Goal: Task Accomplishment & Management: Manage account settings

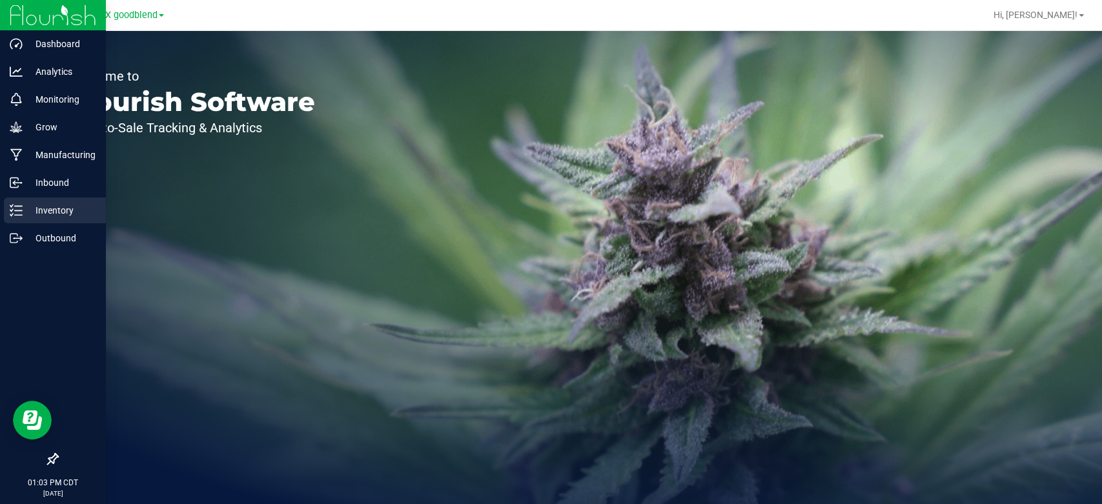
click at [25, 207] on p "Inventory" at bounding box center [61, 210] width 77 height 15
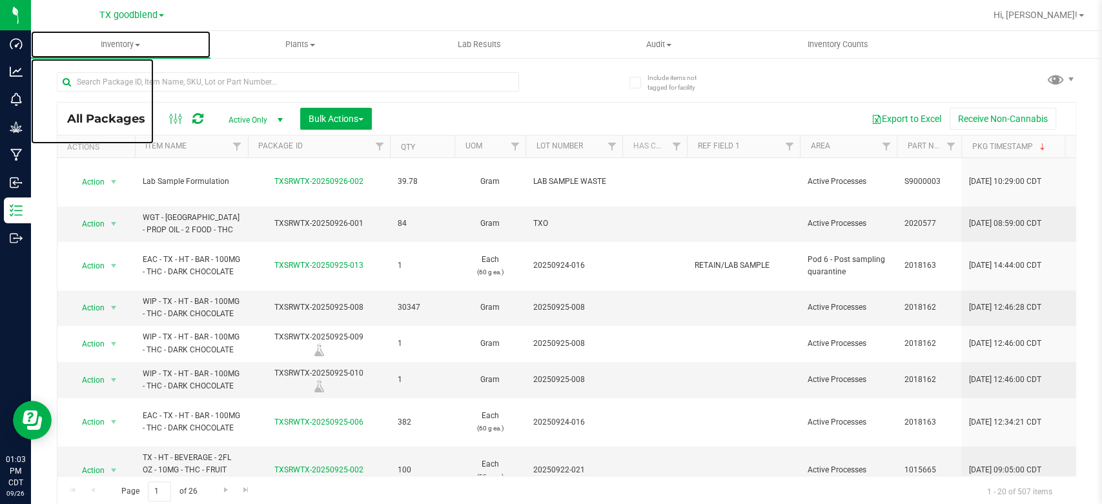
click at [108, 43] on span "Inventory" at bounding box center [120, 45] width 179 height 12
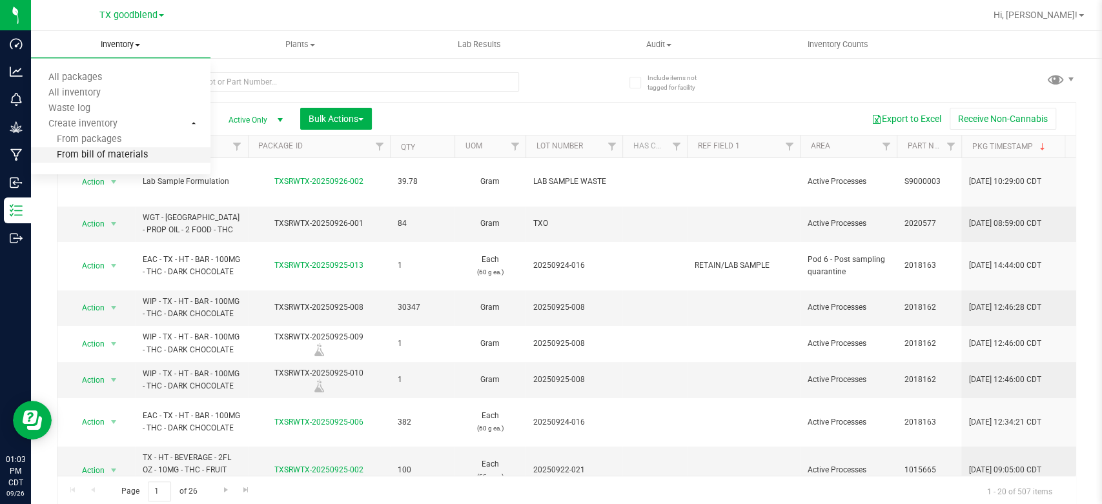
click at [126, 156] on span "From bill of materials" at bounding box center [89, 155] width 117 height 11
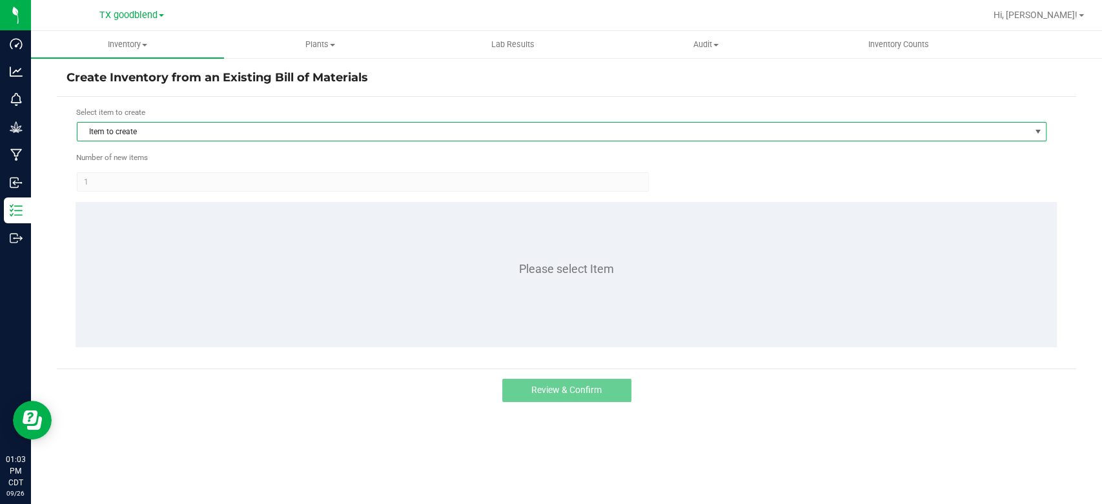
click at [181, 135] on span "Item to create" at bounding box center [553, 132] width 952 height 18
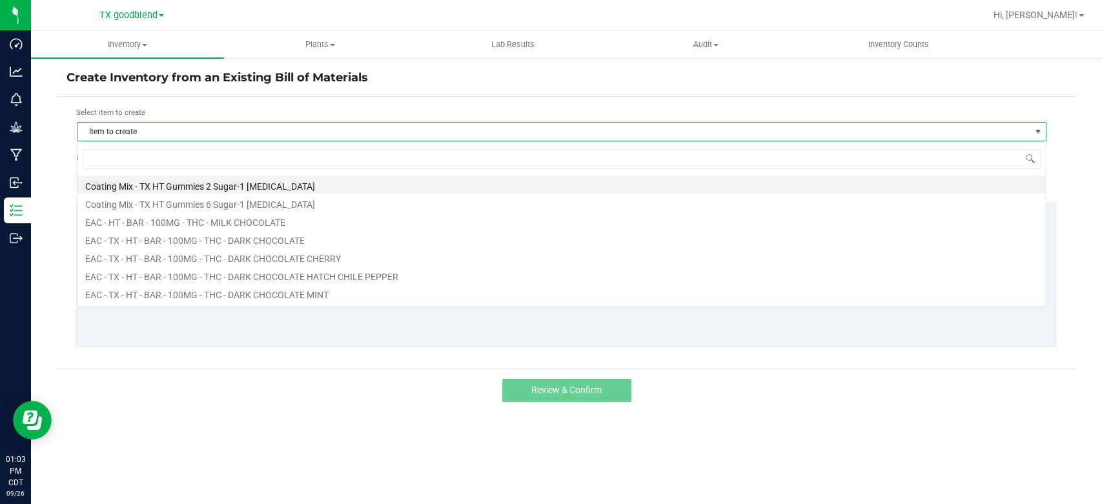
scroll to position [19, 969]
type input "chocolate"
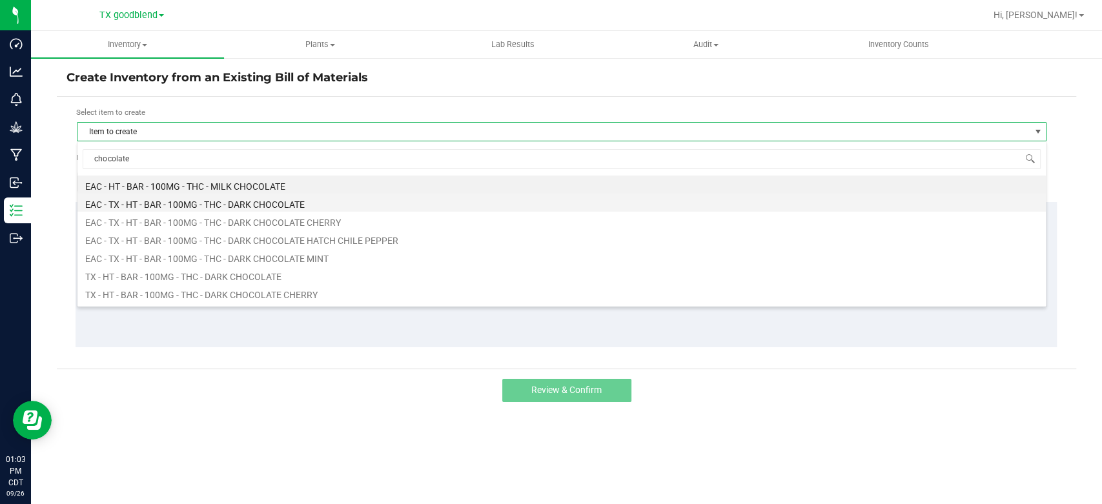
click at [194, 204] on li "EAC - TX - HT - BAR - 100MG - THC - DARK CHOCOLATE" at bounding box center [561, 203] width 968 height 18
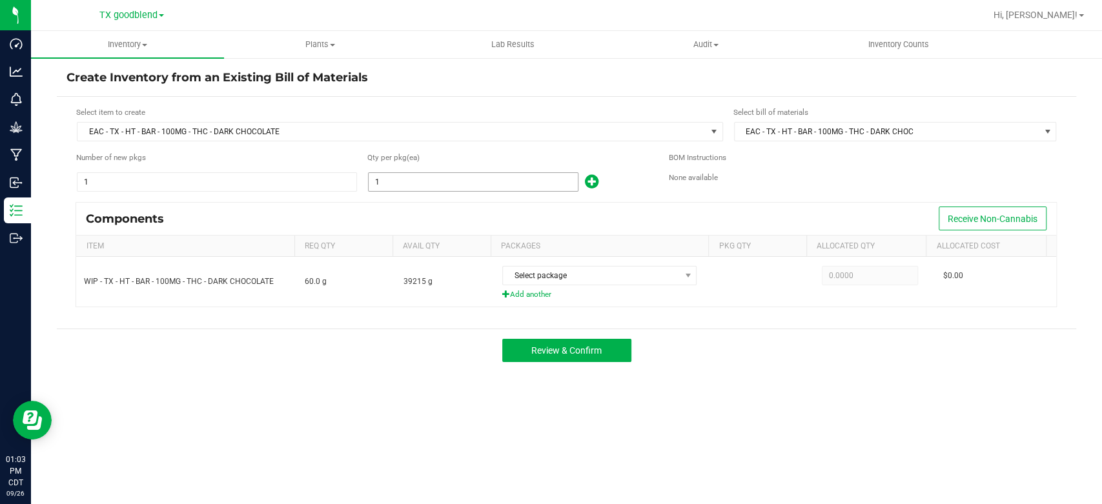
click at [382, 181] on input "1" at bounding box center [473, 182] width 209 height 18
click at [387, 188] on input "478" at bounding box center [473, 182] width 209 height 18
type input "478"
click at [388, 198] on form "Select item to create EAC - TX - HT - BAR - 100MG - THC - DARK CHOCOLATE Select…" at bounding box center [566, 212] width 1000 height 213
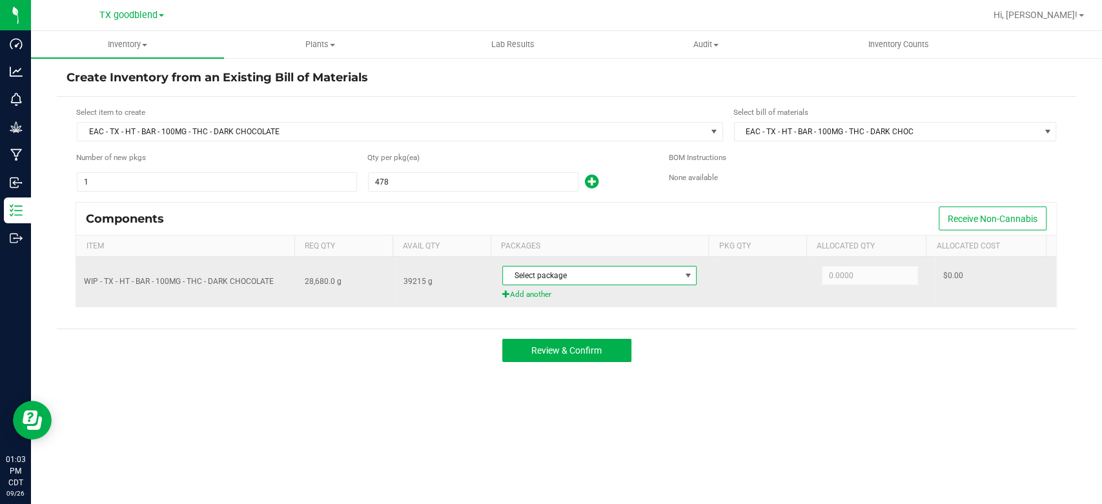
click at [609, 279] on span "Select package" at bounding box center [591, 276] width 177 height 18
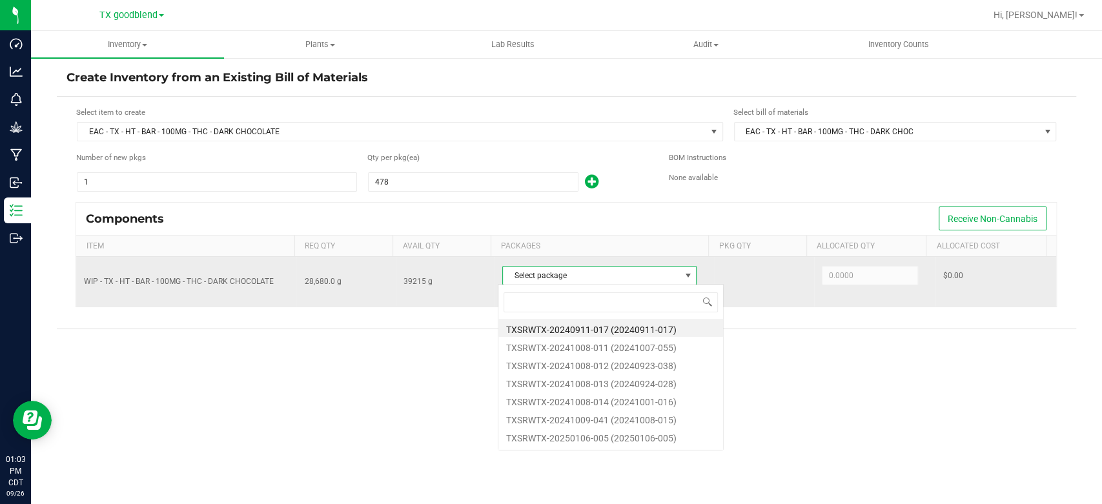
scroll to position [19, 192]
type input "092"
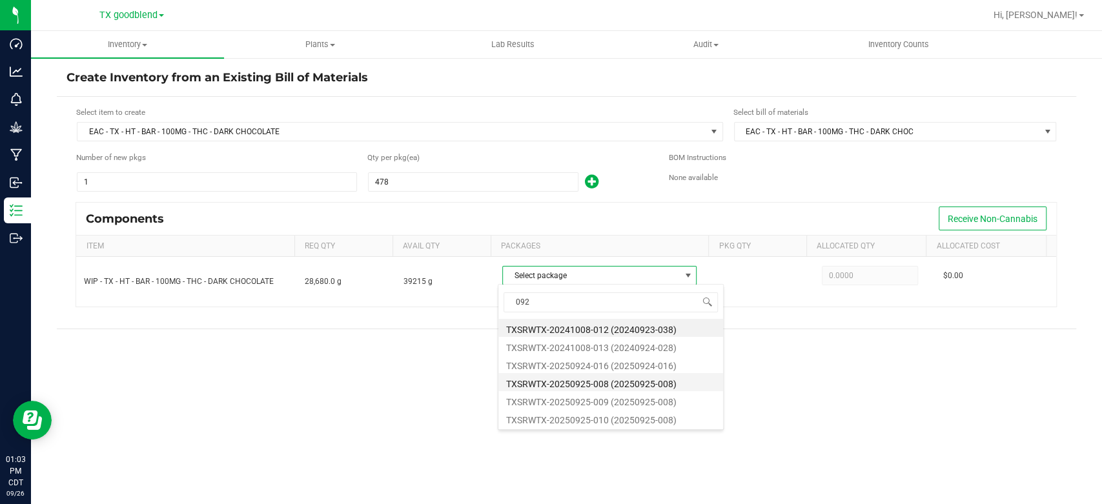
click at [569, 381] on li "TXSRWTX-20250925-008 (20250925-008)" at bounding box center [610, 382] width 225 height 18
type input "28,680.0000"
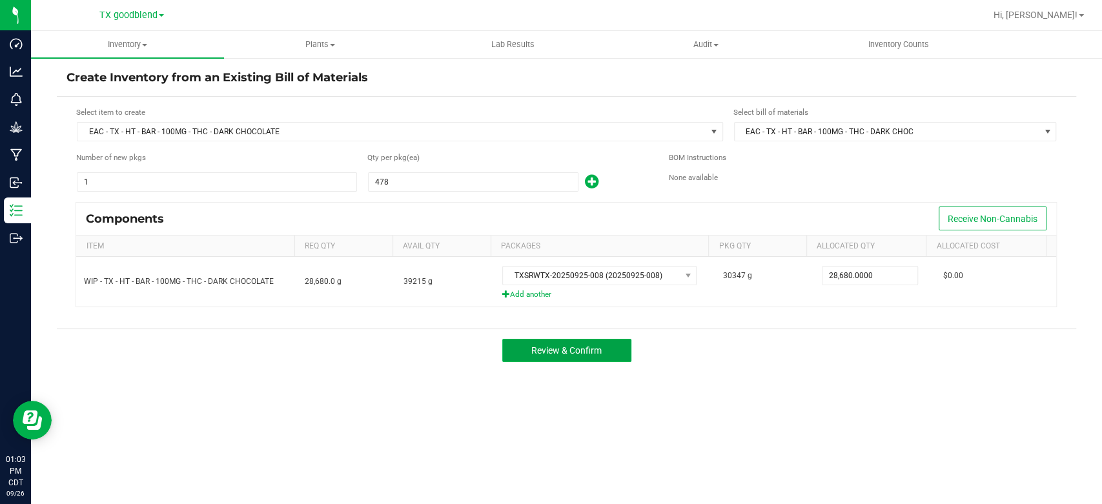
click at [577, 345] on span "Review & Confirm" at bounding box center [566, 350] width 70 height 10
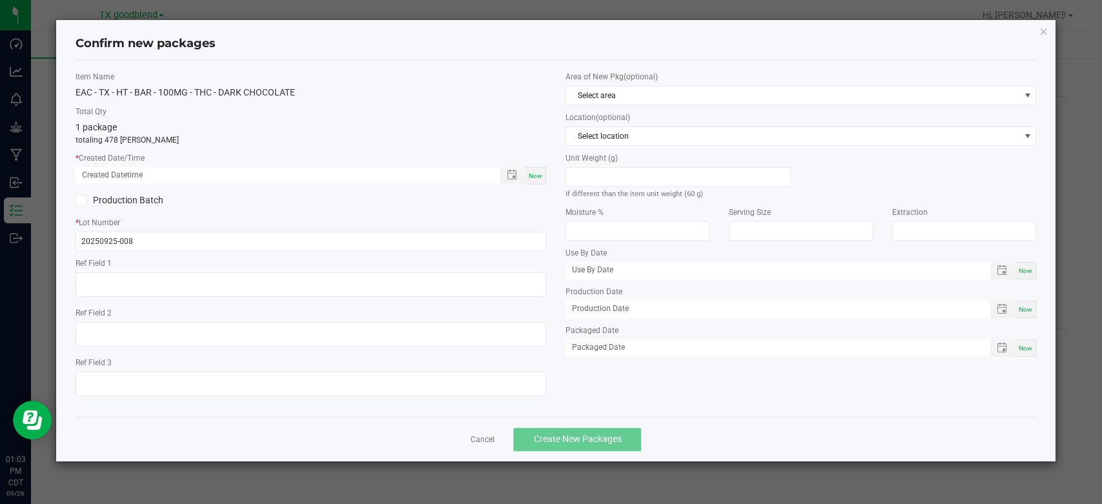
click at [536, 177] on span "Now" at bounding box center [536, 175] width 14 height 7
type input "[DATE] 01:03 PM"
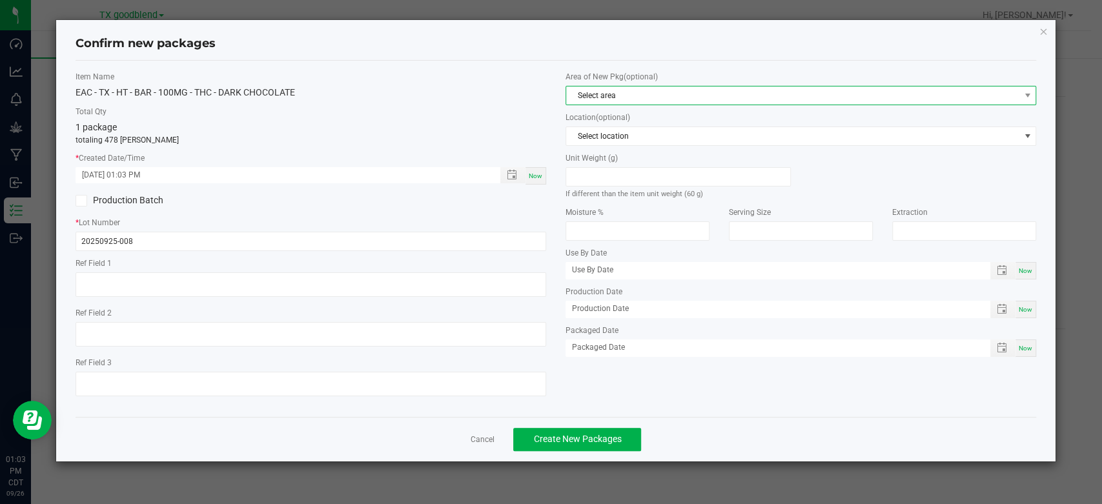
click at [627, 88] on span "Select area" at bounding box center [792, 95] width 453 height 18
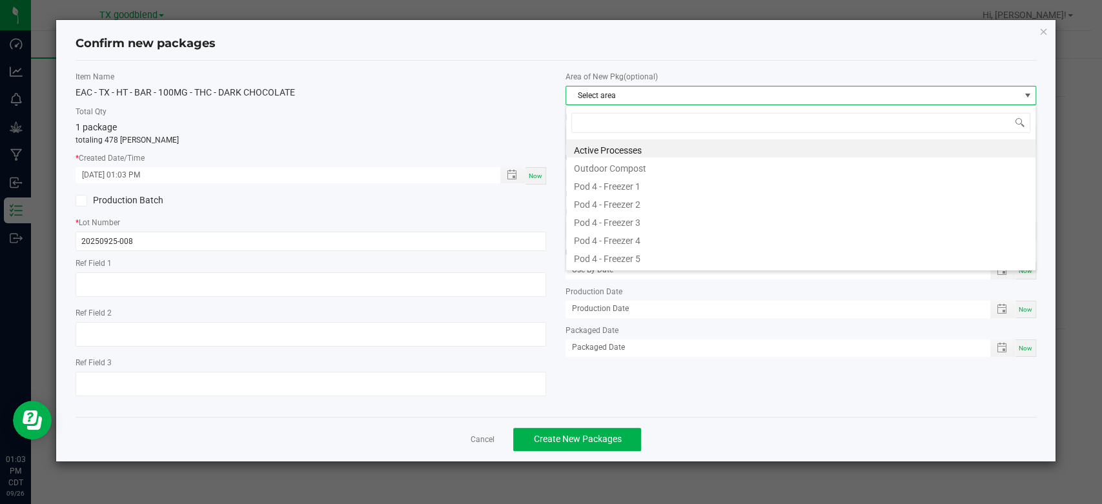
scroll to position [19, 470]
click at [629, 139] on li "Active Processes" at bounding box center [800, 148] width 469 height 18
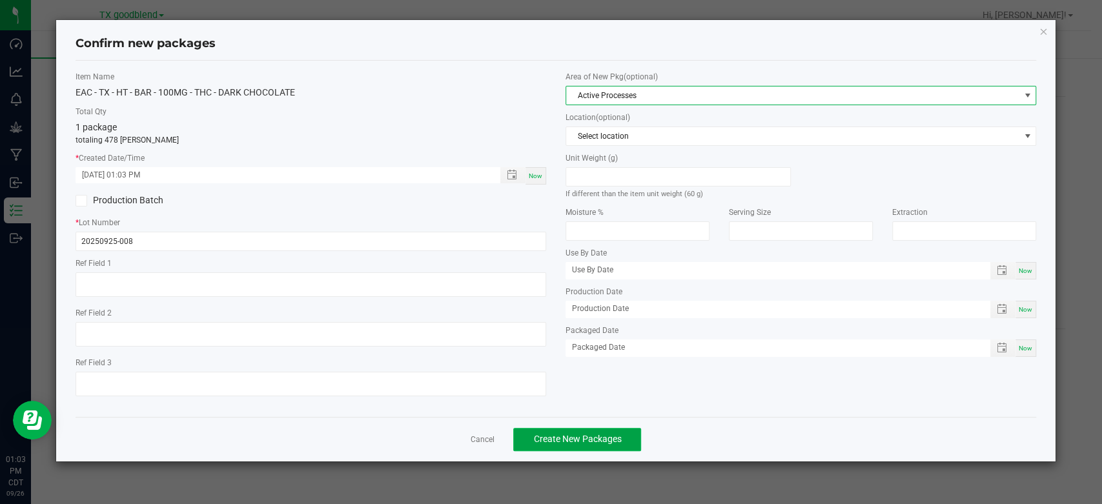
click at [563, 443] on span "Create New Packages" at bounding box center [577, 439] width 88 height 10
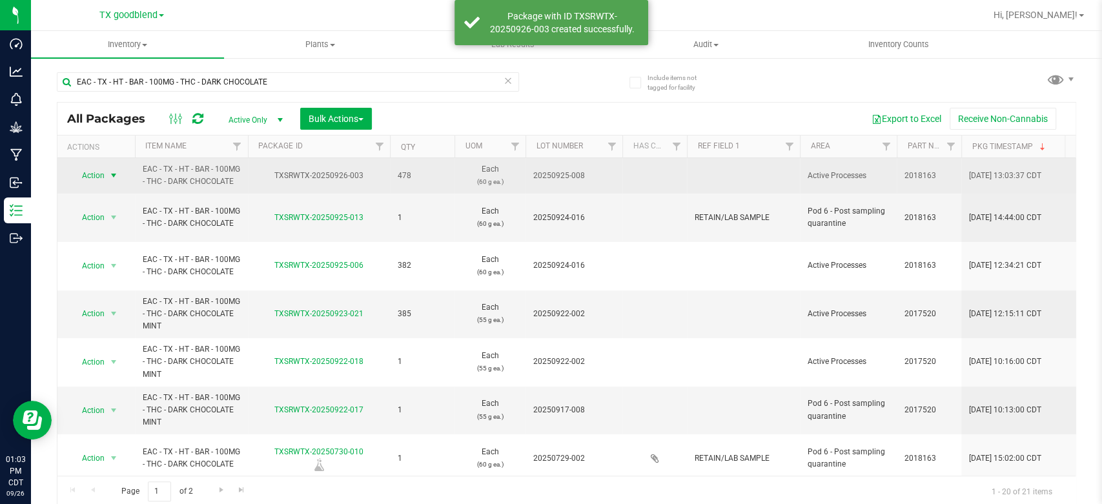
click at [94, 172] on span "Action" at bounding box center [87, 176] width 35 height 18
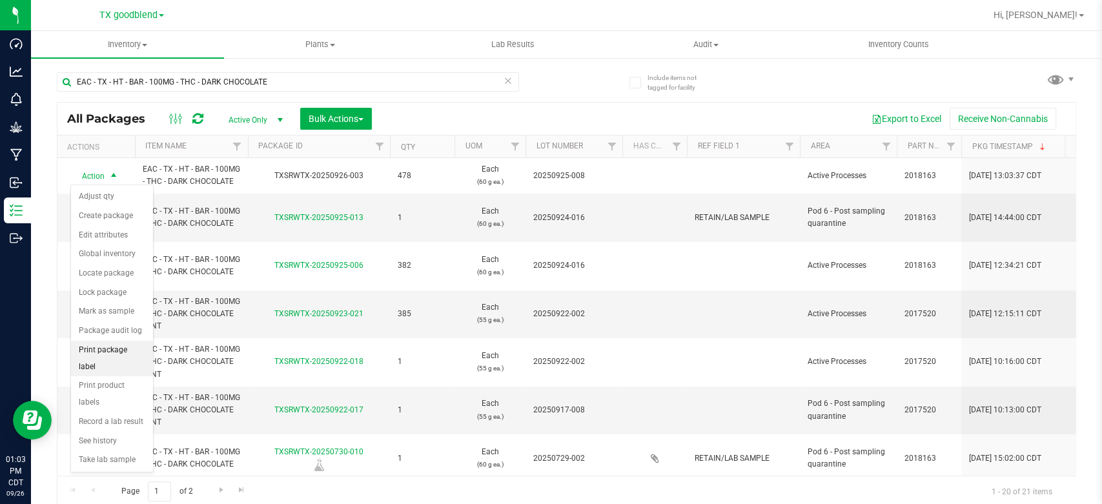
click at [114, 346] on li "Print package label" at bounding box center [112, 358] width 82 height 35
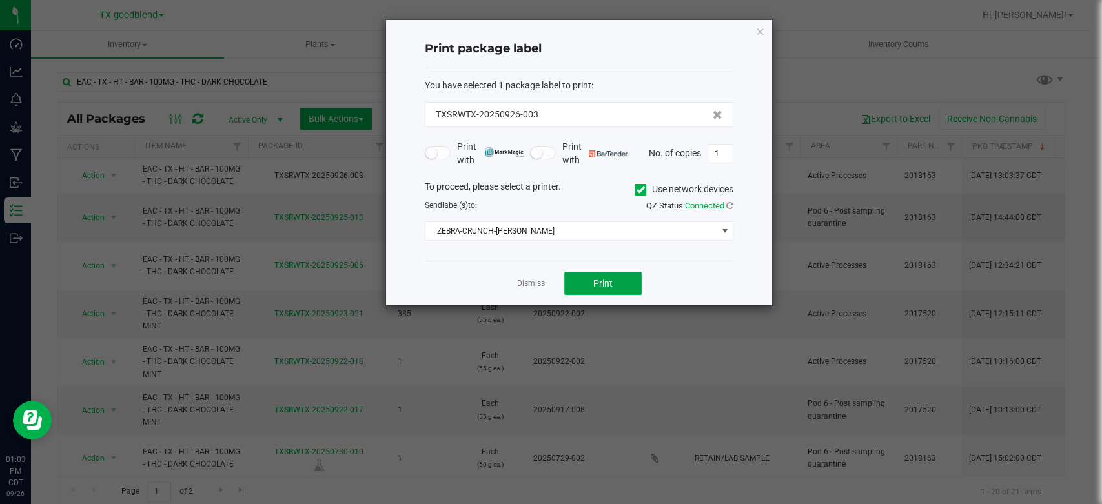
click at [589, 287] on button "Print" at bounding box center [602, 283] width 77 height 23
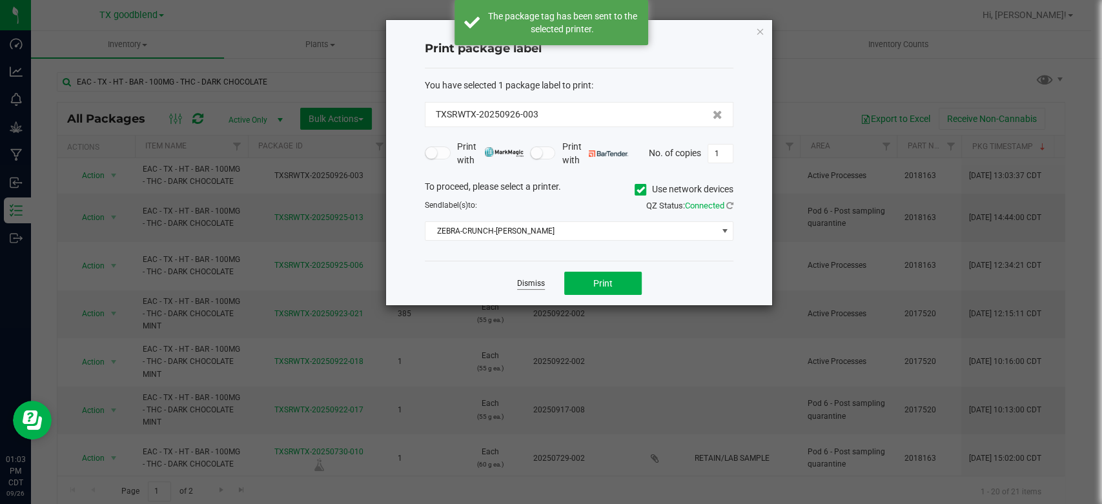
click at [525, 283] on link "Dismiss" at bounding box center [531, 283] width 28 height 11
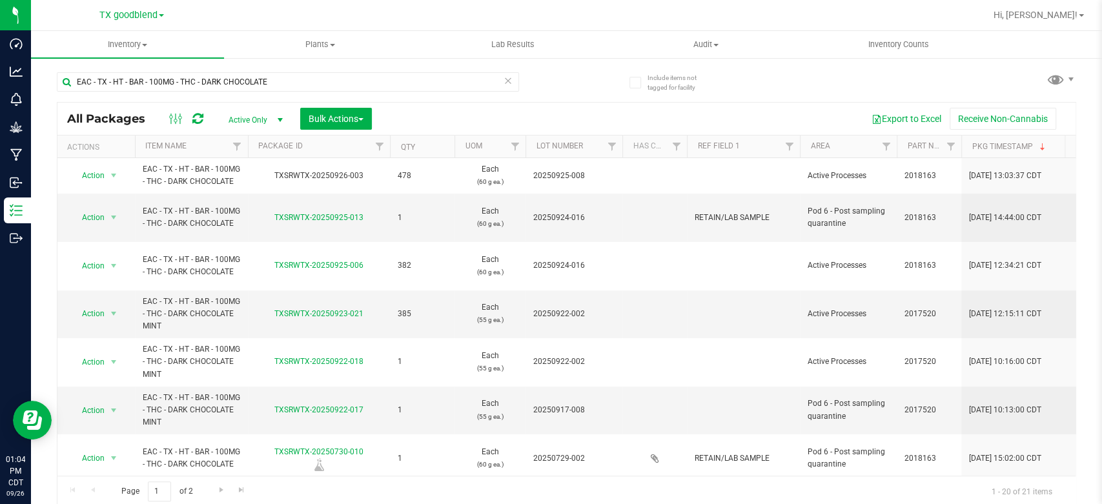
click at [503, 81] on icon at bounding box center [507, 79] width 9 height 15
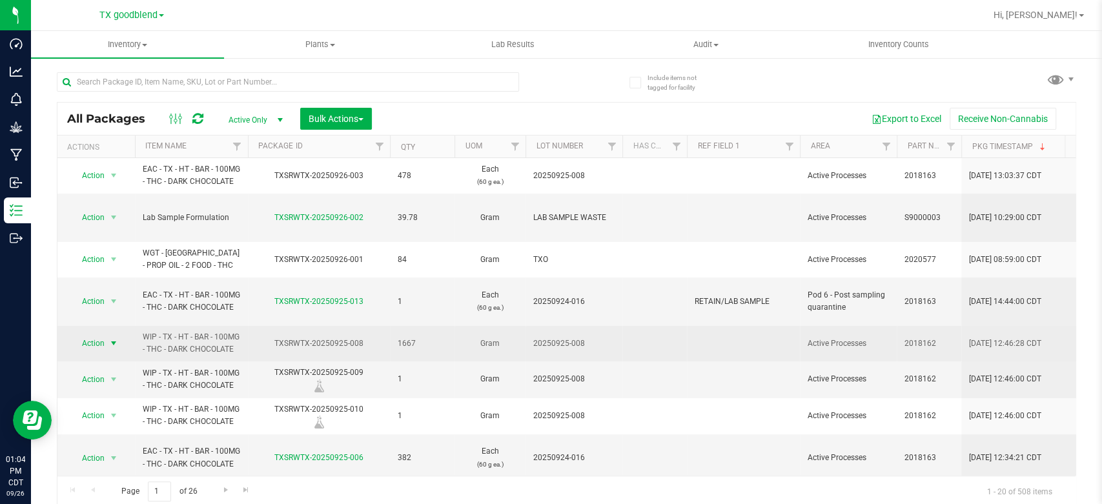
click at [88, 334] on span "Action" at bounding box center [87, 343] width 35 height 18
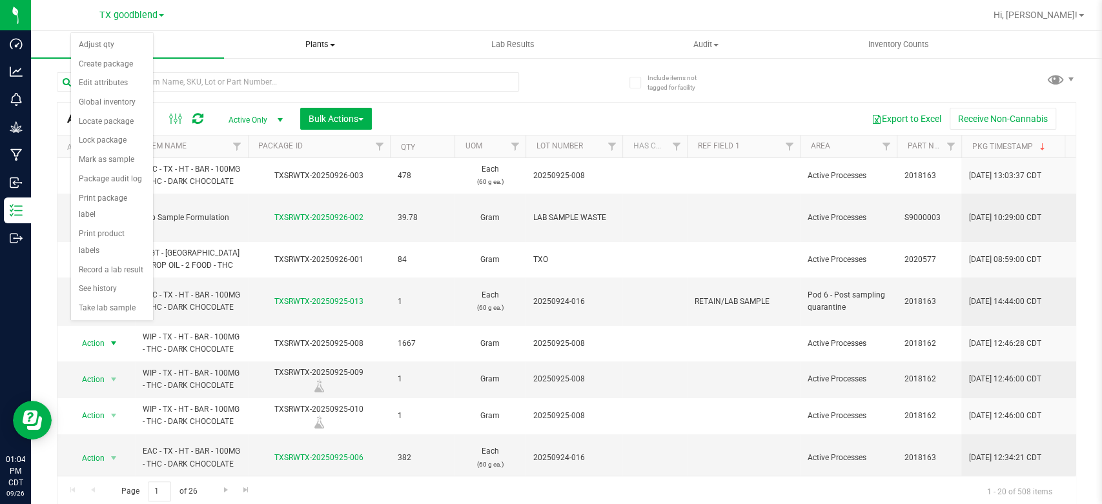
click at [279, 42] on span "Plants" at bounding box center [321, 45] width 192 height 12
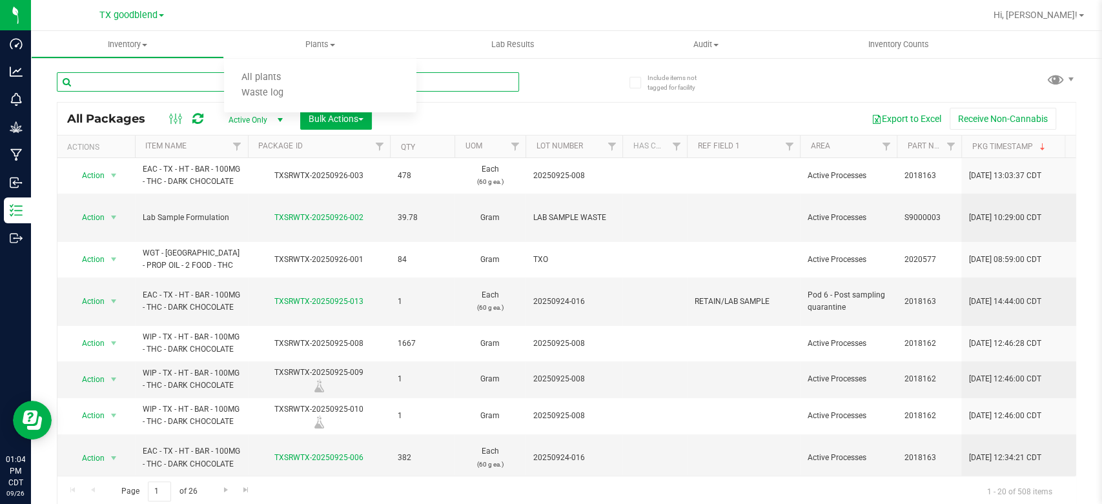
click at [133, 86] on input "text" at bounding box center [288, 81] width 462 height 19
type input "0925-008"
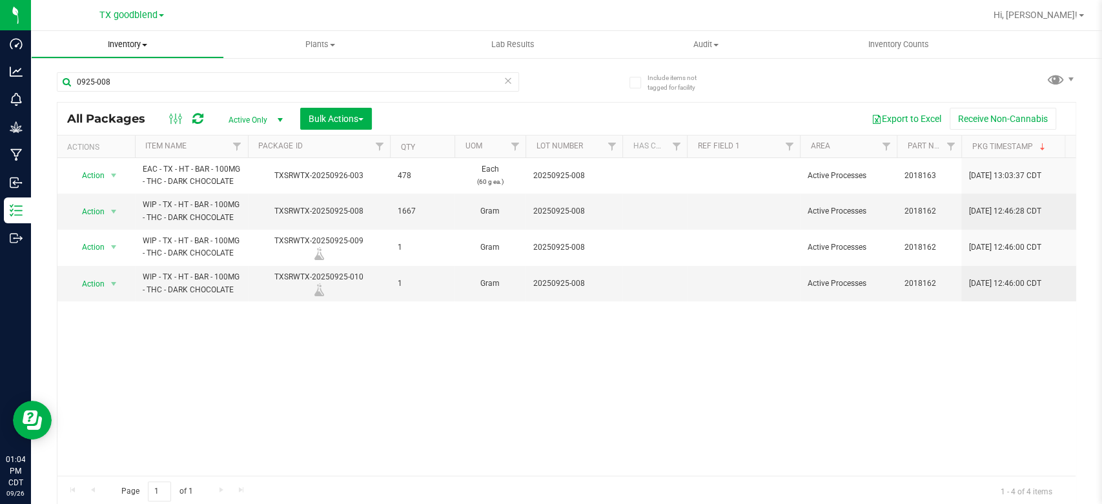
click at [124, 49] on span "Inventory" at bounding box center [128, 45] width 192 height 12
click at [94, 154] on span "From bill of materials" at bounding box center [89, 155] width 117 height 11
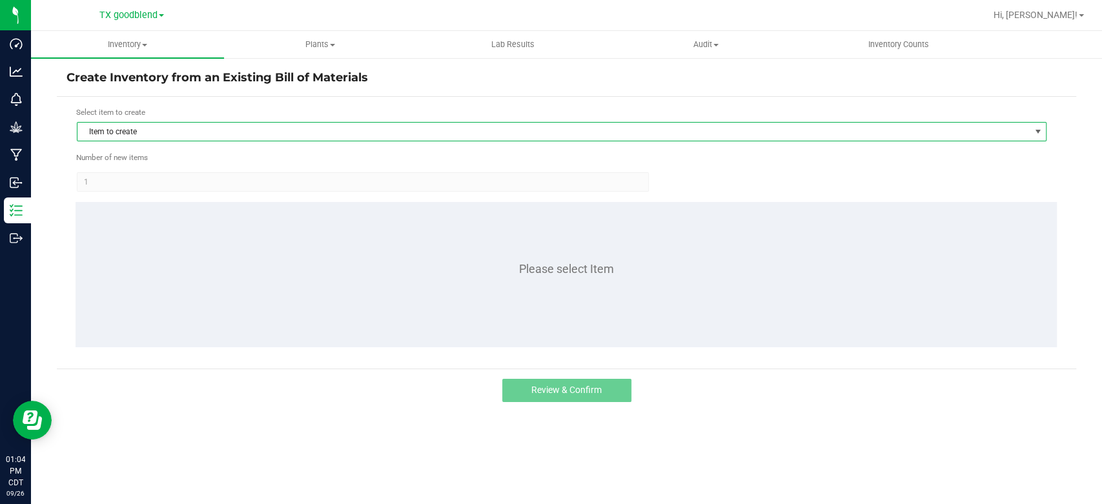
click at [138, 130] on span "Item to create" at bounding box center [553, 132] width 952 height 18
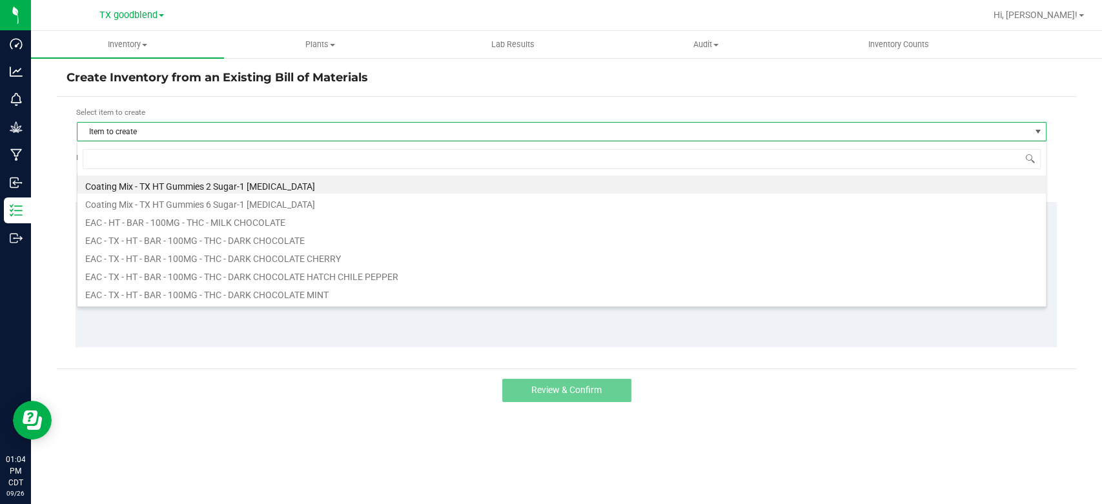
scroll to position [19, 969]
type input "ea"
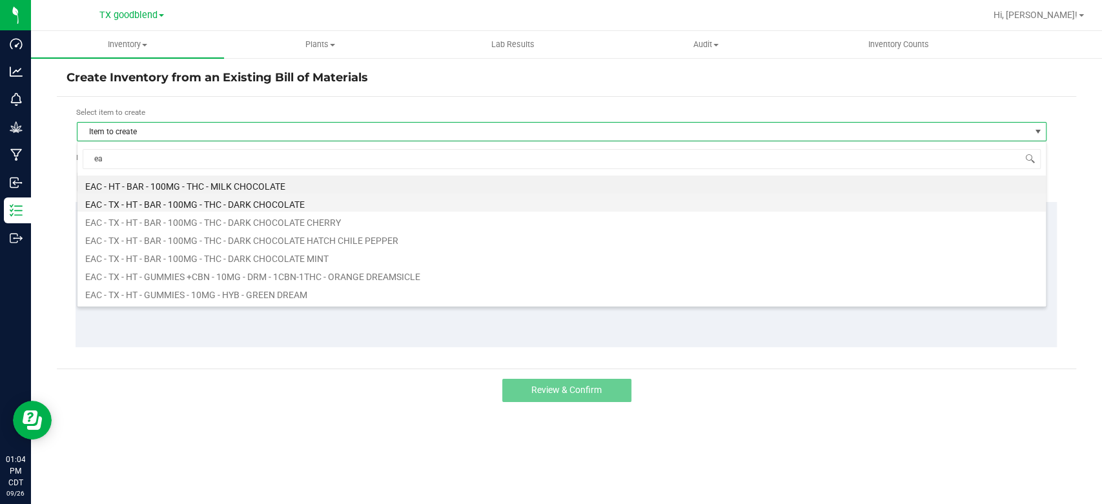
click at [190, 206] on li "EAC - TX - HT - BAR - 100MG - THC - DARK CHOCOLATE" at bounding box center [561, 203] width 968 height 18
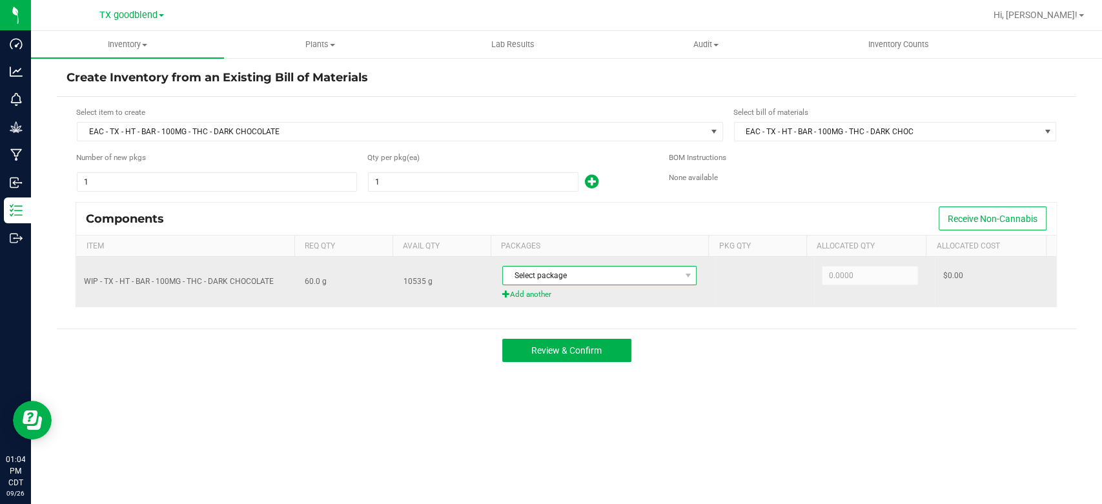
click at [561, 274] on span "Select package" at bounding box center [591, 276] width 177 height 18
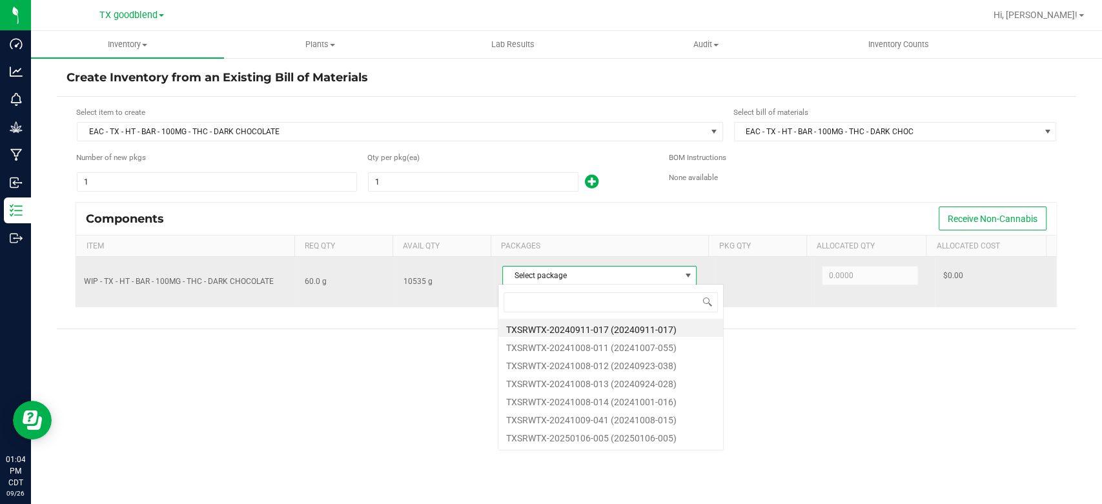
scroll to position [19, 192]
type input "0925"
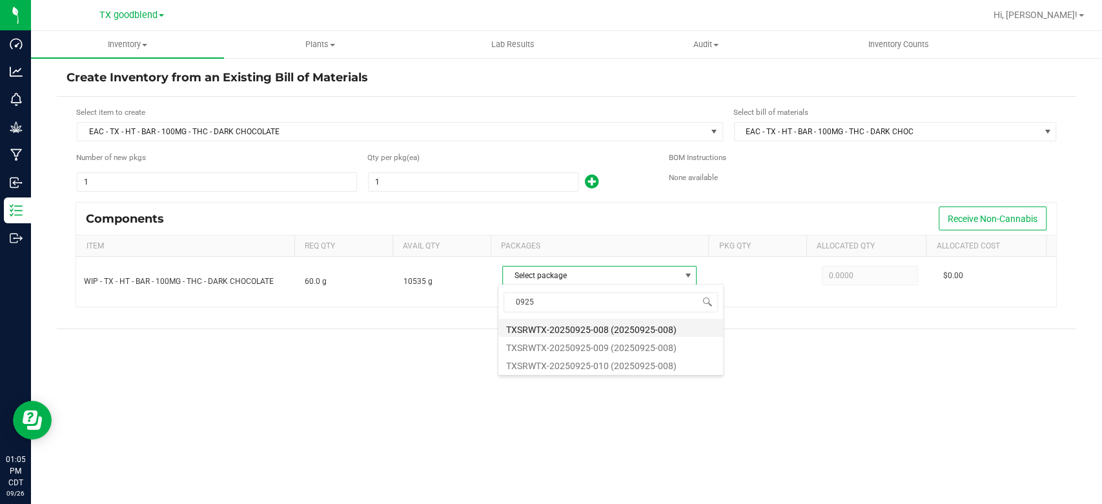
click at [609, 328] on li "TXSRWTX-20250925-008 (20250925-008)" at bounding box center [610, 328] width 225 height 18
type input "60.0000"
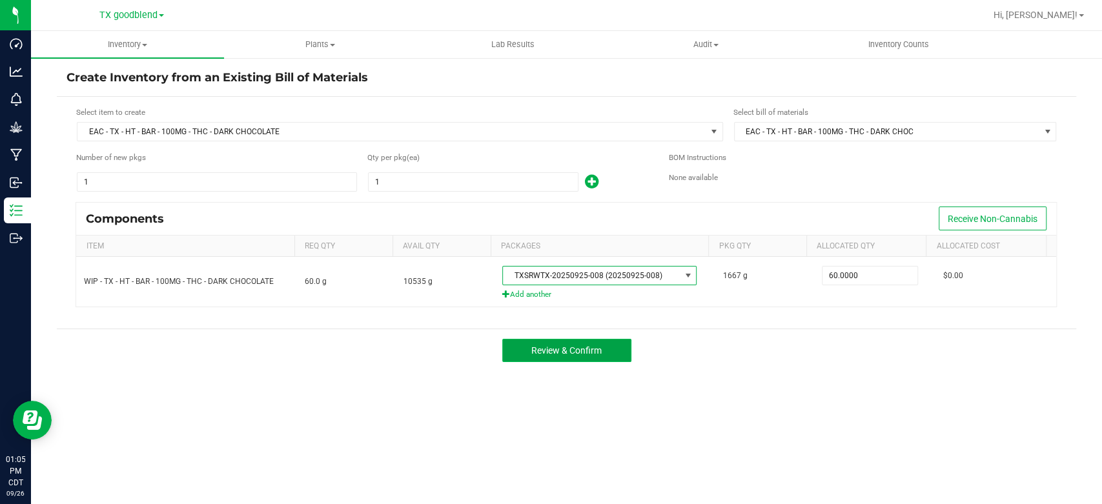
click at [600, 347] on span "Review & Confirm" at bounding box center [566, 350] width 70 height 10
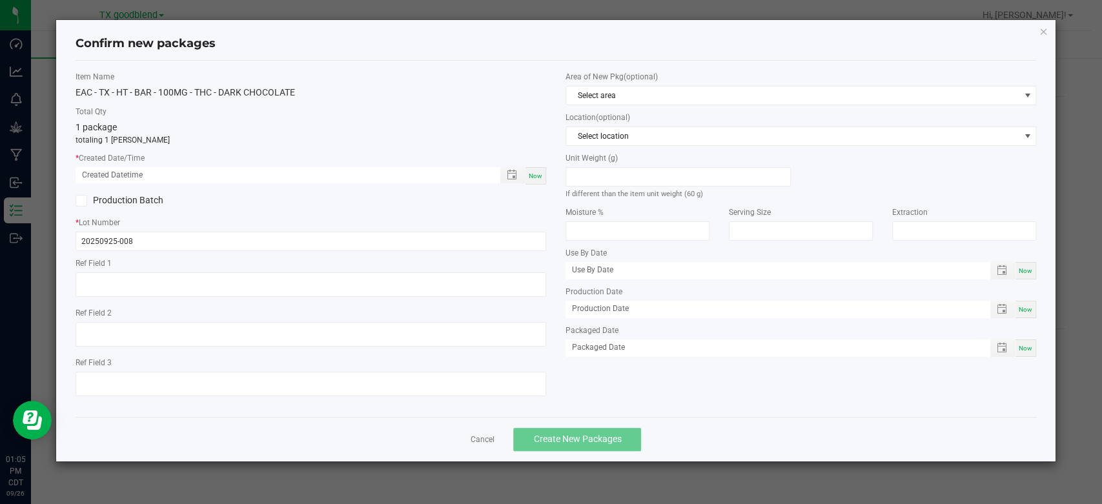
click at [534, 174] on span "Now" at bounding box center [536, 175] width 14 height 7
type input "[DATE] 01:05 PM"
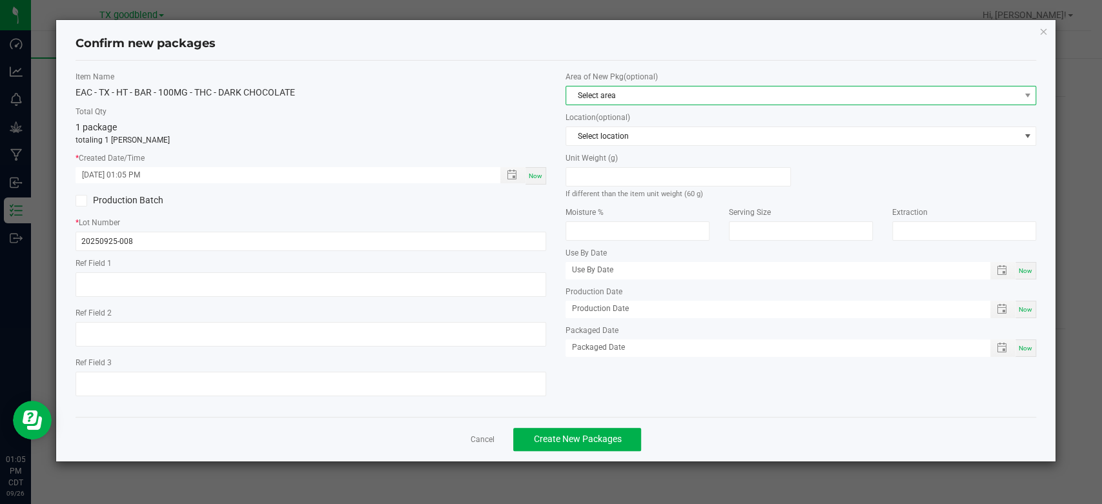
click at [631, 97] on span "Select area" at bounding box center [792, 95] width 453 height 18
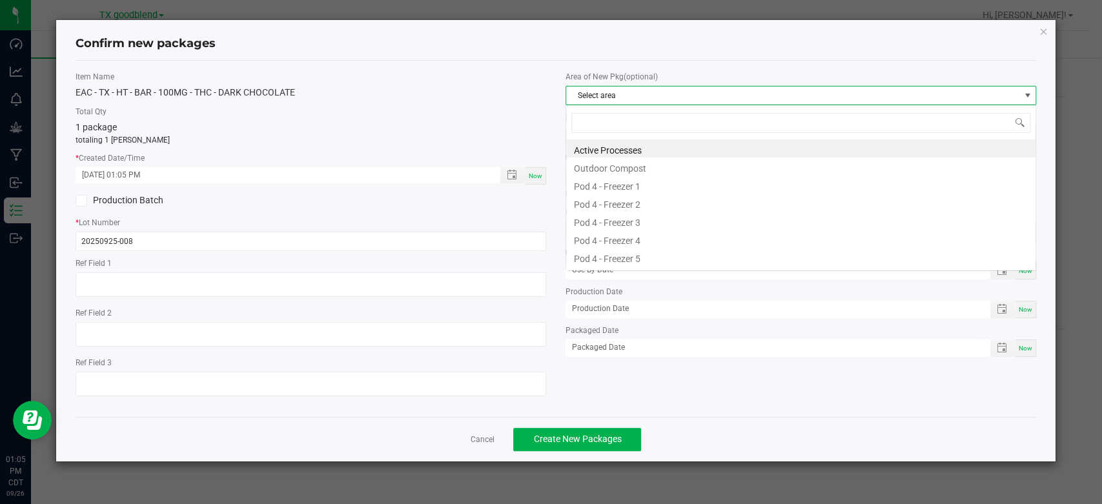
scroll to position [19, 470]
click at [627, 150] on li "Active Processes" at bounding box center [800, 148] width 469 height 18
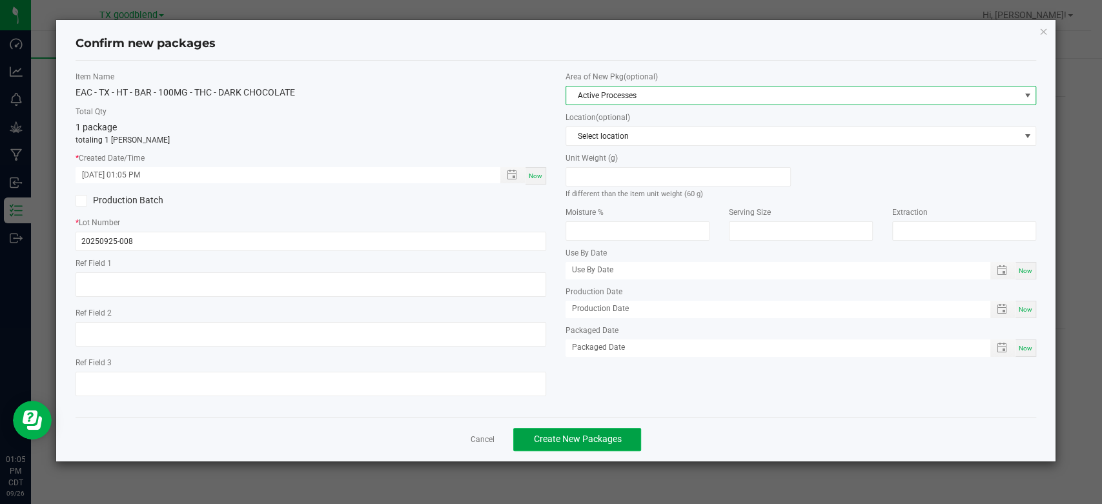
click at [549, 441] on span "Create New Packages" at bounding box center [577, 439] width 88 height 10
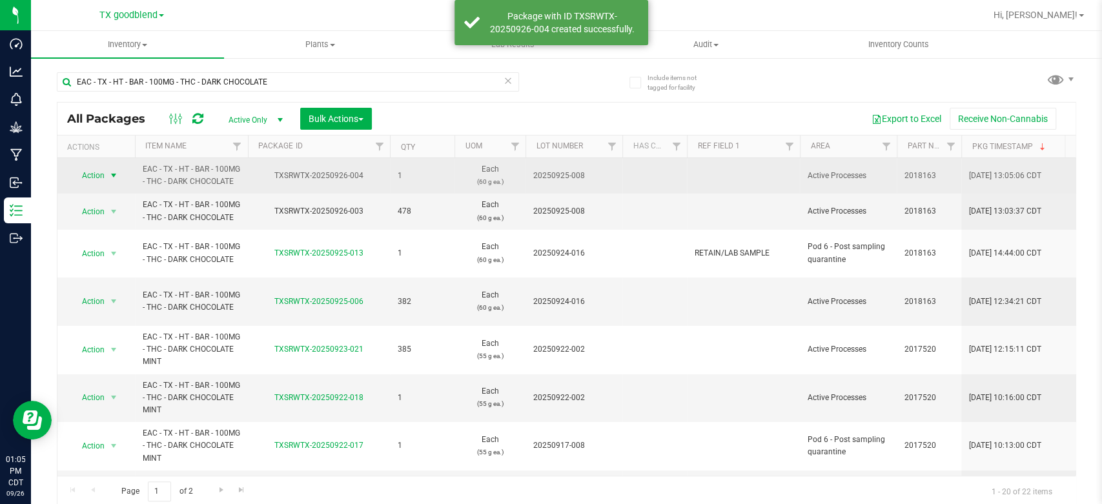
click at [88, 176] on span "Action" at bounding box center [87, 176] width 35 height 18
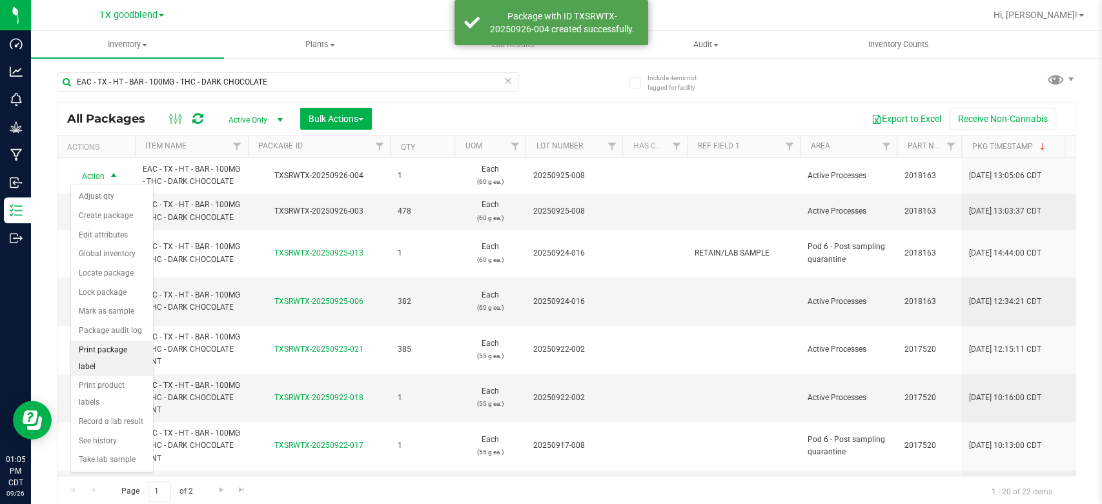
click at [121, 349] on li "Print package label" at bounding box center [112, 358] width 82 height 35
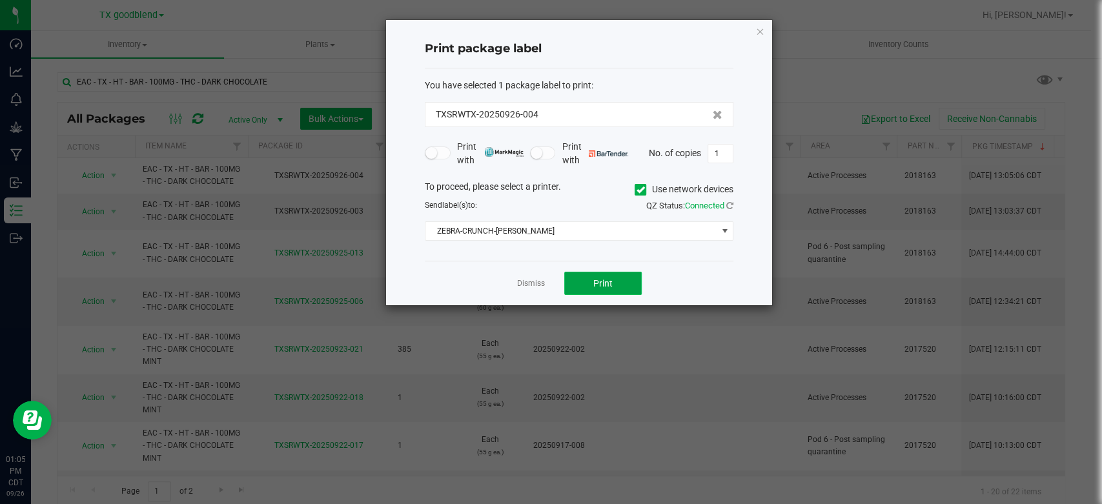
click at [592, 281] on button "Print" at bounding box center [602, 283] width 77 height 23
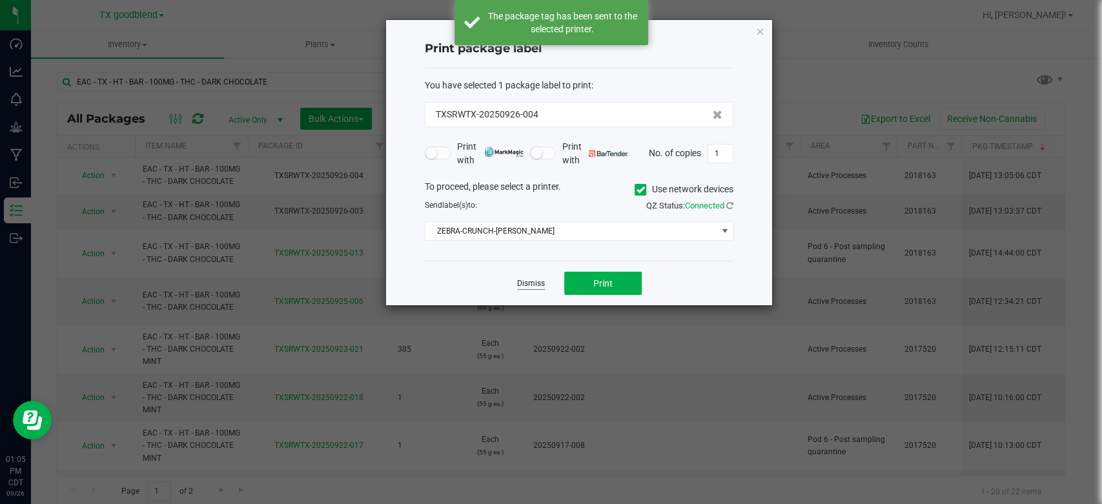
click at [534, 285] on link "Dismiss" at bounding box center [531, 283] width 28 height 11
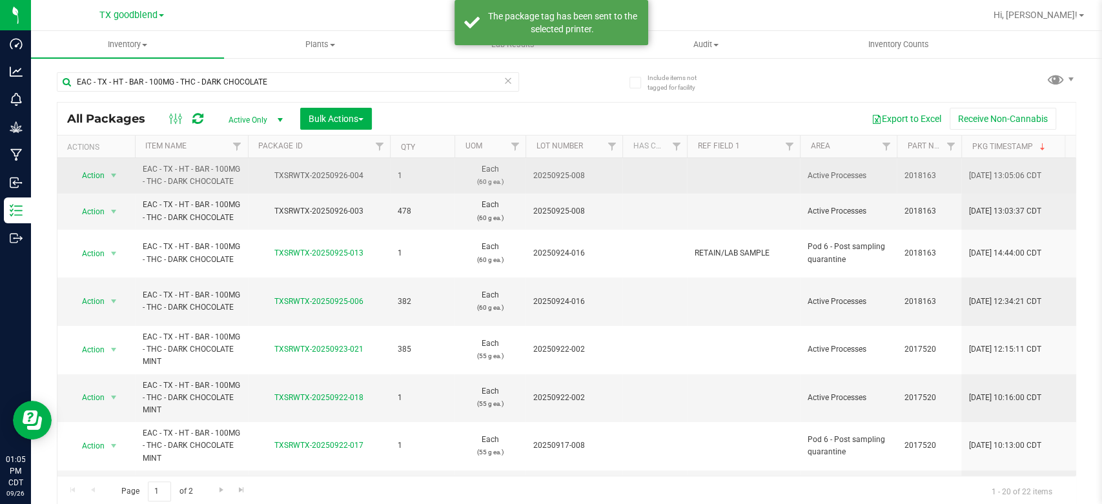
click at [722, 173] on td at bounding box center [743, 175] width 113 height 35
click at [722, 173] on input "text" at bounding box center [740, 176] width 108 height 20
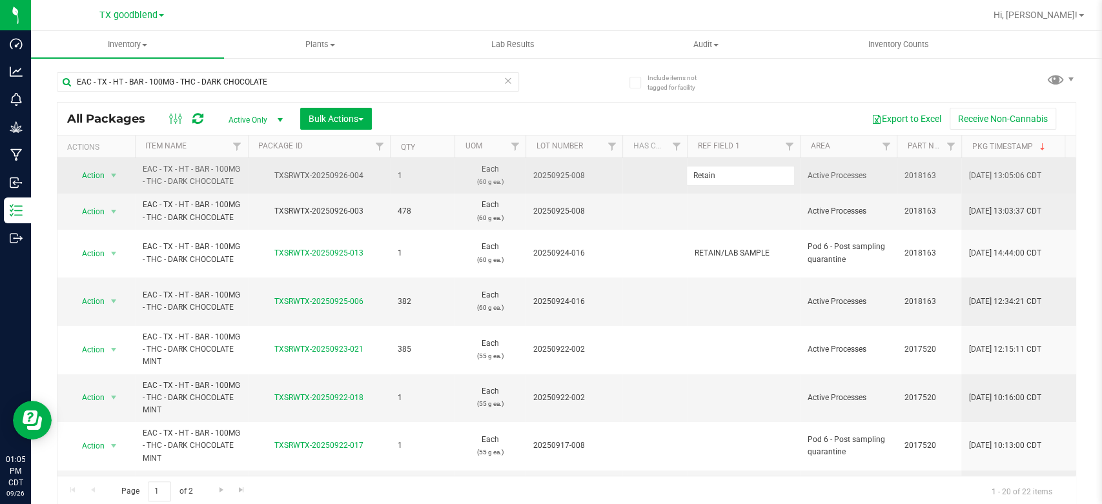
type input "Retain"
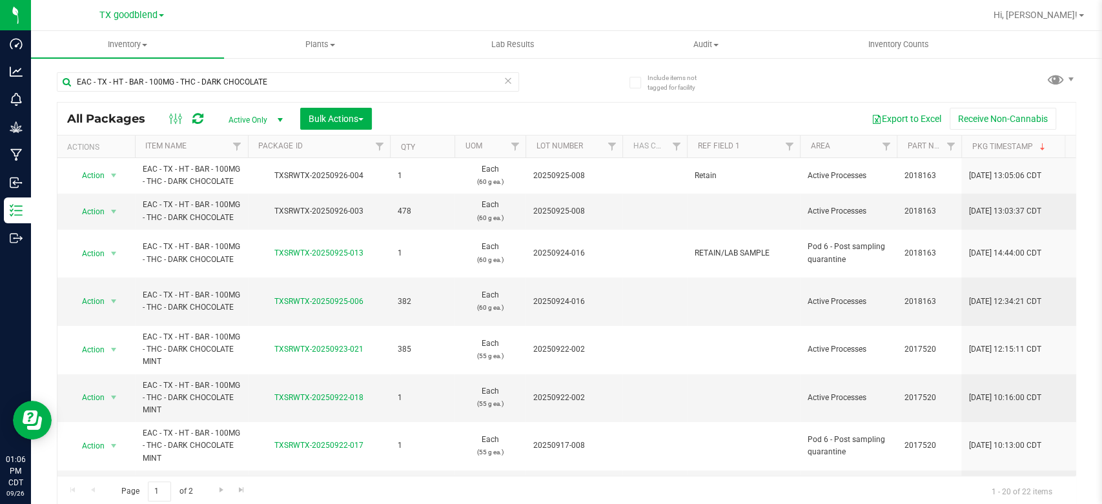
click at [504, 81] on icon at bounding box center [507, 79] width 9 height 15
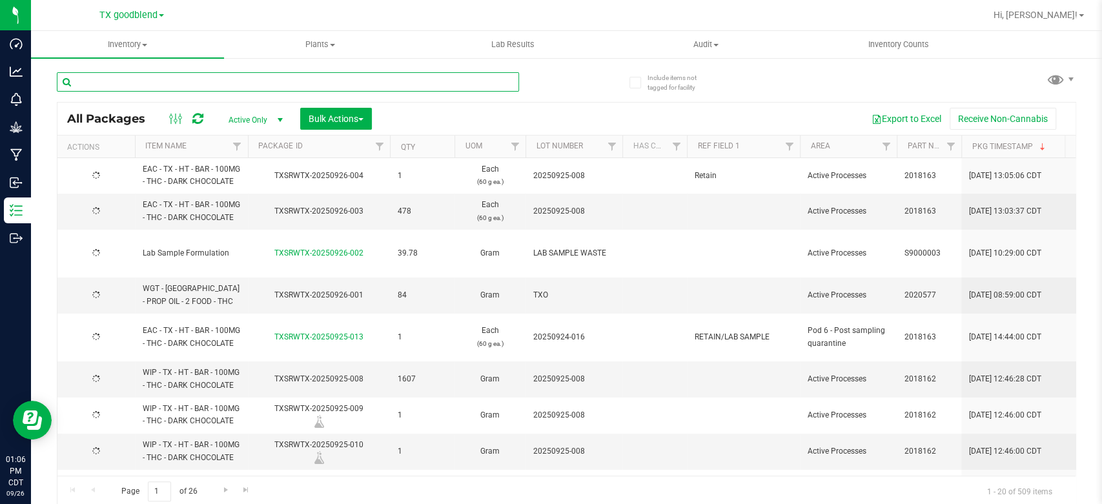
click at [375, 86] on input "text" at bounding box center [288, 81] width 462 height 19
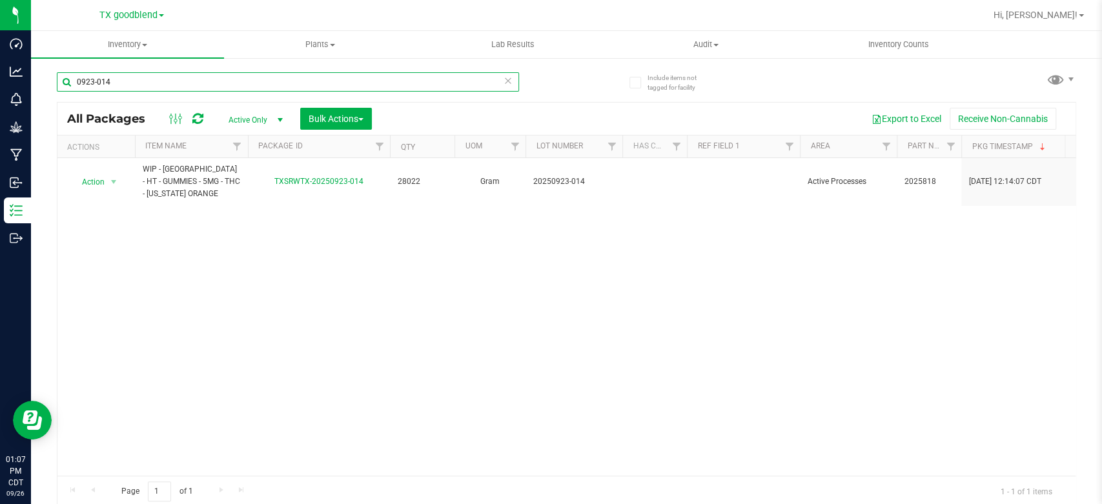
type input "0923-014"
click at [503, 80] on icon at bounding box center [507, 79] width 9 height 15
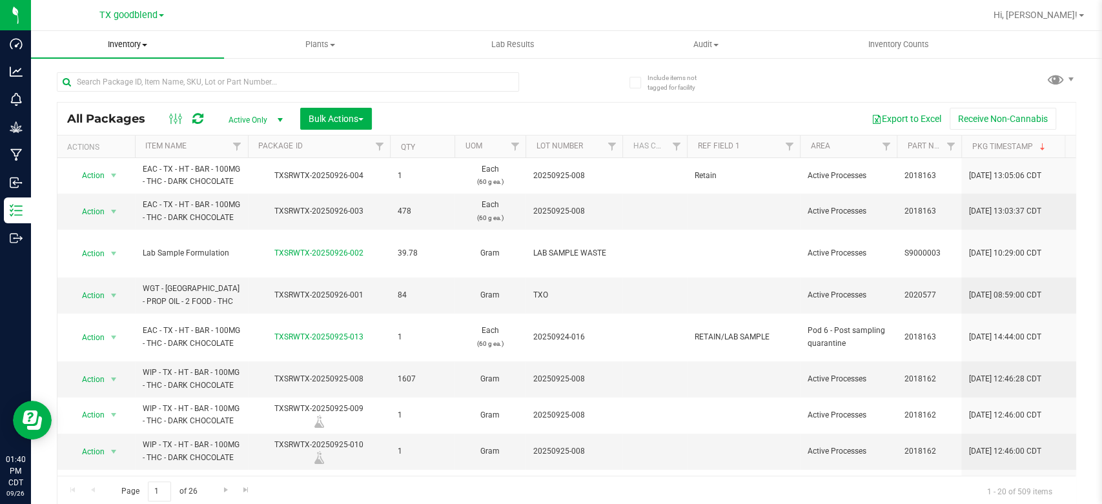
click at [128, 46] on span "Inventory" at bounding box center [127, 45] width 193 height 12
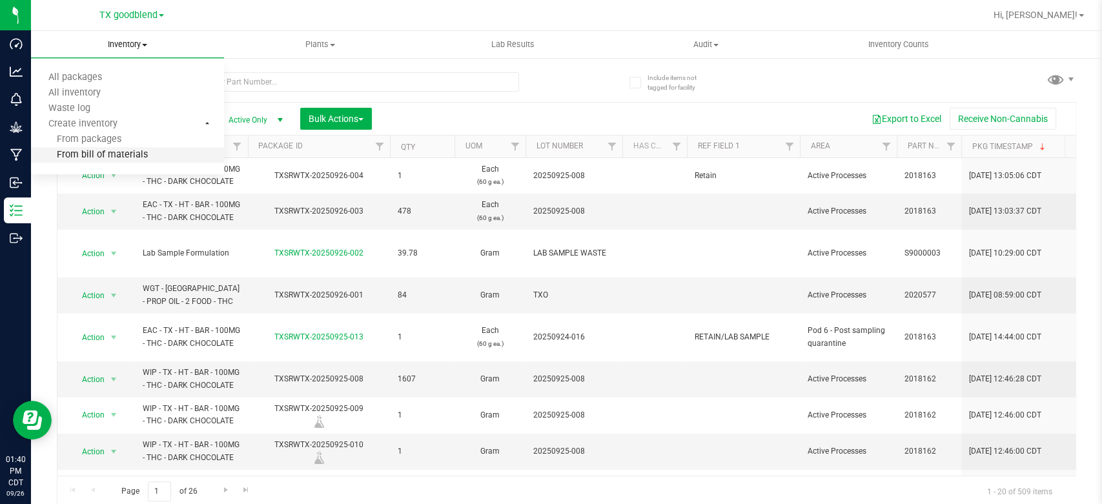
click at [83, 156] on span "From bill of materials" at bounding box center [89, 155] width 117 height 11
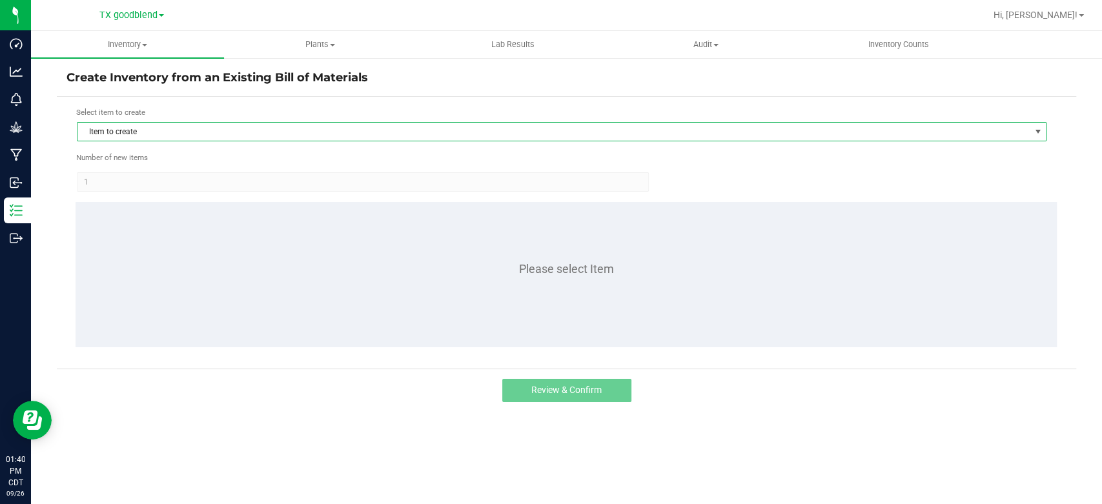
click at [112, 132] on span "Item to create" at bounding box center [553, 132] width 952 height 18
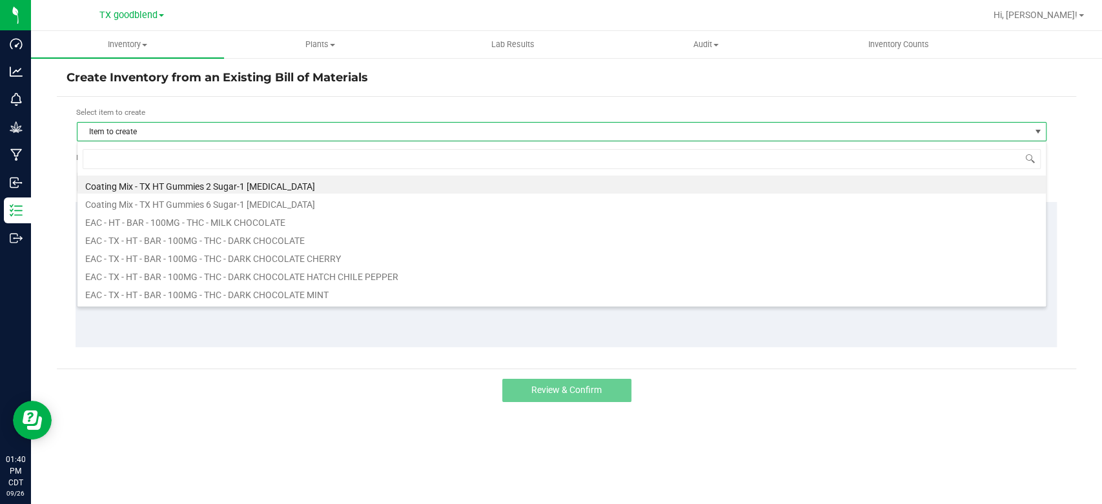
scroll to position [19, 969]
type input "[US_STATE]"
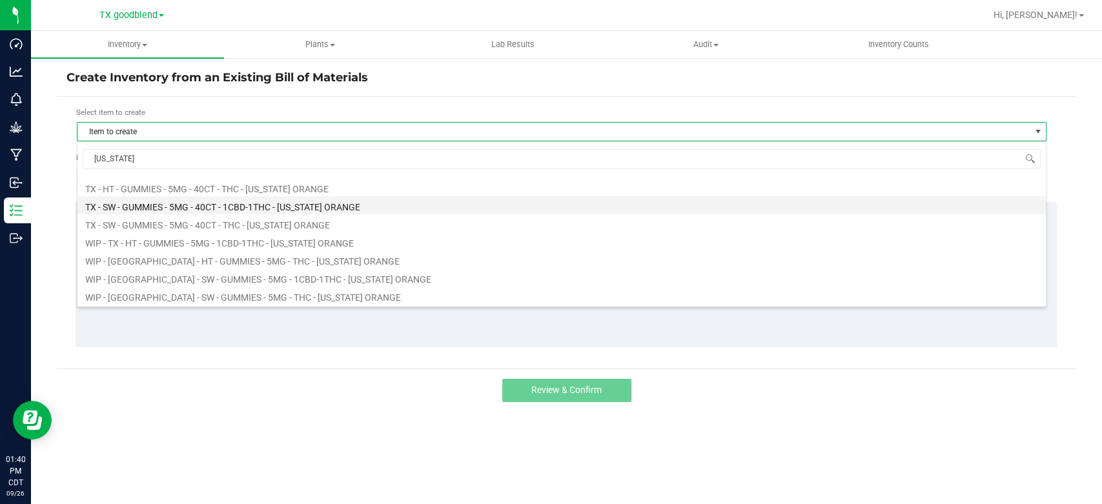
scroll to position [51, 0]
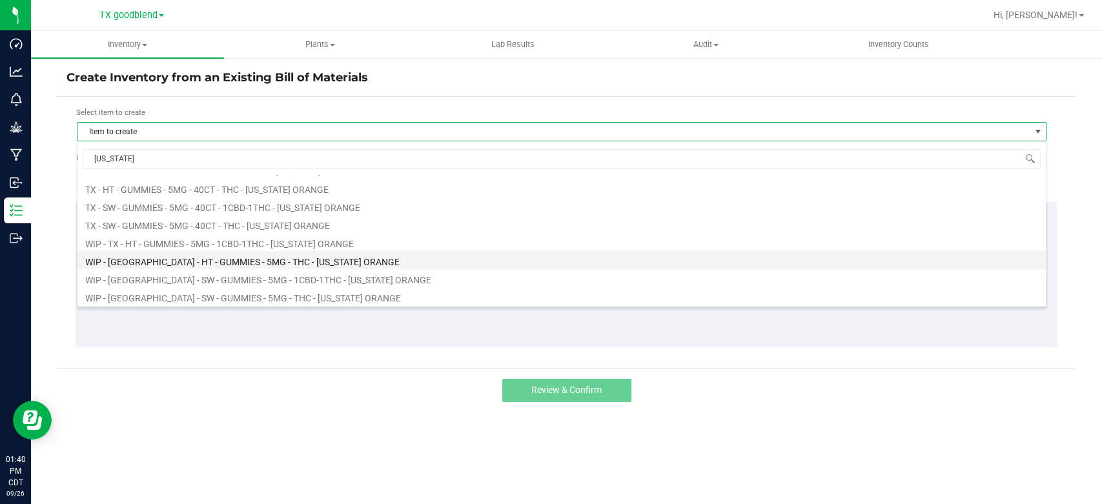
click at [231, 265] on li "WIP - [GEOGRAPHIC_DATA] - HT - GUMMIES - 5MG - THC - [US_STATE] ORANGE" at bounding box center [561, 260] width 968 height 18
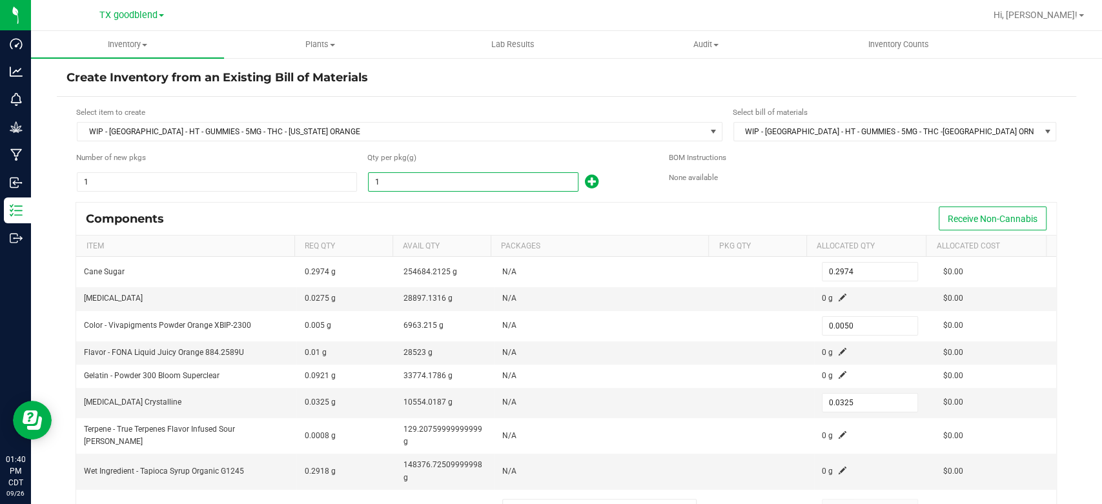
click at [429, 180] on input "1" at bounding box center [473, 182] width 209 height 18
type input "2"
type input "0.5948"
type input "0.0100"
type input "0.0650"
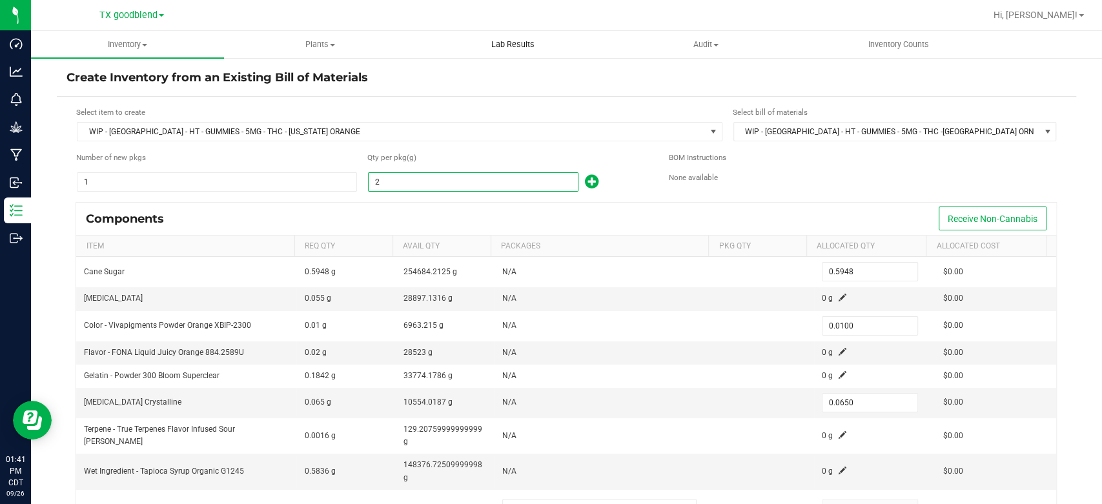
type input "28"
type input "8.3272"
type input "0.1400"
type input "0.9100"
type input "280"
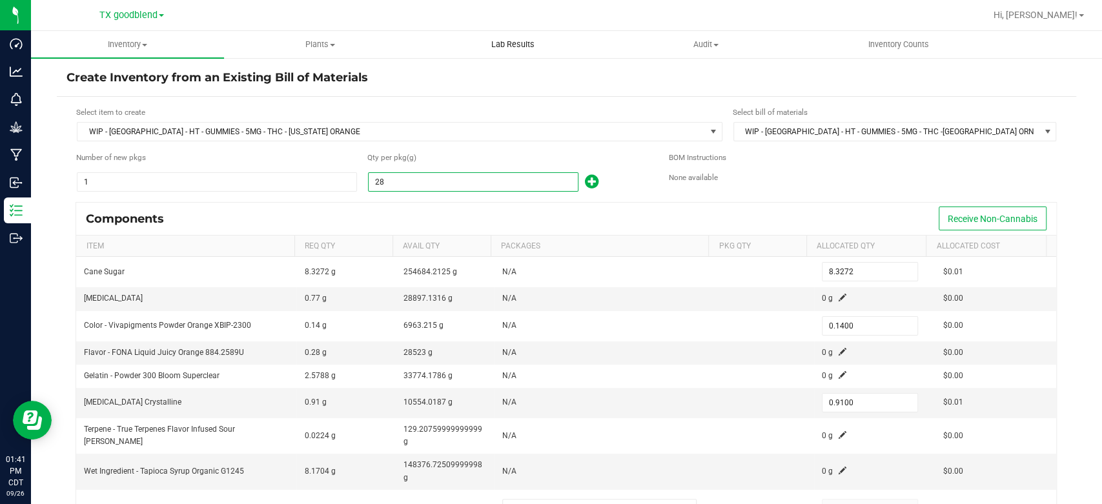
type input "83.2720"
type input "1.4000"
type input "9.1000"
type input "2804"
type input "833.9096"
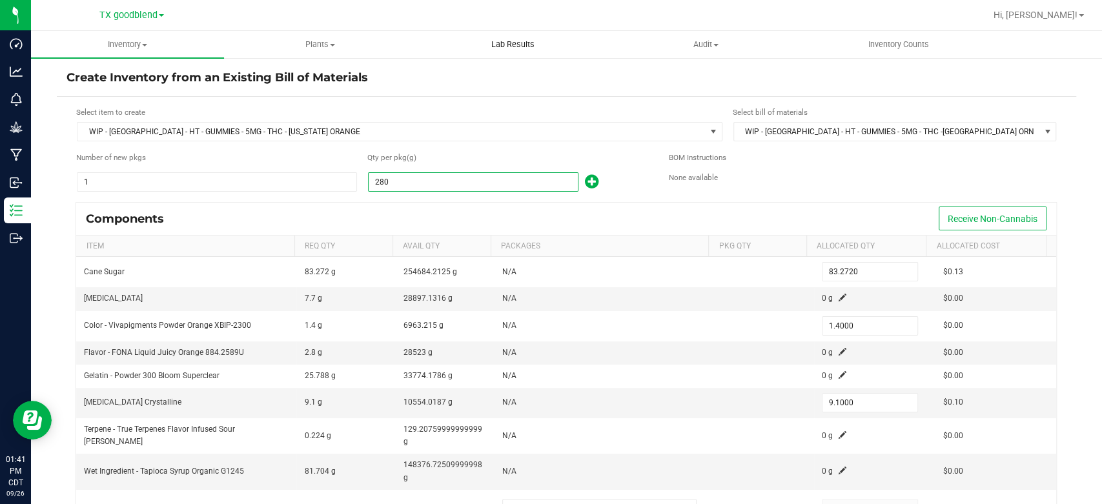
type input "14.0200"
type input "91.1300"
type input "28040"
type input "8,339.0960"
type input "140.2000"
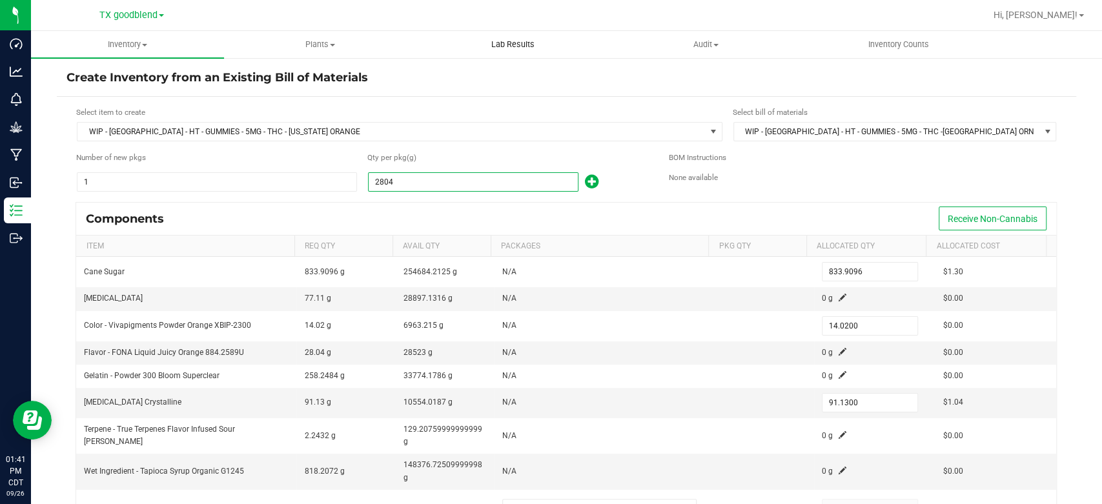
type input "911.3000"
type input "28,040.0000"
click at [519, 205] on div "Components Receive Non-Cannabis" at bounding box center [566, 219] width 980 height 32
click at [838, 296] on span at bounding box center [842, 298] width 8 height 8
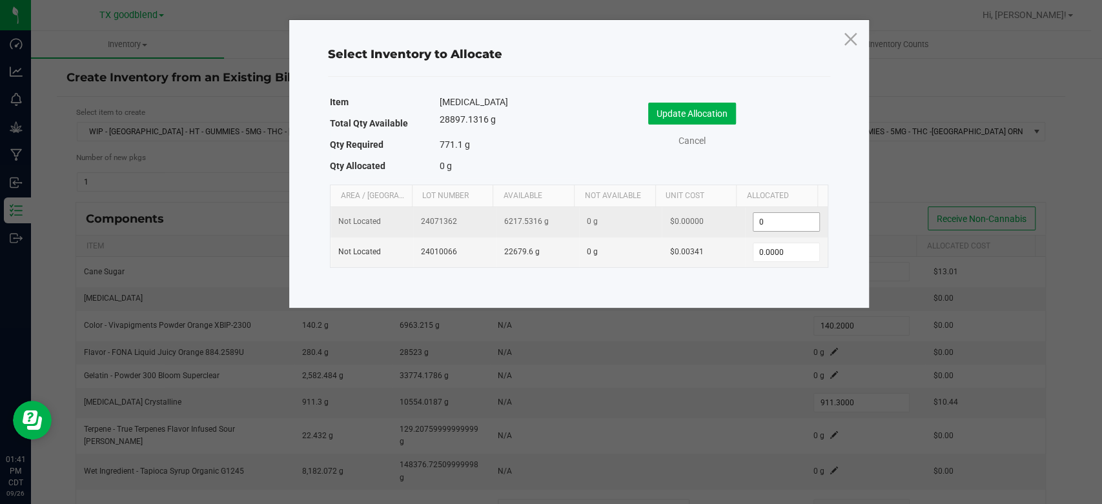
click at [784, 227] on input "0" at bounding box center [786, 222] width 66 height 18
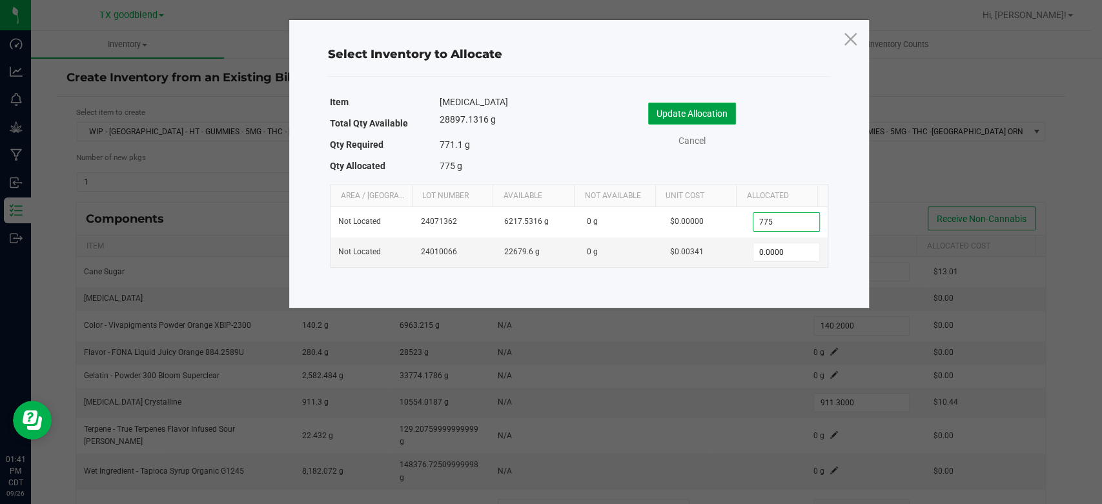
type input "775.0000"
click at [698, 106] on button "Update Allocation" at bounding box center [692, 114] width 88 height 22
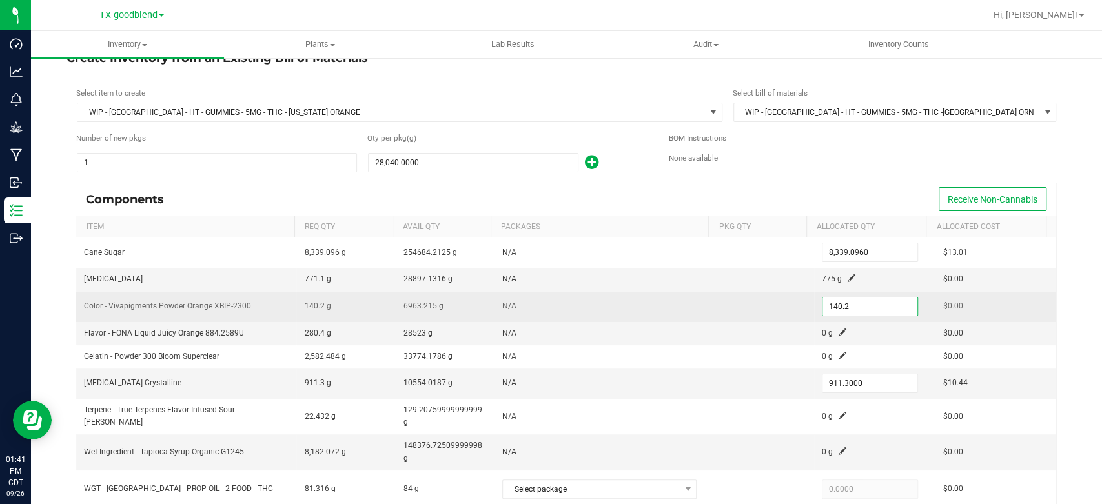
click at [849, 305] on input "140.2" at bounding box center [869, 307] width 95 height 18
type input "6"
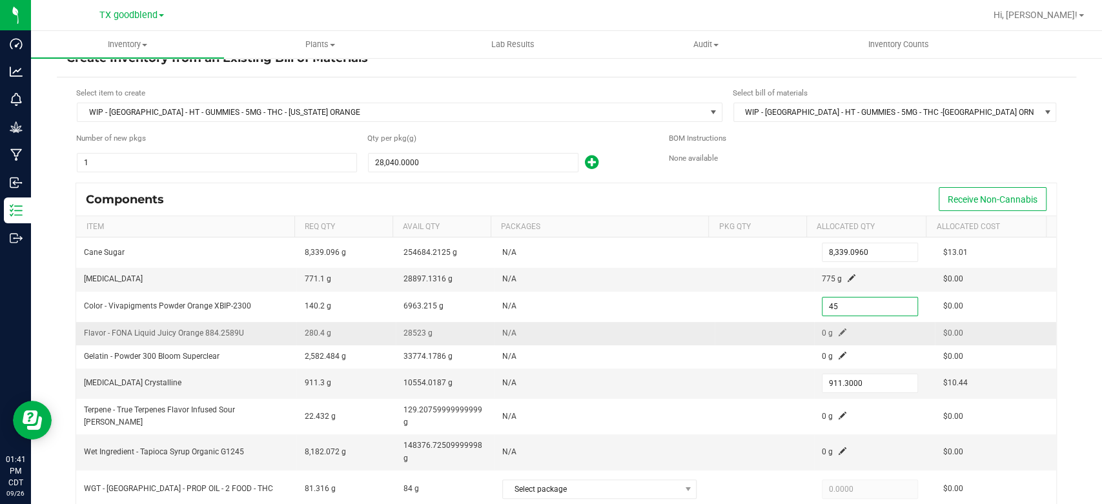
type input "45.0000"
click at [838, 329] on span at bounding box center [842, 333] width 8 height 8
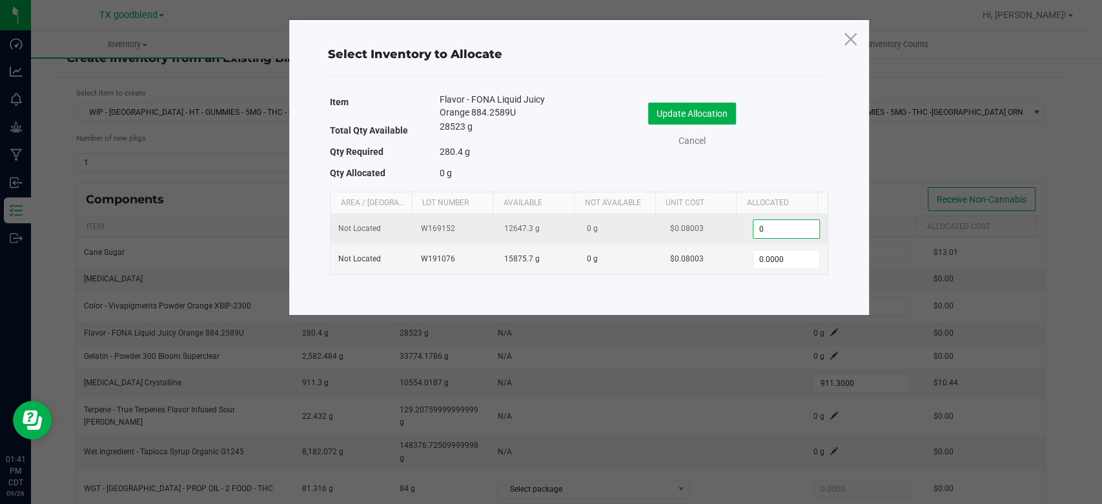
click at [783, 230] on input "0" at bounding box center [786, 229] width 66 height 18
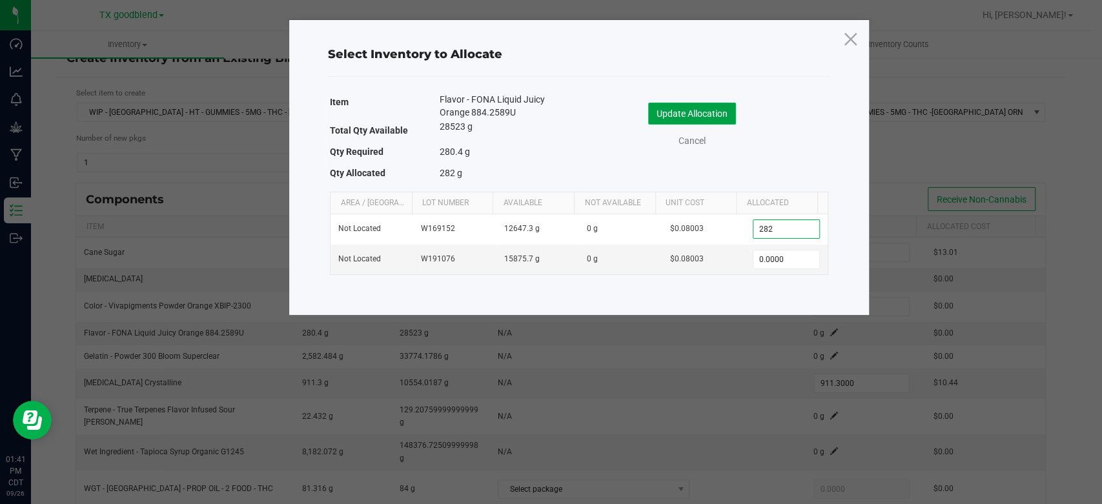
type input "282.0000"
click at [669, 118] on button "Update Allocation" at bounding box center [692, 114] width 88 height 22
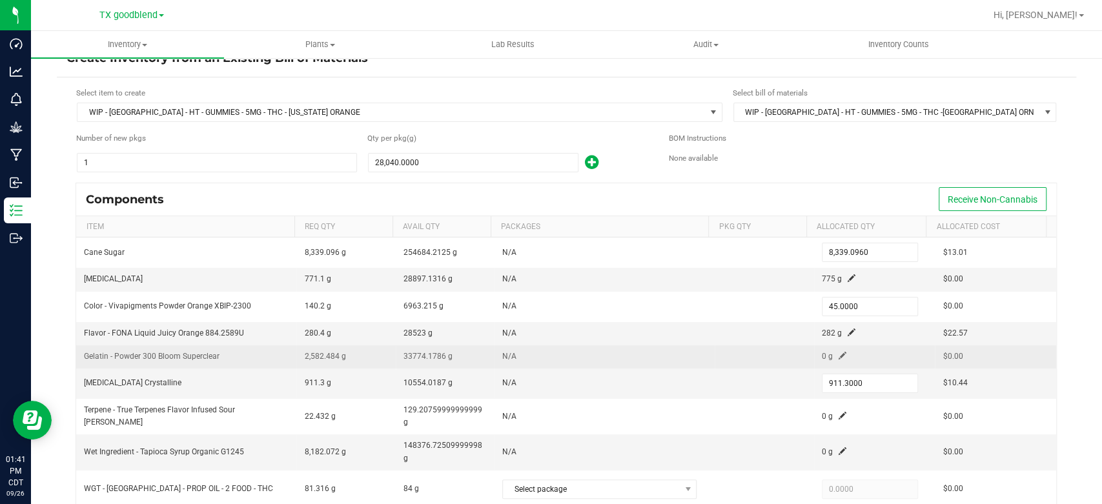
click at [821, 359] on td "0 g" at bounding box center [874, 356] width 121 height 23
click at [838, 354] on span at bounding box center [842, 356] width 8 height 8
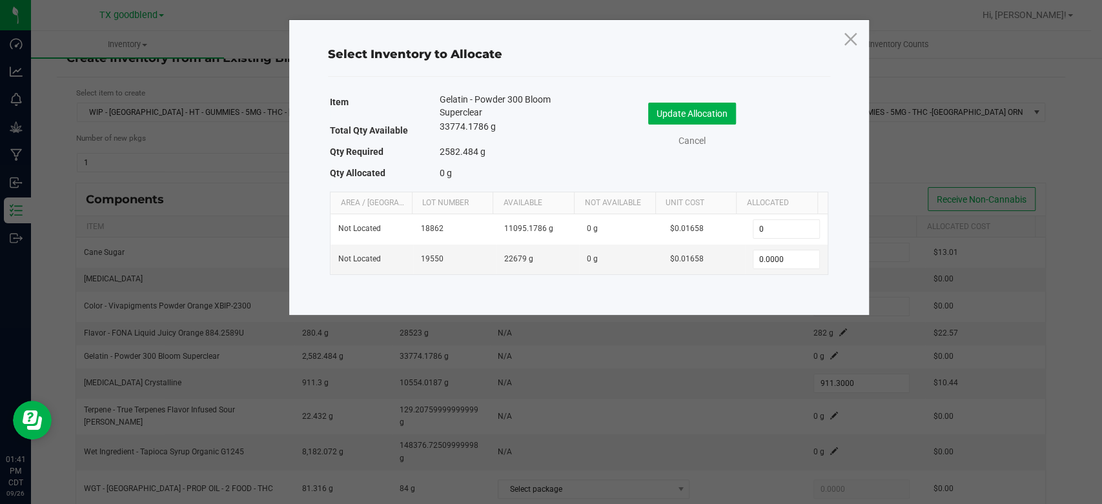
click at [776, 225] on input "0" at bounding box center [786, 229] width 66 height 18
type input "2,582.0000"
click at [693, 107] on button "Update Allocation" at bounding box center [692, 114] width 88 height 22
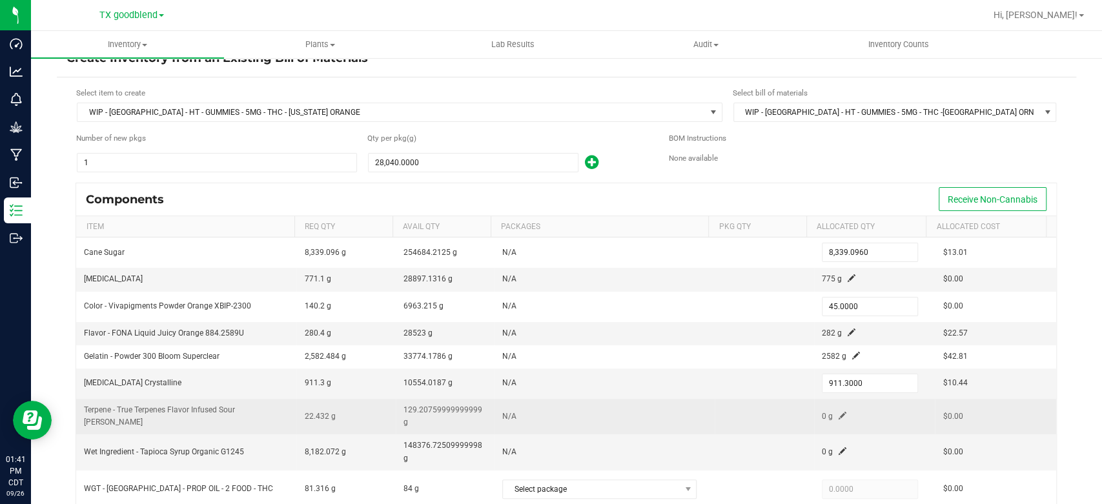
click at [730, 402] on td at bounding box center [763, 416] width 99 height 35
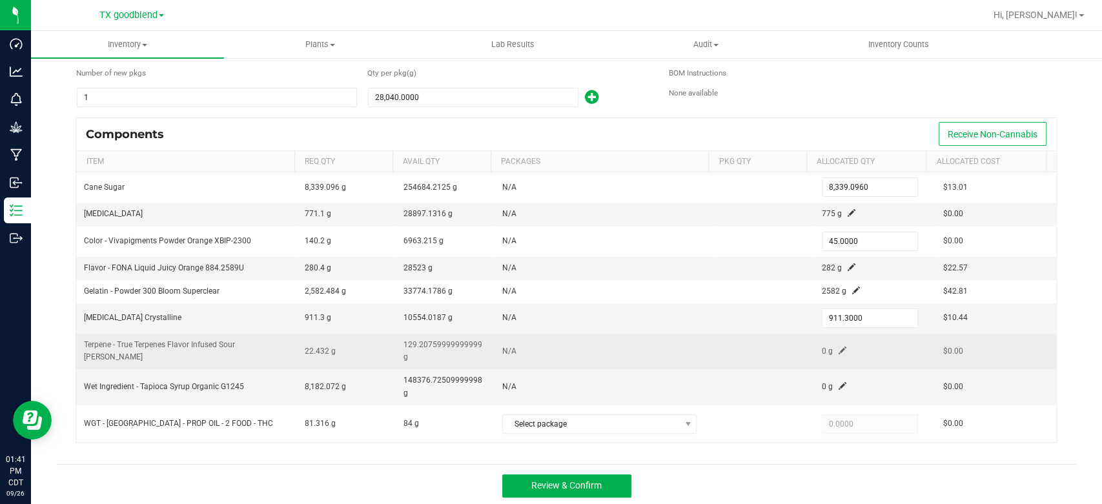
click at [838, 349] on span at bounding box center [842, 351] width 8 height 8
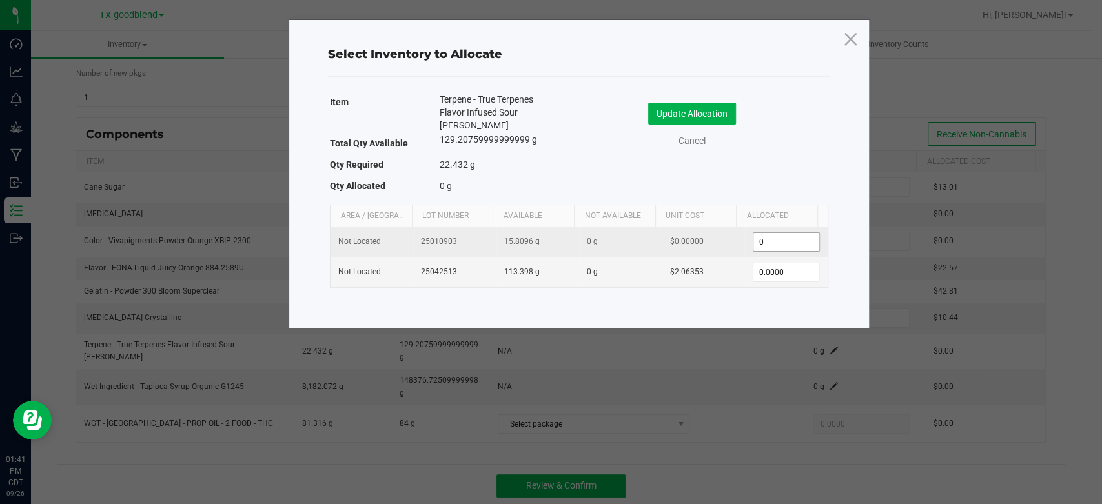
click at [798, 233] on input "0" at bounding box center [786, 242] width 66 height 18
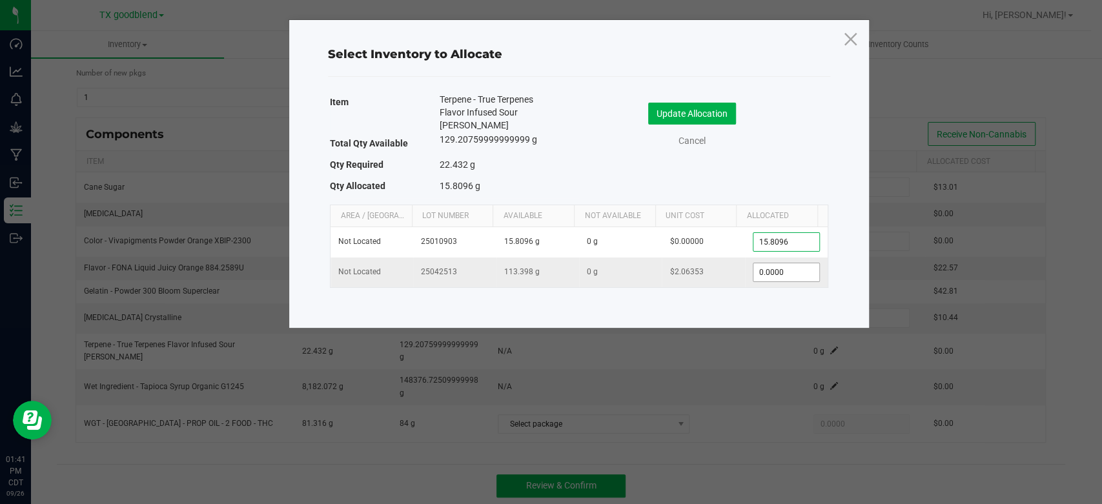
type input "15.8096"
click at [786, 263] on input "0" at bounding box center [786, 272] width 66 height 18
type input "5.0000"
click at [667, 116] on button "Update Allocation" at bounding box center [692, 114] width 88 height 22
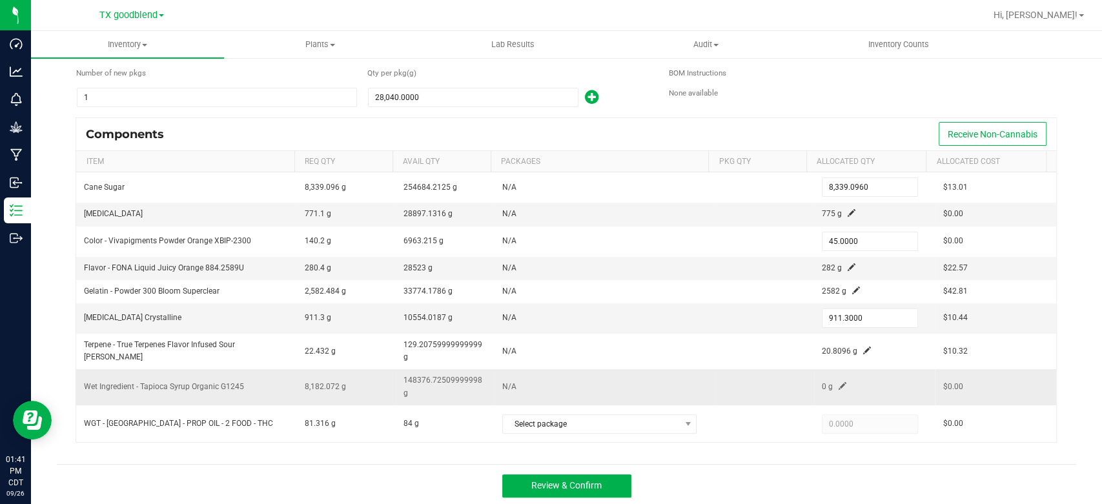
click at [838, 386] on span at bounding box center [842, 386] width 8 height 8
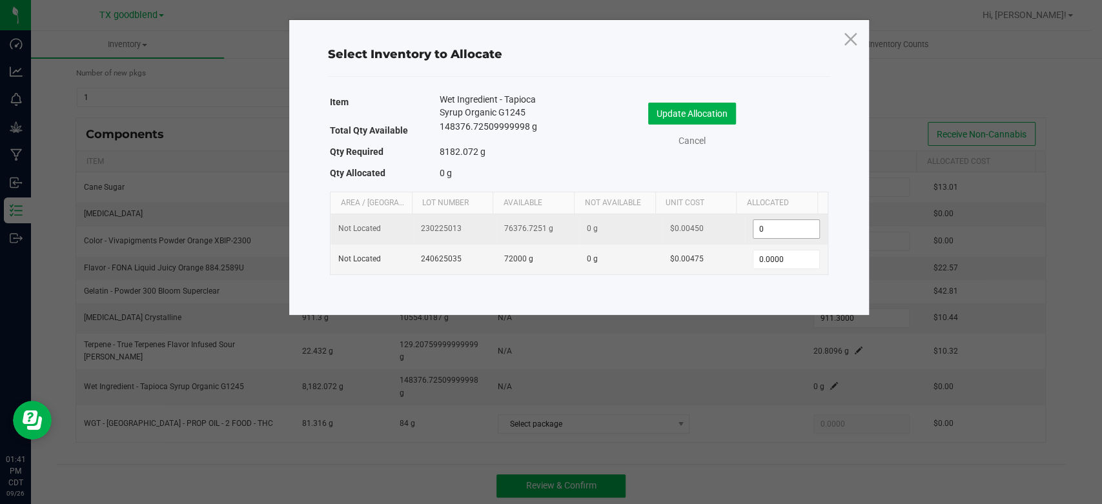
click at [785, 220] on input "0" at bounding box center [786, 229] width 66 height 18
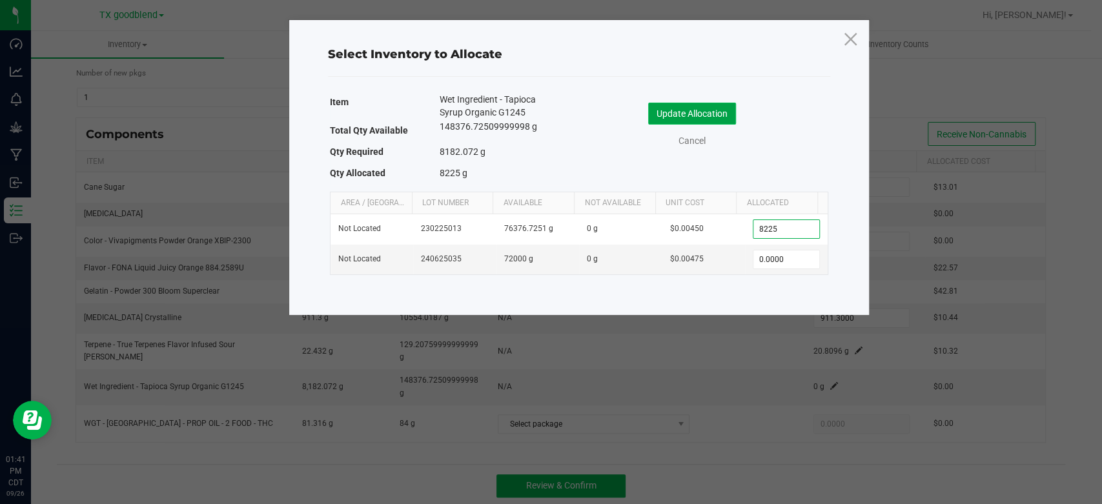
type input "8,225.0000"
click at [660, 112] on button "Update Allocation" at bounding box center [692, 114] width 88 height 22
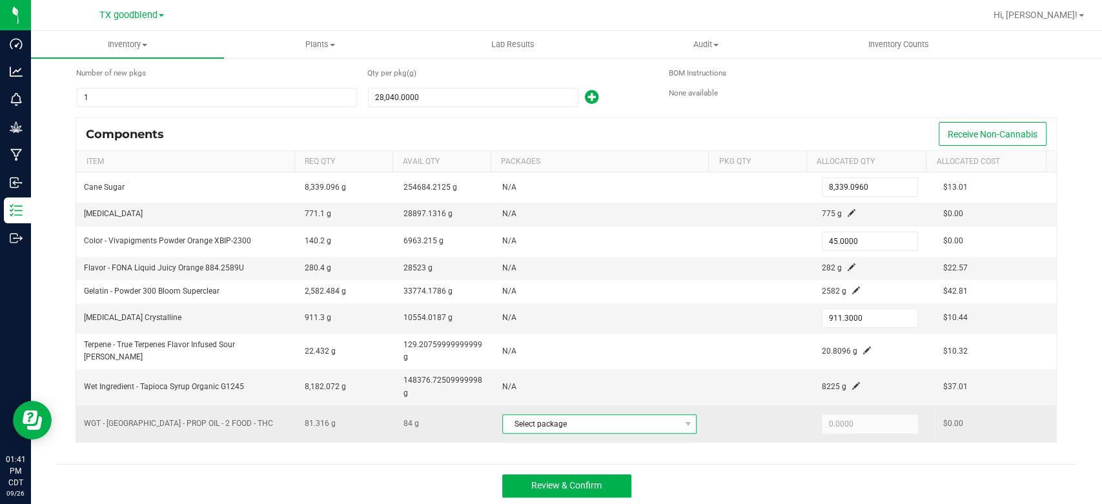
click at [597, 421] on span "Select package" at bounding box center [591, 424] width 177 height 18
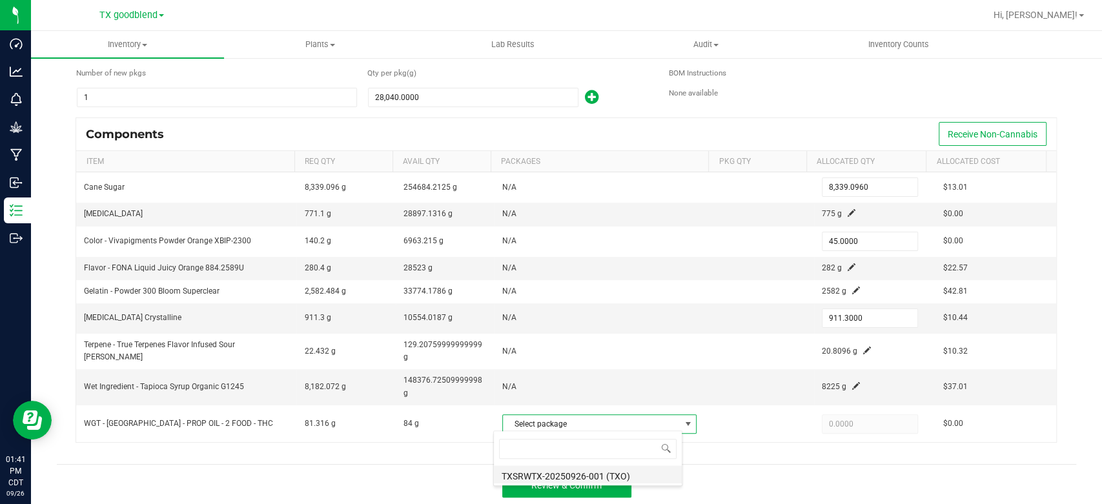
click at [605, 480] on li "TXSRWTX-20250926-001 (TXO)" at bounding box center [588, 474] width 188 height 18
click at [722, 458] on div "Select item to create WIP - [GEOGRAPHIC_DATA] - HT - GUMMIES - 5MG - THC - [US_…" at bounding box center [566, 238] width 1019 height 452
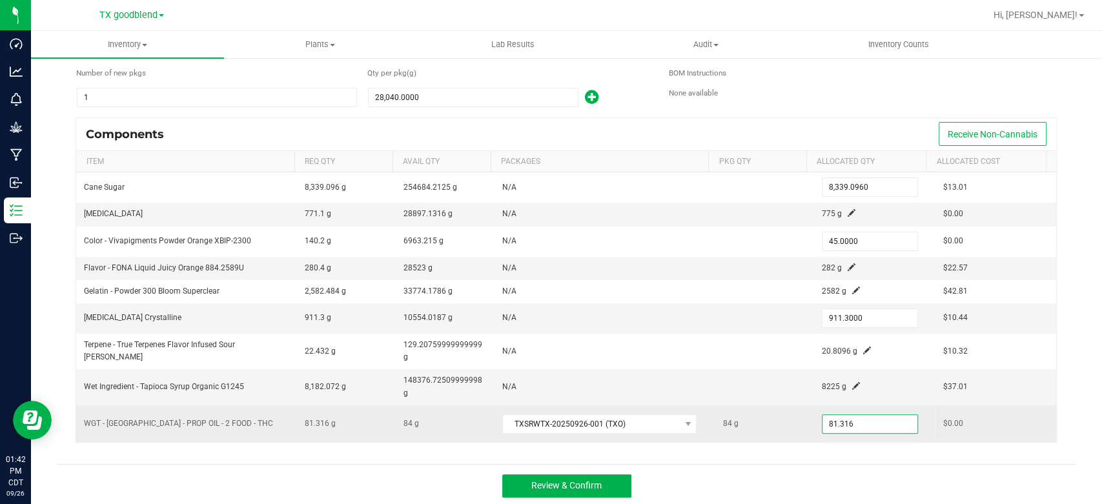
click at [865, 424] on input "81.316" at bounding box center [869, 424] width 95 height 18
type input "4"
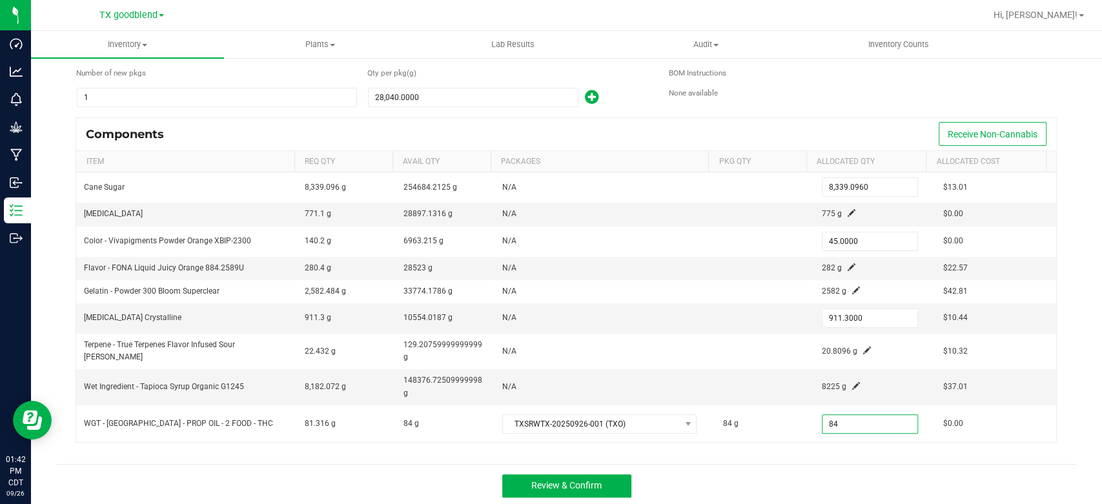
type input "84.0000"
click at [836, 498] on div "Review & Confirm" at bounding box center [566, 485] width 1019 height 43
click at [548, 481] on span "Review & Confirm" at bounding box center [566, 485] width 70 height 10
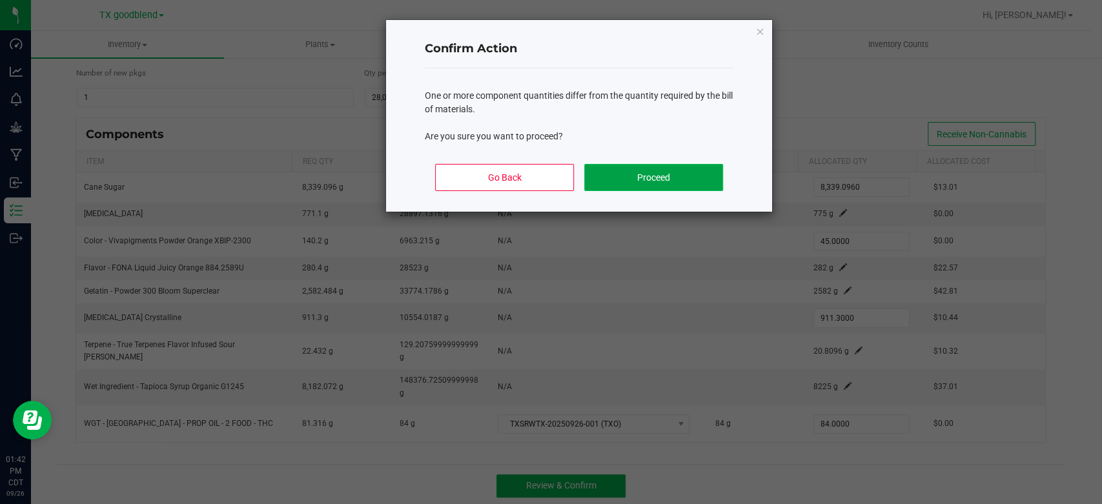
click at [665, 170] on button "Proceed" at bounding box center [653, 177] width 139 height 27
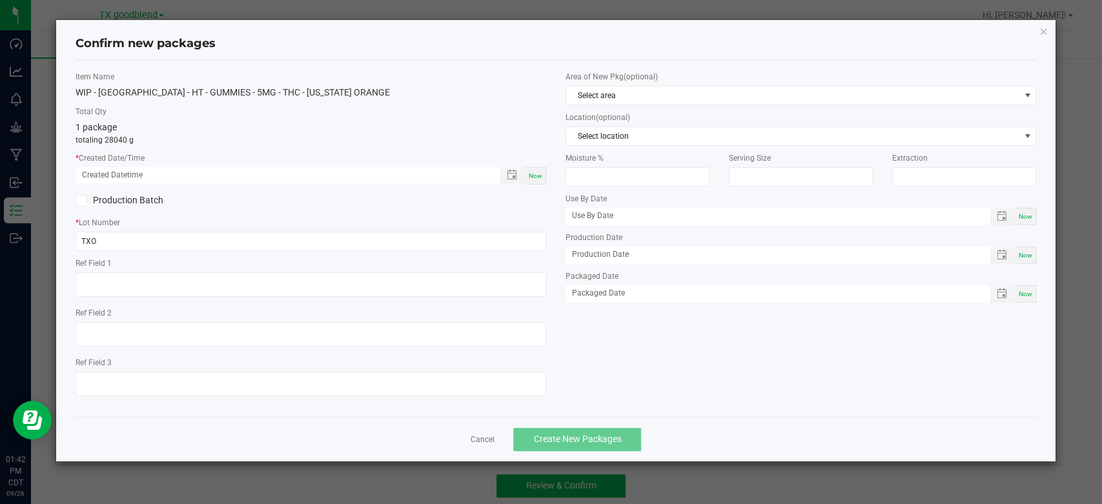
click at [535, 175] on span "Now" at bounding box center [536, 175] width 14 height 7
type input "[DATE] 01:42 PM"
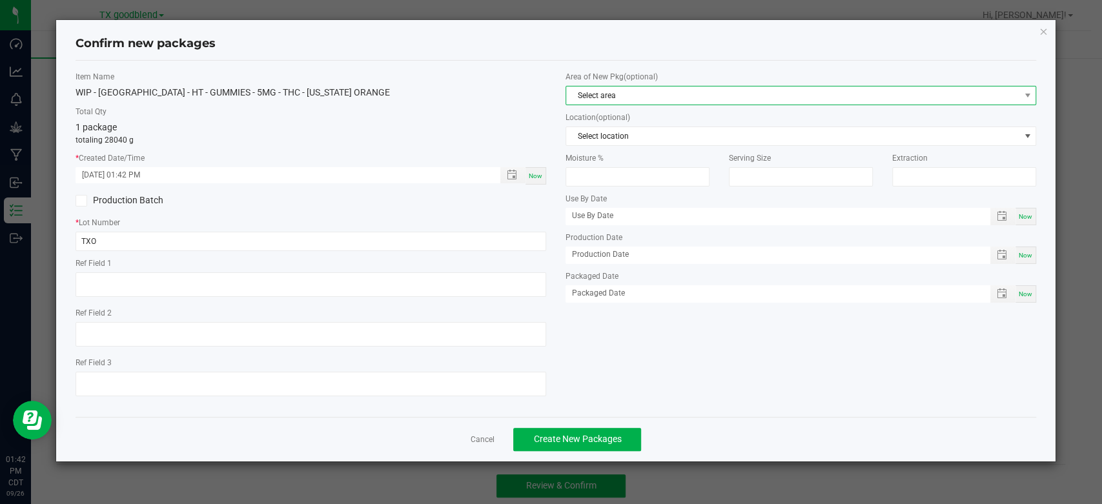
click at [635, 99] on span "Select area" at bounding box center [792, 95] width 453 height 18
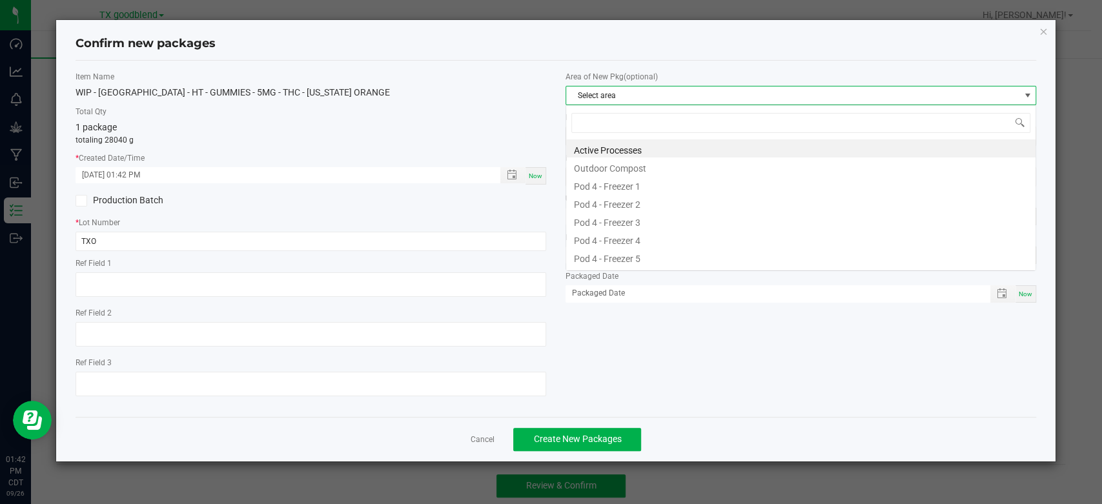
scroll to position [19, 470]
click at [643, 150] on li "Active Processes" at bounding box center [800, 148] width 469 height 18
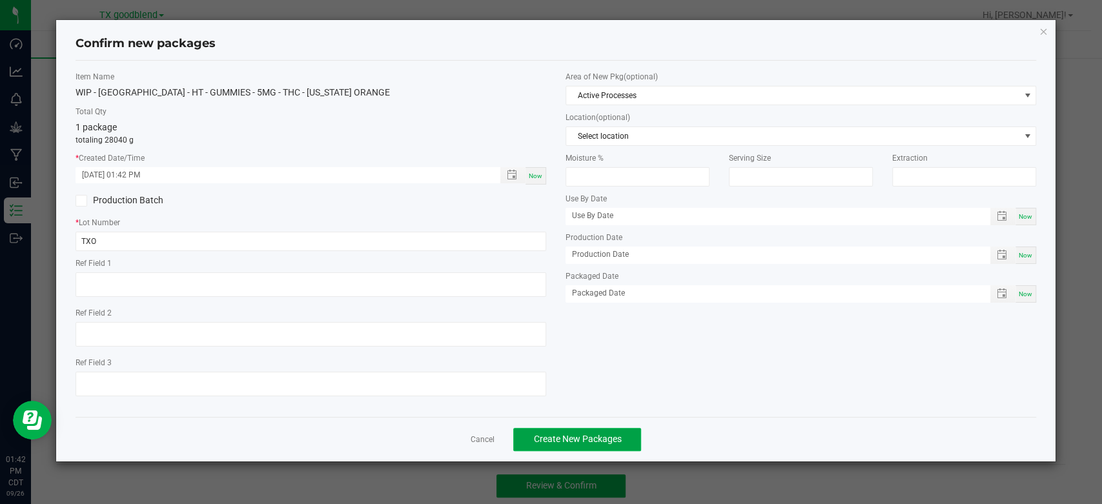
click at [583, 445] on button "Create New Packages" at bounding box center [577, 439] width 128 height 23
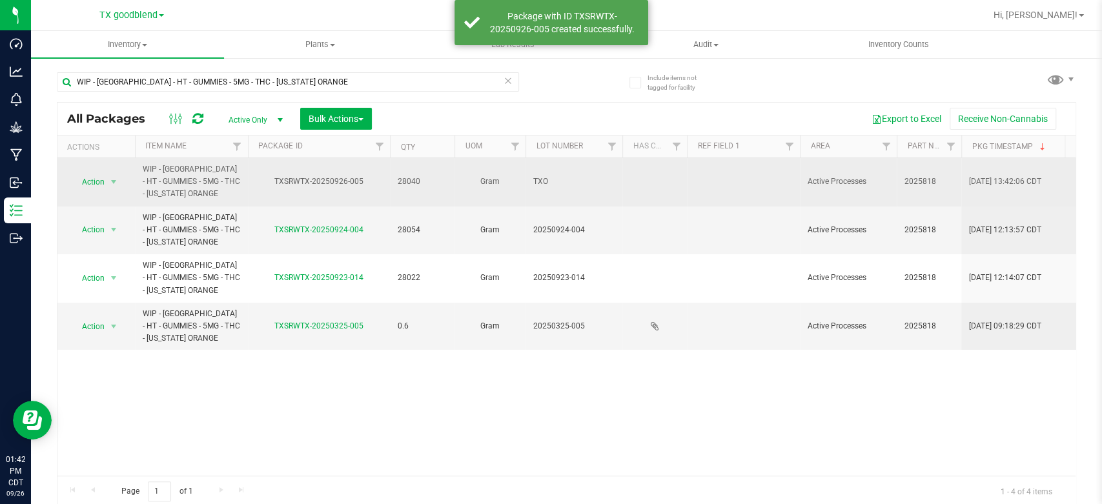
click at [546, 187] on span "TXO" at bounding box center [573, 182] width 81 height 12
click at [546, 187] on input "TXO" at bounding box center [571, 182] width 92 height 20
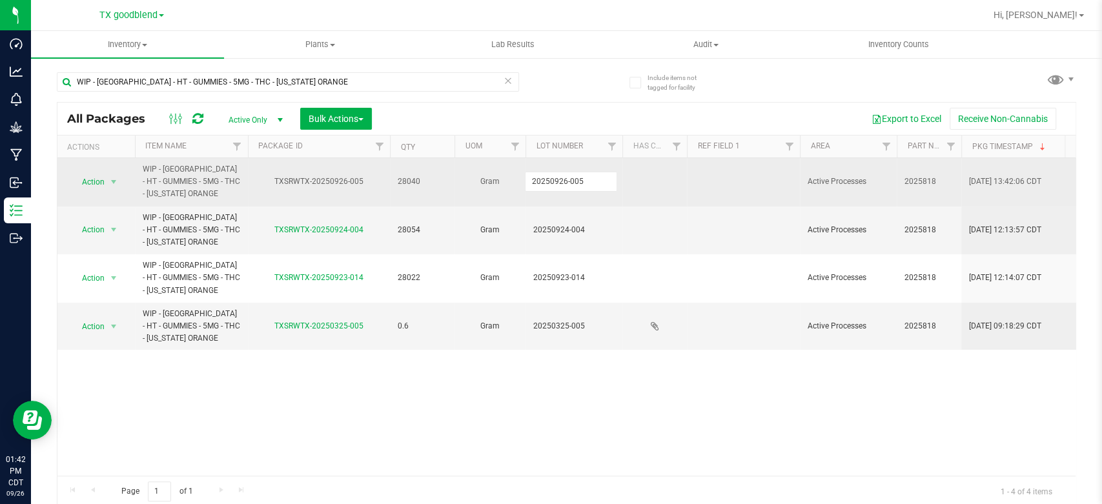
type input "20250926-005"
click at [94, 180] on span "Action" at bounding box center [87, 182] width 35 height 18
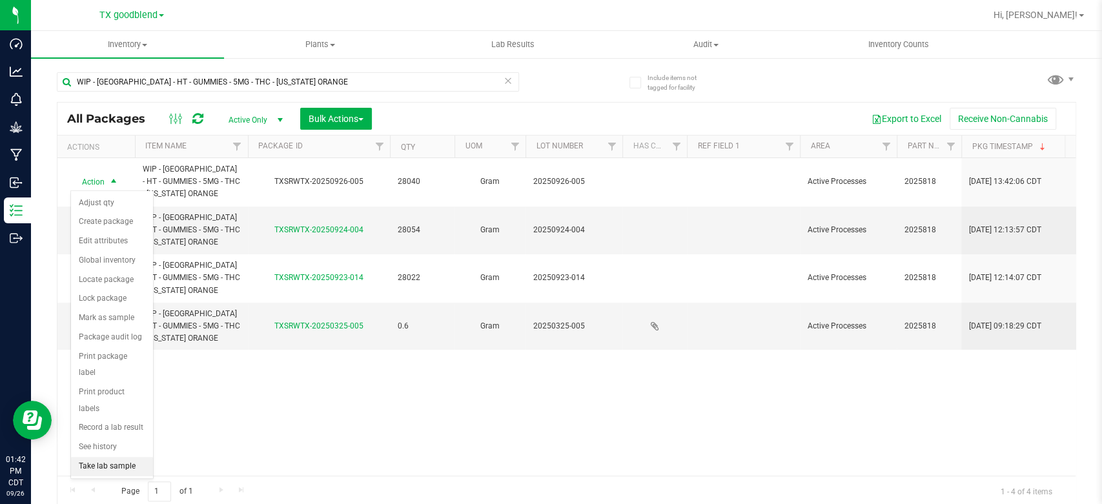
click at [108, 457] on li "Take lab sample" at bounding box center [112, 466] width 82 height 19
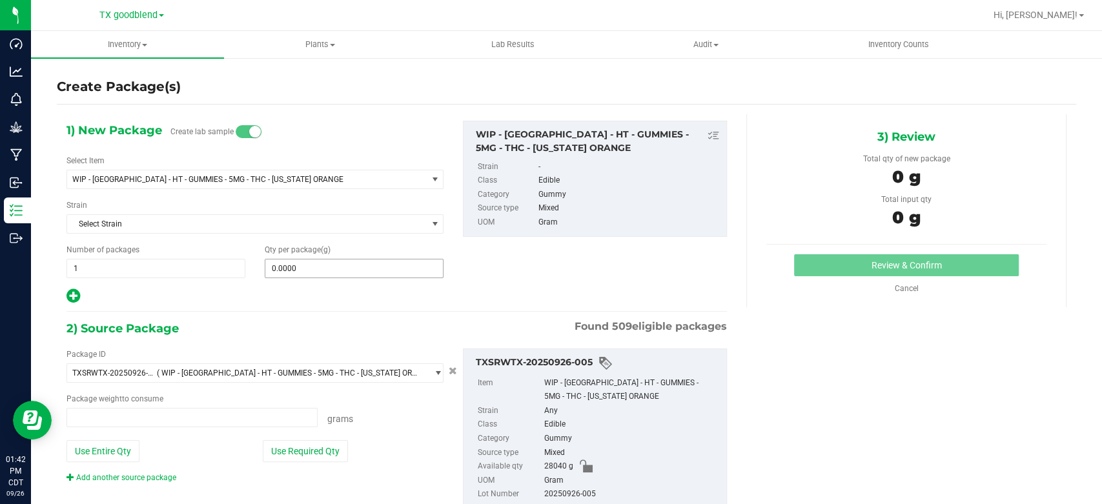
type input "0.0000 g"
click at [191, 258] on div "Number of packages 1 1" at bounding box center [156, 261] width 198 height 34
click at [192, 267] on span "1 1" at bounding box center [155, 268] width 179 height 19
type input "6"
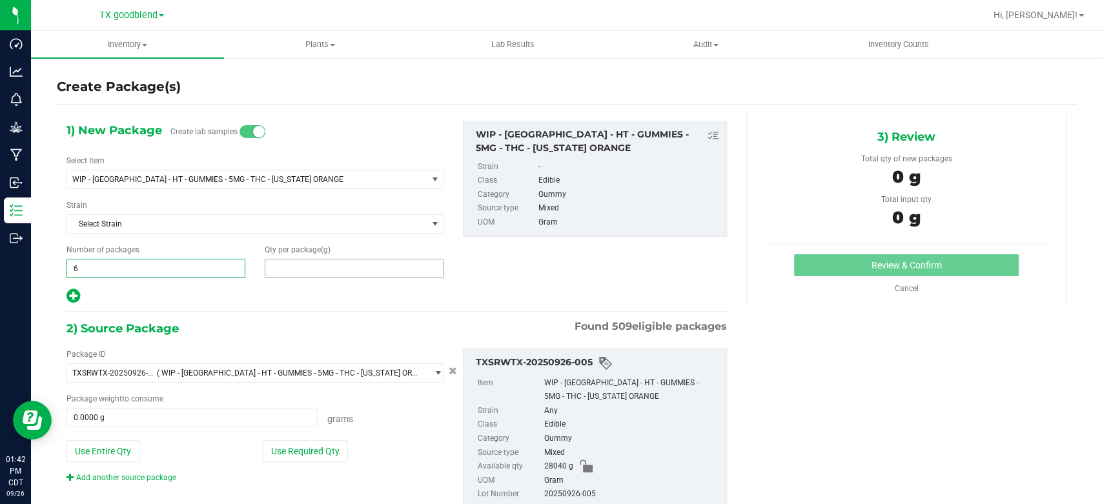
click at [314, 274] on span at bounding box center [354, 268] width 179 height 19
type input "1"
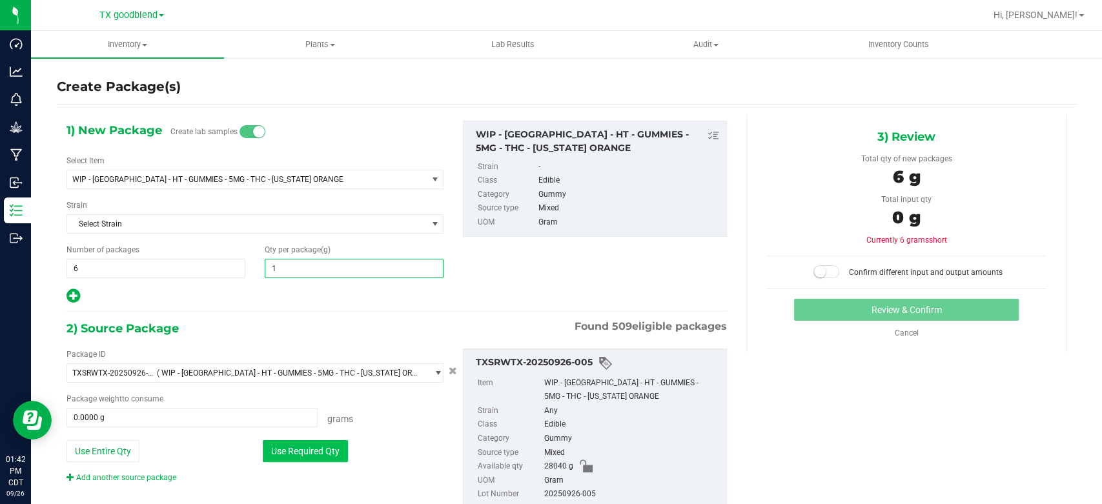
type input "1.0000"
click at [295, 453] on button "Use Required Qty" at bounding box center [305, 451] width 85 height 22
type input "6.0000 g"
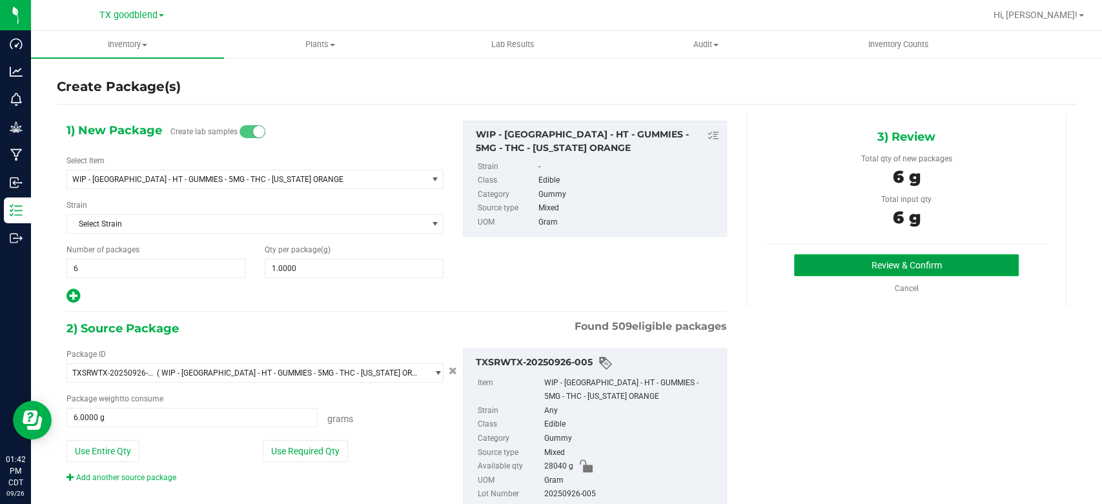
click at [841, 270] on button "Review & Confirm" at bounding box center [906, 265] width 224 height 22
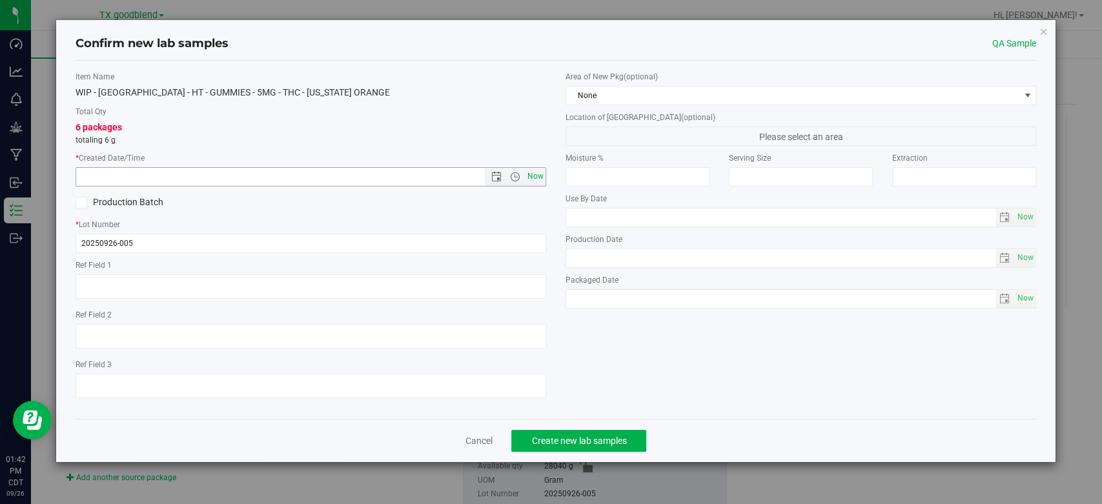
click at [532, 183] on span "Now" at bounding box center [536, 176] width 22 height 19
type input "[DATE] 1:42 PM"
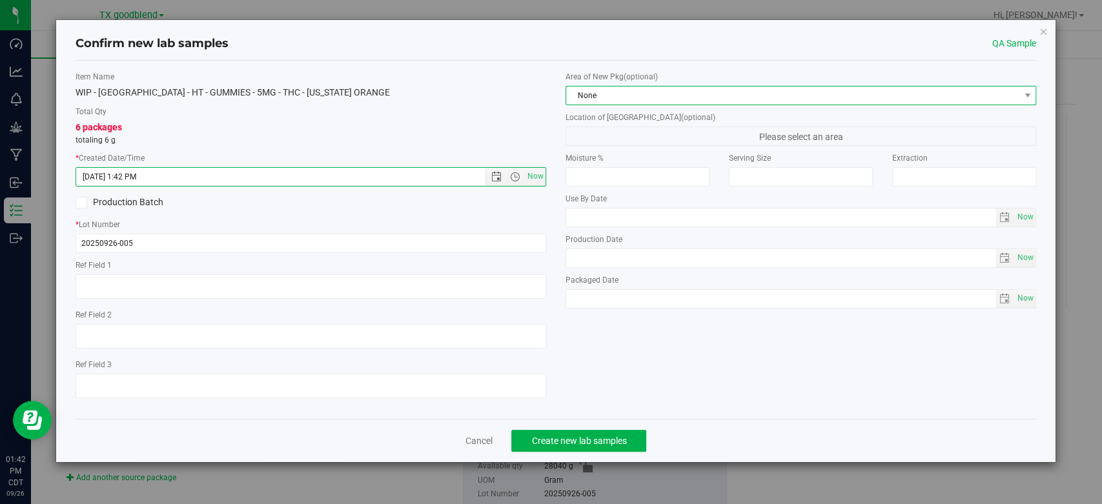
click at [596, 94] on span "None" at bounding box center [792, 95] width 453 height 18
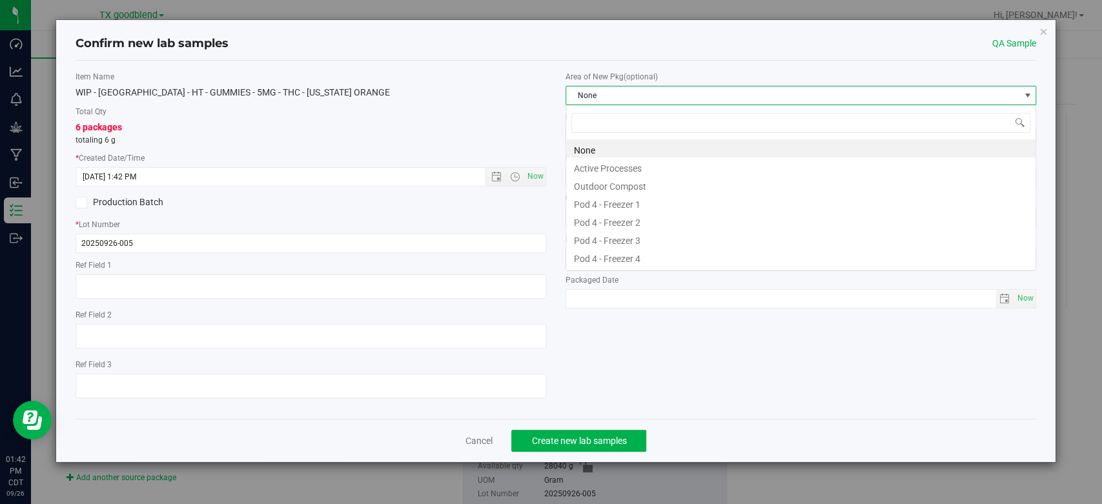
scroll to position [19, 470]
click at [609, 169] on li "Active Processes" at bounding box center [800, 166] width 469 height 18
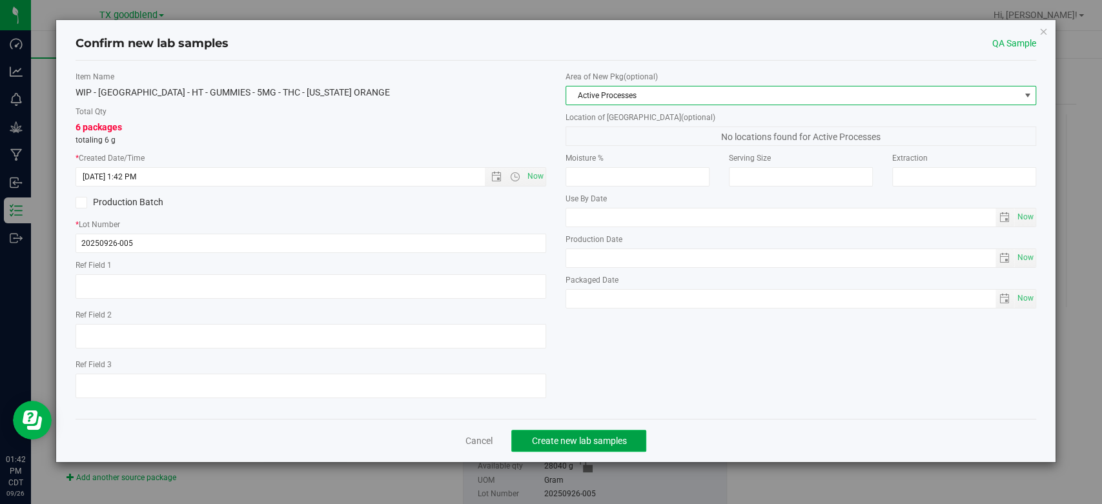
click at [583, 446] on button "Create new lab samples" at bounding box center [578, 441] width 135 height 22
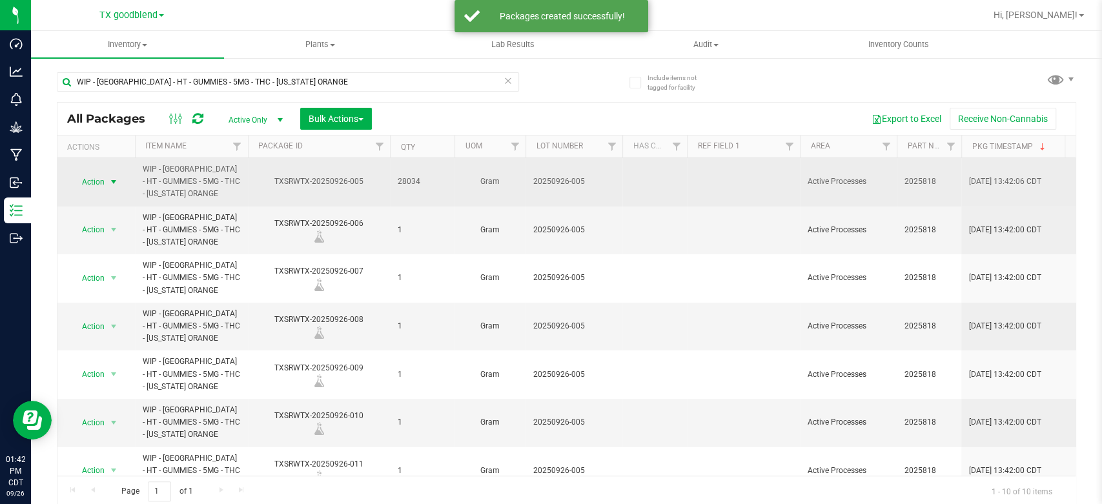
click at [94, 181] on span "Action" at bounding box center [87, 182] width 35 height 18
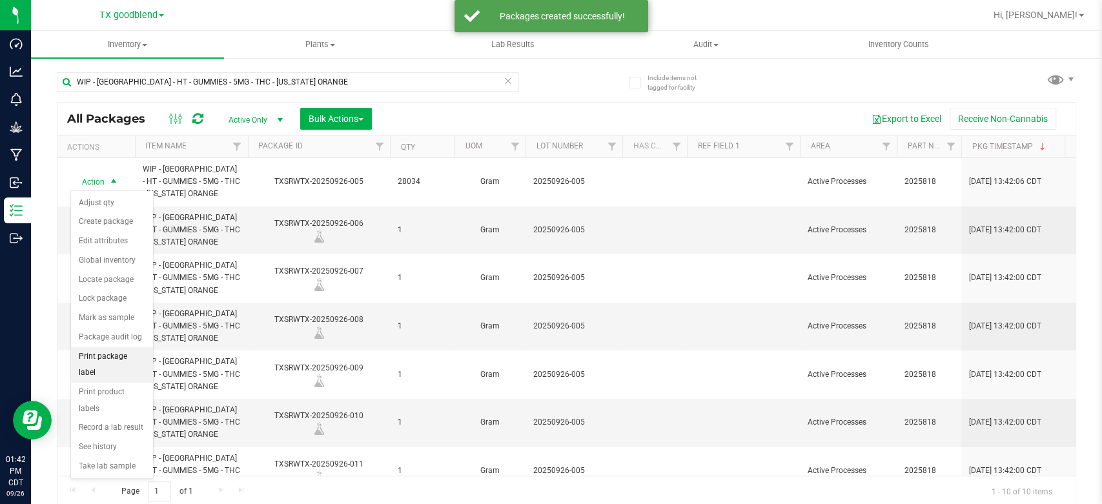
click at [99, 360] on li "Print package label" at bounding box center [112, 364] width 82 height 35
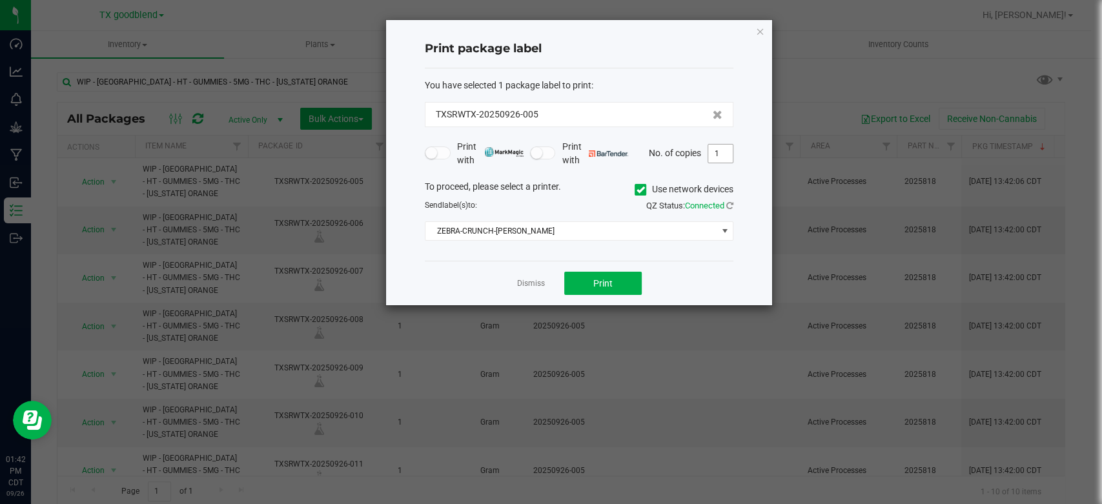
click at [724, 154] on input "1" at bounding box center [720, 154] width 25 height 18
type input "2"
click at [608, 289] on button "Print" at bounding box center [602, 283] width 77 height 23
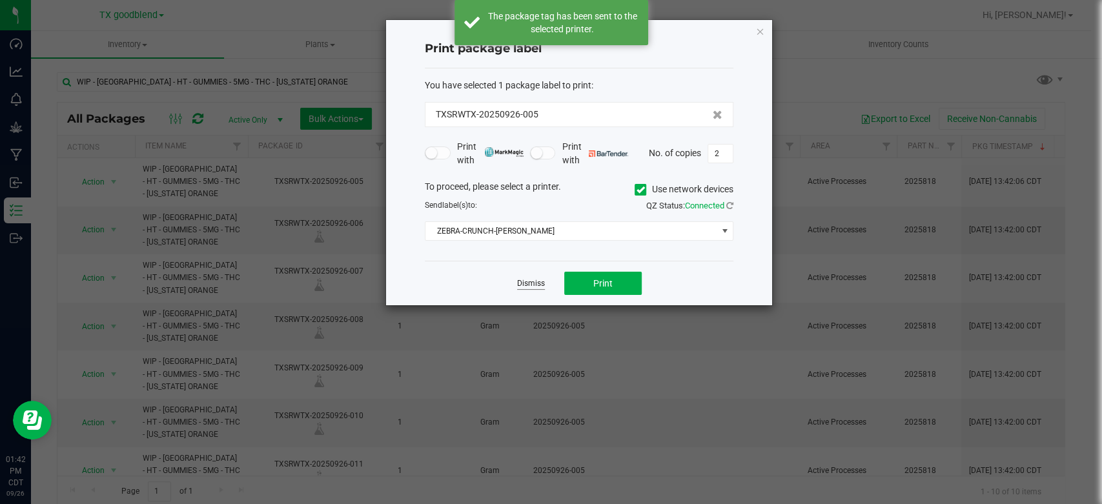
click at [535, 283] on link "Dismiss" at bounding box center [531, 283] width 28 height 11
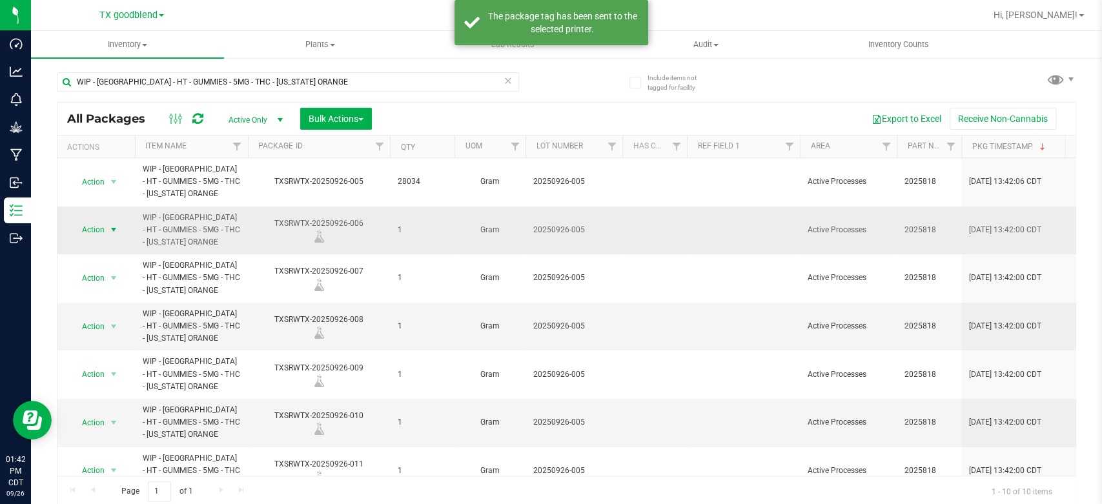
click at [91, 232] on span "Action" at bounding box center [87, 230] width 35 height 18
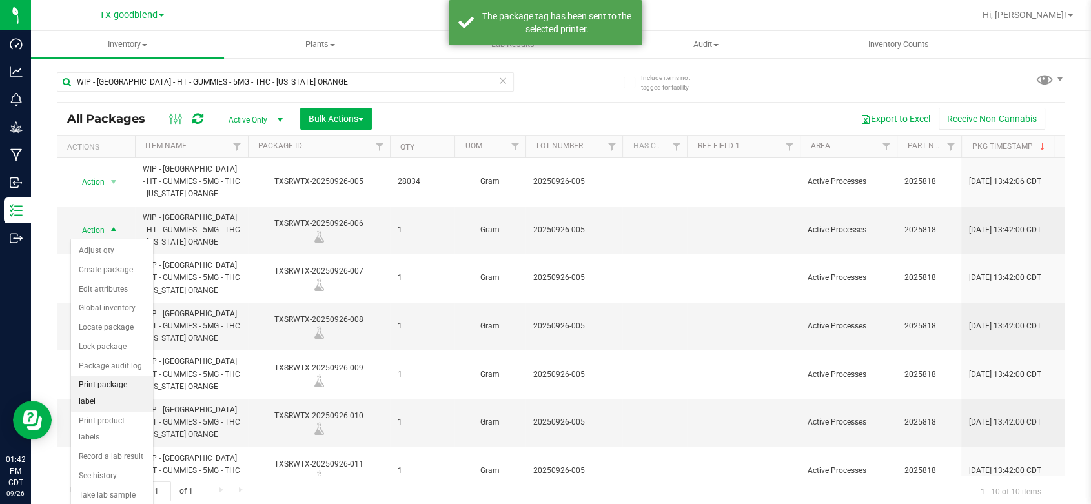
click at [114, 385] on li "Print package label" at bounding box center [112, 393] width 82 height 35
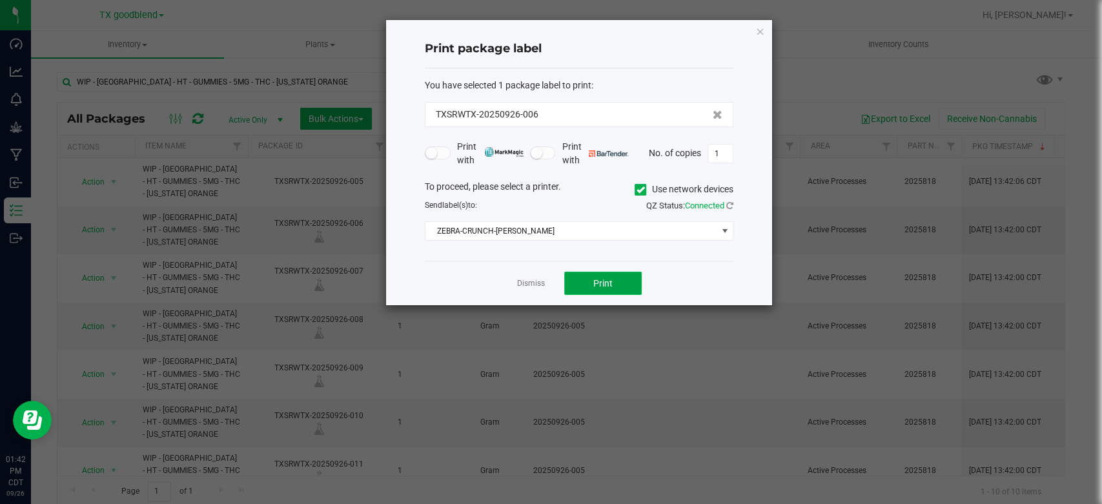
click at [583, 278] on button "Print" at bounding box center [602, 283] width 77 height 23
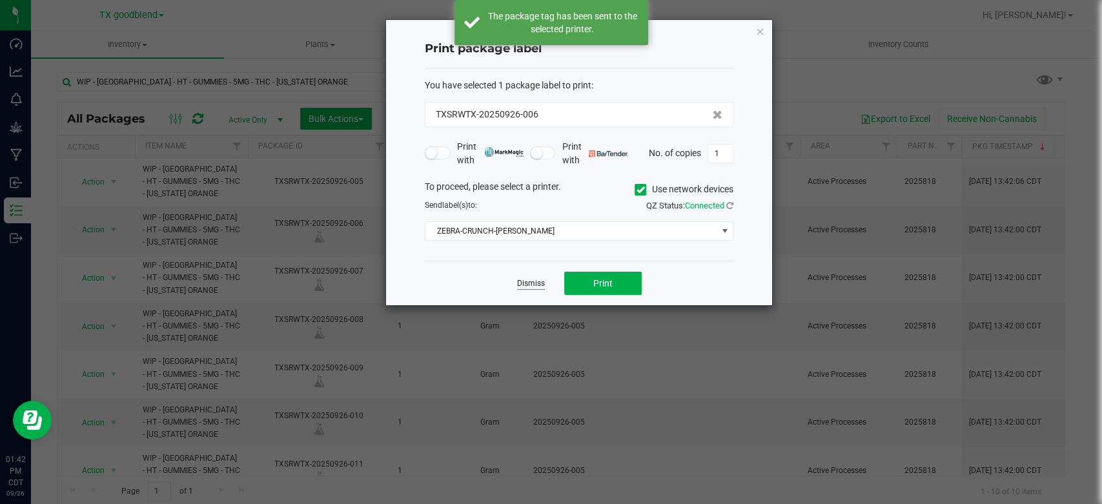
click at [536, 288] on link "Dismiss" at bounding box center [531, 283] width 28 height 11
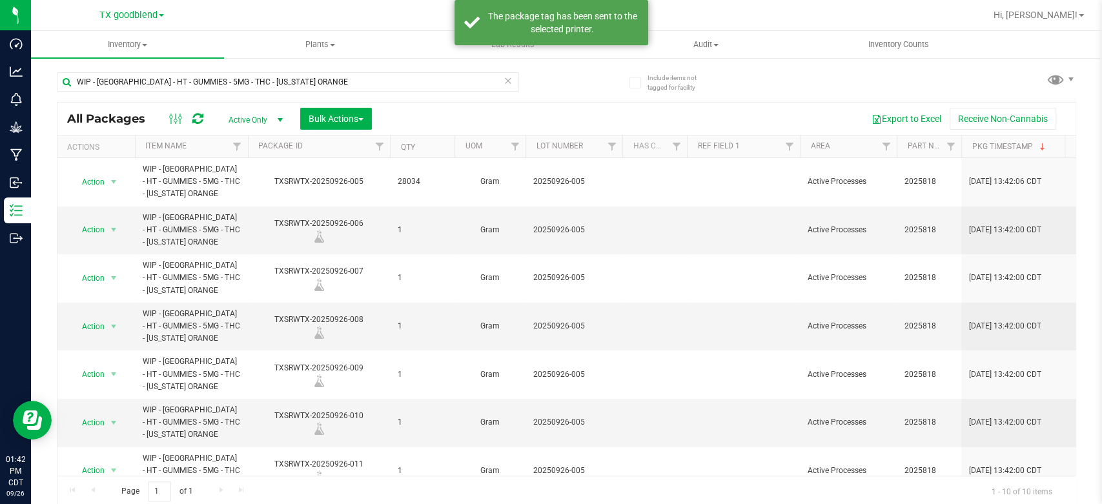
click at [505, 84] on icon at bounding box center [507, 79] width 9 height 15
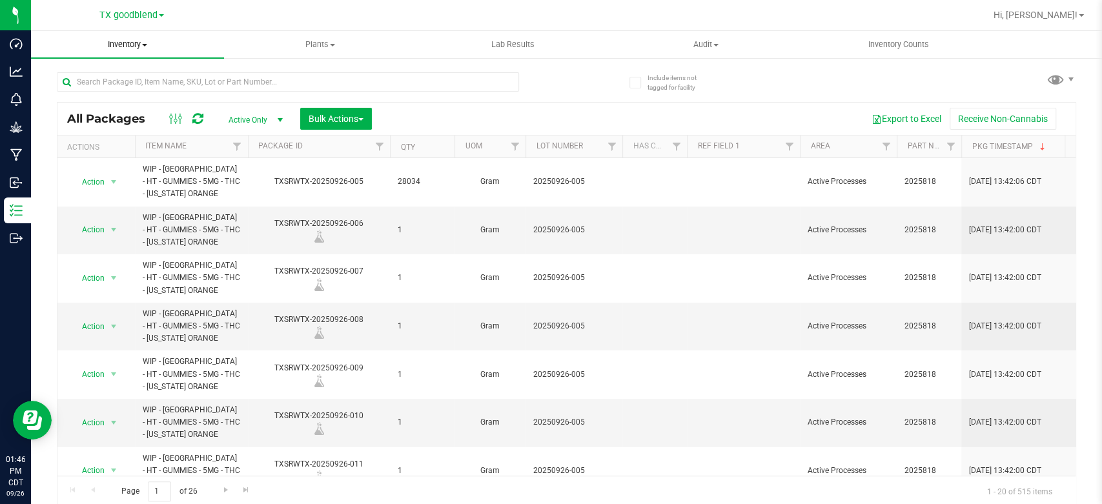
click at [121, 46] on span "Inventory" at bounding box center [127, 45] width 193 height 12
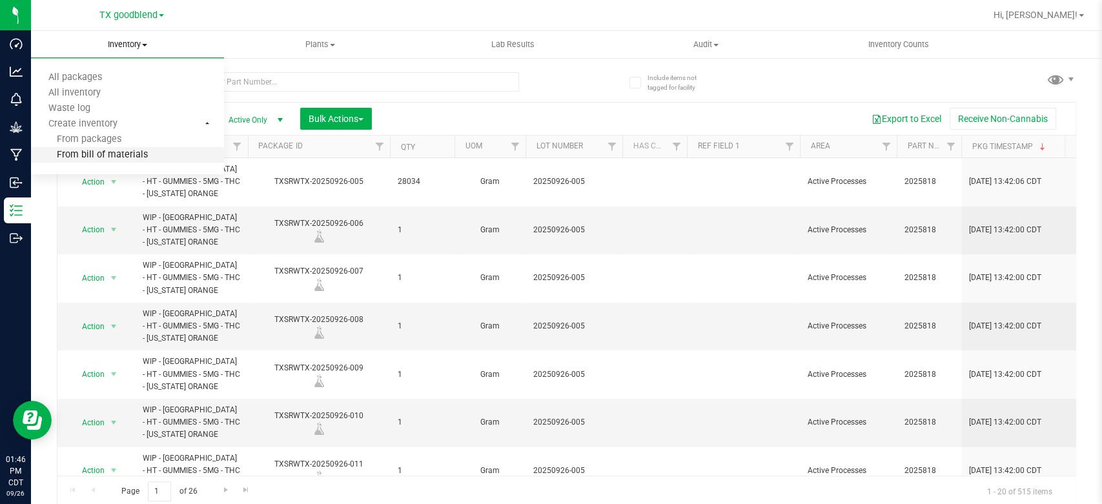
click at [135, 159] on span "From bill of materials" at bounding box center [89, 155] width 117 height 11
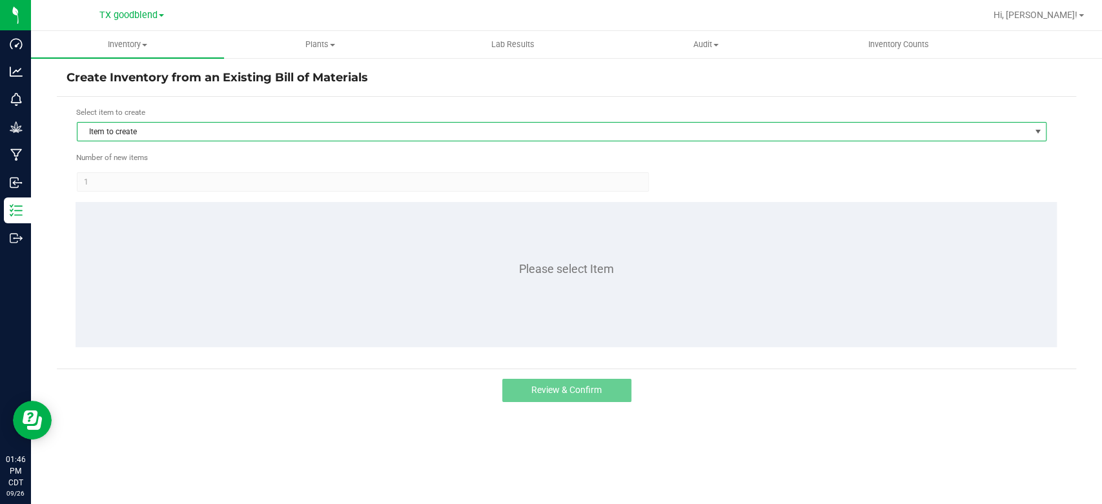
click at [163, 135] on span "Item to create" at bounding box center [553, 132] width 952 height 18
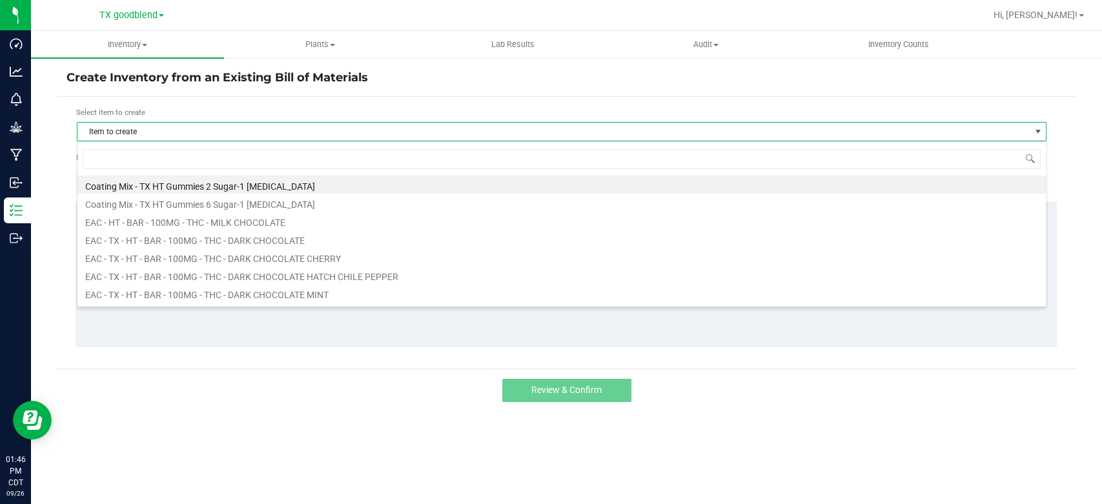
scroll to position [19, 969]
type input "[US_STATE]"
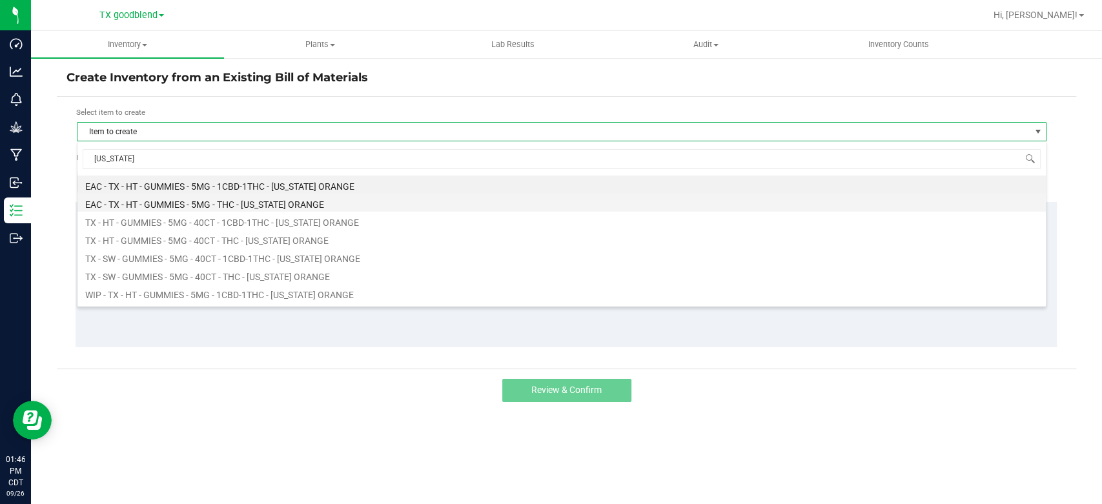
click at [241, 210] on li "EAC - TX - HT - GUMMIES - 5MG - THC - [US_STATE] ORANGE" at bounding box center [561, 203] width 968 height 18
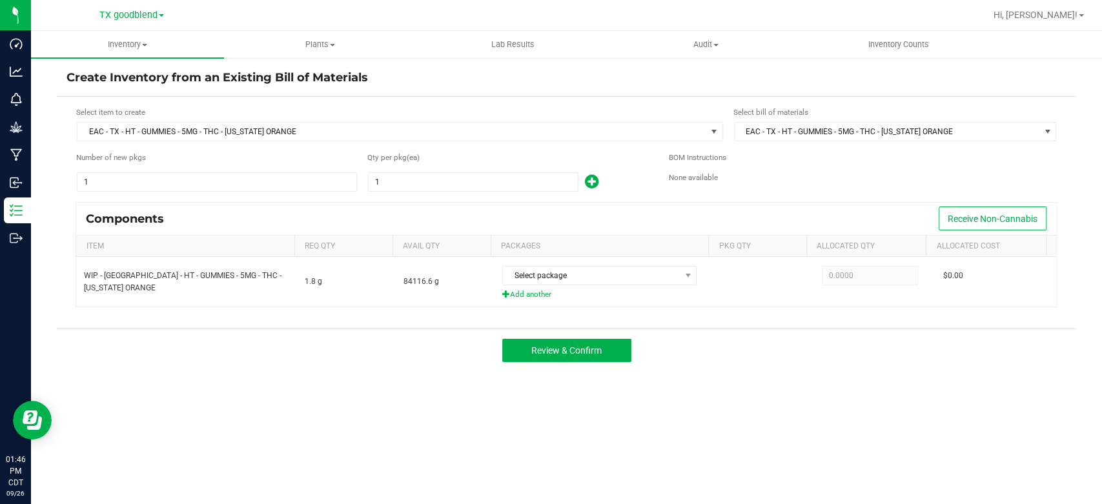
click at [241, 210] on div "Components Receive Non-Cannabis" at bounding box center [566, 219] width 980 height 32
click at [528, 184] on input "1" at bounding box center [473, 182] width 209 height 18
type input "13,332"
click at [531, 197] on form "Select item to create EAC - [GEOGRAPHIC_DATA] - HT - GUMMIES - 5MG - THC - [US_…" at bounding box center [566, 212] width 1000 height 213
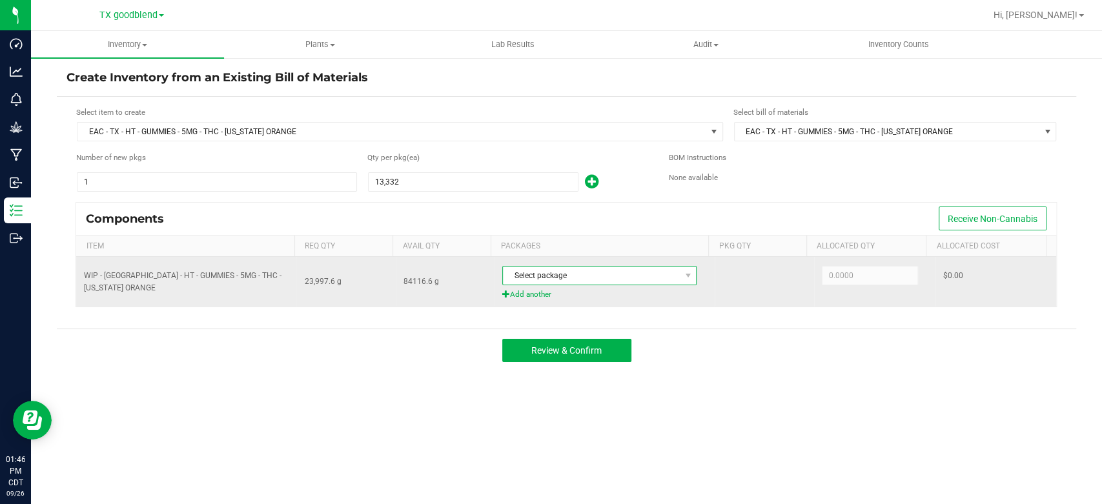
click at [578, 274] on span "Select package" at bounding box center [591, 276] width 177 height 18
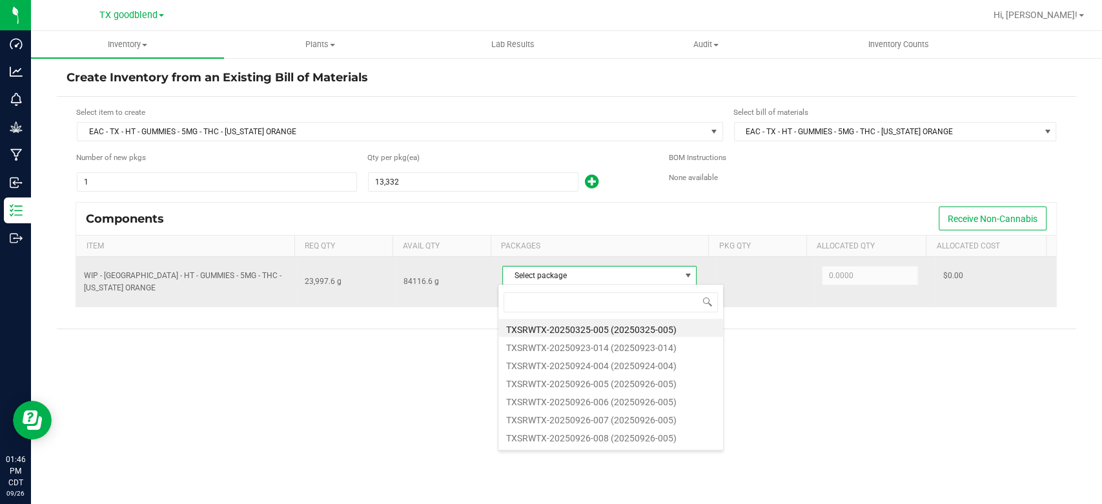
scroll to position [19, 192]
type input "0923"
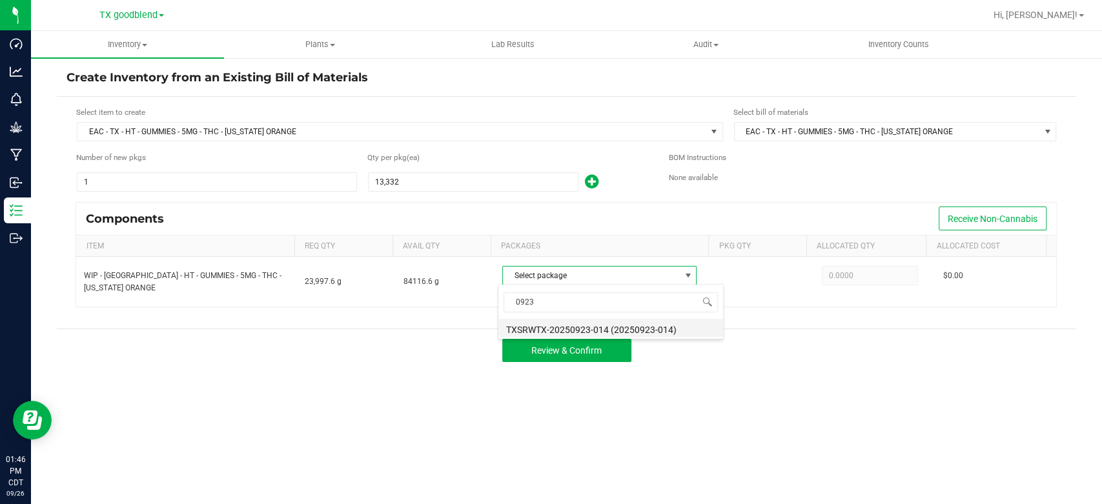
click at [589, 326] on li "TXSRWTX-20250923-014 (20250923-014)" at bounding box center [610, 328] width 225 height 18
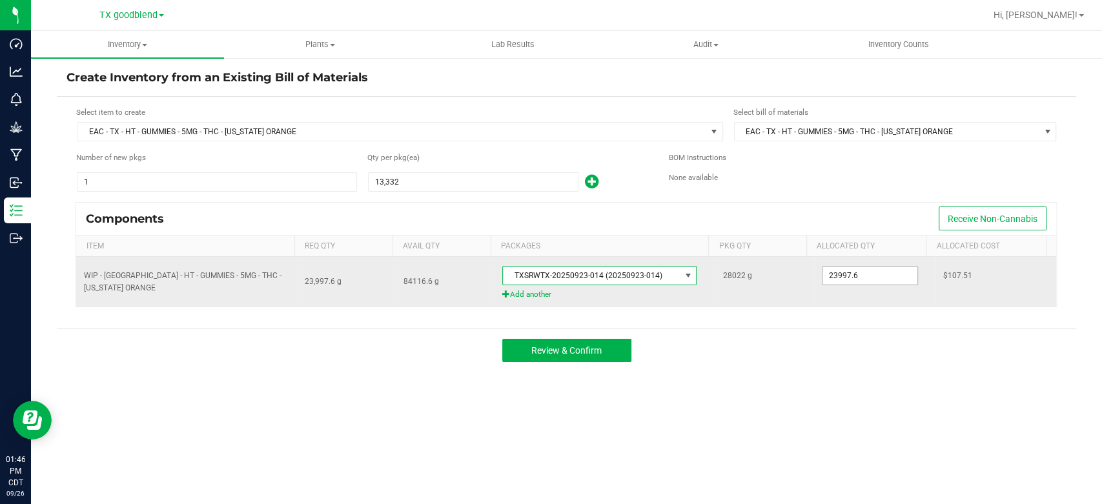
click at [890, 279] on input "23997.6" at bounding box center [869, 276] width 95 height 18
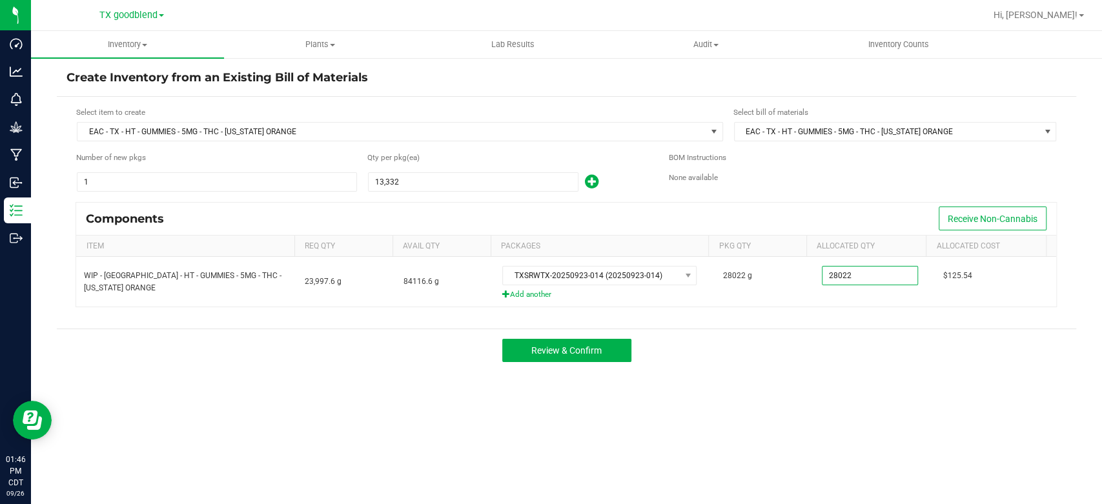
type input "28,022.0000"
click at [836, 374] on div "Create Inventory from an Existing Bill of Materials Select item to create EAC -…" at bounding box center [566, 259] width 1019 height 378
click at [538, 349] on span "Review & Confirm" at bounding box center [566, 350] width 70 height 10
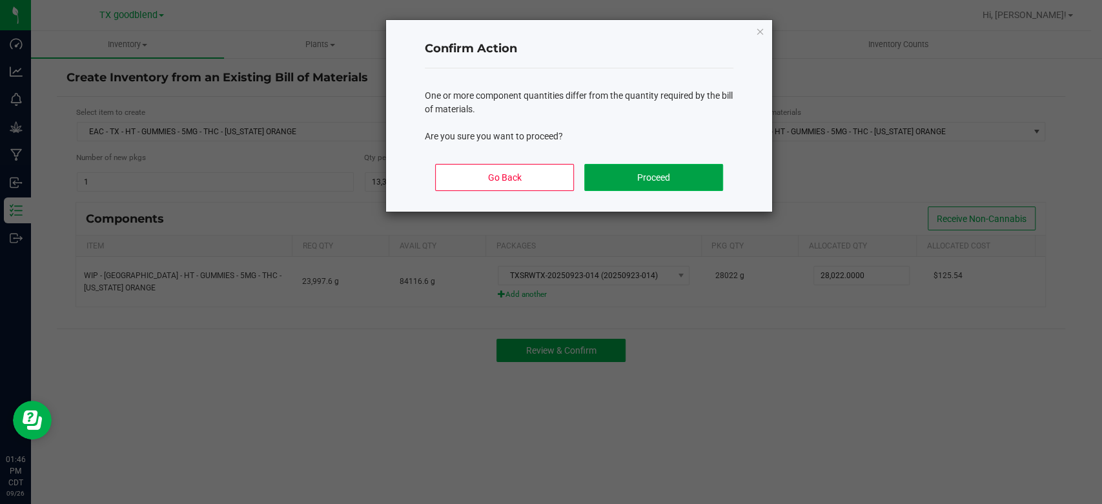
click at [626, 183] on button "Proceed" at bounding box center [653, 177] width 139 height 27
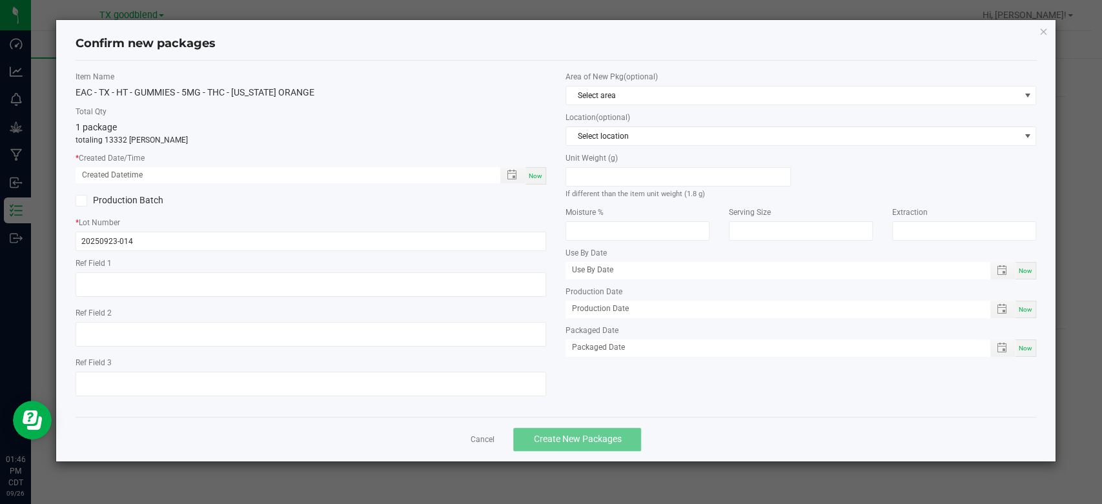
click at [544, 177] on div "Now" at bounding box center [535, 175] width 21 height 17
type input "[DATE] 01:46 PM"
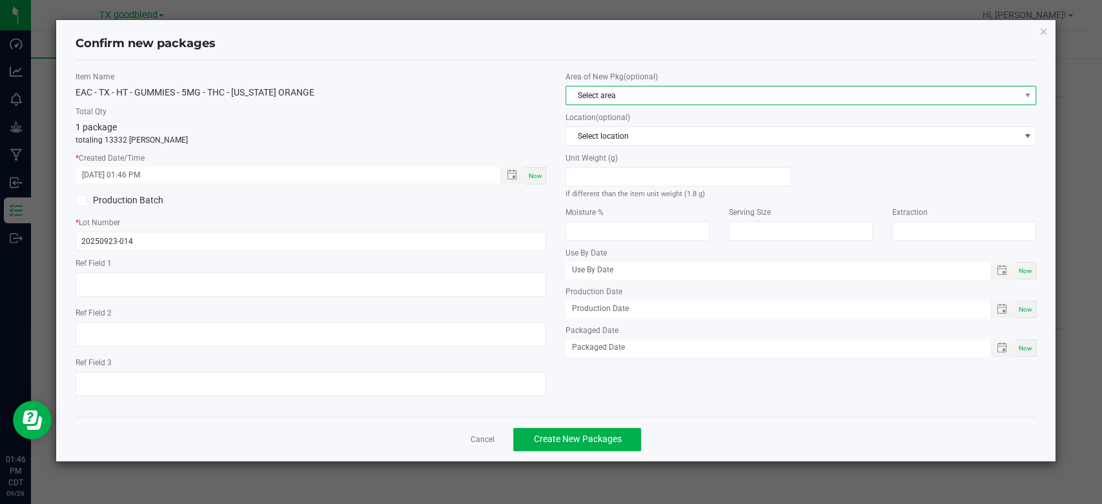
click at [614, 96] on span "Select area" at bounding box center [792, 95] width 453 height 18
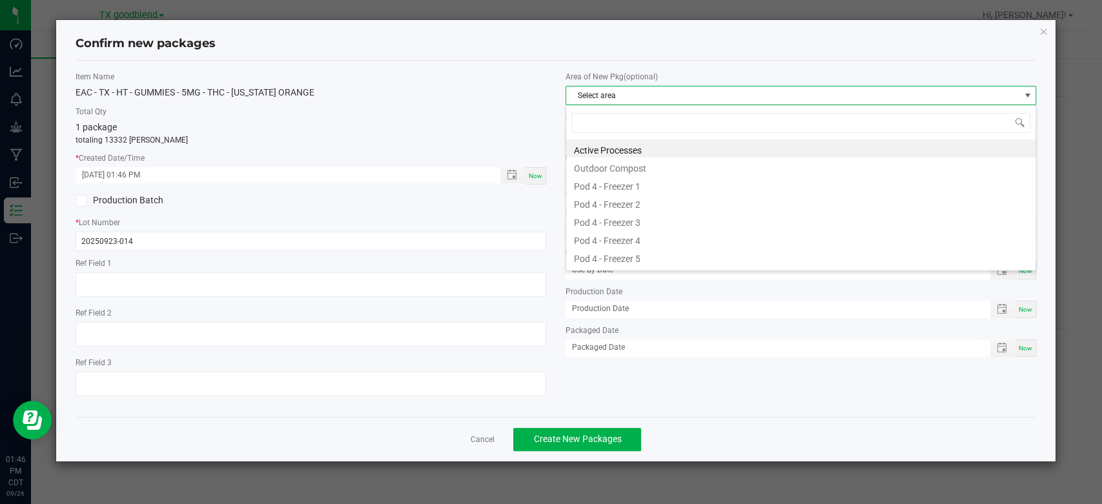
scroll to position [19, 470]
click at [611, 148] on li "Active Processes" at bounding box center [800, 148] width 469 height 18
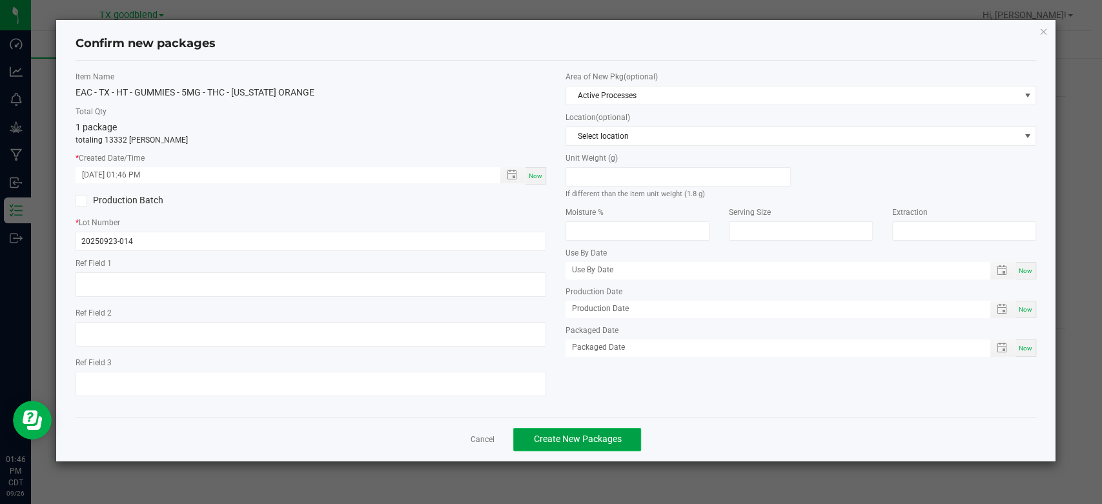
click at [544, 434] on span "Create New Packages" at bounding box center [577, 439] width 88 height 10
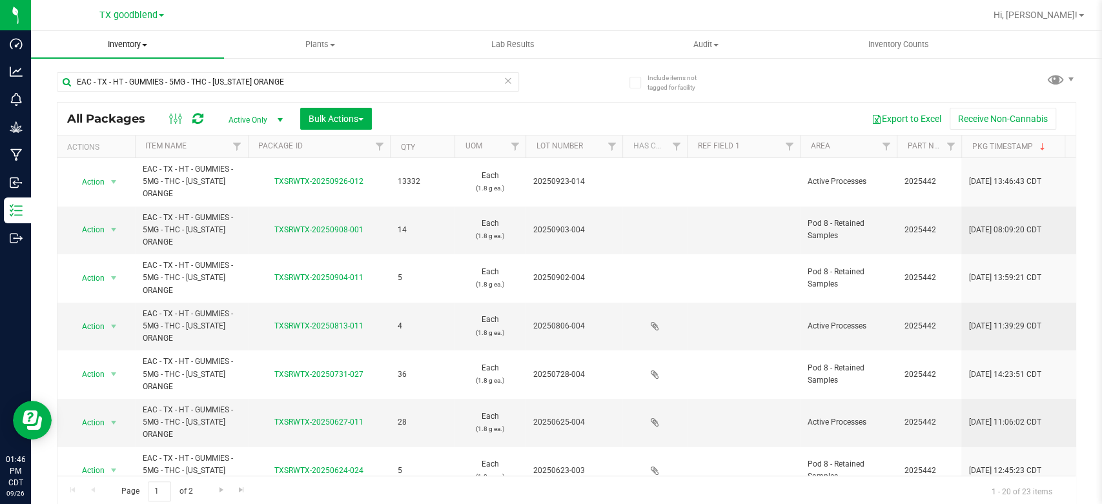
click at [119, 45] on span "Inventory" at bounding box center [127, 45] width 193 height 12
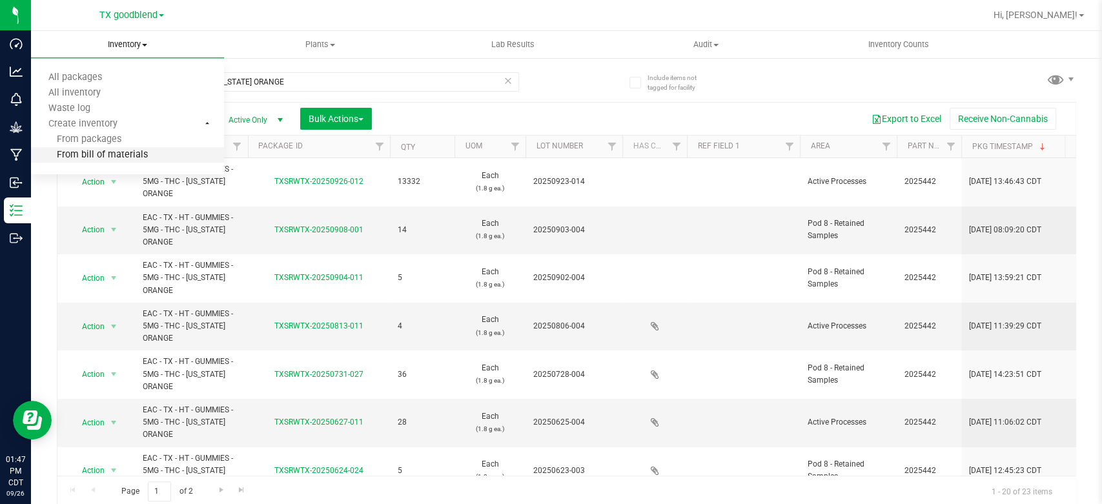
click at [127, 159] on span "From bill of materials" at bounding box center [89, 155] width 117 height 11
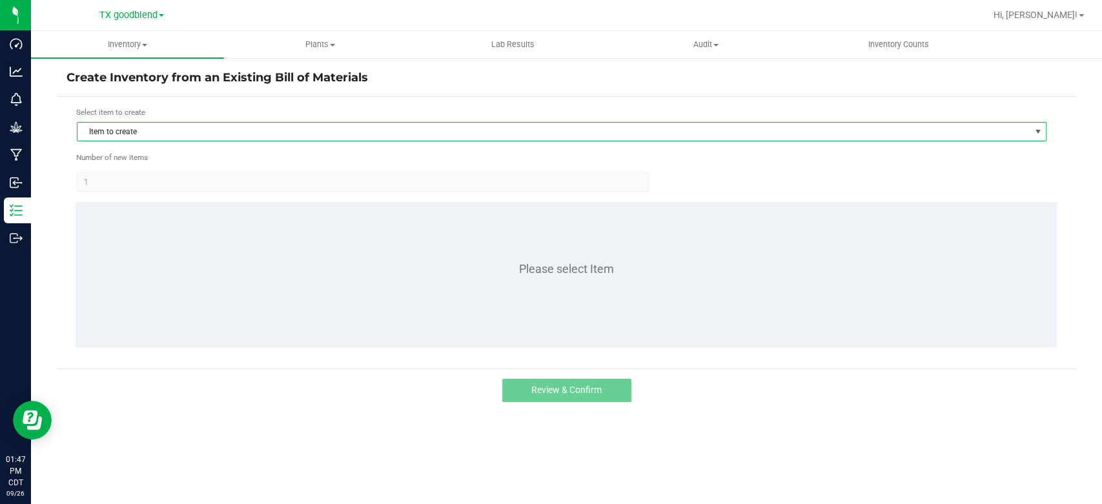
click at [186, 134] on span "Item to create" at bounding box center [553, 132] width 952 height 18
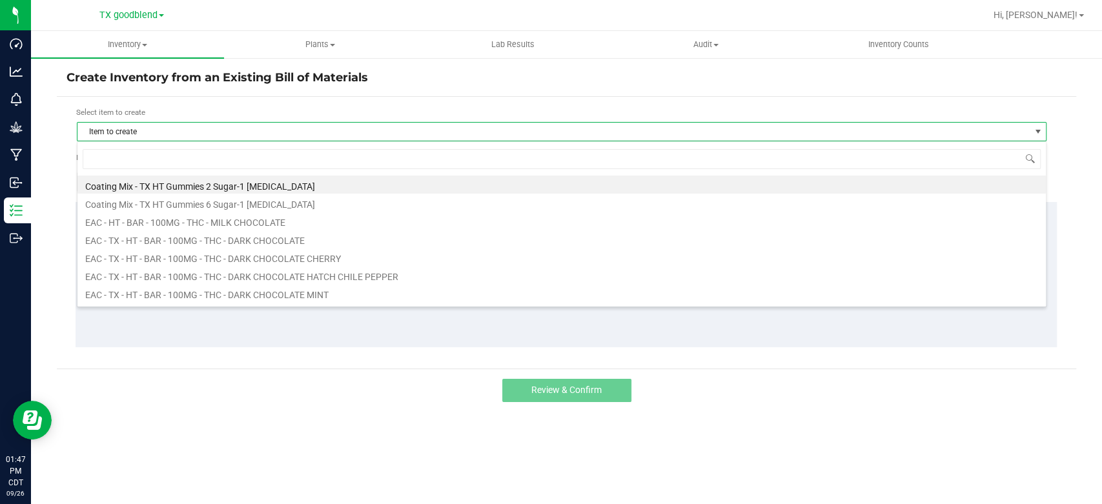
scroll to position [19, 969]
type input "[US_STATE]"
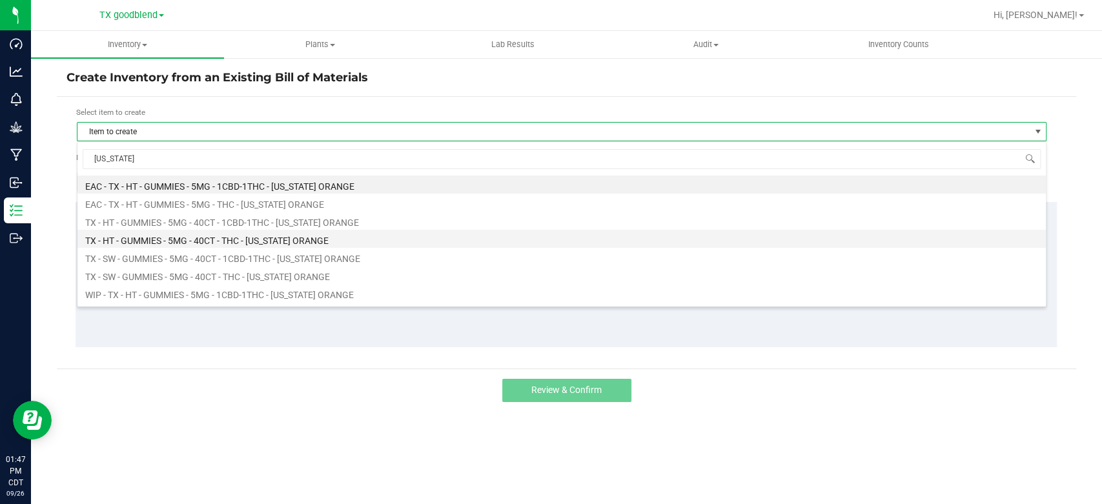
click at [197, 239] on li "TX - HT - GUMMIES - 5MG - 40CT - THC - [US_STATE] ORANGE" at bounding box center [561, 239] width 968 height 18
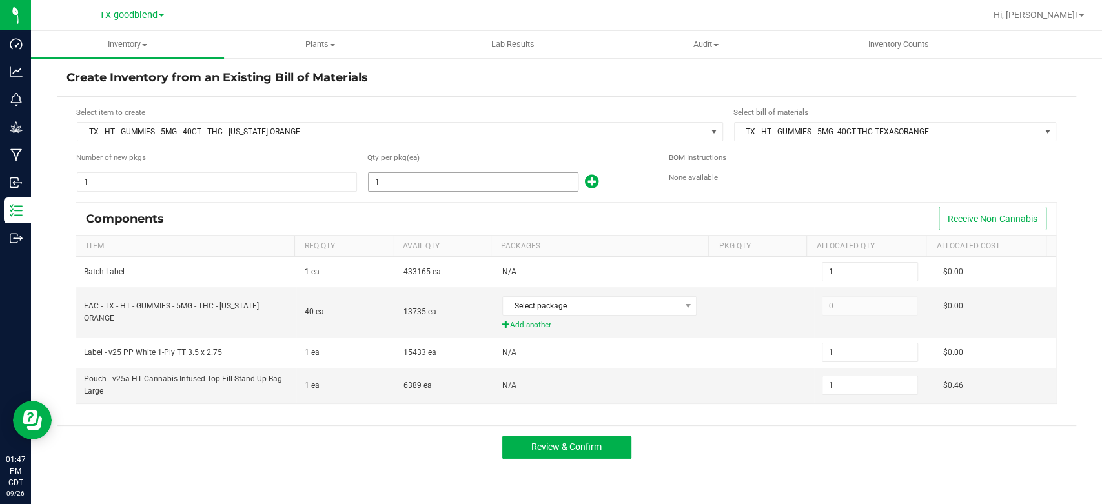
click at [404, 187] on input "1" at bounding box center [473, 182] width 209 height 18
type input "3"
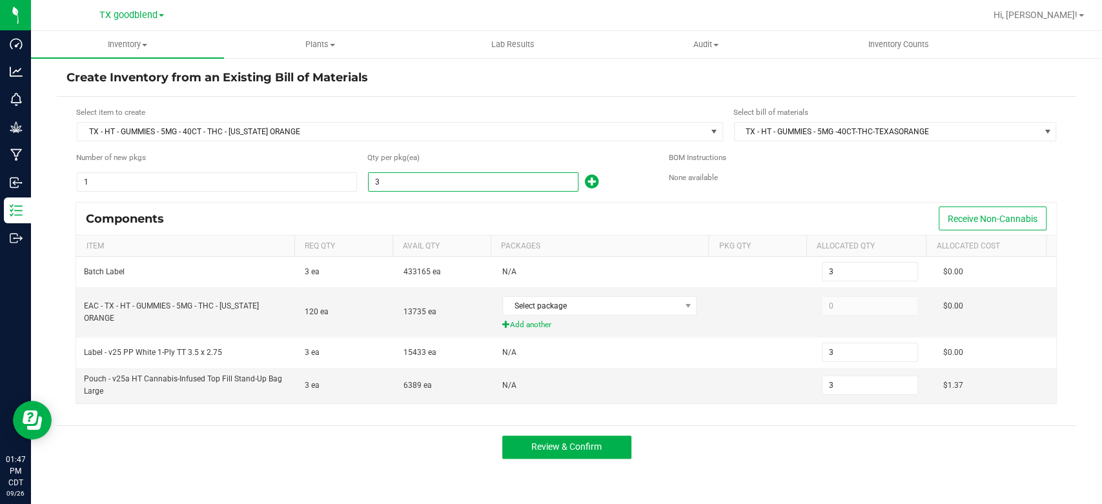
type input "33"
type input "333"
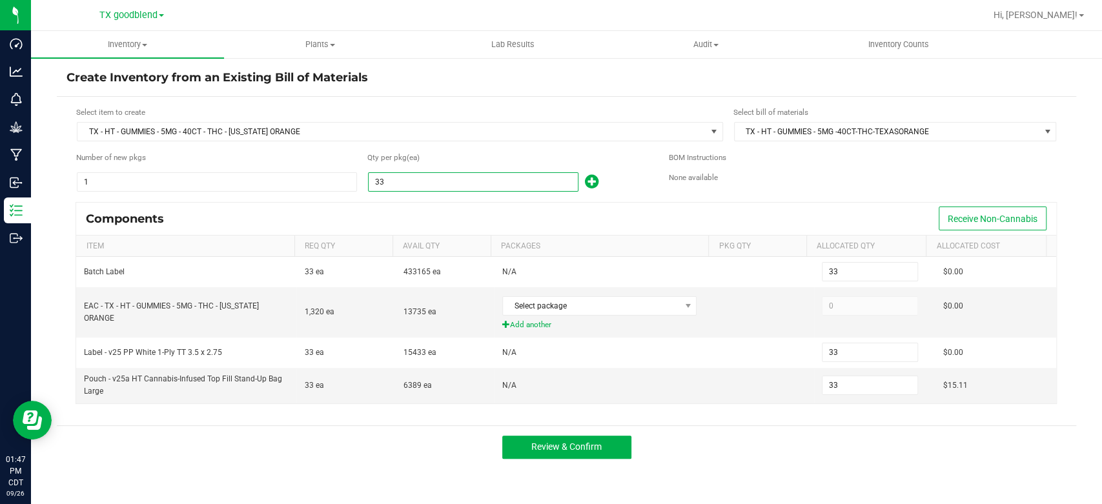
type input "333"
click at [421, 219] on div "Components Receive Non-Cannabis" at bounding box center [566, 219] width 980 height 32
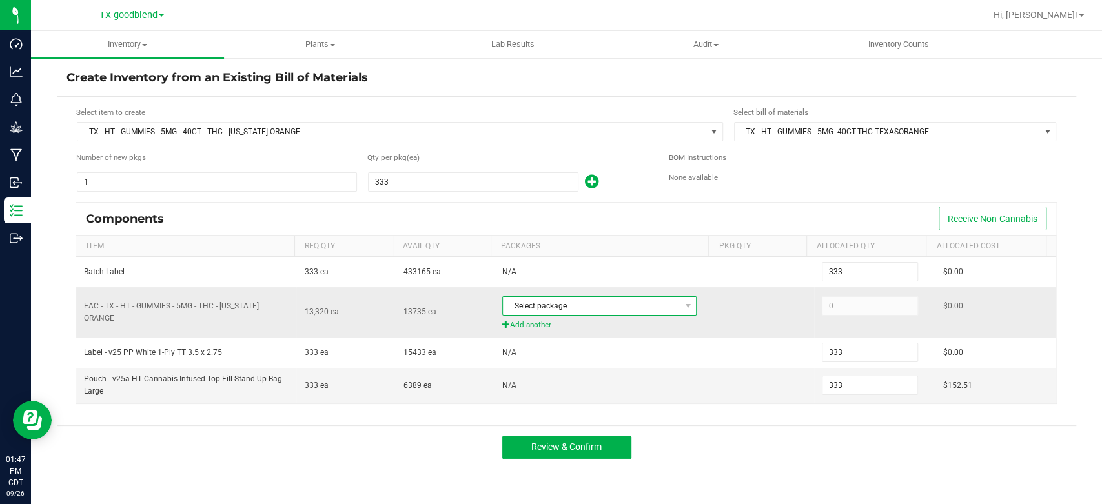
click at [569, 307] on span "Select package" at bounding box center [591, 306] width 177 height 18
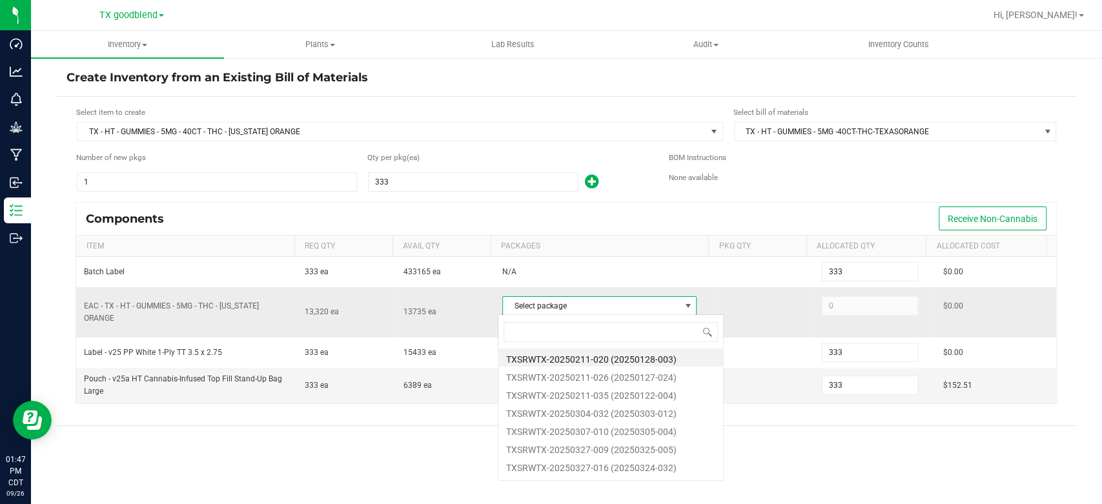
scroll to position [19, 192]
type input "0926"
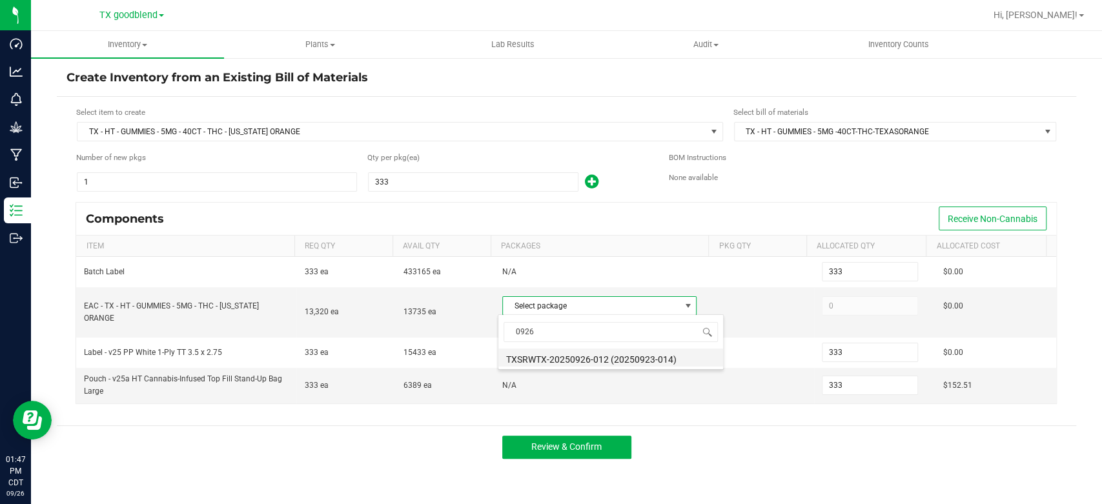
click at [592, 359] on li "TXSRWTX-20250926-012 (20250923-014)" at bounding box center [610, 358] width 225 height 18
type input "13,320"
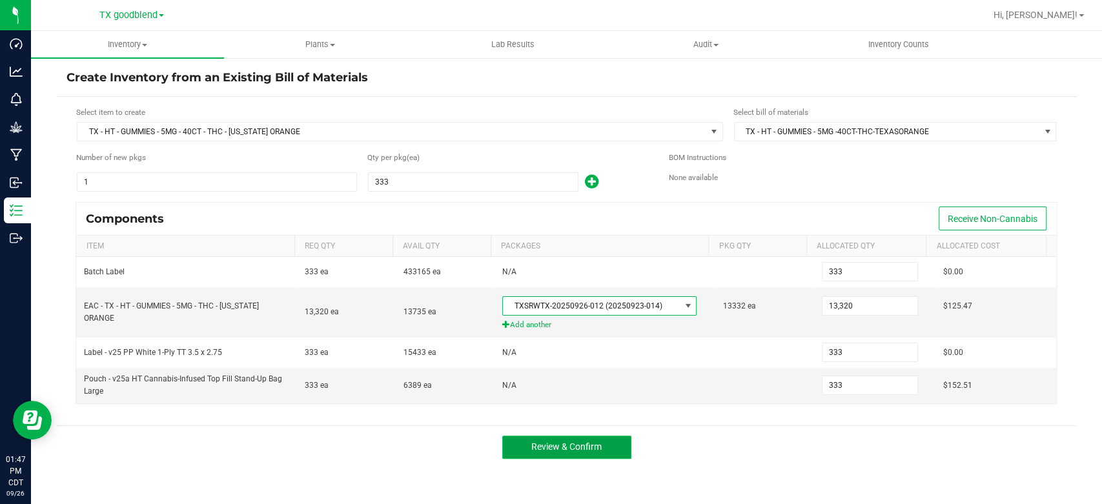
click at [599, 441] on span "Review & Confirm" at bounding box center [566, 446] width 70 height 10
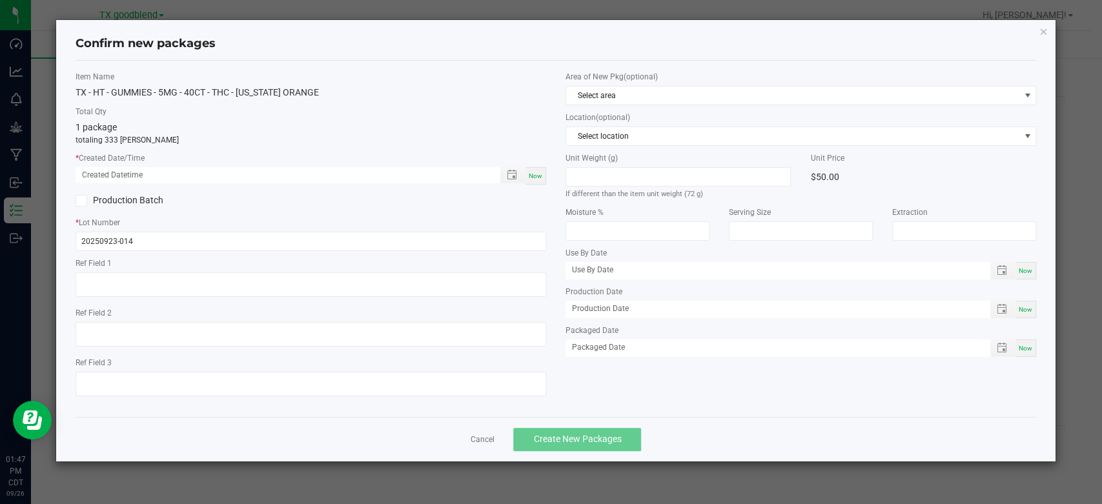
click at [533, 176] on span "Now" at bounding box center [536, 175] width 14 height 7
type input "[DATE] 01:47 PM"
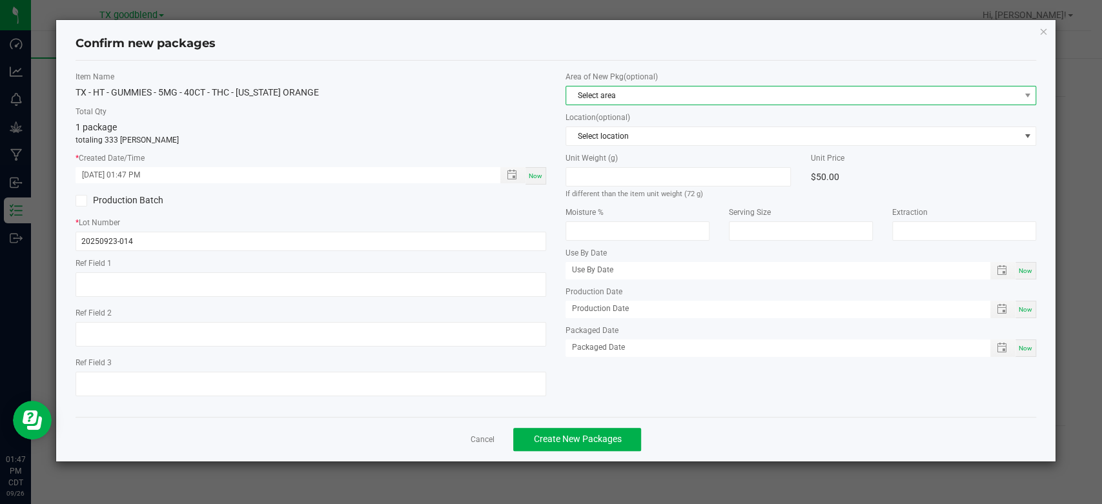
click at [620, 99] on span "Select area" at bounding box center [792, 95] width 453 height 18
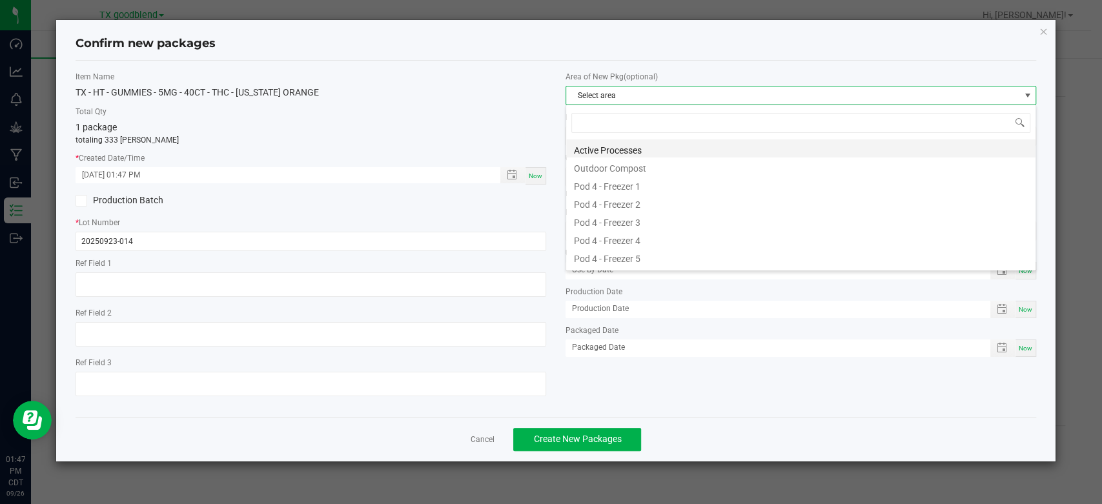
scroll to position [19, 470]
click at [620, 148] on li "Active Processes" at bounding box center [800, 148] width 469 height 18
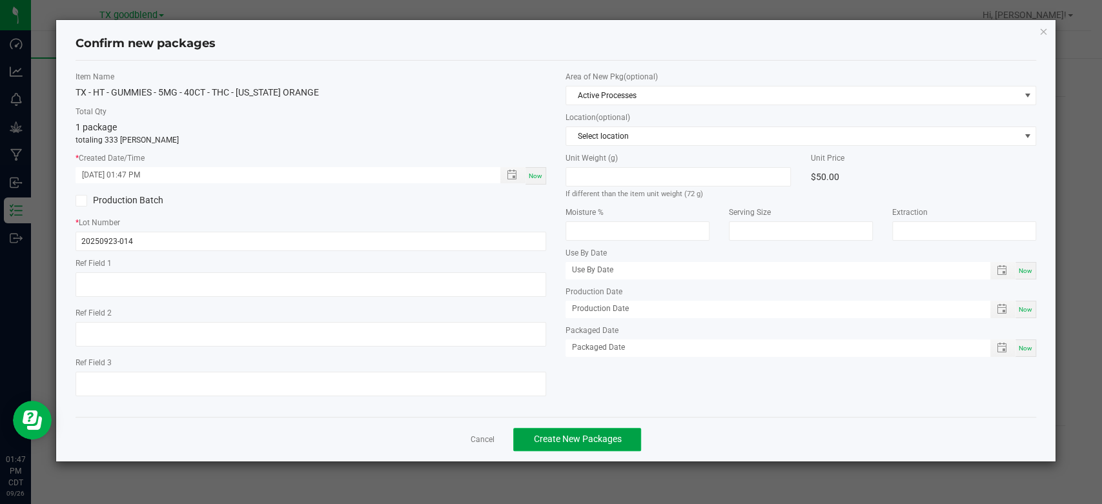
click at [602, 441] on span "Create New Packages" at bounding box center [577, 439] width 88 height 10
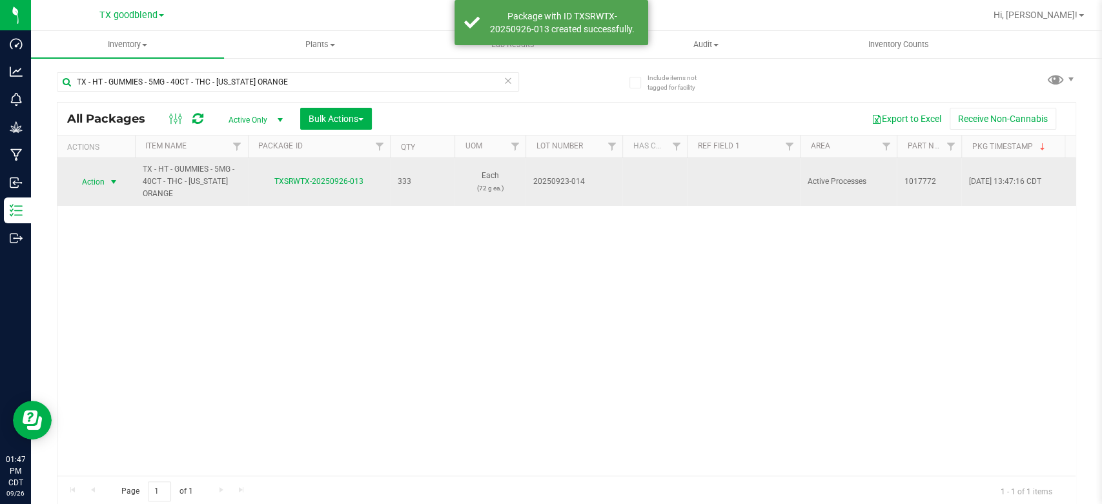
click at [88, 180] on span "Action" at bounding box center [87, 182] width 35 height 18
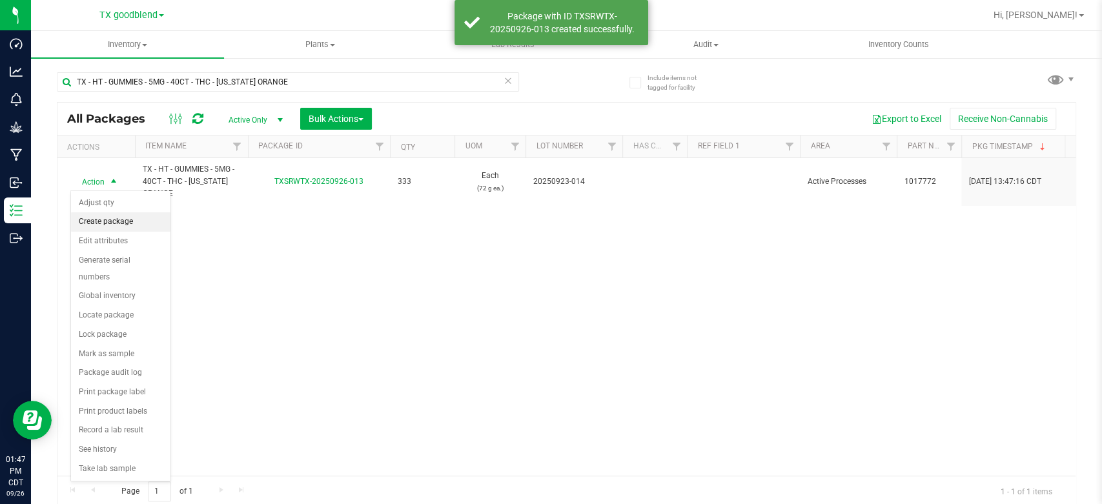
click at [92, 222] on li "Create package" at bounding box center [120, 221] width 99 height 19
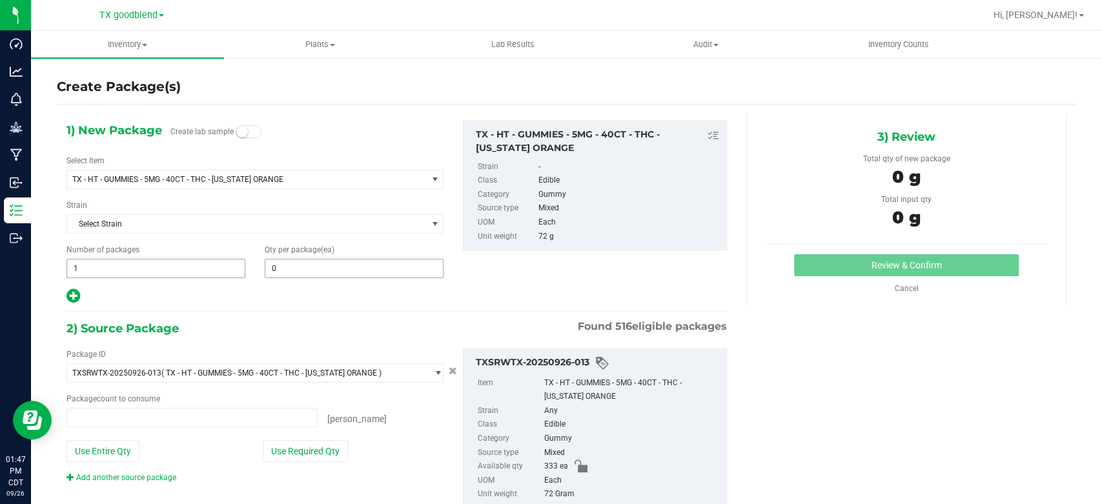
type input "0 ea"
click at [290, 263] on span "0 0" at bounding box center [354, 268] width 179 height 19
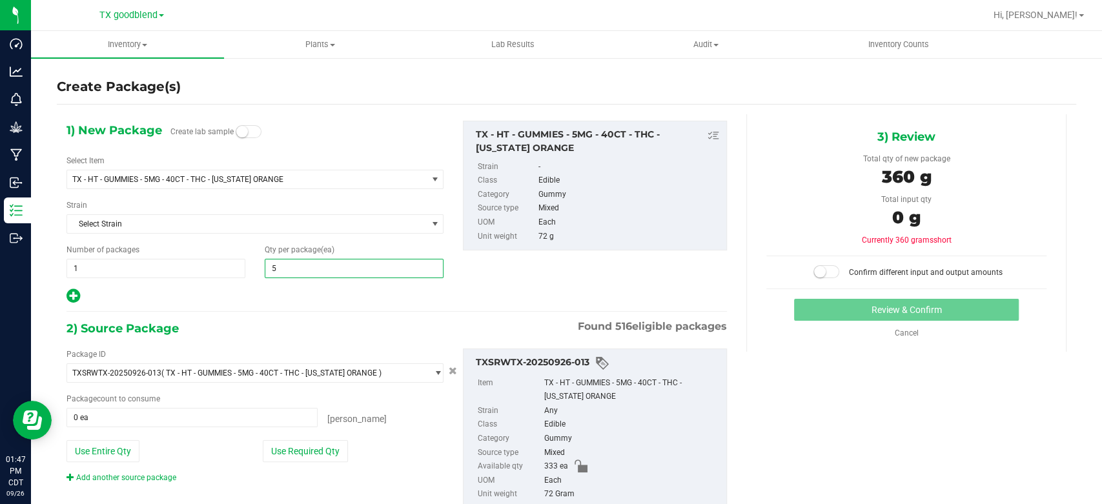
type input "50"
click at [172, 272] on span "1 1" at bounding box center [155, 268] width 179 height 19
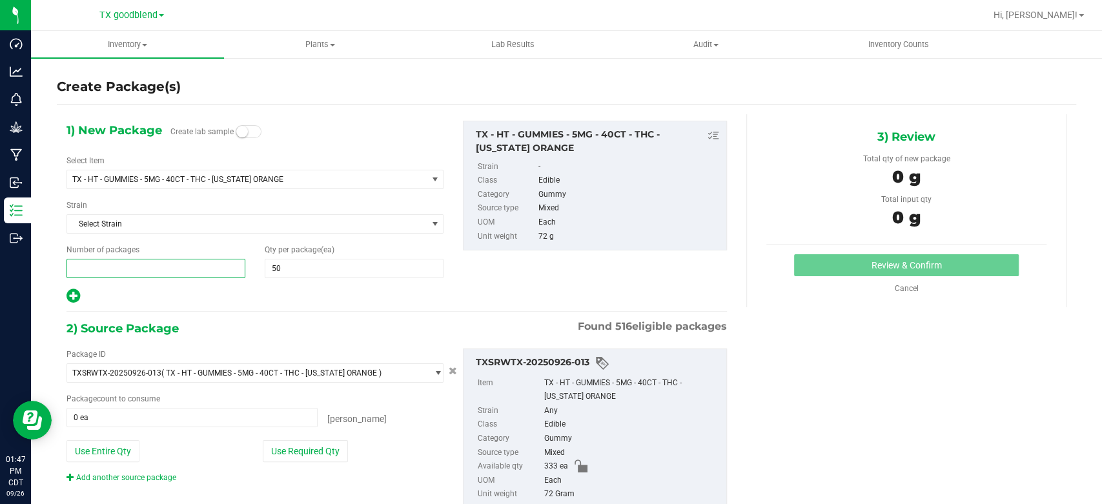
type input "6"
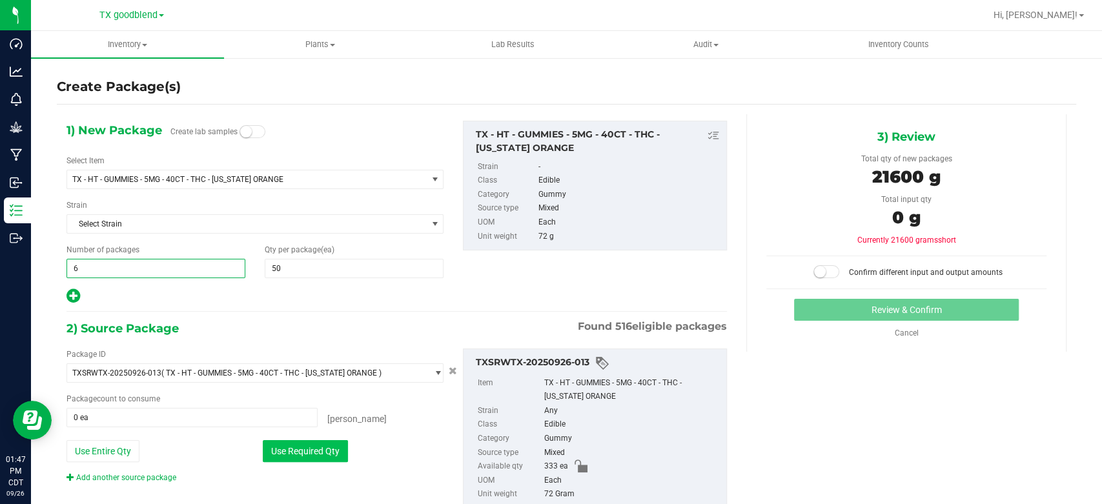
type input "6"
click at [301, 449] on button "Use Required Qty" at bounding box center [305, 451] width 85 height 22
type input "300 ea"
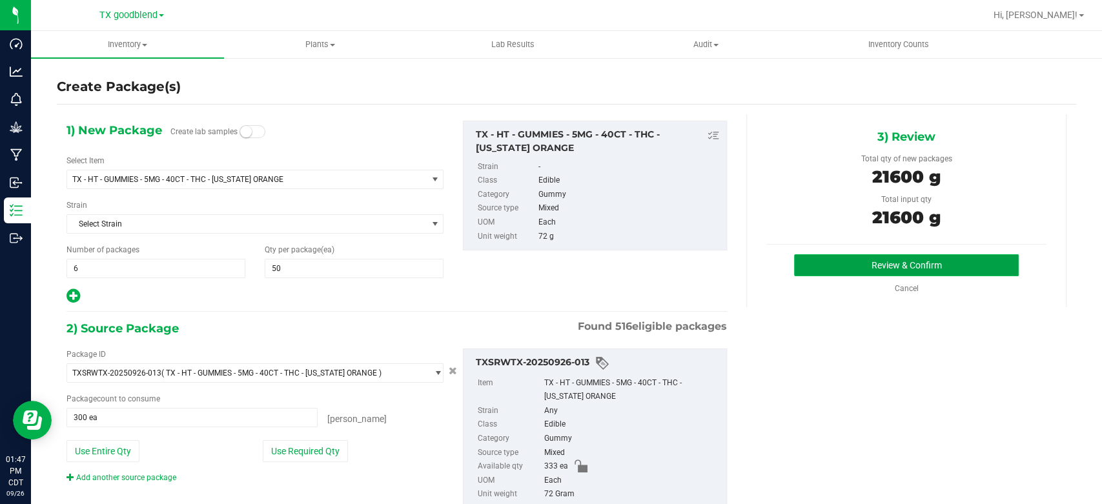
click at [856, 268] on button "Review & Confirm" at bounding box center [906, 265] width 224 height 22
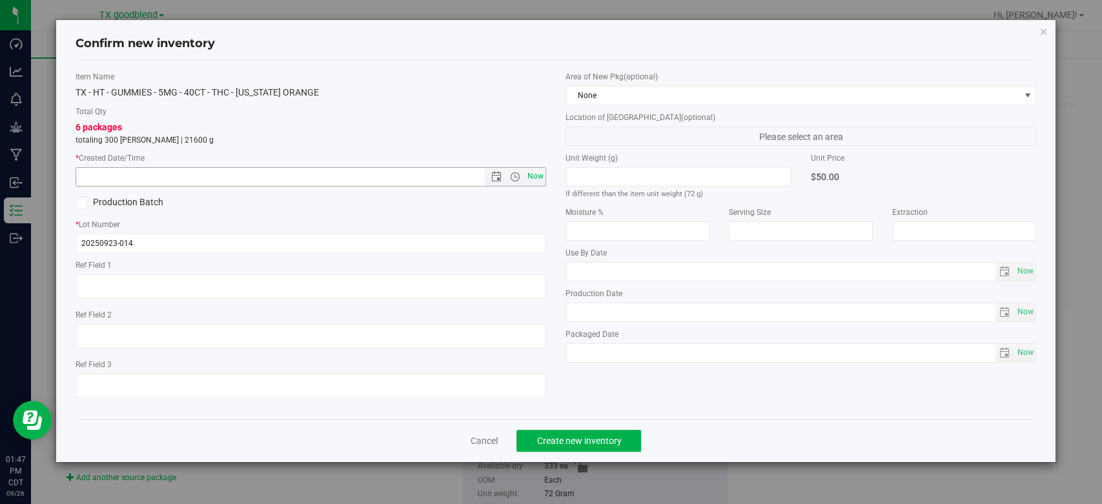
click at [540, 181] on span "Now" at bounding box center [536, 176] width 22 height 19
type input "[DATE] 1:47 PM"
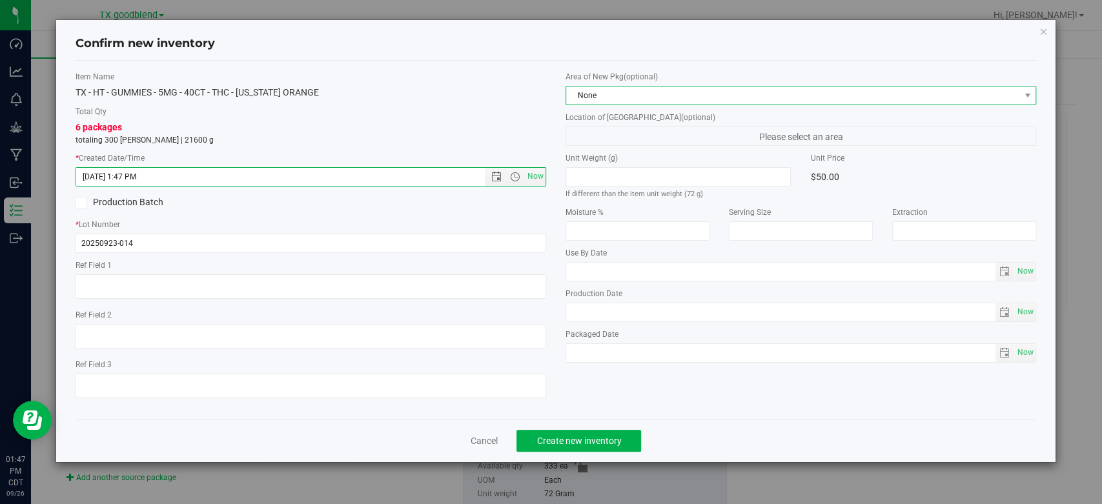
click at [617, 100] on span "None" at bounding box center [792, 95] width 453 height 18
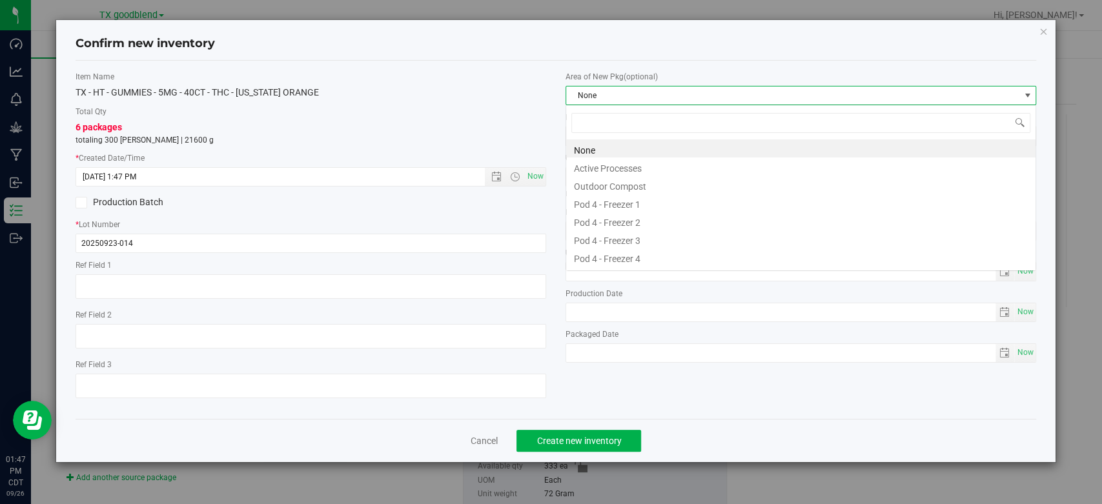
scroll to position [19, 470]
click at [625, 163] on li "Active Processes" at bounding box center [800, 166] width 469 height 18
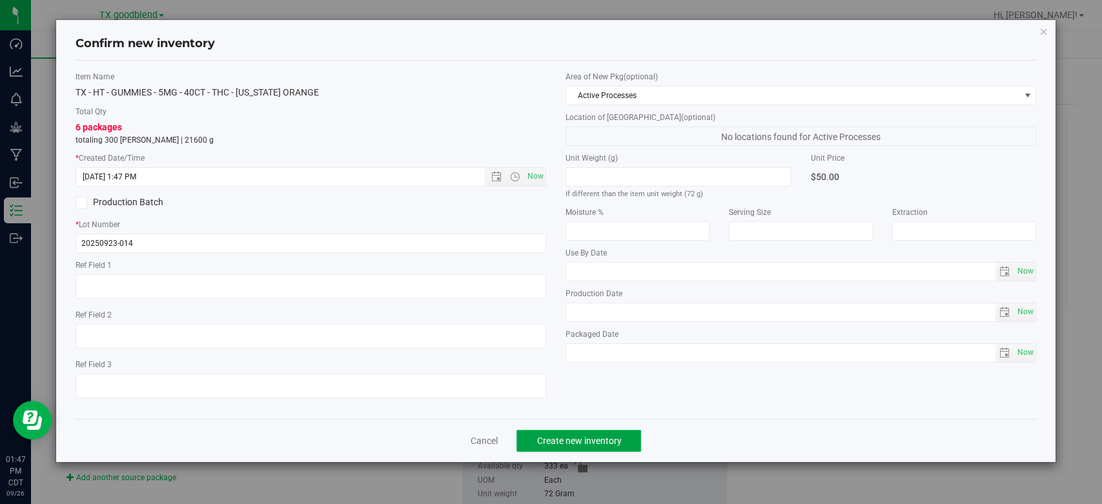
click at [589, 438] on span "Create new inventory" at bounding box center [578, 441] width 85 height 10
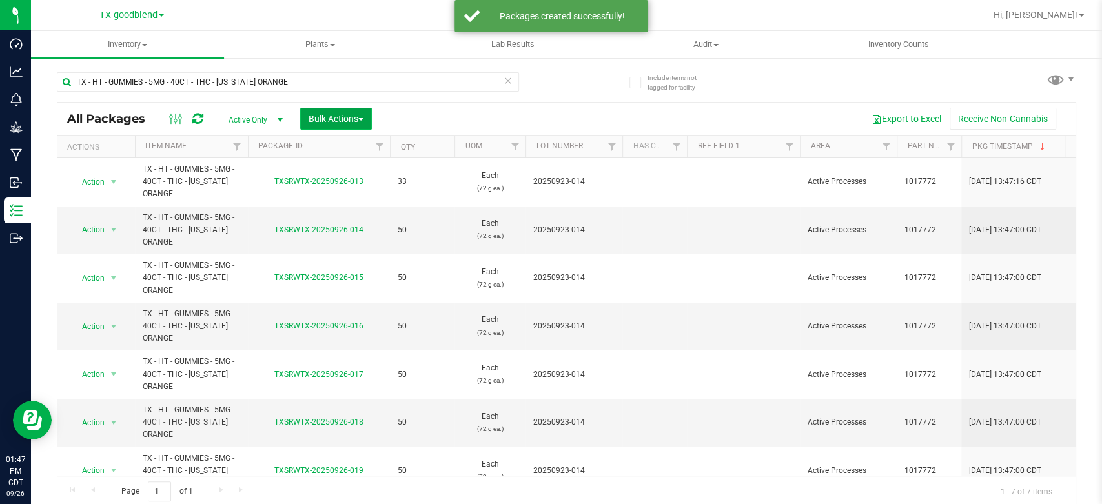
click at [325, 125] on button "Bulk Actions" at bounding box center [336, 119] width 72 height 22
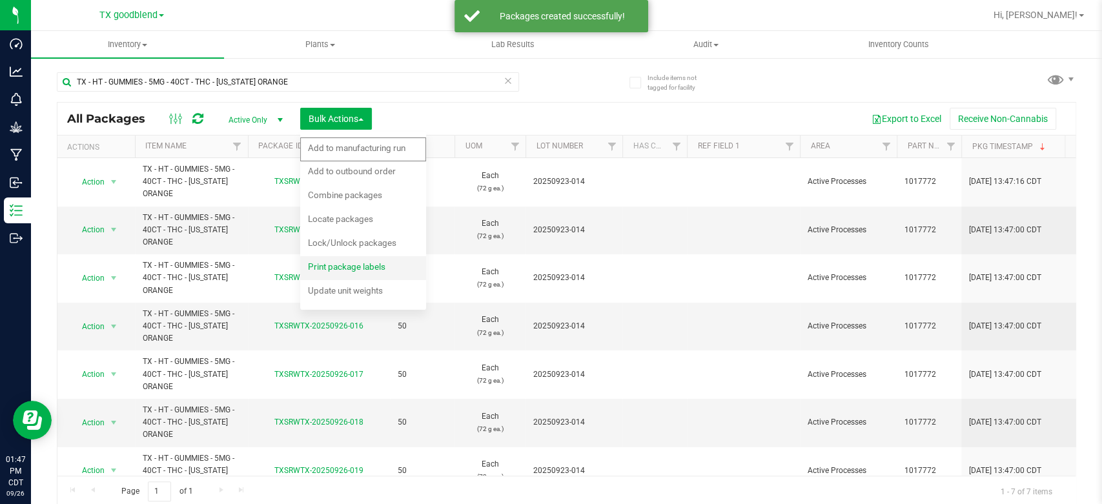
click at [327, 265] on span "Print package labels" at bounding box center [346, 266] width 77 height 10
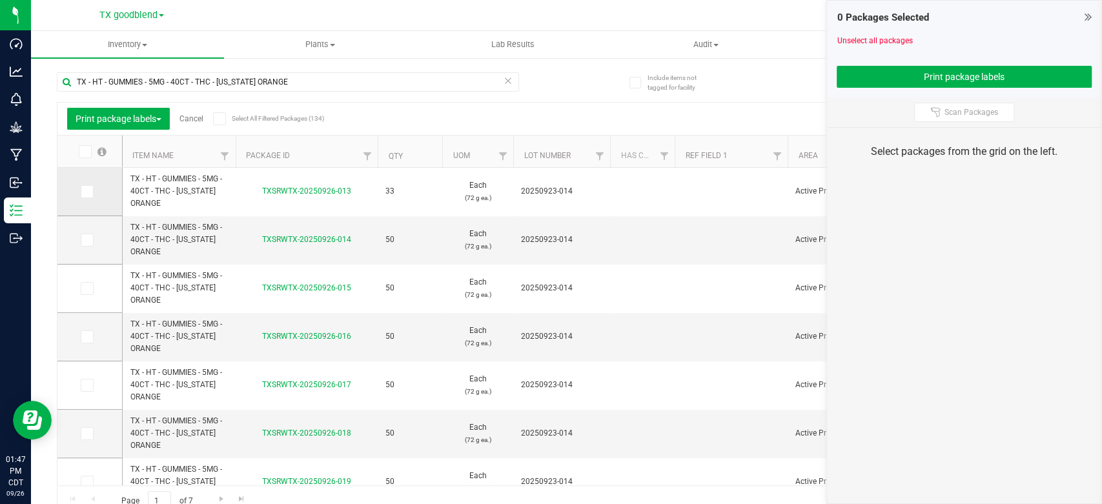
click at [91, 194] on span at bounding box center [87, 191] width 13 height 13
click at [0, 0] on input "checkbox" at bounding box center [0, 0] width 0 height 0
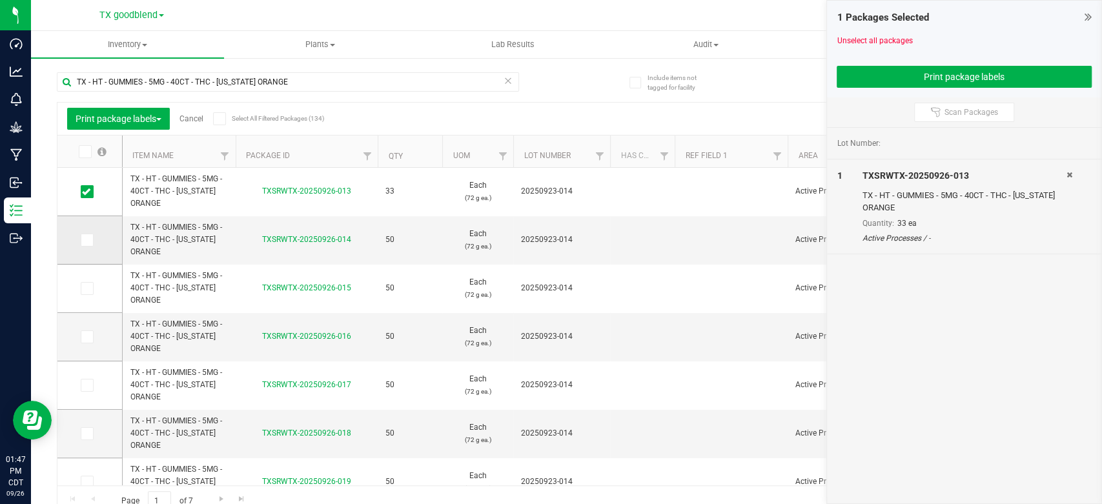
click at [88, 240] on icon at bounding box center [86, 240] width 8 height 0
click at [0, 0] on input "checkbox" at bounding box center [0, 0] width 0 height 0
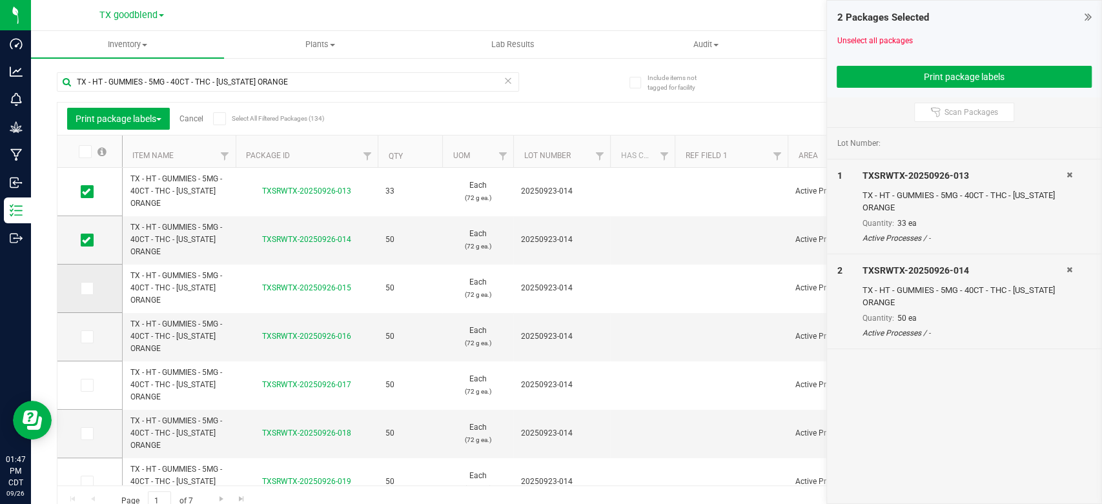
click at [83, 288] on icon at bounding box center [86, 288] width 8 height 0
click at [0, 0] on input "checkbox" at bounding box center [0, 0] width 0 height 0
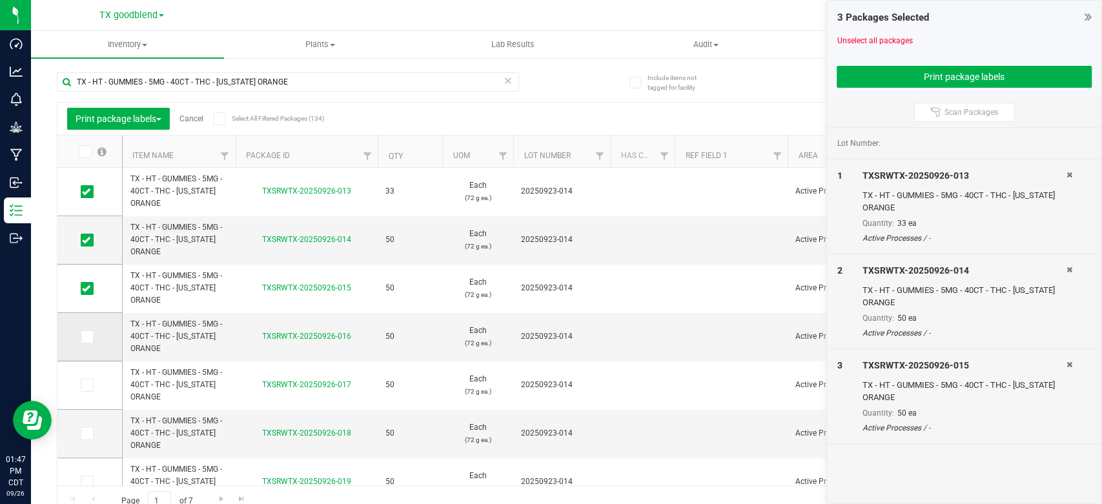
click at [87, 337] on icon at bounding box center [86, 337] width 8 height 0
click at [0, 0] on input "checkbox" at bounding box center [0, 0] width 0 height 0
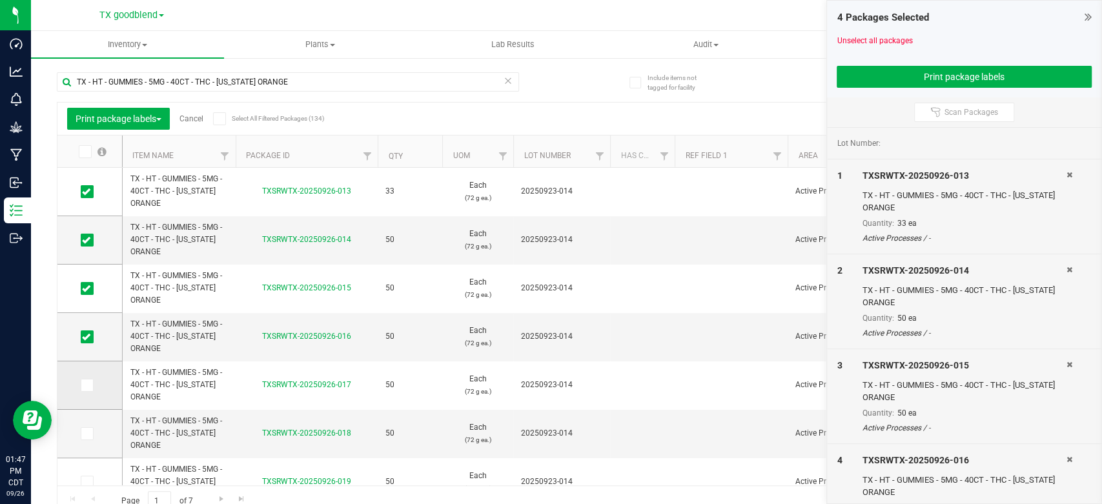
click at [86, 392] on td at bounding box center [89, 385] width 65 height 48
click at [88, 376] on td at bounding box center [89, 385] width 65 height 48
click at [88, 385] on icon at bounding box center [86, 385] width 8 height 0
click at [0, 0] on input "checkbox" at bounding box center [0, 0] width 0 height 0
click at [84, 434] on icon at bounding box center [86, 434] width 8 height 0
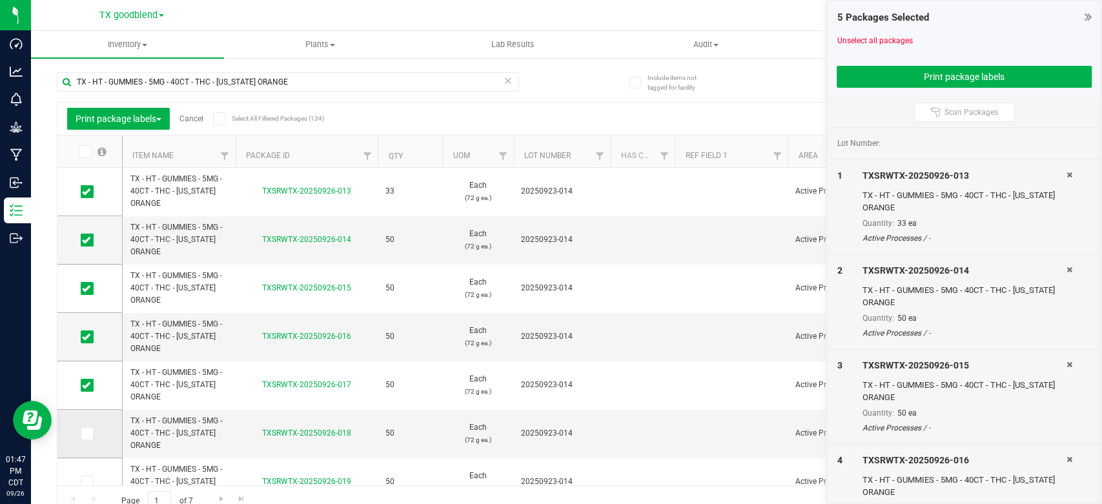
click at [0, 0] on input "checkbox" at bounding box center [0, 0] width 0 height 0
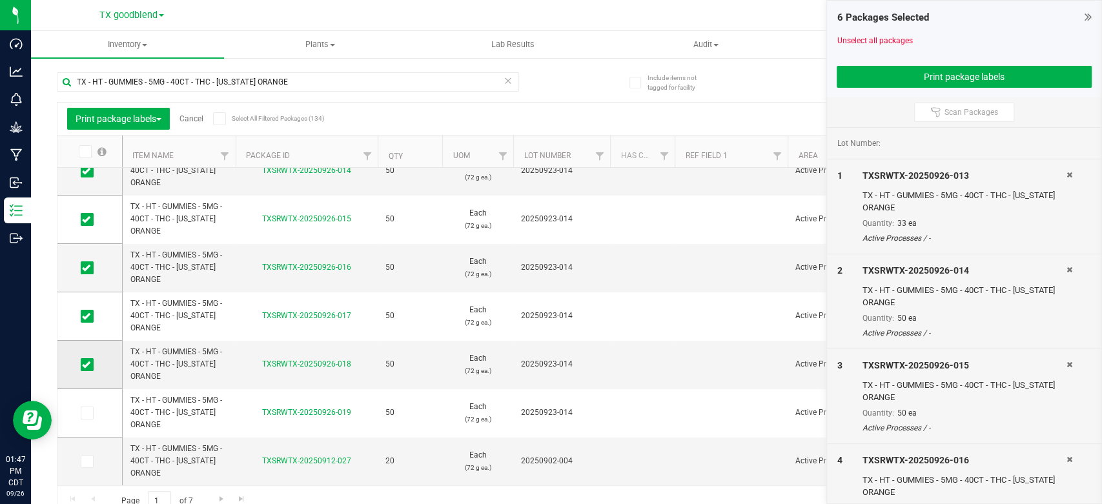
scroll to position [71, 0]
click at [93, 407] on span at bounding box center [87, 411] width 13 height 13
click at [0, 0] on input "checkbox" at bounding box center [0, 0] width 0 height 0
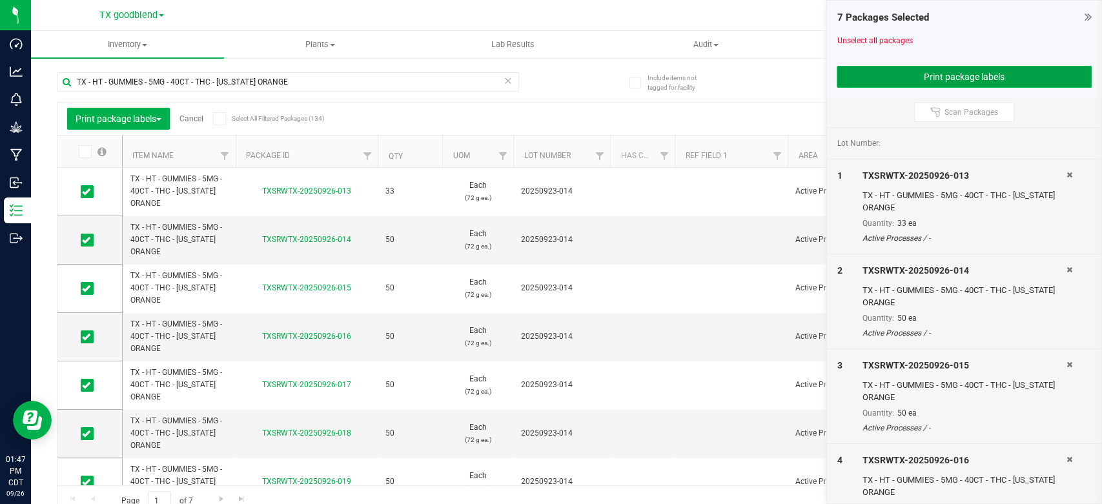
click at [909, 72] on button "Print package labels" at bounding box center [963, 77] width 255 height 22
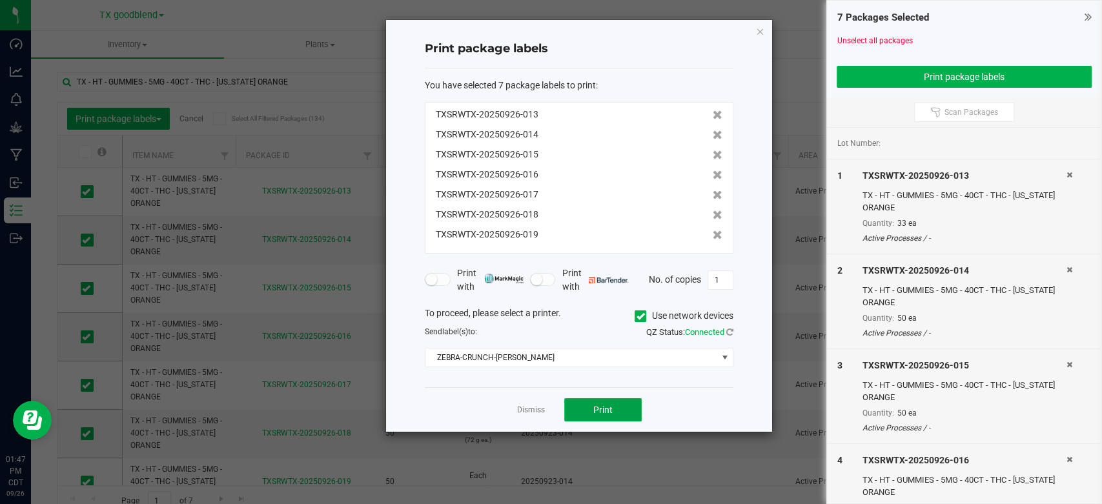
click at [614, 409] on button "Print" at bounding box center [602, 409] width 77 height 23
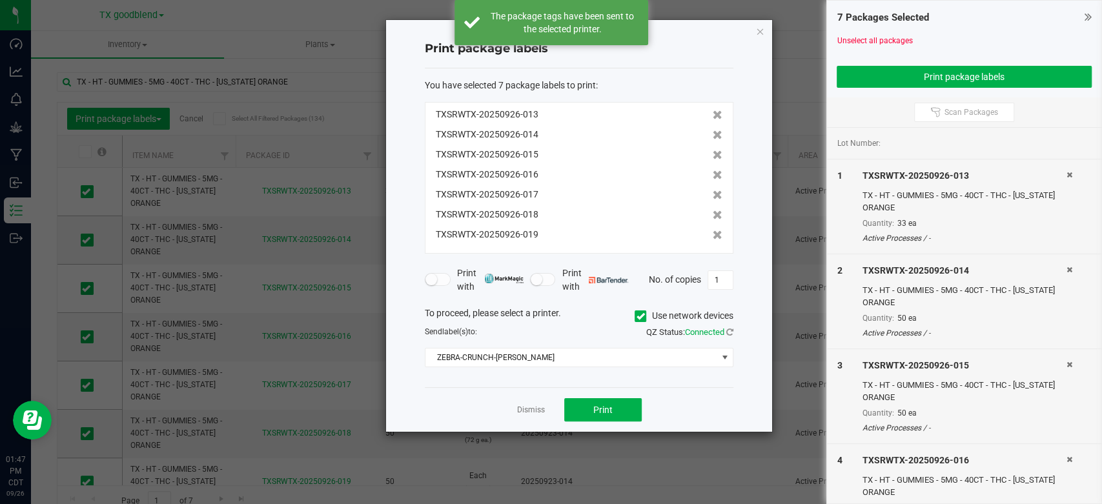
click at [522, 409] on link "Dismiss" at bounding box center [531, 410] width 28 height 11
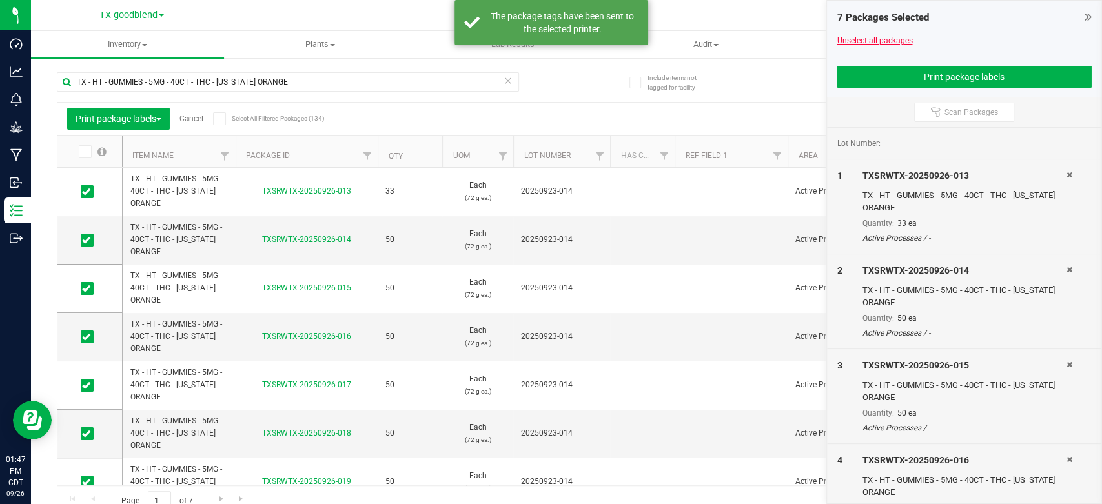
click at [860, 38] on link "Unselect all packages" at bounding box center [874, 40] width 76 height 9
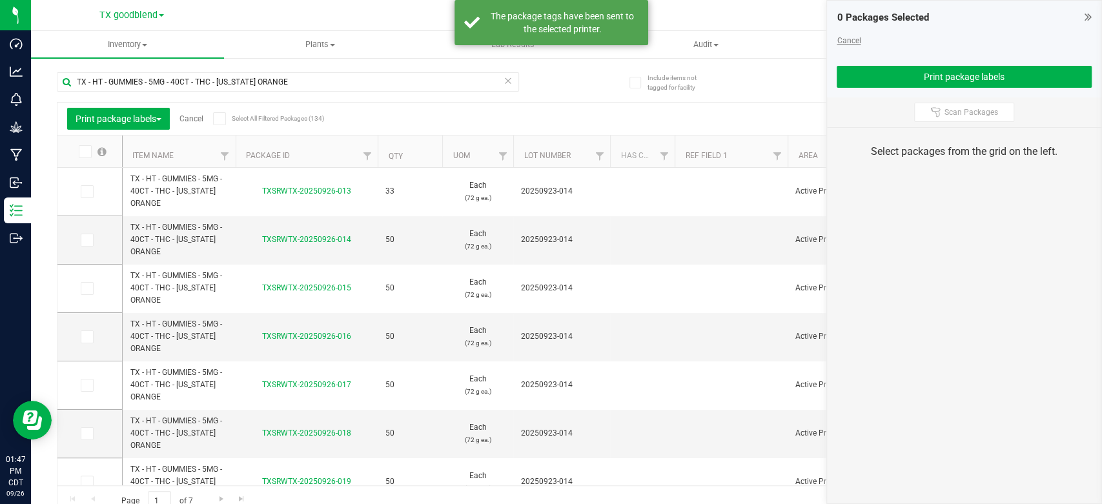
click at [852, 40] on link "Cancel" at bounding box center [848, 40] width 24 height 9
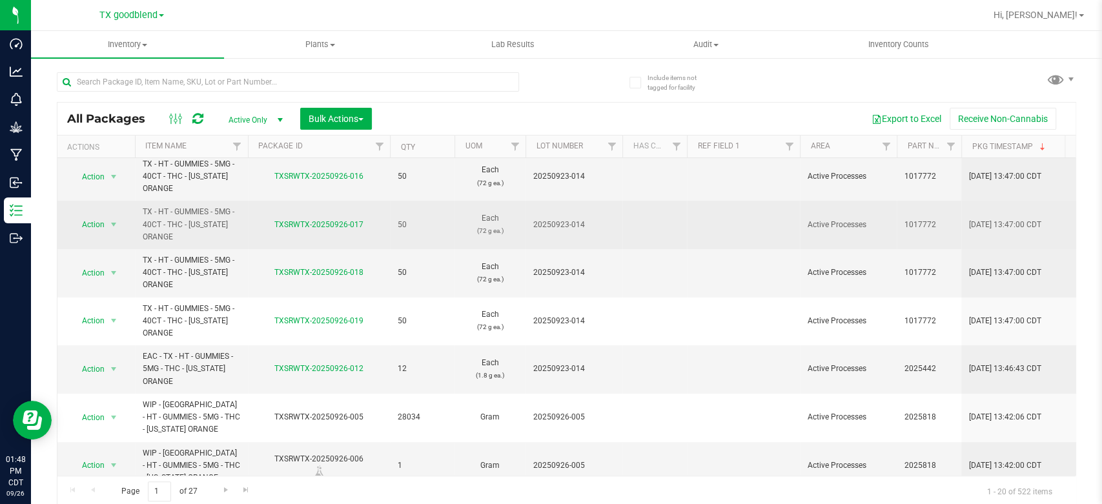
scroll to position [160, 0]
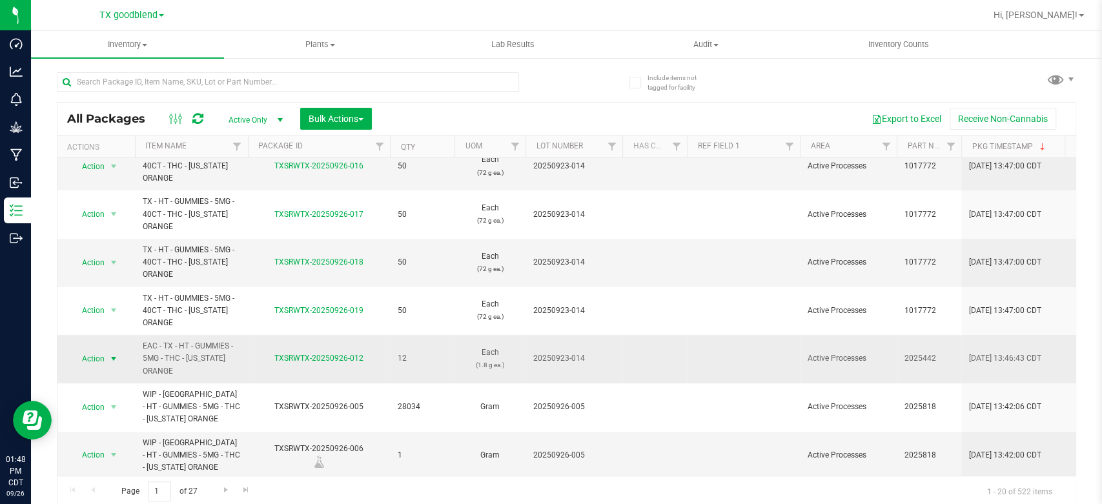
click at [94, 361] on span "Action" at bounding box center [87, 359] width 35 height 18
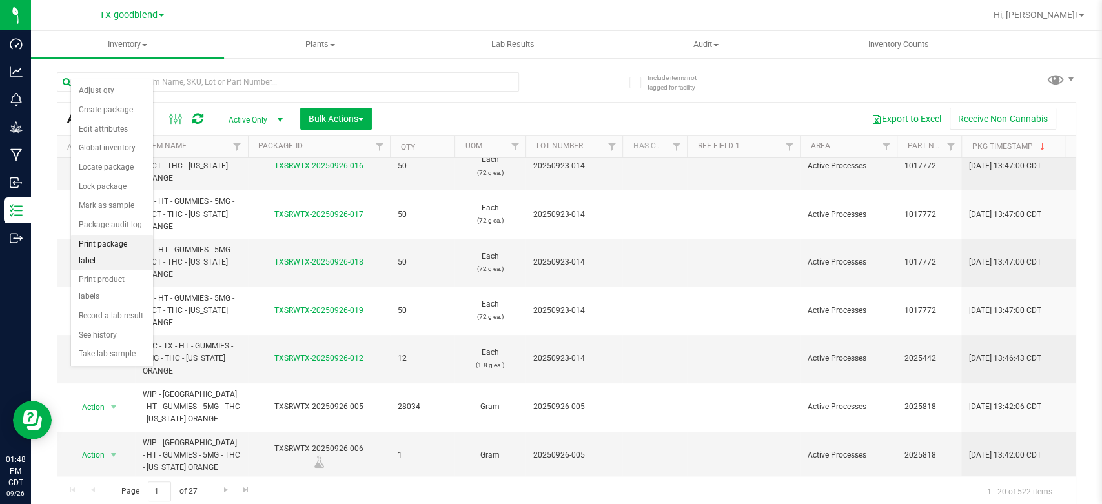
click at [103, 239] on li "Print package label" at bounding box center [112, 252] width 82 height 35
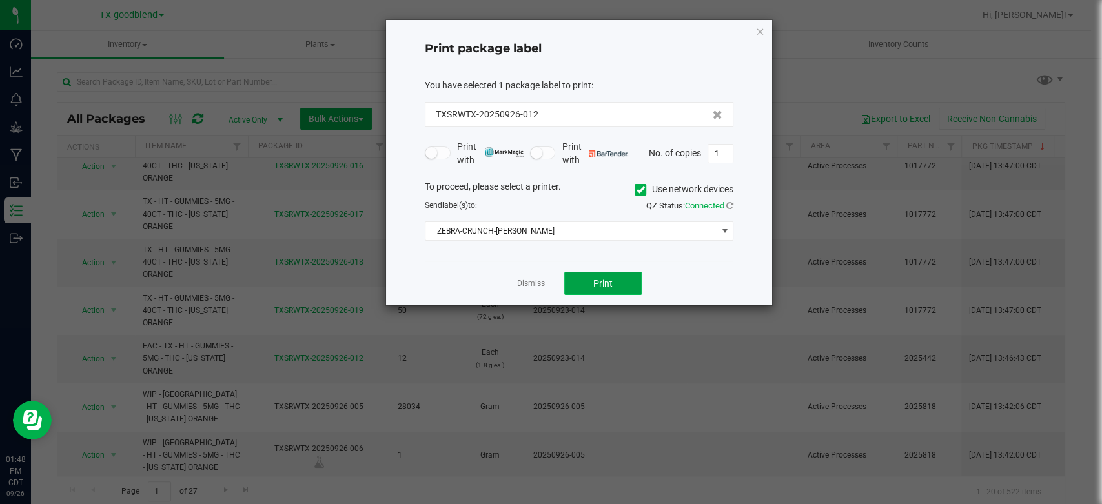
click at [610, 287] on span "Print" at bounding box center [602, 283] width 19 height 10
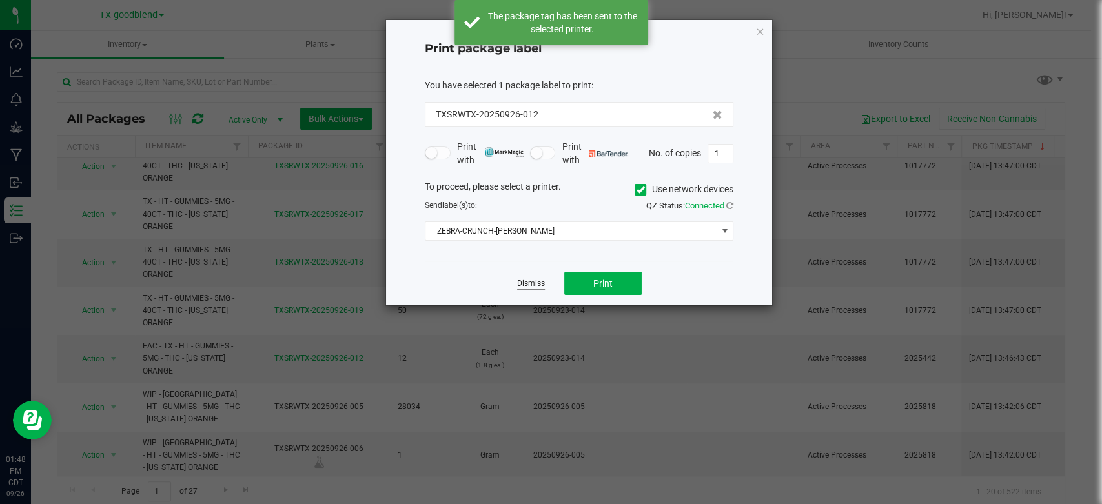
click at [534, 283] on link "Dismiss" at bounding box center [531, 283] width 28 height 11
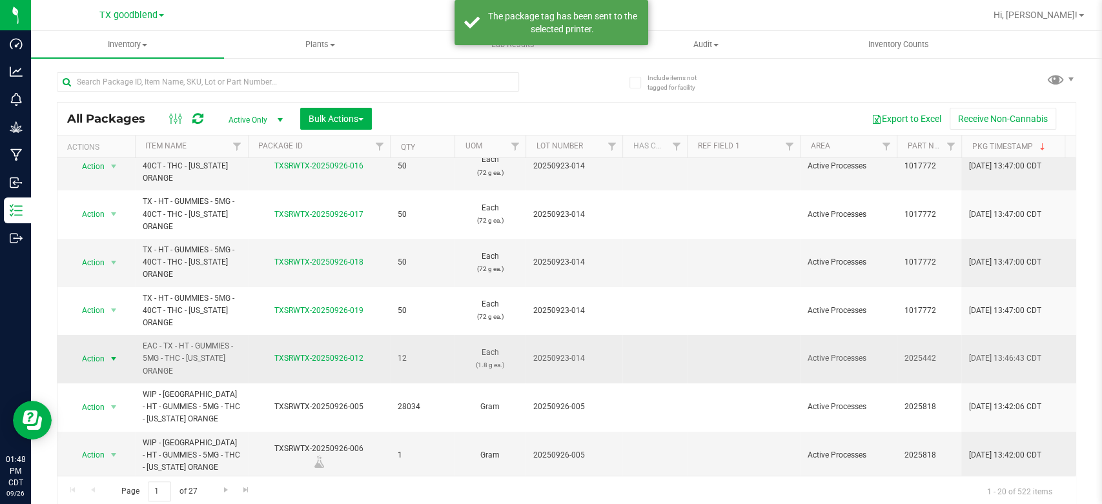
click at [83, 356] on span "Action" at bounding box center [87, 359] width 35 height 18
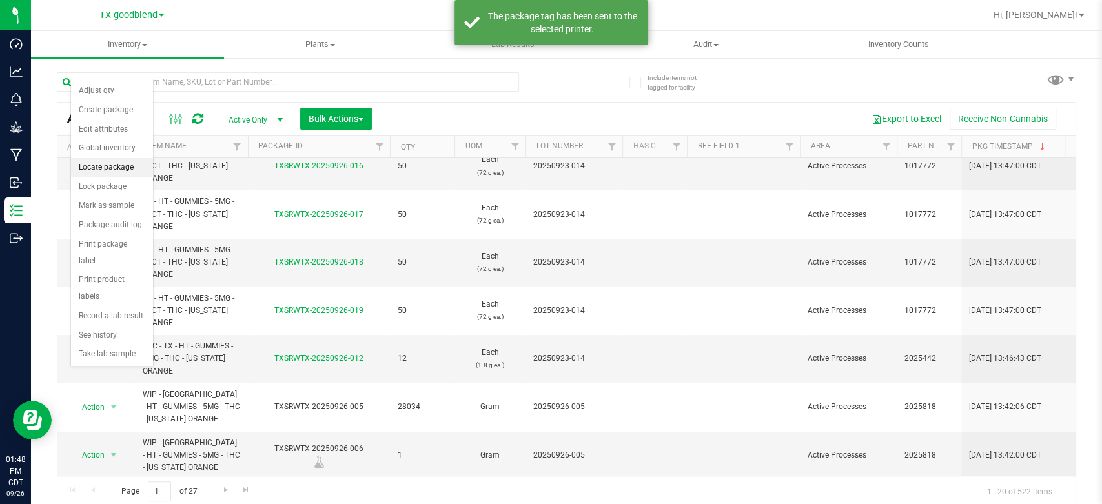
click at [114, 170] on li "Locate package" at bounding box center [112, 167] width 82 height 19
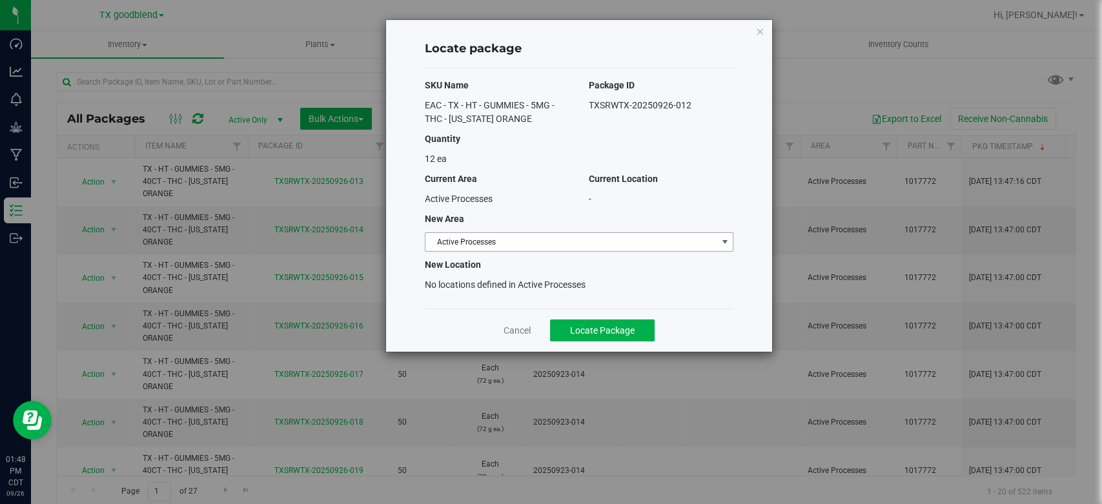
click at [485, 243] on span "Active Processes" at bounding box center [570, 242] width 291 height 18
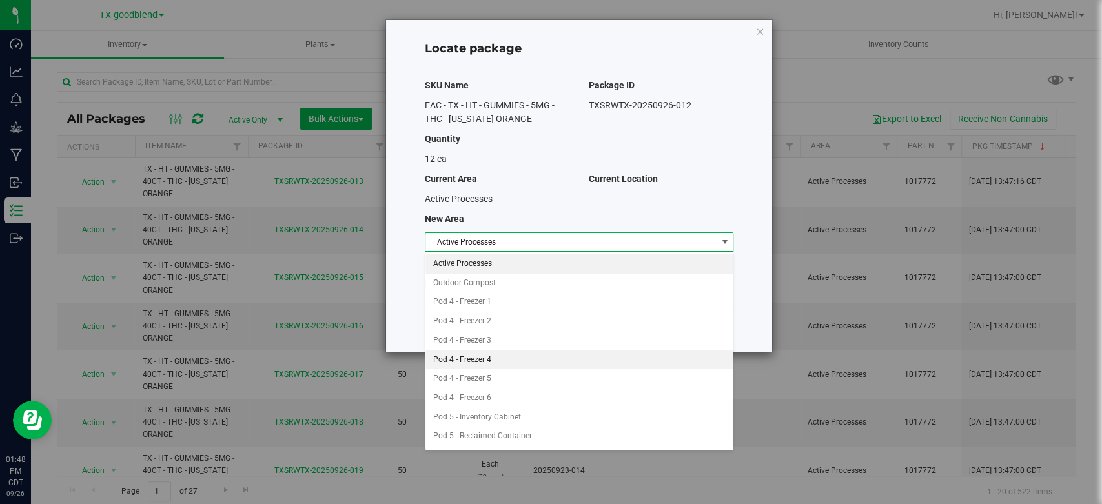
scroll to position [92, 0]
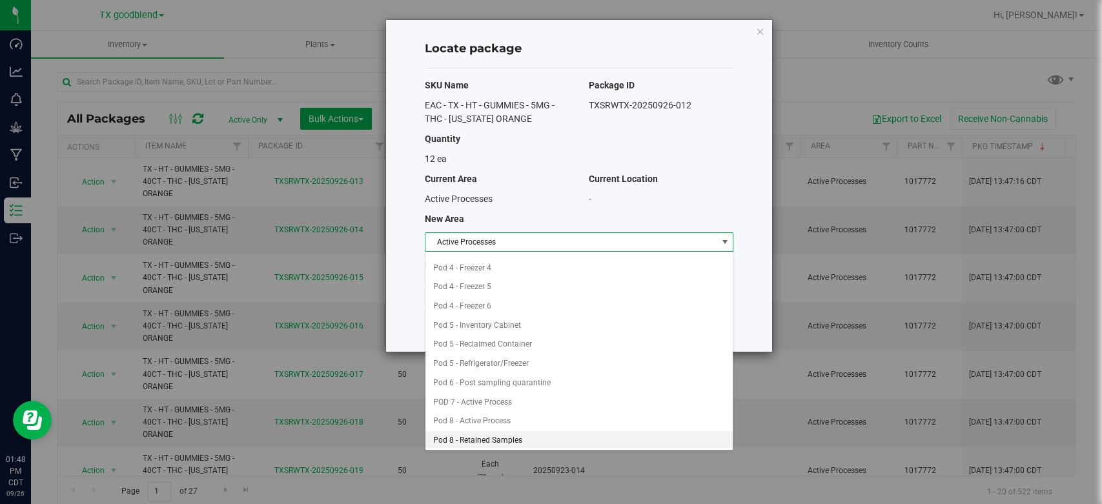
click at [486, 444] on li "Pod 8 - Retained Samples" at bounding box center [578, 440] width 307 height 19
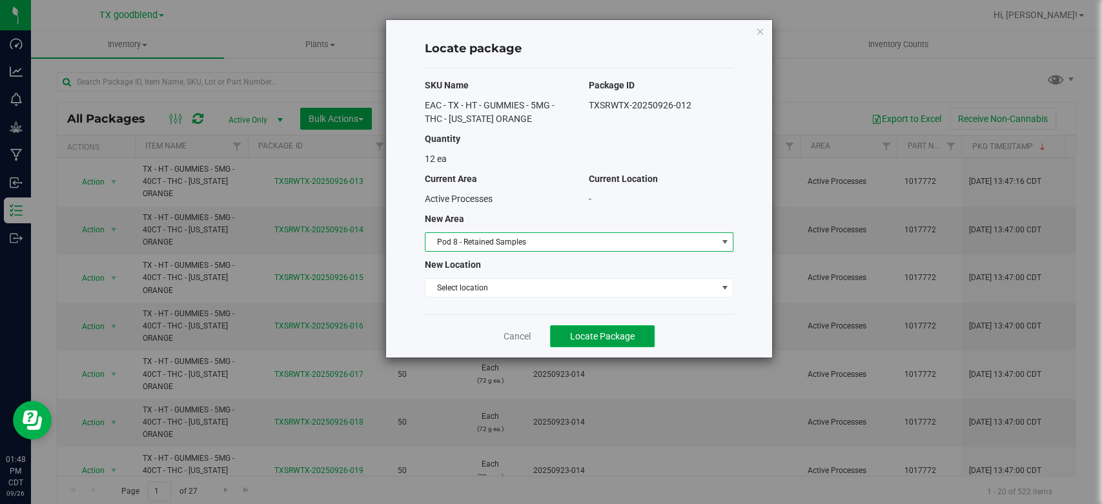
click at [580, 329] on button "Locate Package" at bounding box center [602, 336] width 105 height 22
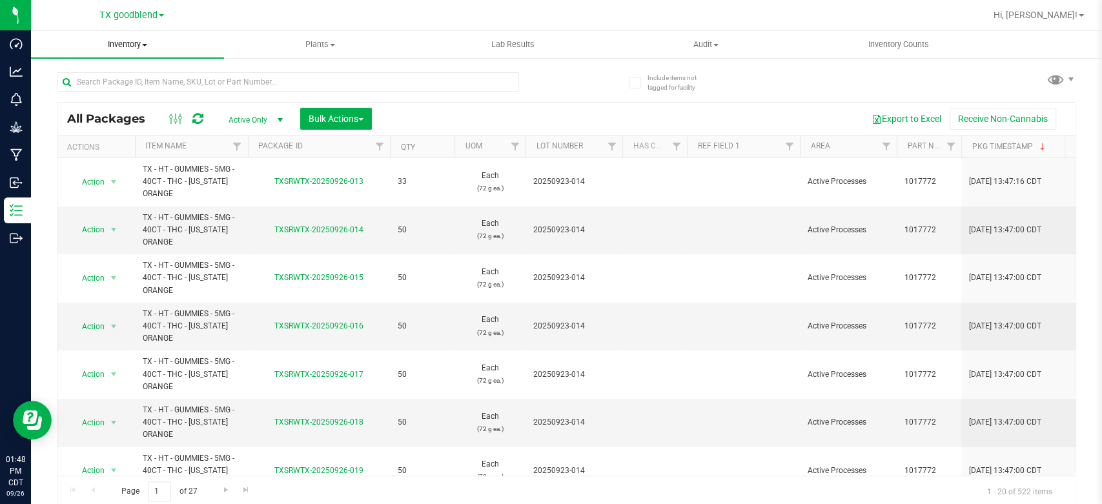
click at [119, 36] on uib-tab-heading "Inventory All packages All inventory Waste log Create inventory" at bounding box center [127, 44] width 193 height 27
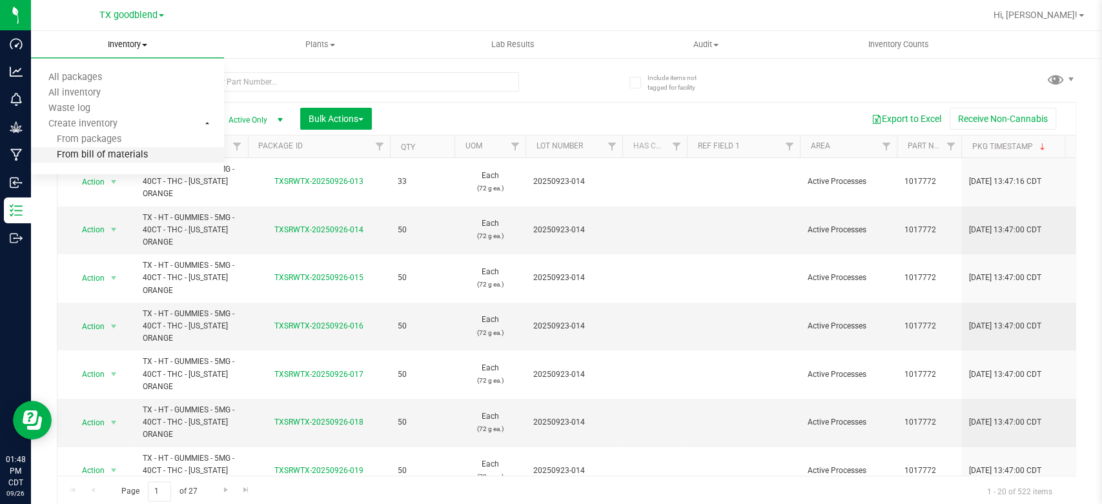
click at [119, 159] on span "From bill of materials" at bounding box center [89, 155] width 117 height 11
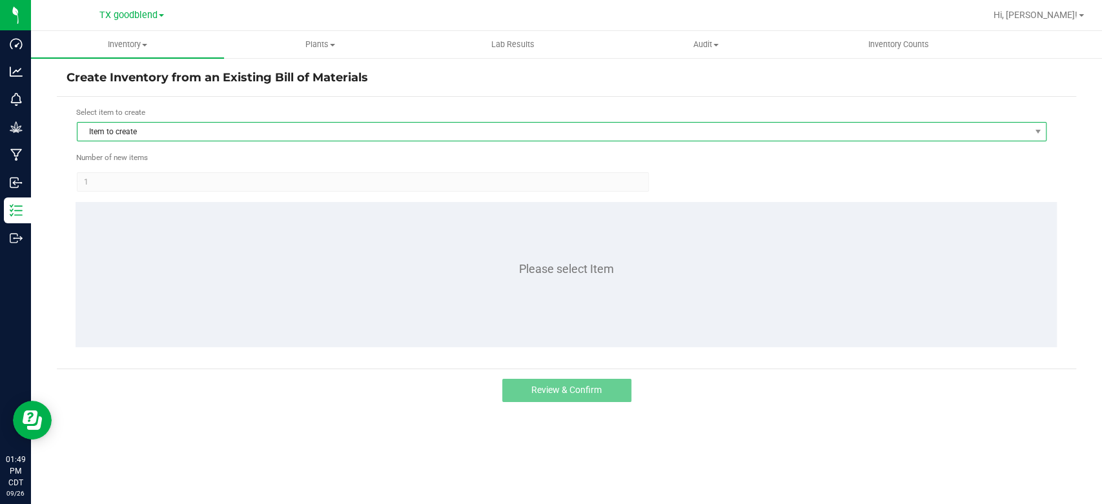
click at [149, 129] on span "Item to create" at bounding box center [553, 132] width 952 height 18
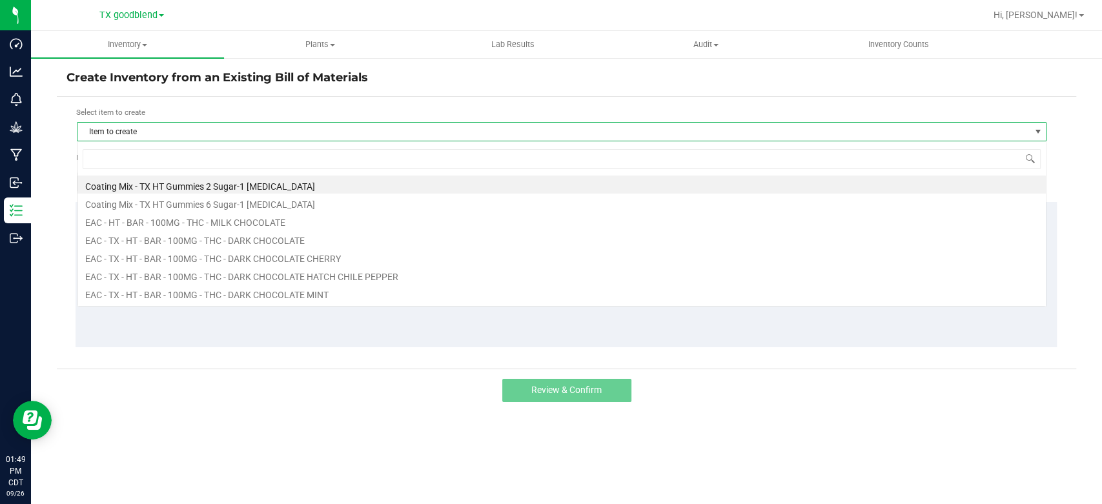
scroll to position [19, 969]
type input "mint"
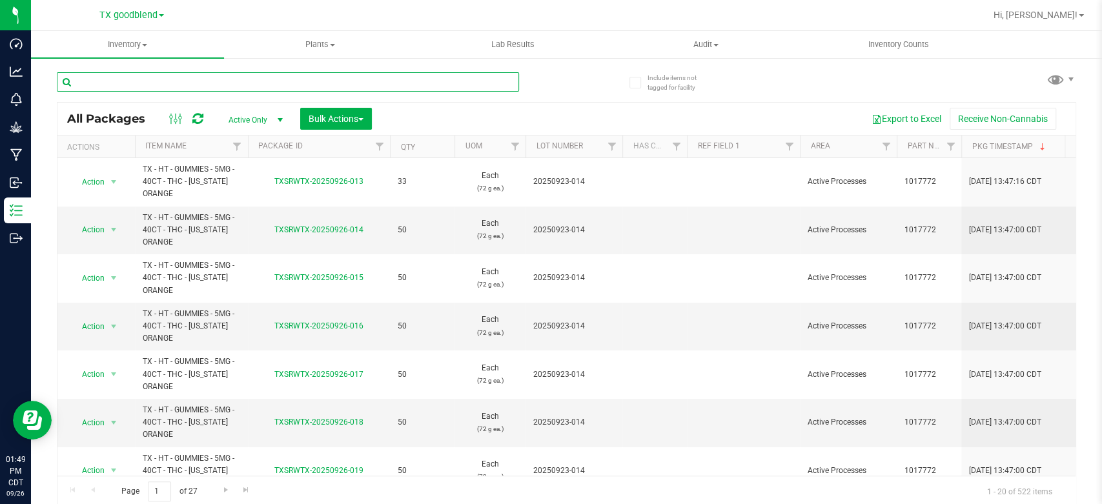
click at [245, 81] on input "text" at bounding box center [288, 81] width 462 height 19
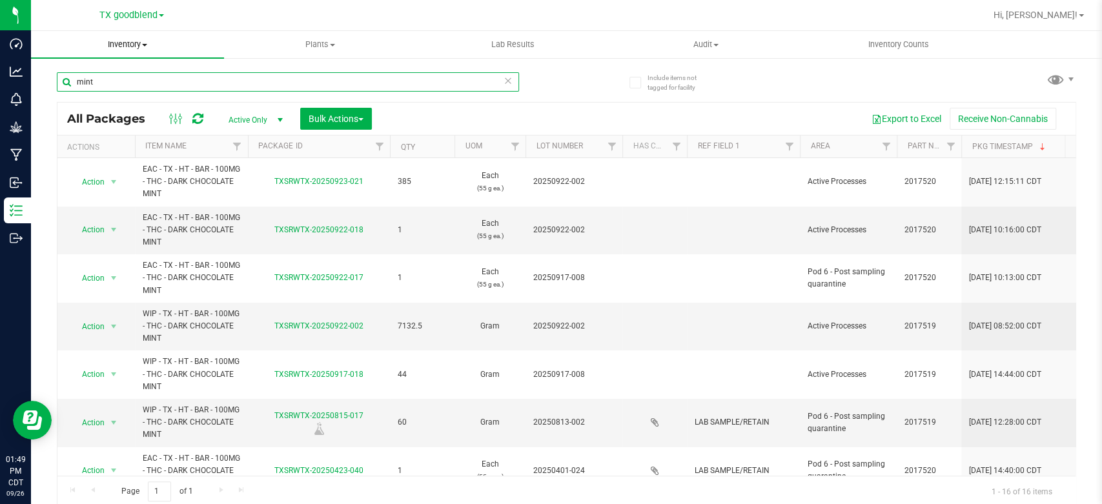
type input "mint"
click at [113, 45] on span "Inventory" at bounding box center [127, 45] width 193 height 12
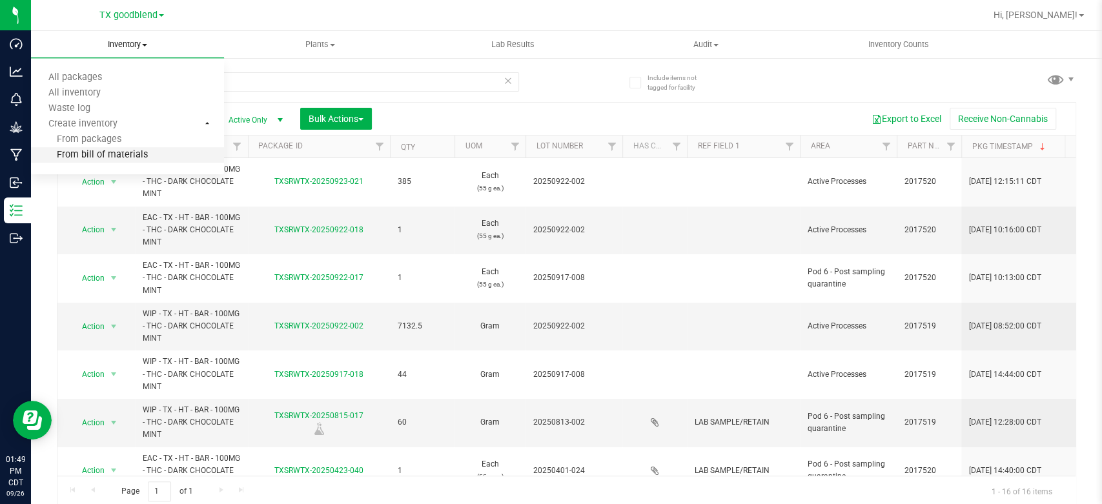
click at [104, 155] on span "From bill of materials" at bounding box center [89, 155] width 117 height 11
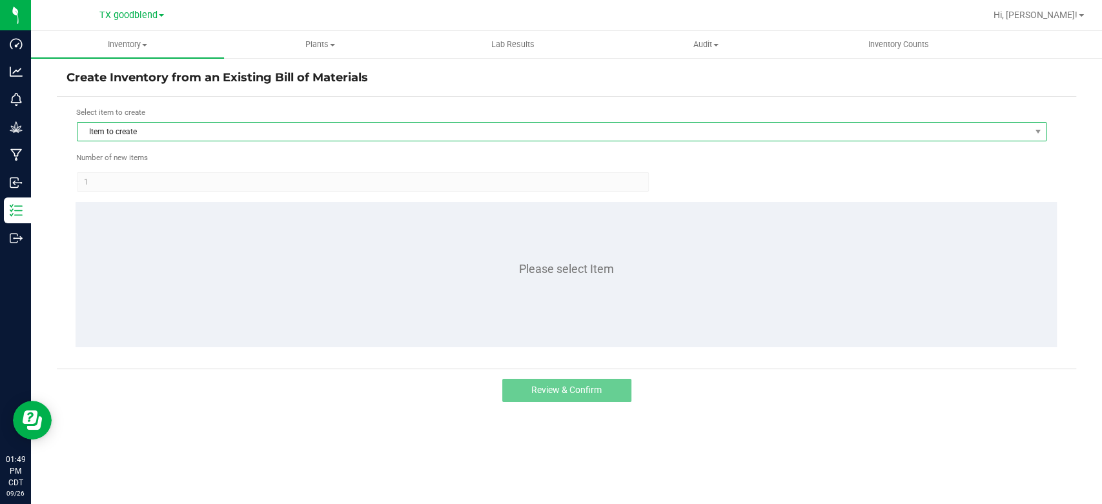
click at [127, 131] on span "Item to create" at bounding box center [553, 132] width 952 height 18
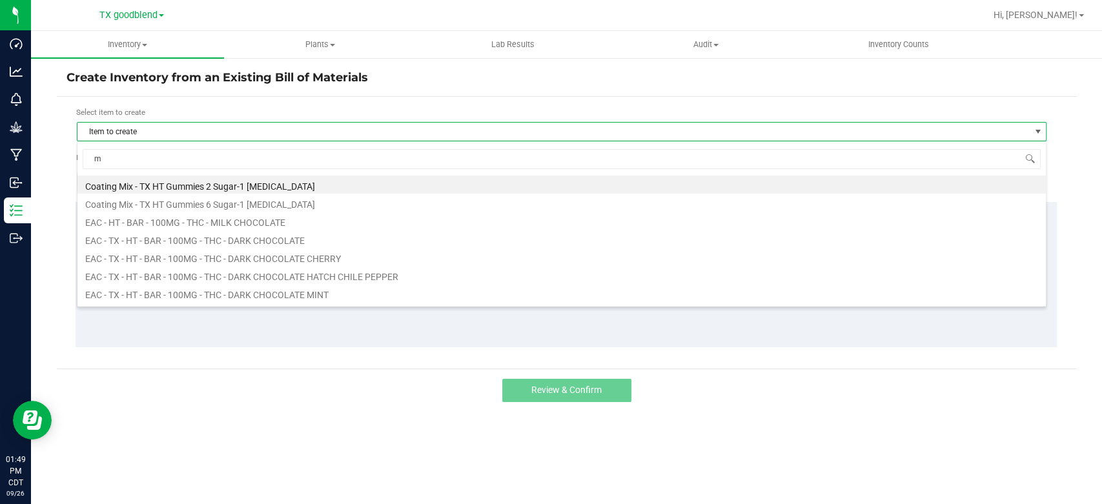
scroll to position [19, 969]
type input "mint"
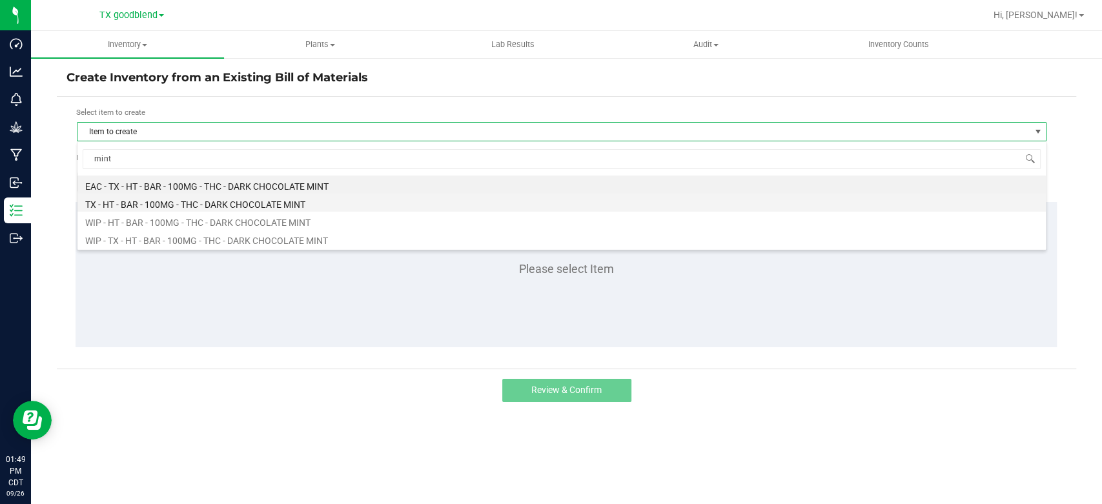
click at [188, 204] on li "TX - HT - BAR - 100MG - THC - DARK CHOCOLATE MINT" at bounding box center [561, 203] width 968 height 18
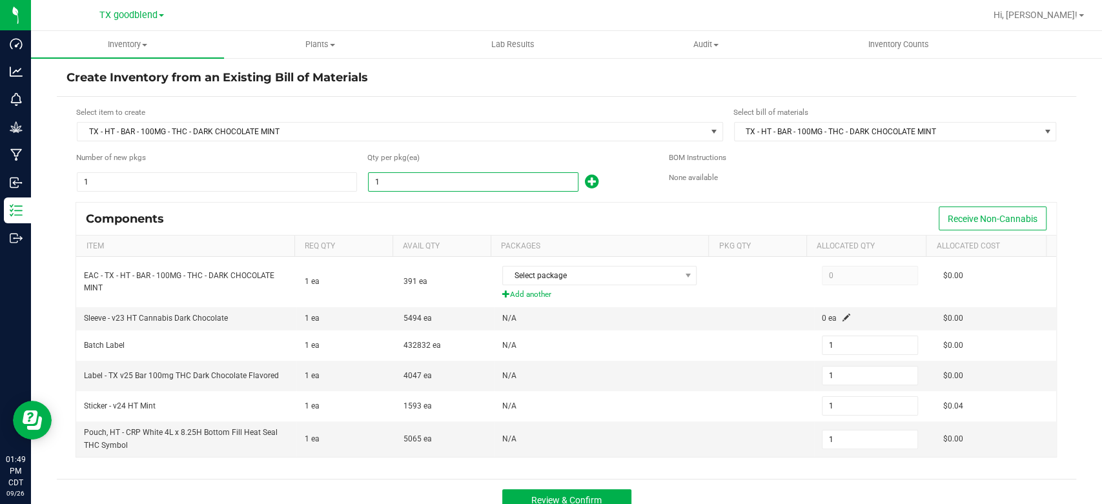
click at [414, 182] on input "1" at bounding box center [473, 182] width 209 height 18
type input "3"
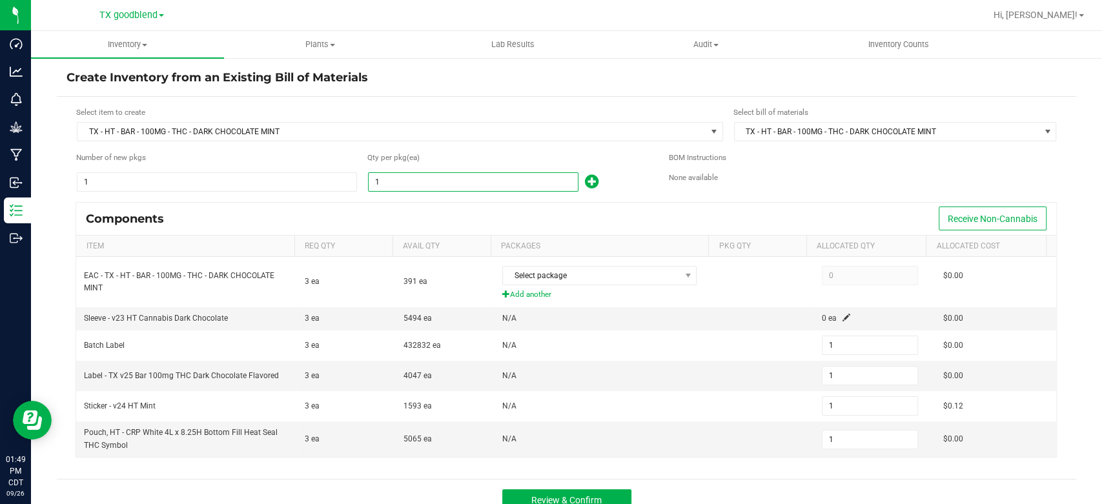
type input "3"
type input "38"
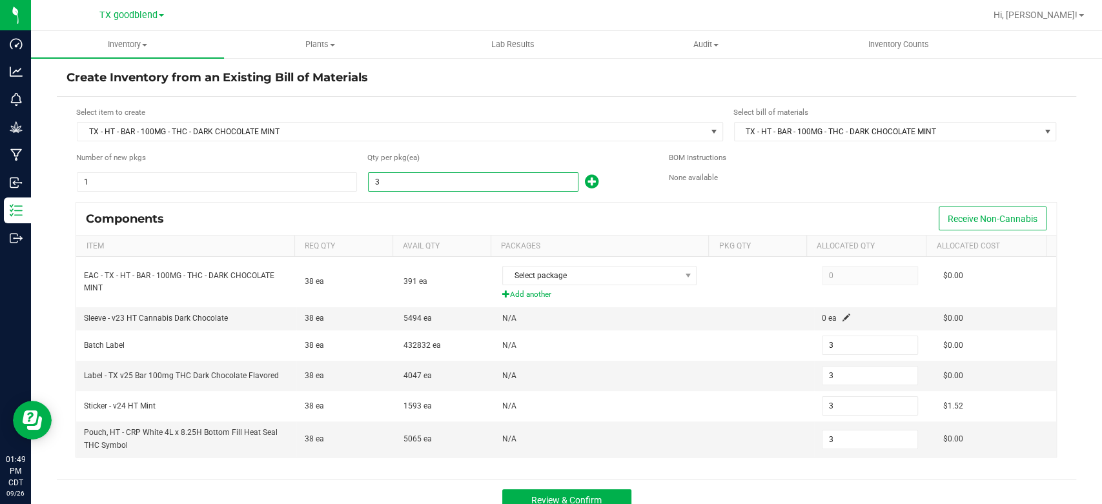
type input "38"
type input "385"
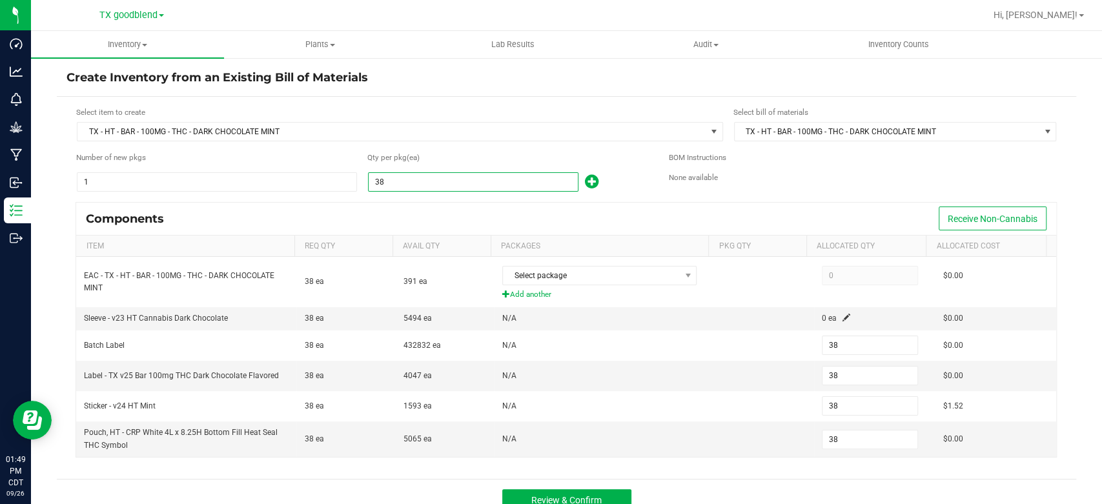
type input "385"
click at [496, 216] on div "Components Receive Non-Cannabis" at bounding box center [566, 219] width 980 height 32
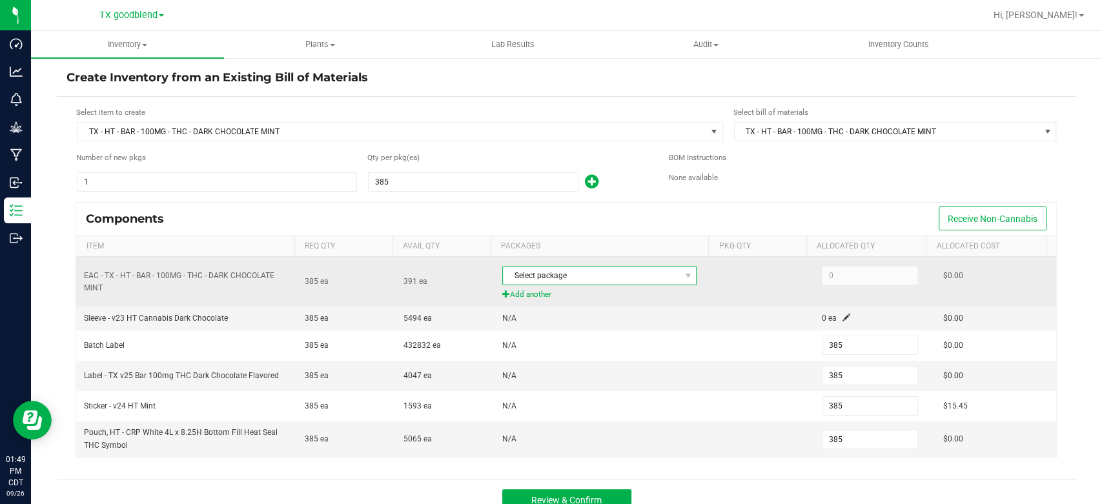
click at [554, 278] on span "Select package" at bounding box center [591, 276] width 177 height 18
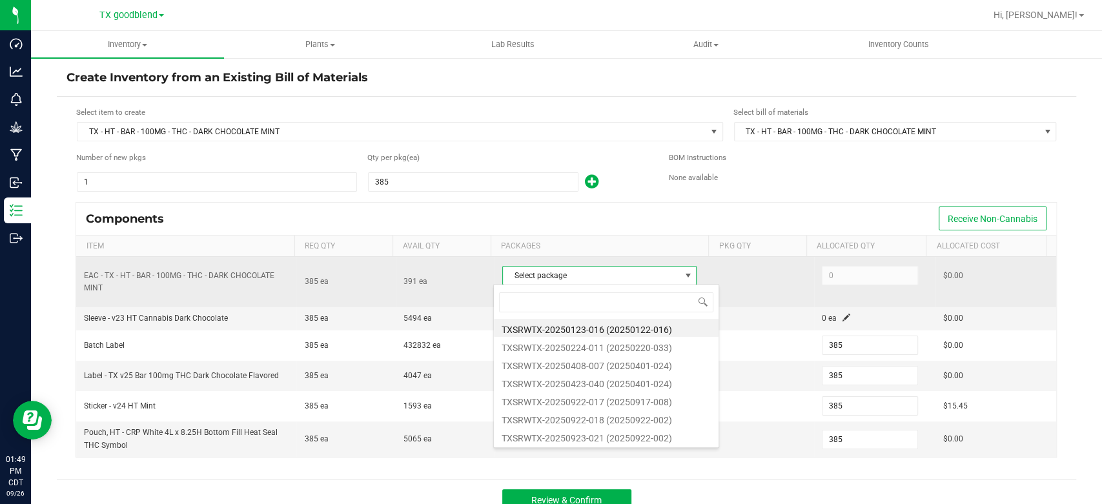
scroll to position [19, 189]
type input "09"
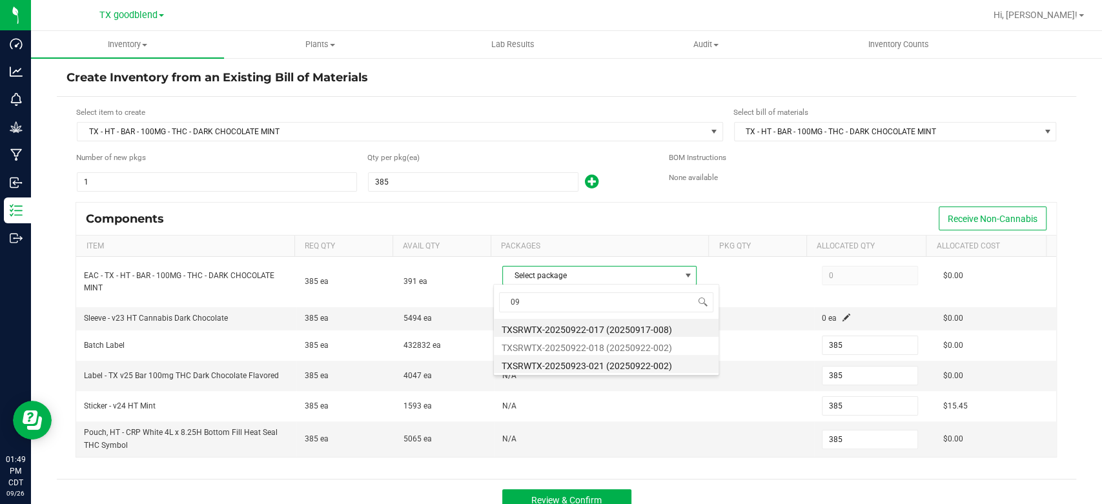
click at [573, 370] on li "TXSRWTX-20250923-021 (20250922-002)" at bounding box center [606, 364] width 225 height 18
type input "385"
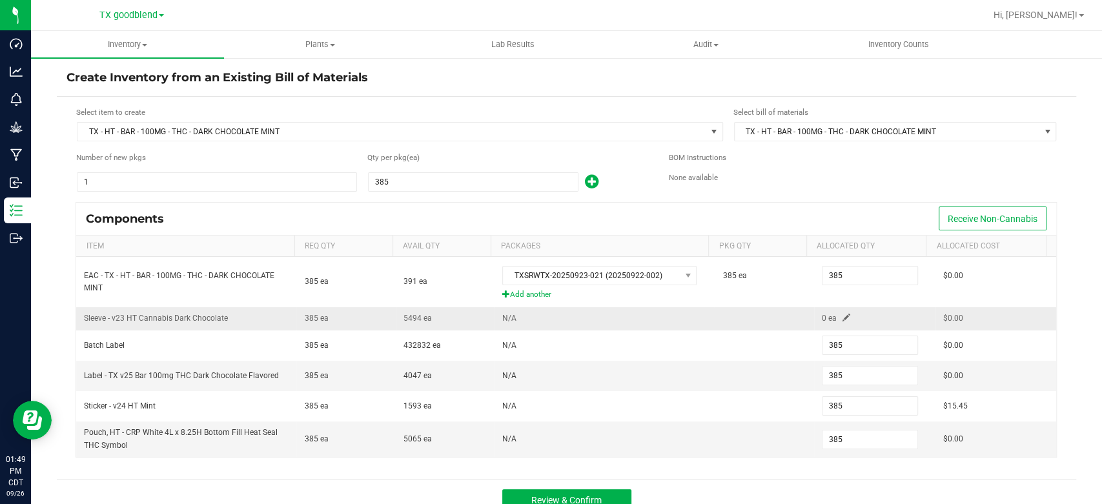
click at [842, 318] on span at bounding box center [846, 318] width 8 height 8
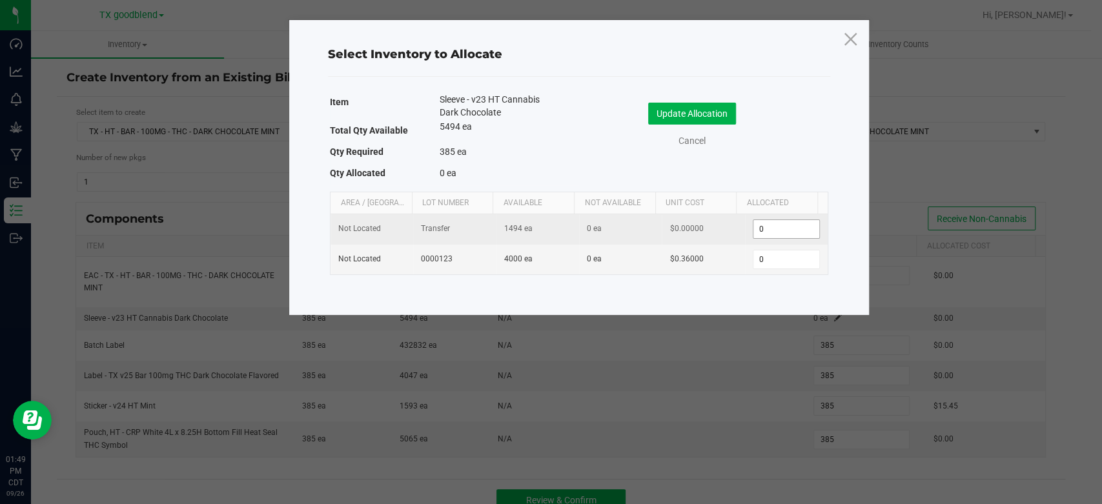
click at [769, 225] on input "0" at bounding box center [786, 229] width 66 height 18
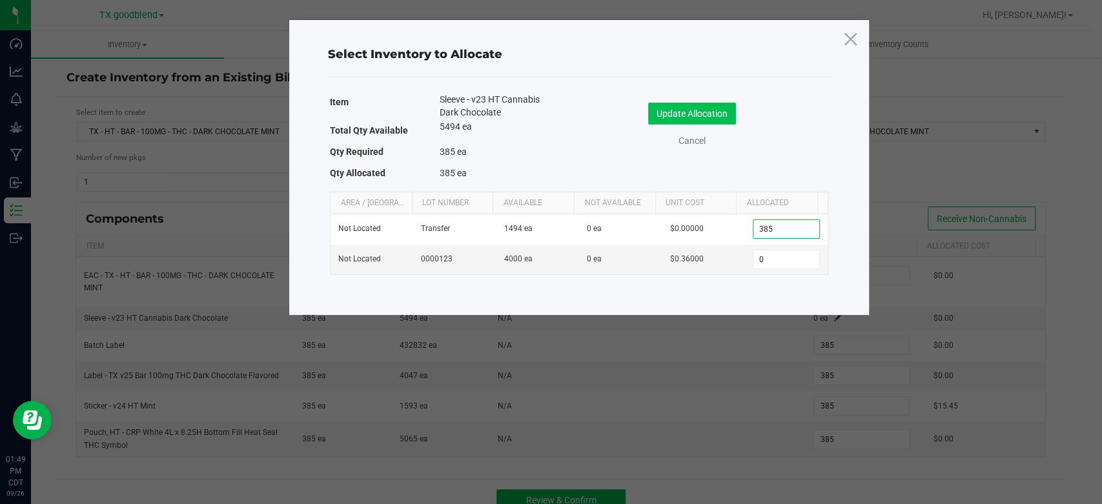
type input "385"
click at [697, 112] on button "Update Allocation" at bounding box center [692, 114] width 88 height 22
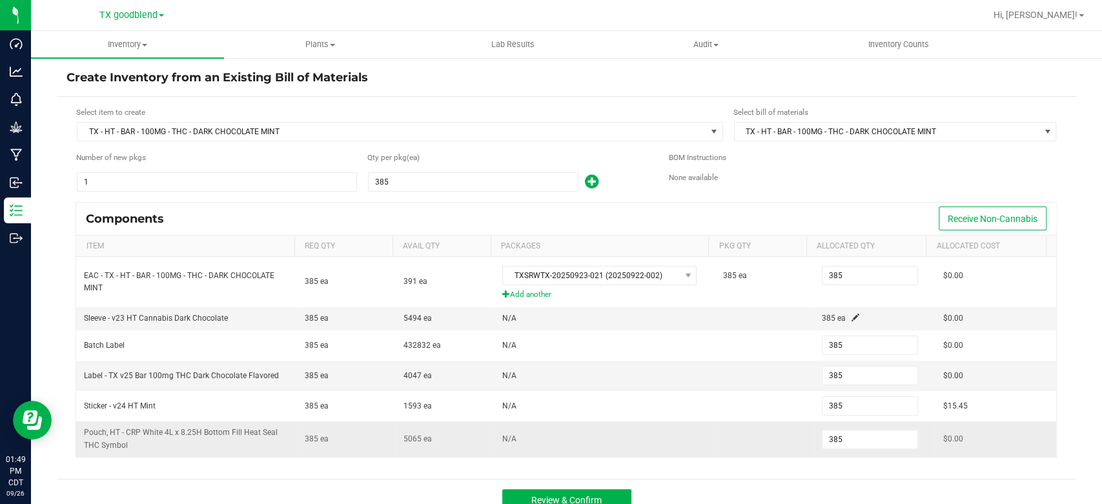
scroll to position [15, 0]
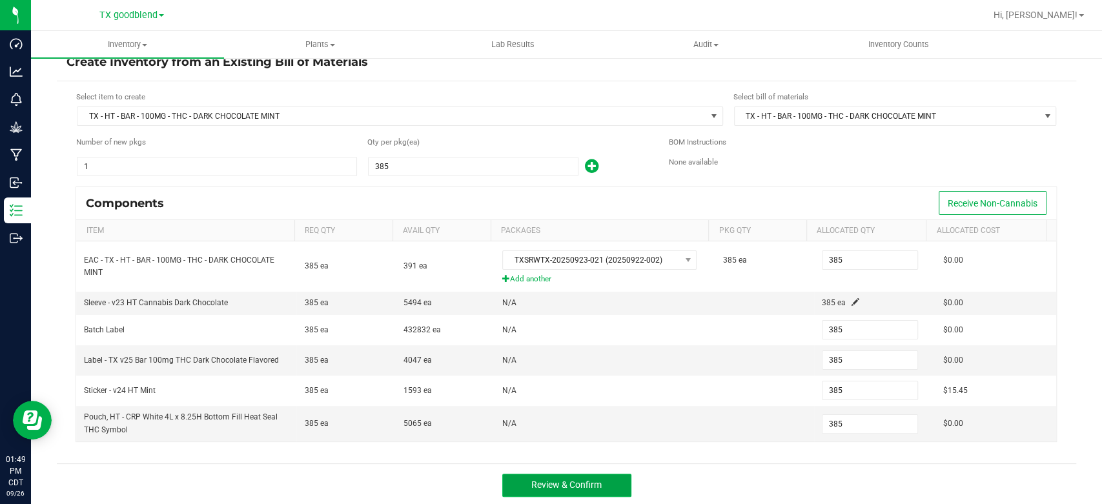
click at [560, 485] on span "Review & Confirm" at bounding box center [566, 485] width 70 height 10
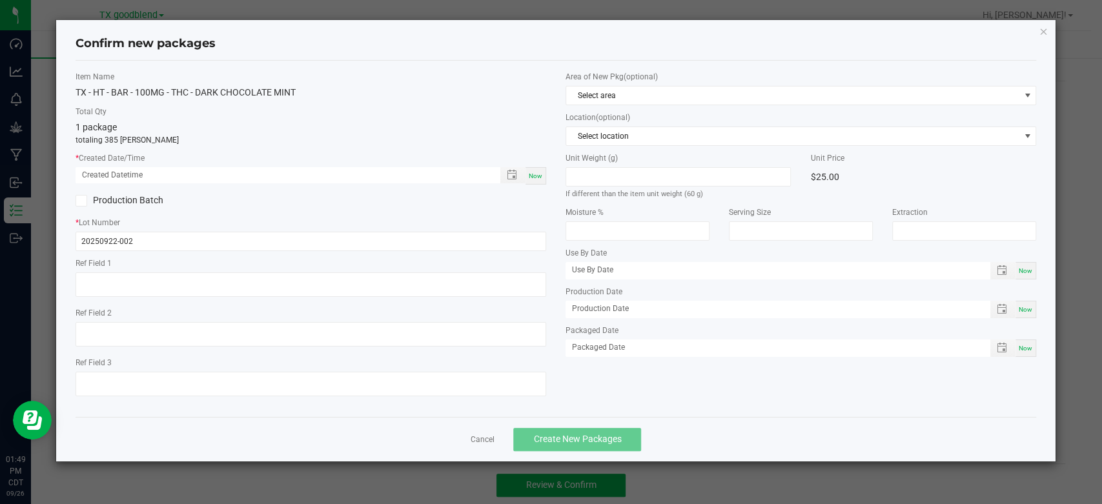
click at [531, 176] on span "Now" at bounding box center [536, 175] width 14 height 7
type input "[DATE] 01:49 PM"
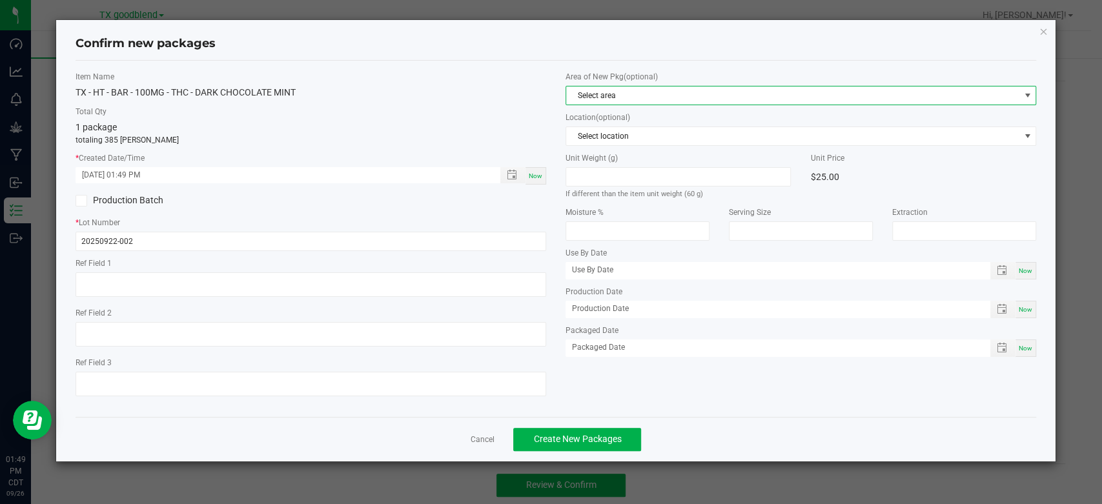
click at [614, 96] on span "Select area" at bounding box center [792, 95] width 453 height 18
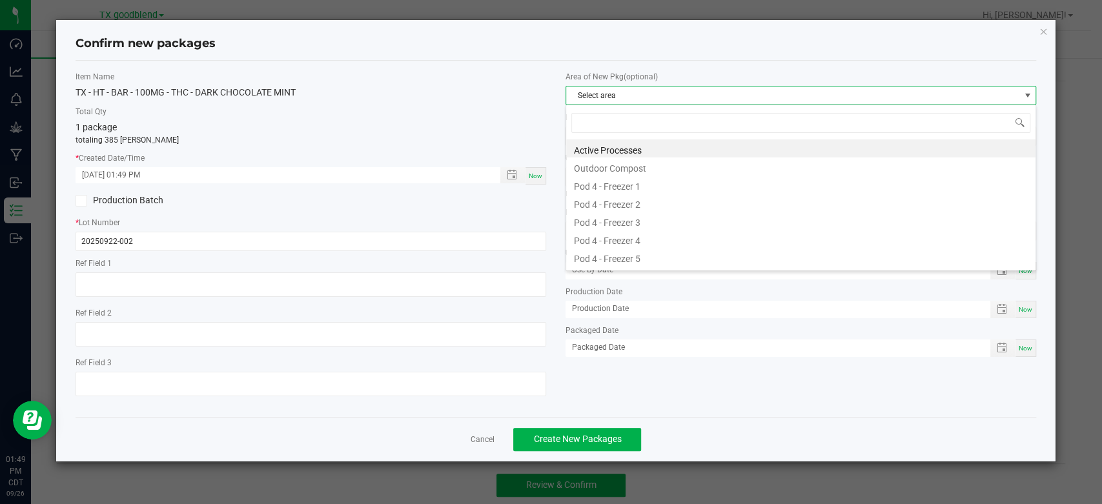
scroll to position [19, 470]
click at [620, 152] on li "Active Processes" at bounding box center [800, 148] width 469 height 18
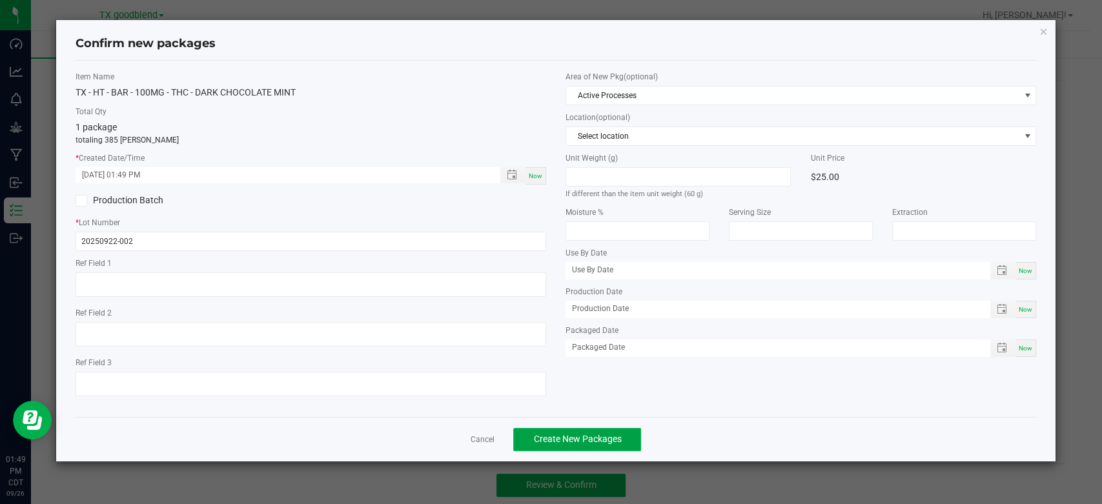
click at [578, 436] on span "Create New Packages" at bounding box center [577, 439] width 88 height 10
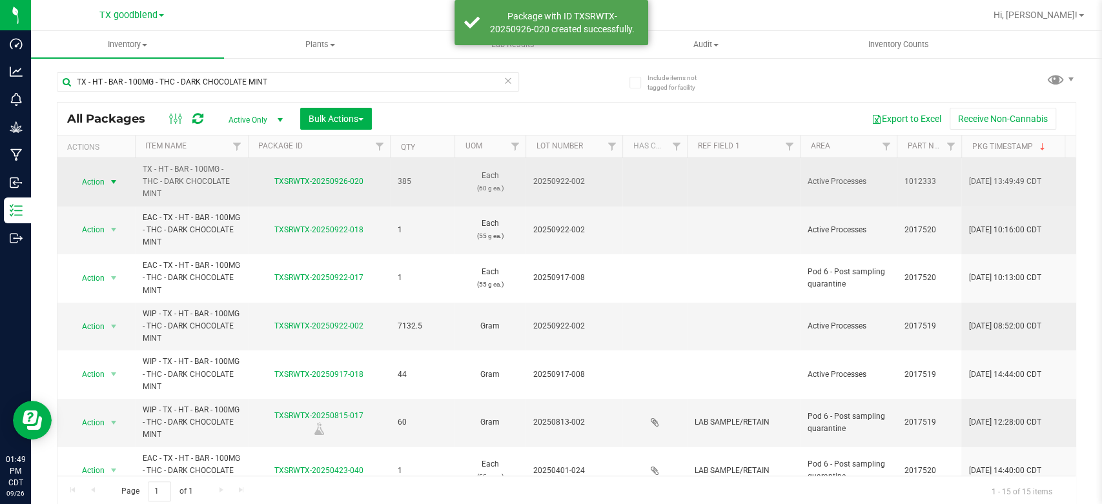
click at [83, 176] on span "Action" at bounding box center [87, 182] width 35 height 18
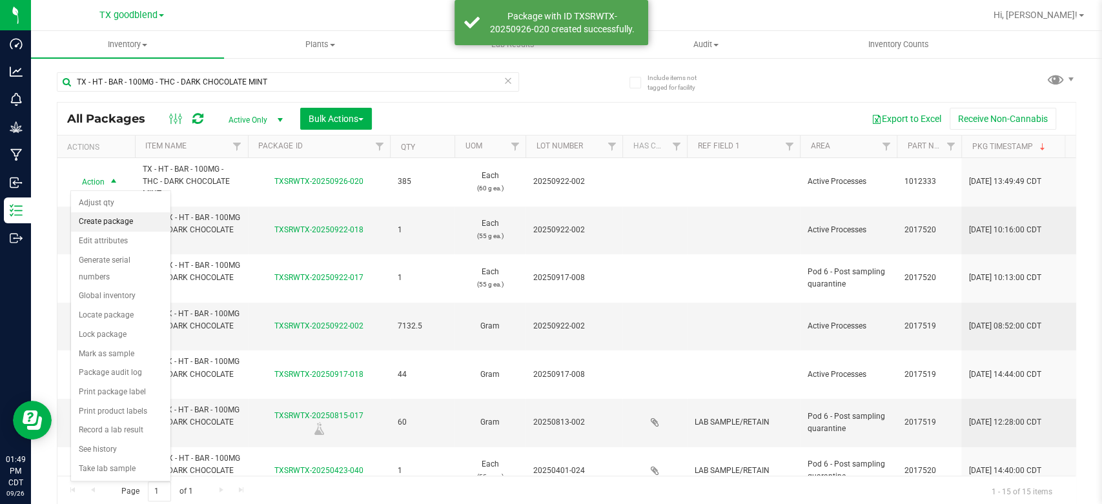
click at [98, 221] on li "Create package" at bounding box center [120, 221] width 99 height 19
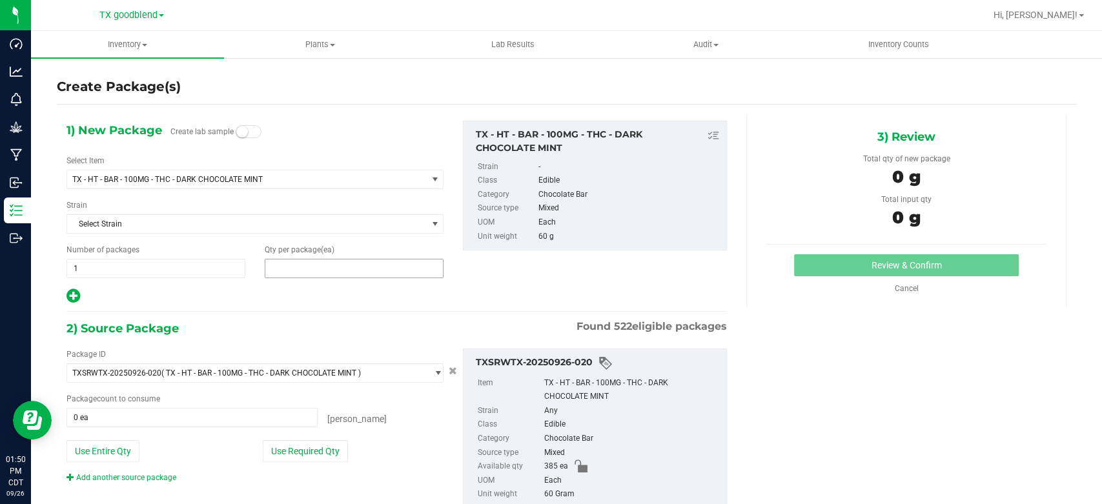
click at [326, 270] on span at bounding box center [354, 268] width 179 height 19
type input "60"
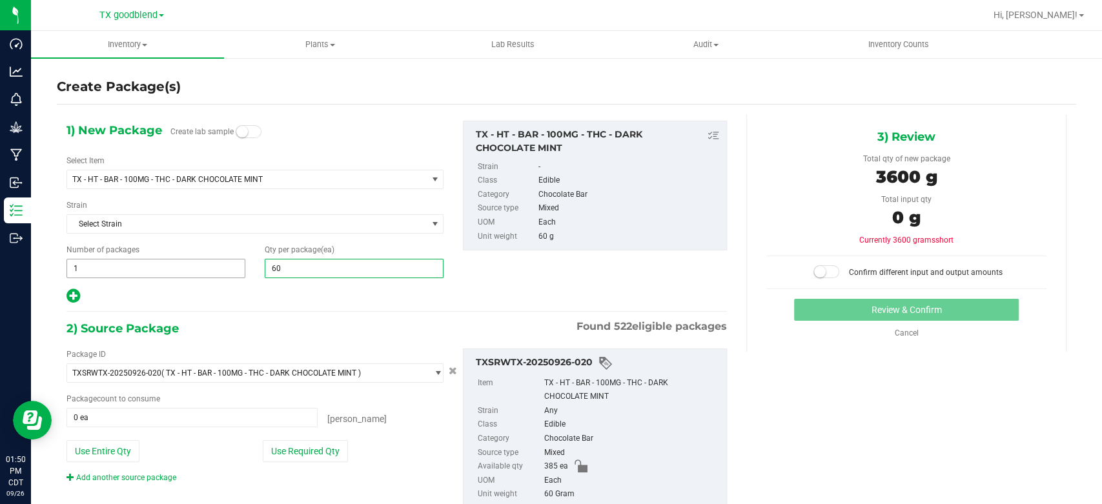
type input "60"
click at [134, 272] on span "1 1" at bounding box center [155, 268] width 179 height 19
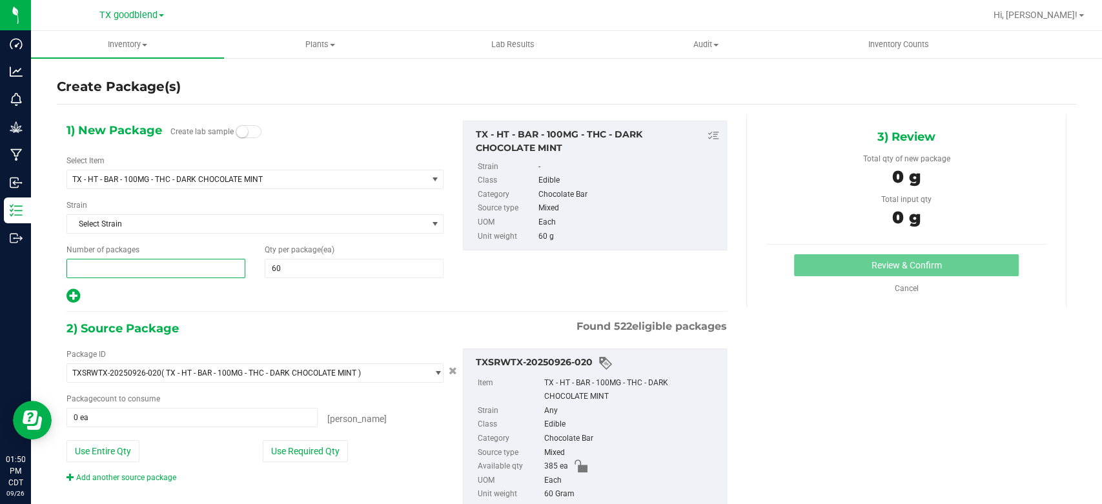
click at [134, 272] on input "text" at bounding box center [155, 268] width 177 height 18
type input "6"
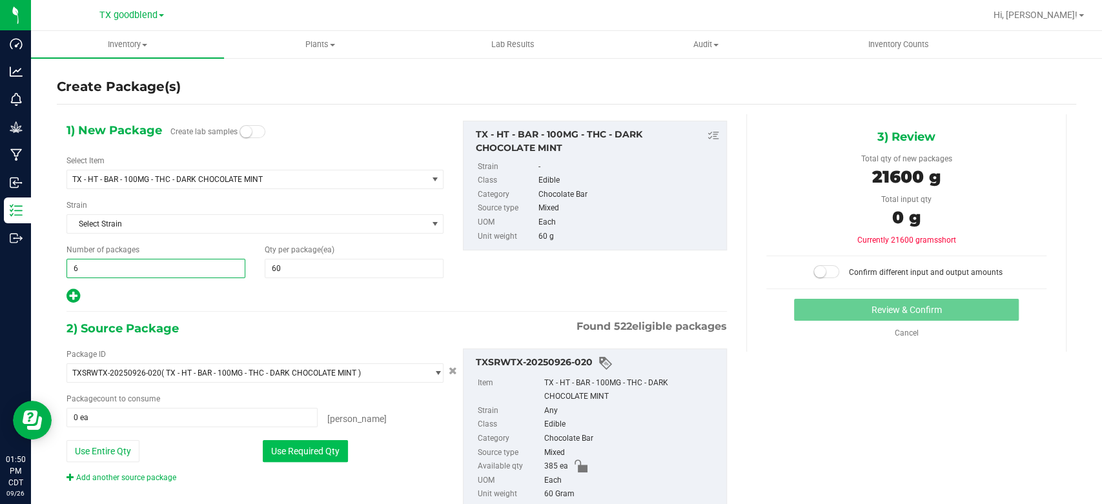
type input "6"
click at [301, 458] on button "Use Required Qty" at bounding box center [305, 451] width 85 height 22
type input "360 ea"
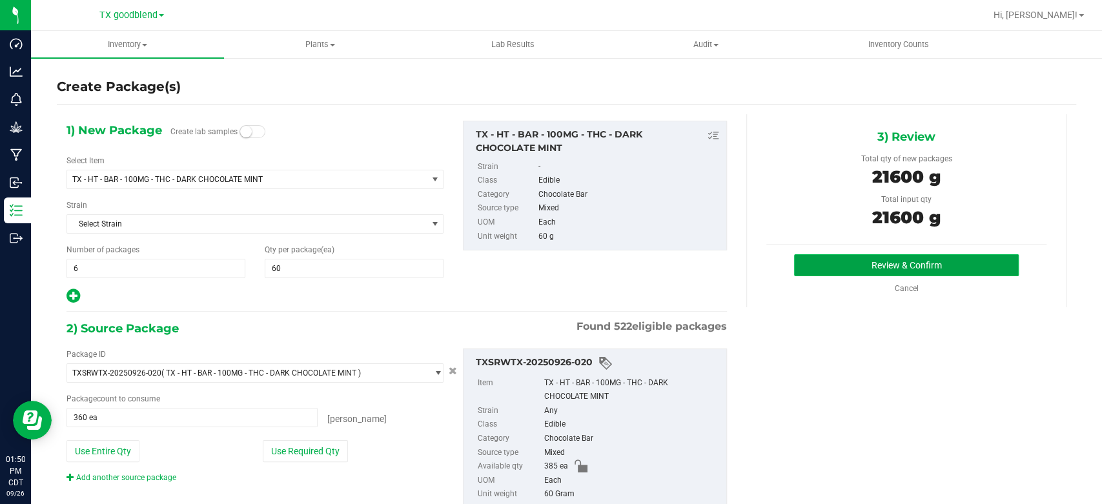
click at [819, 263] on button "Review & Confirm" at bounding box center [906, 265] width 224 height 22
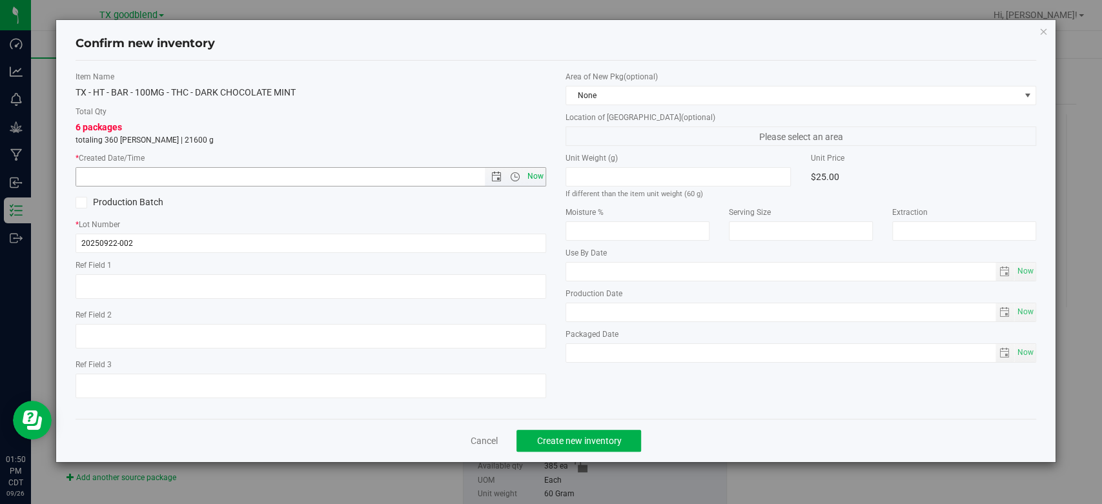
click at [537, 178] on span "Now" at bounding box center [536, 176] width 22 height 19
type input "[DATE] 1:50 PM"
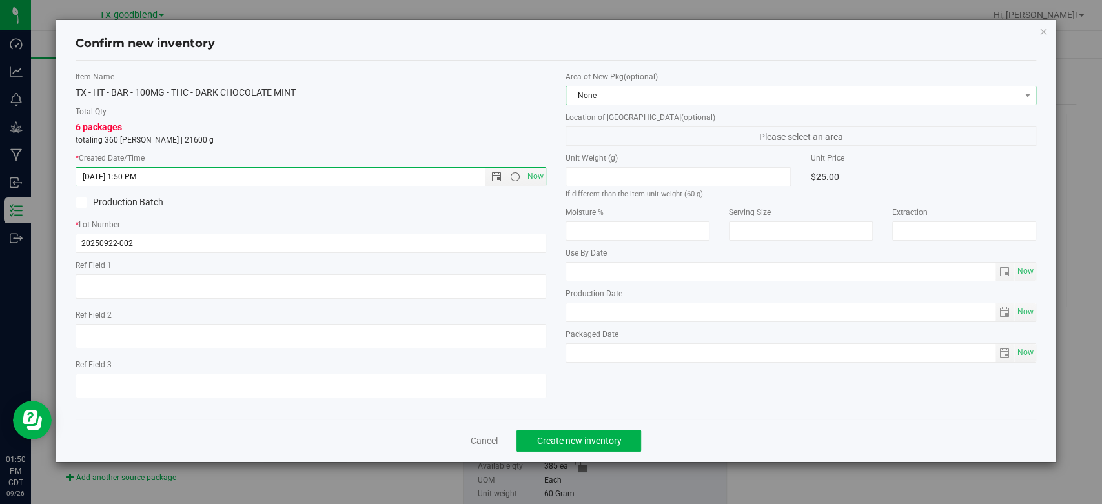
click at [626, 92] on span "None" at bounding box center [792, 95] width 453 height 18
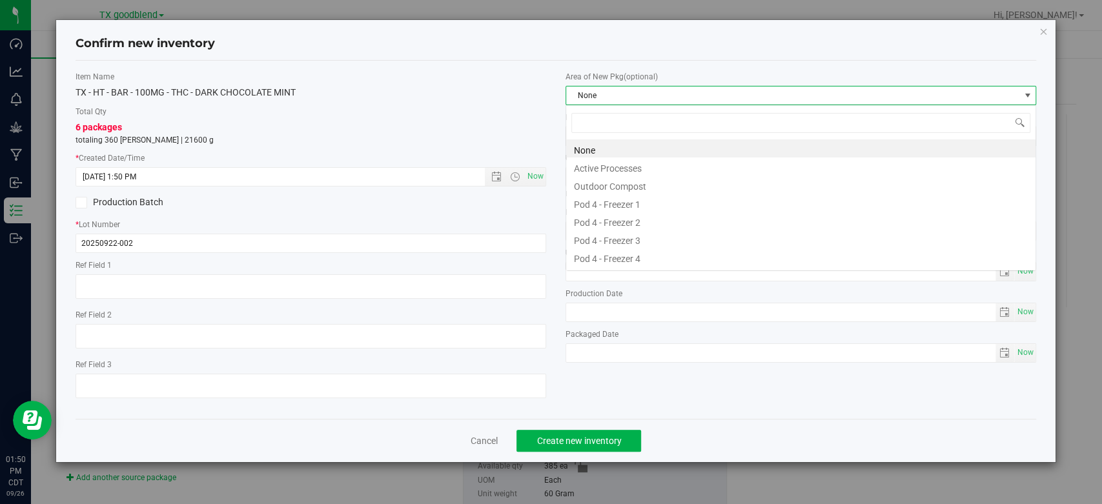
scroll to position [19, 470]
click at [633, 164] on li "Active Processes" at bounding box center [800, 166] width 469 height 18
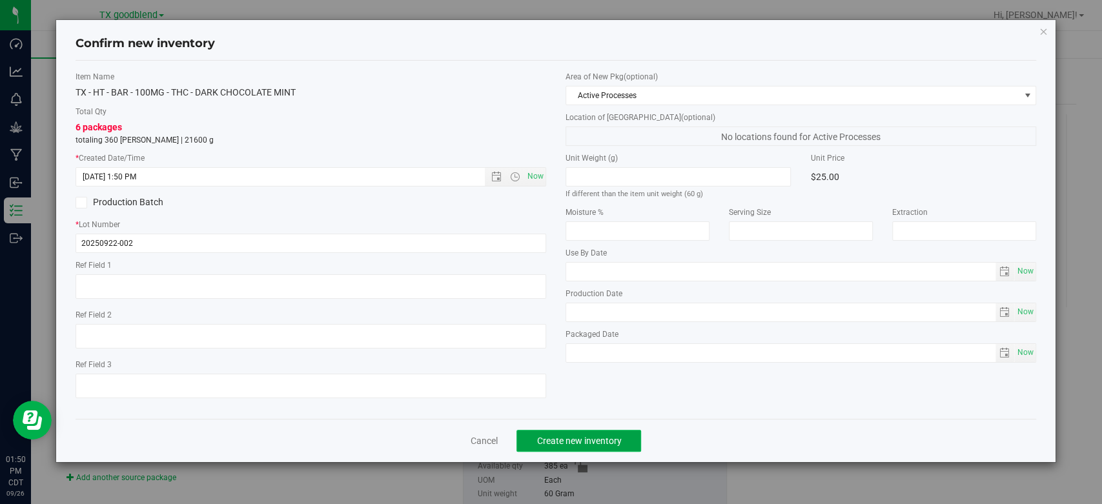
click at [594, 438] on span "Create new inventory" at bounding box center [578, 441] width 85 height 10
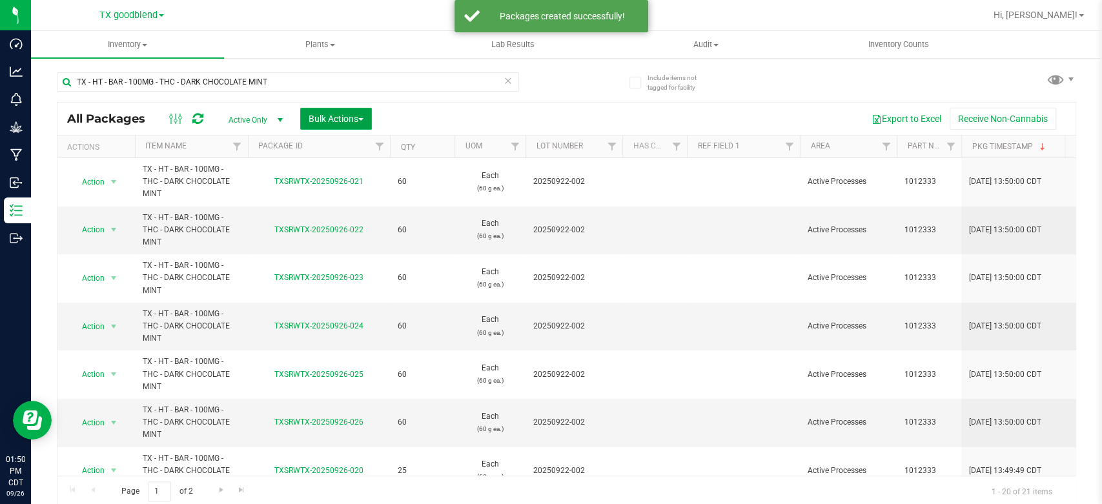
click at [331, 109] on button "Bulk Actions" at bounding box center [336, 119] width 72 height 22
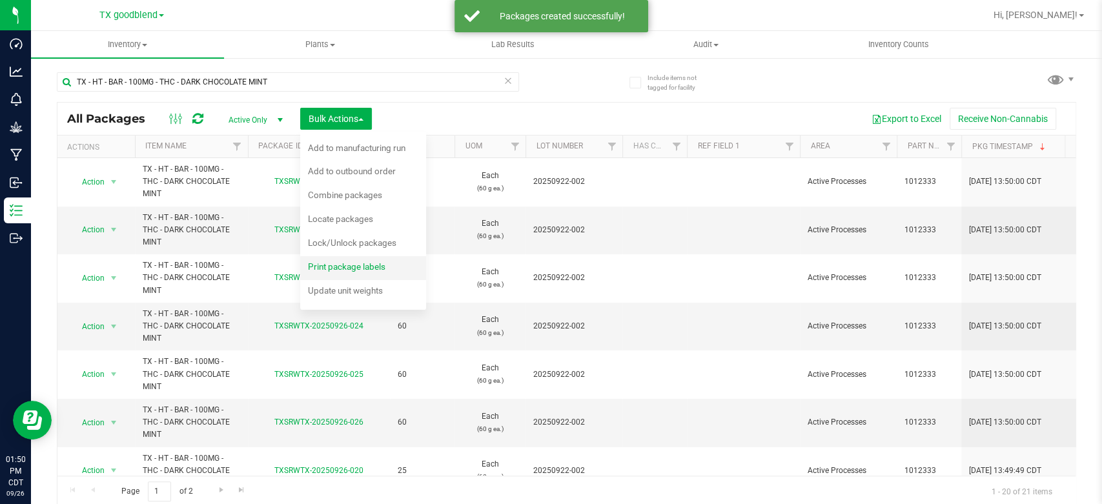
click at [344, 267] on span "Print package labels" at bounding box center [346, 266] width 77 height 10
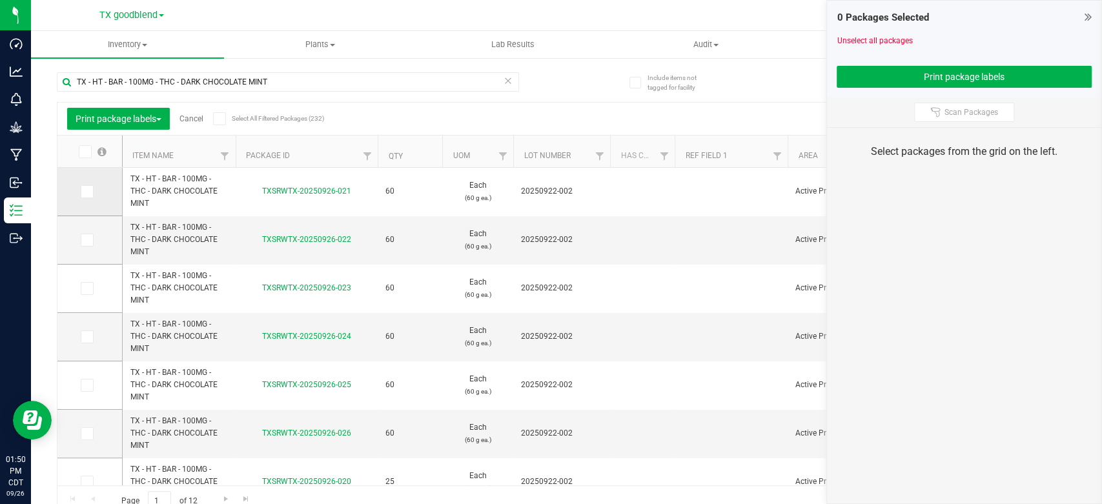
click at [90, 197] on span at bounding box center [87, 191] width 13 height 13
click at [0, 0] on input "checkbox" at bounding box center [0, 0] width 0 height 0
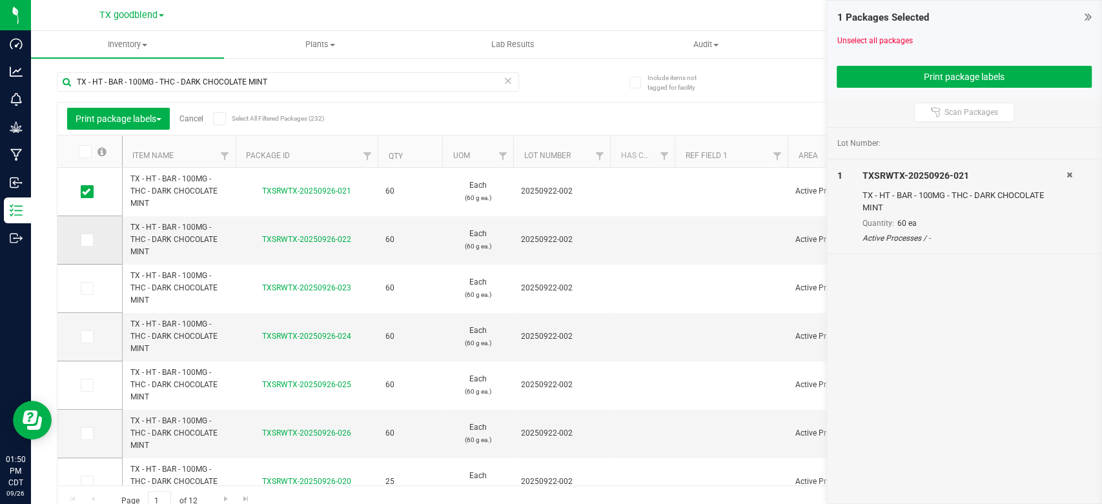
click at [88, 240] on icon at bounding box center [86, 240] width 8 height 0
click at [0, 0] on input "checkbox" at bounding box center [0, 0] width 0 height 0
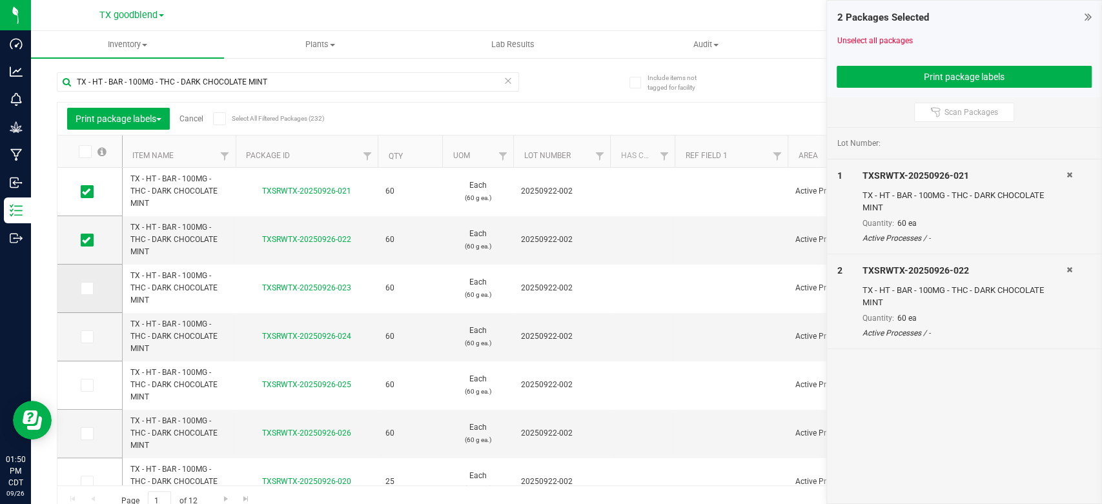
click at [86, 294] on td at bounding box center [89, 289] width 65 height 48
click at [87, 288] on icon at bounding box center [86, 288] width 8 height 0
click at [0, 0] on input "checkbox" at bounding box center [0, 0] width 0 height 0
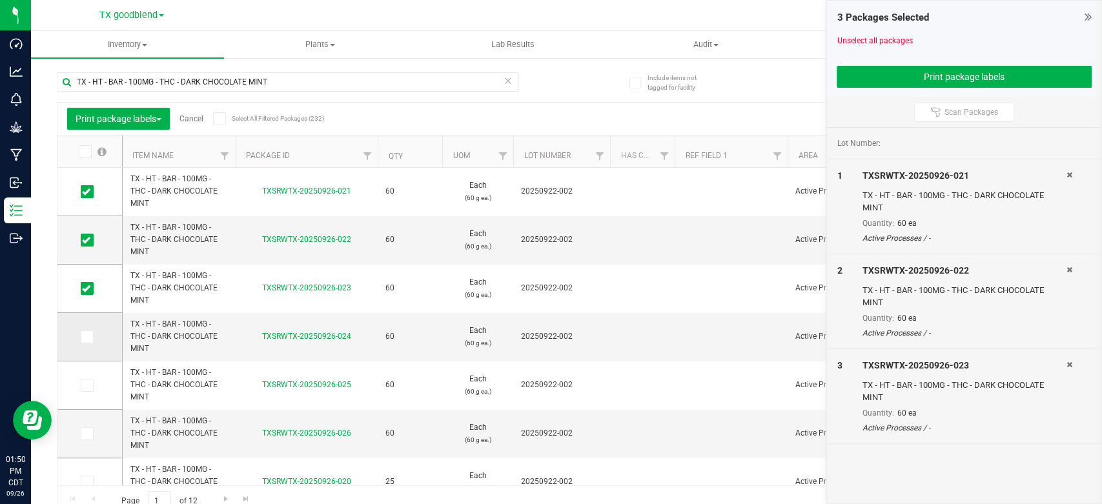
click at [86, 337] on icon at bounding box center [86, 337] width 8 height 0
click at [0, 0] on input "checkbox" at bounding box center [0, 0] width 0 height 0
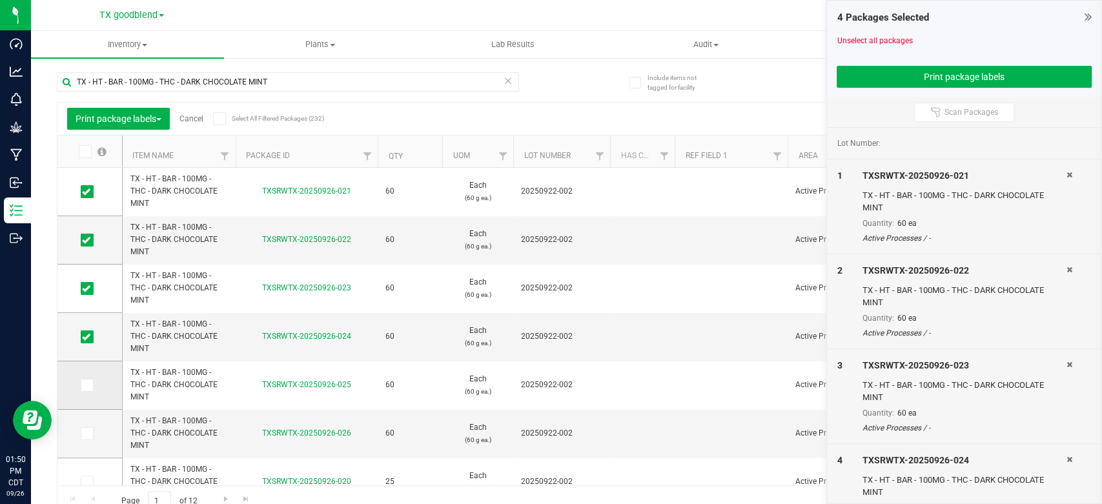
click at [88, 385] on icon at bounding box center [86, 385] width 8 height 0
click at [0, 0] on input "checkbox" at bounding box center [0, 0] width 0 height 0
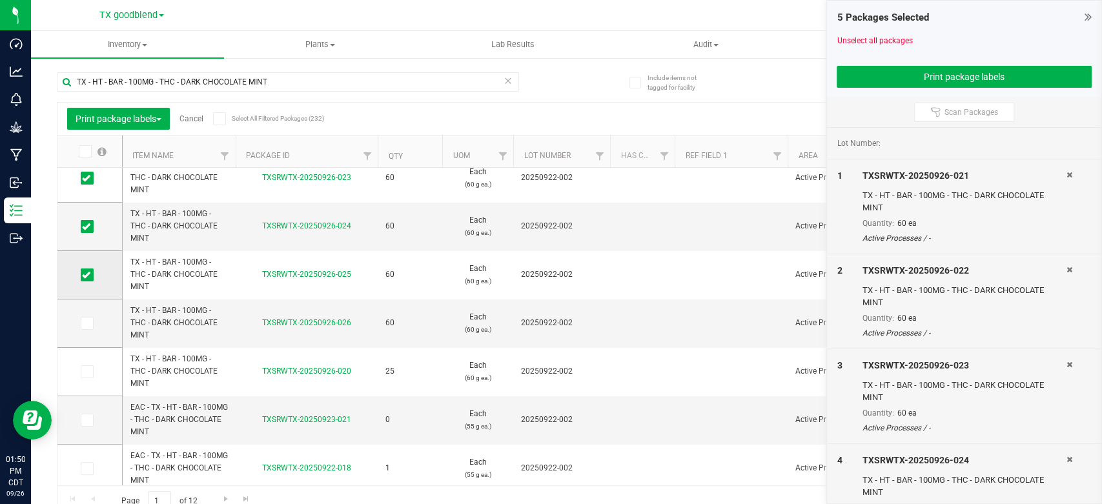
scroll to position [176, 0]
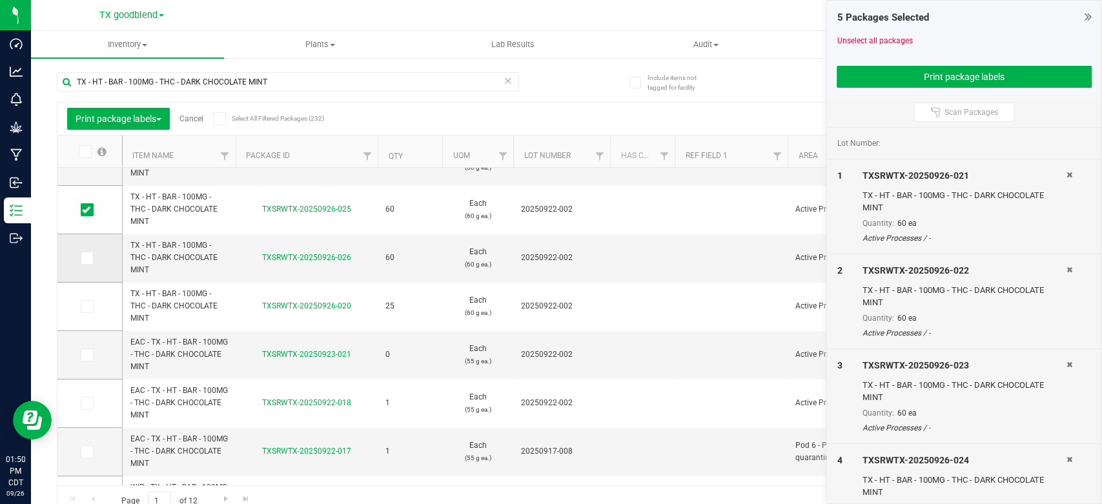
click at [88, 258] on icon at bounding box center [86, 258] width 8 height 0
click at [0, 0] on input "checkbox" at bounding box center [0, 0] width 0 height 0
click at [82, 307] on icon at bounding box center [86, 307] width 8 height 0
click at [0, 0] on input "checkbox" at bounding box center [0, 0] width 0 height 0
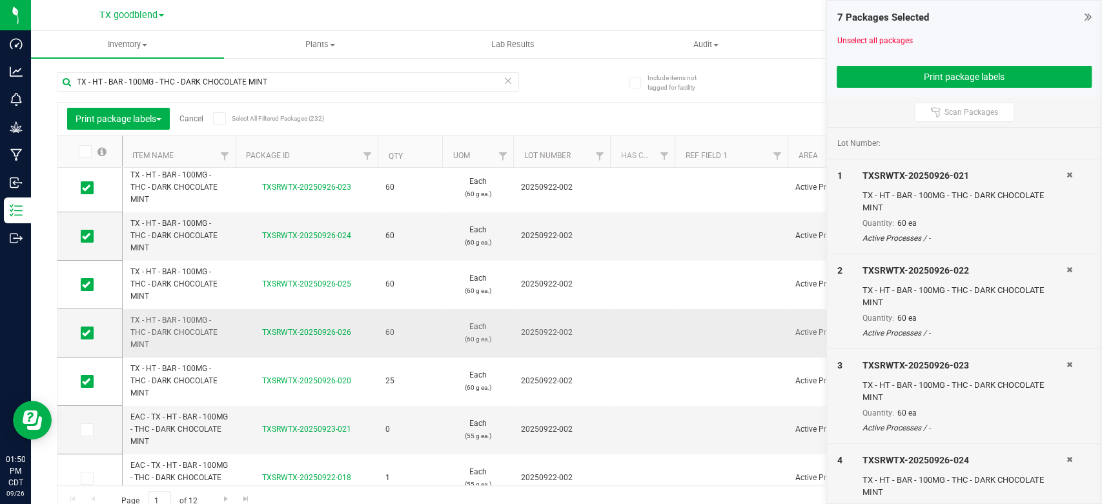
scroll to position [0, 0]
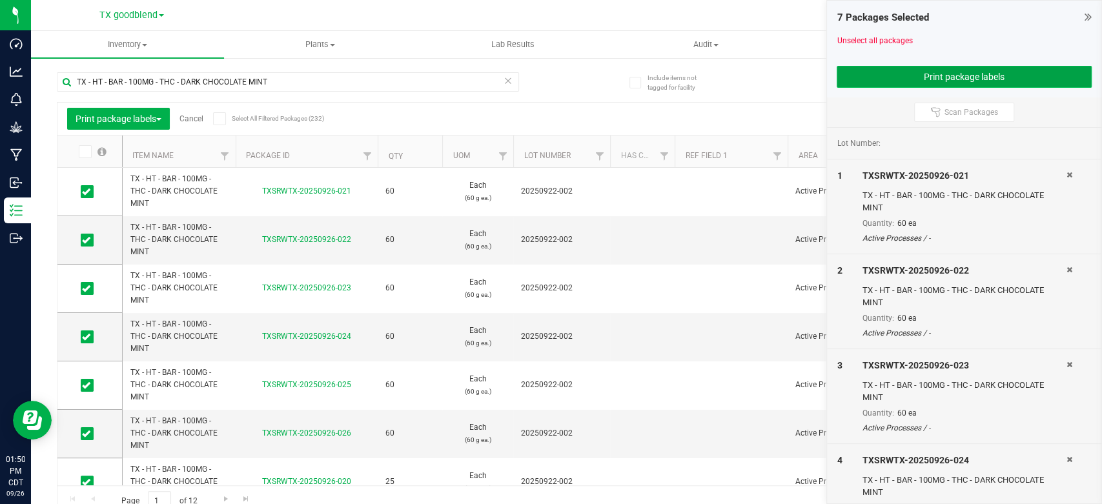
click at [923, 79] on button "Print package labels" at bounding box center [963, 77] width 255 height 22
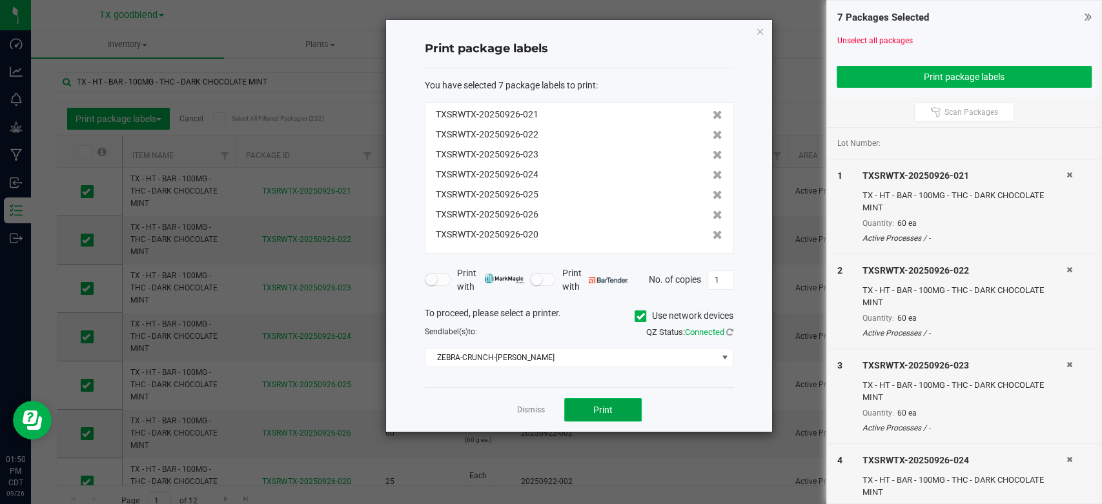
click at [570, 407] on button "Print" at bounding box center [602, 409] width 77 height 23
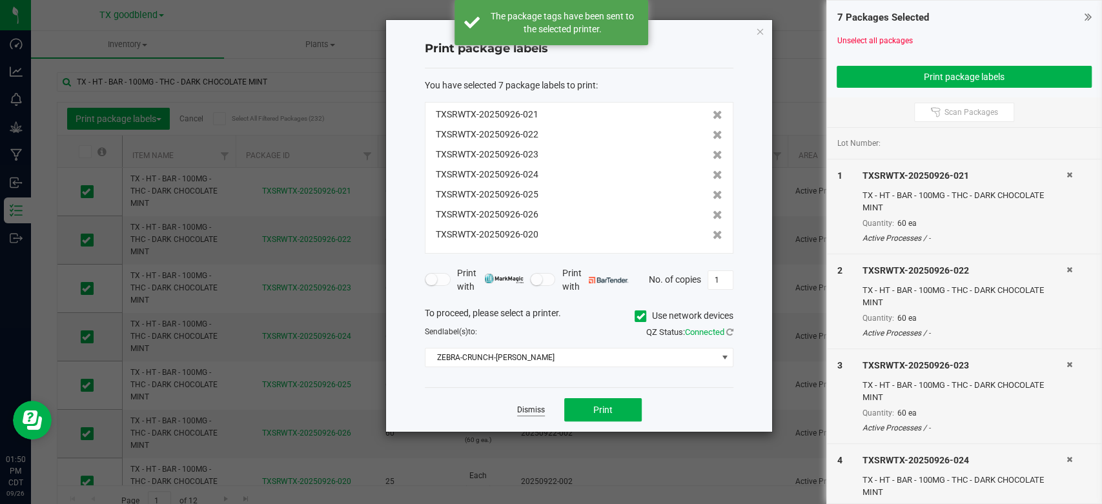
click at [537, 407] on link "Dismiss" at bounding box center [531, 410] width 28 height 11
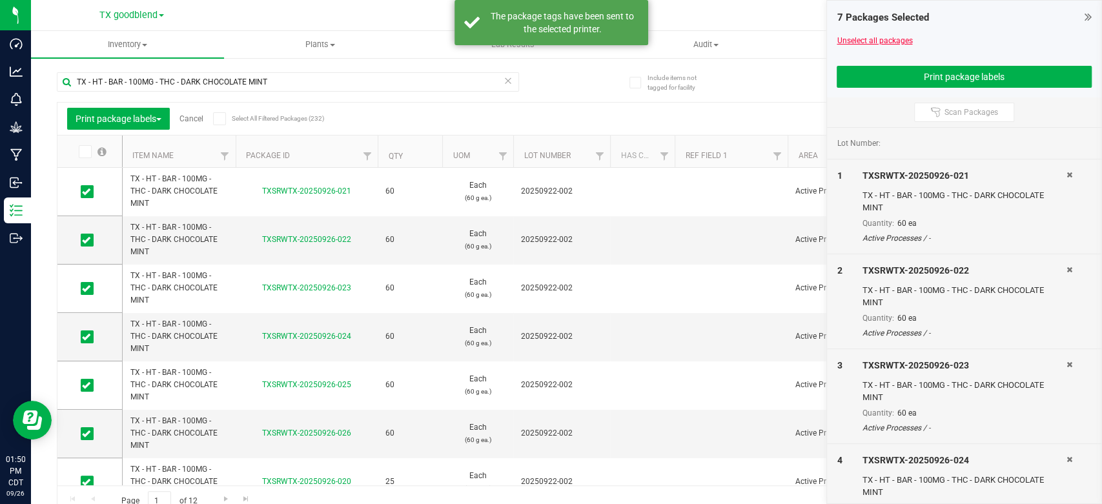
click at [878, 45] on link "Unselect all packages" at bounding box center [874, 40] width 76 height 9
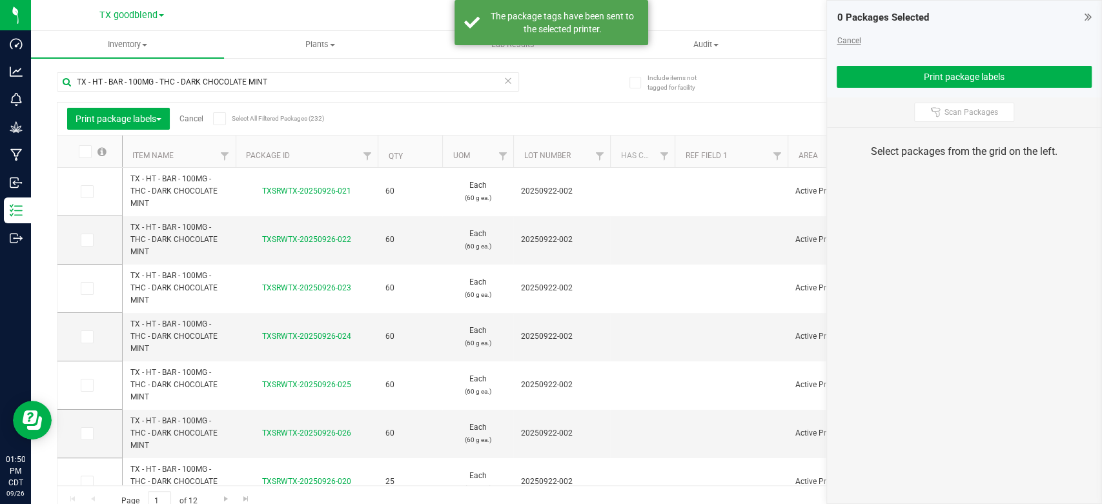
click at [847, 45] on link "Cancel" at bounding box center [848, 40] width 24 height 9
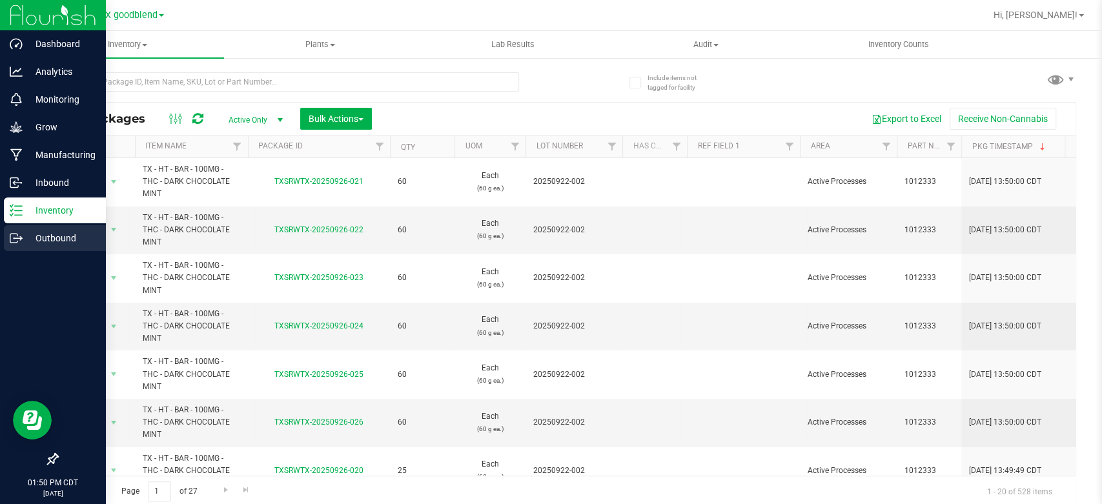
click at [26, 236] on p "Outbound" at bounding box center [61, 237] width 77 height 15
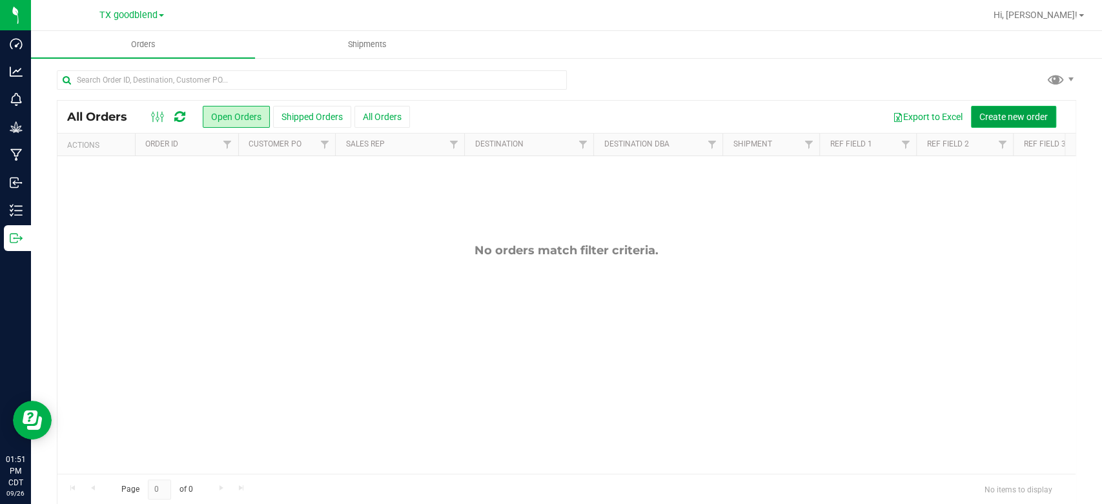
click at [982, 112] on span "Create new order" at bounding box center [1013, 117] width 68 height 10
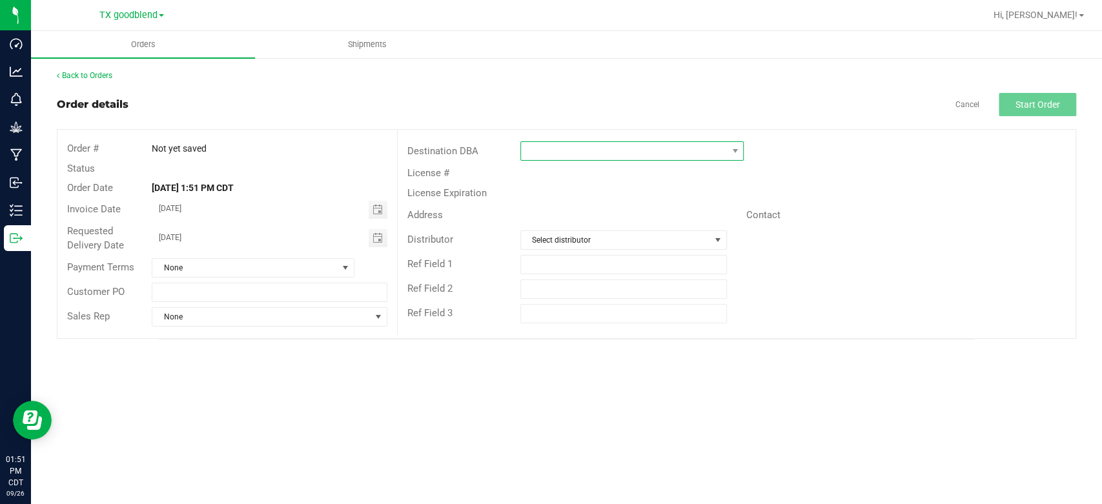
click at [582, 147] on span at bounding box center [624, 151] width 206 height 18
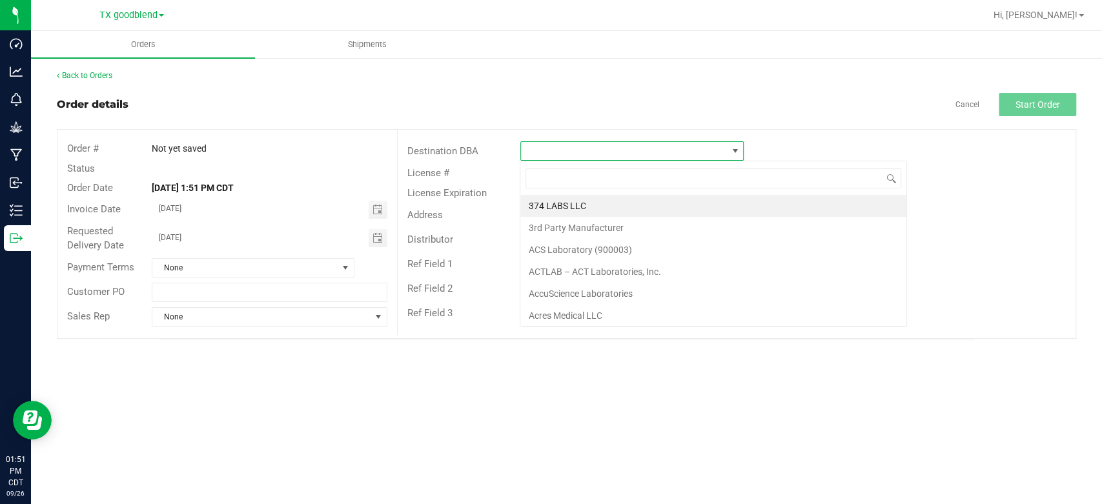
scroll to position [19, 223]
type input "dc"
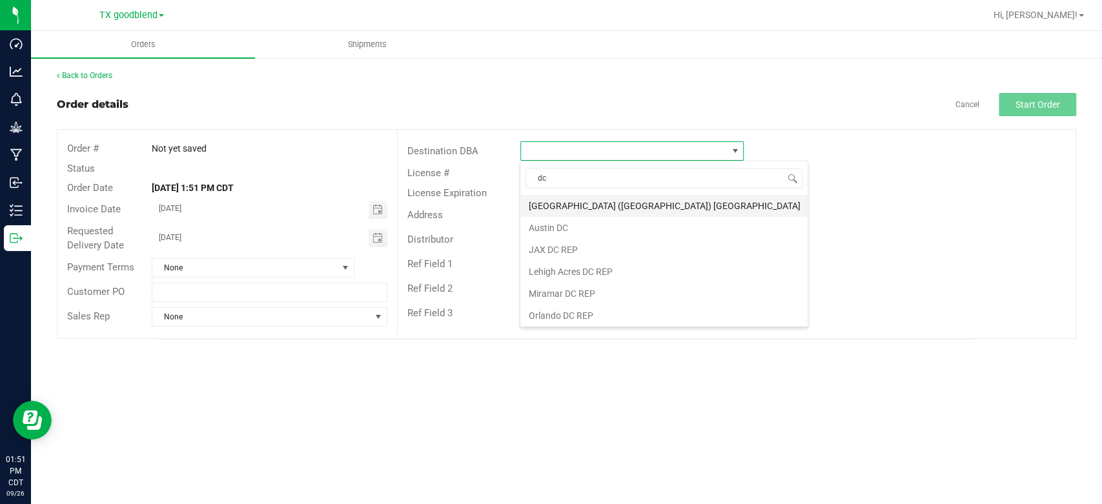
click at [568, 205] on li "[GEOGRAPHIC_DATA] ([GEOGRAPHIC_DATA]) [GEOGRAPHIC_DATA]" at bounding box center [663, 206] width 287 height 22
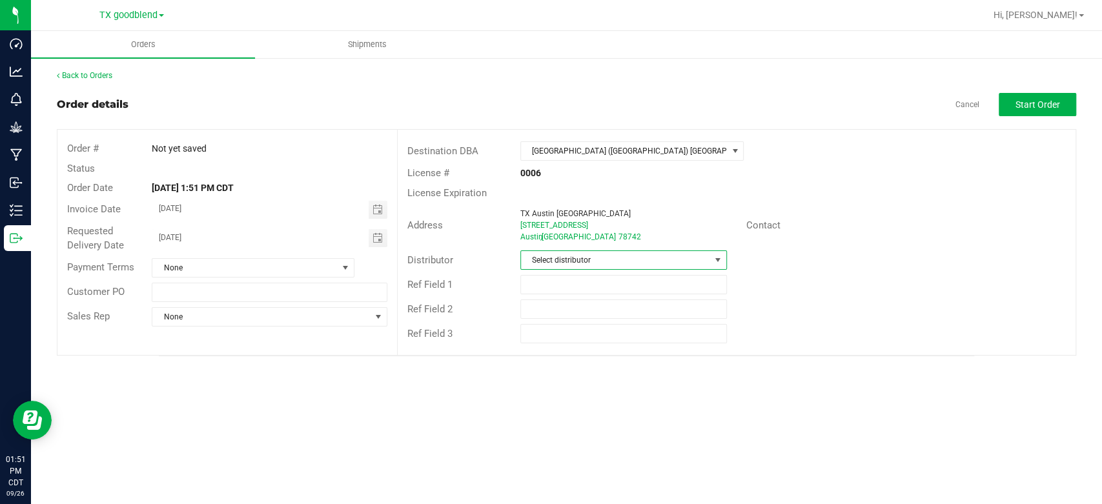
click at [560, 259] on span "Select distributor" at bounding box center [615, 260] width 189 height 18
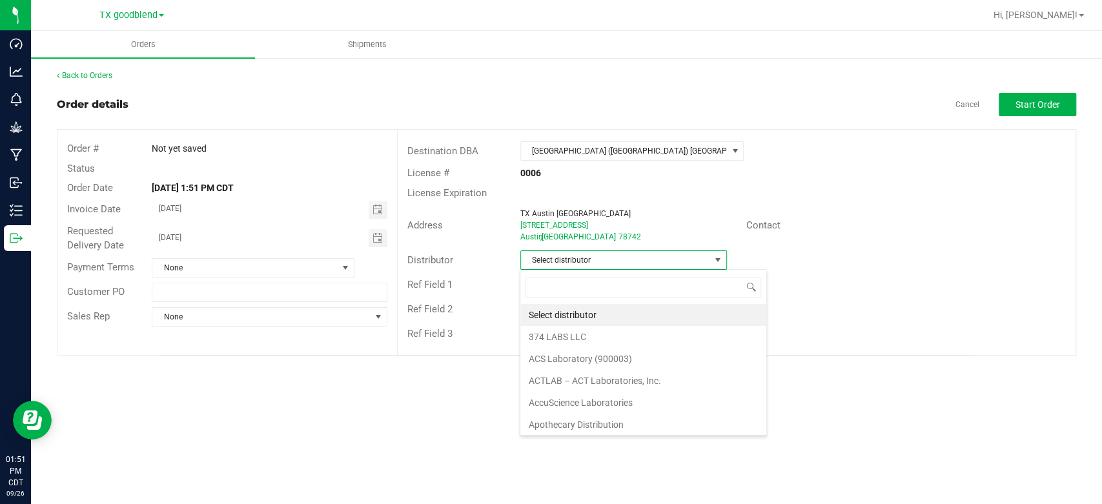
scroll to position [19, 207]
type input "sur"
click at [563, 309] on li "Surterra Analytics Austin" at bounding box center [622, 315] width 205 height 22
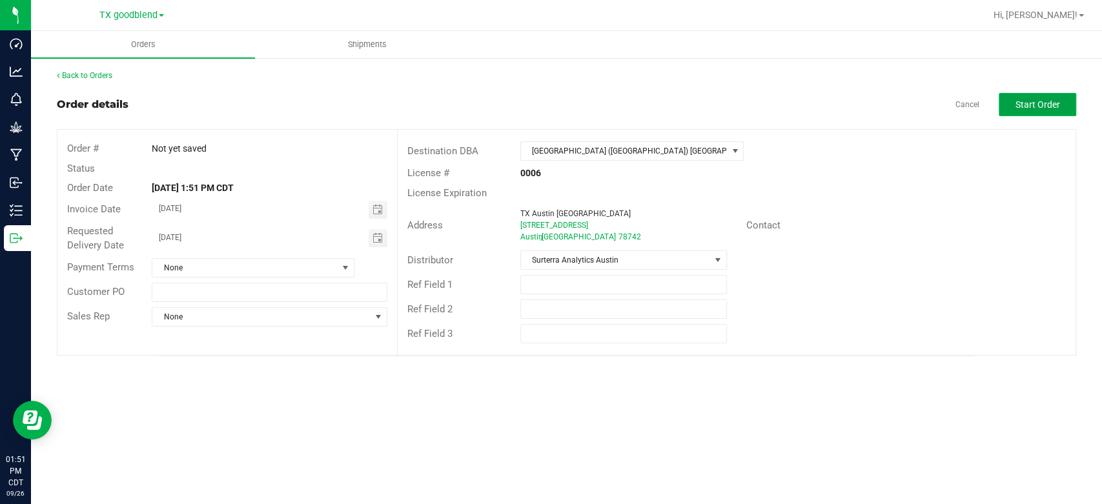
click at [1035, 99] on span "Start Order" at bounding box center [1037, 104] width 45 height 10
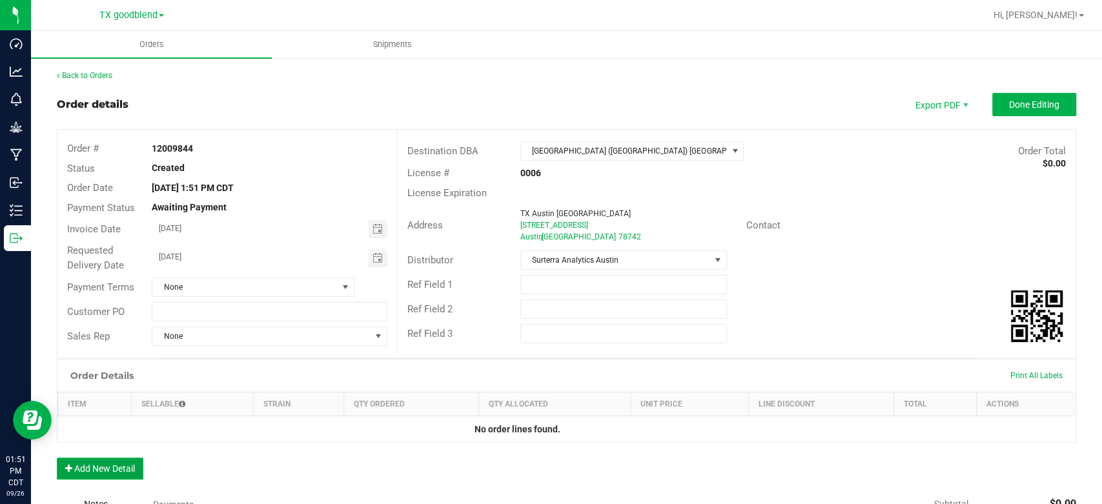
click at [100, 462] on button "Add New Detail" at bounding box center [100, 469] width 86 height 22
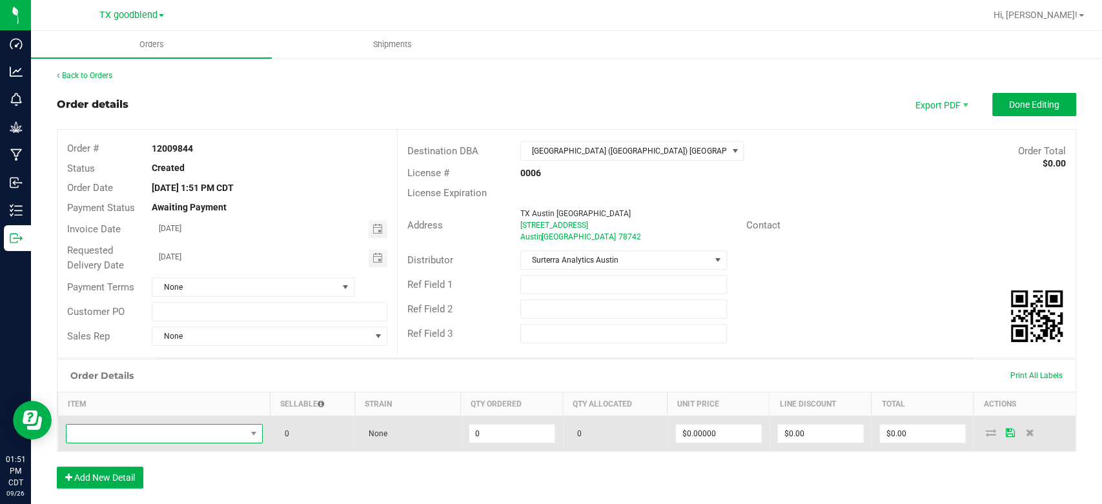
click at [136, 434] on span "NO DATA FOUND" at bounding box center [155, 434] width 179 height 18
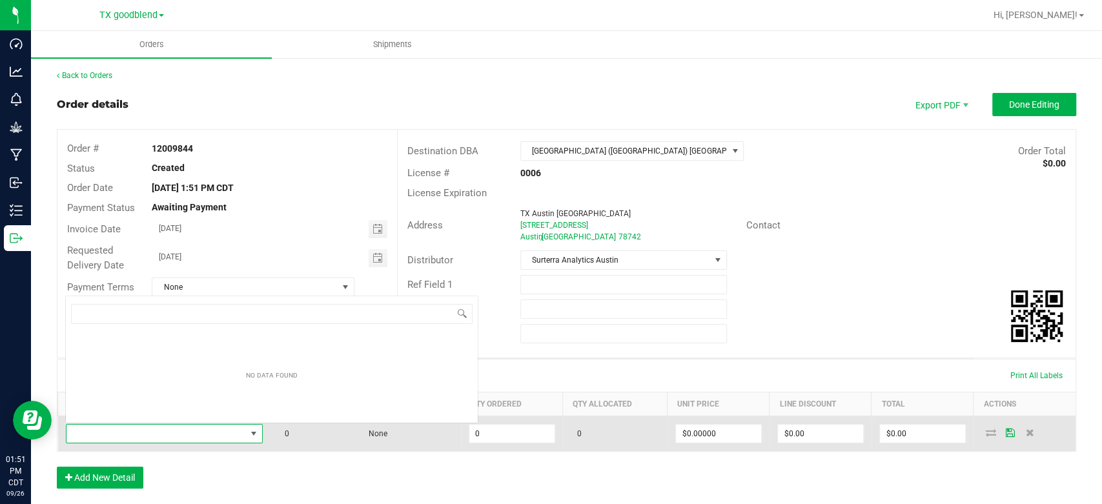
scroll to position [19, 192]
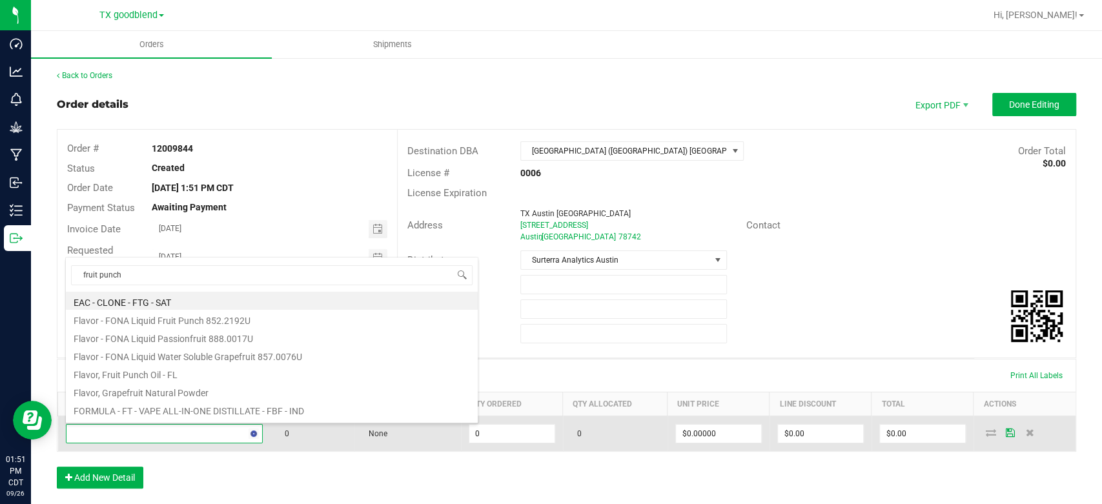
type input "fruit punch"
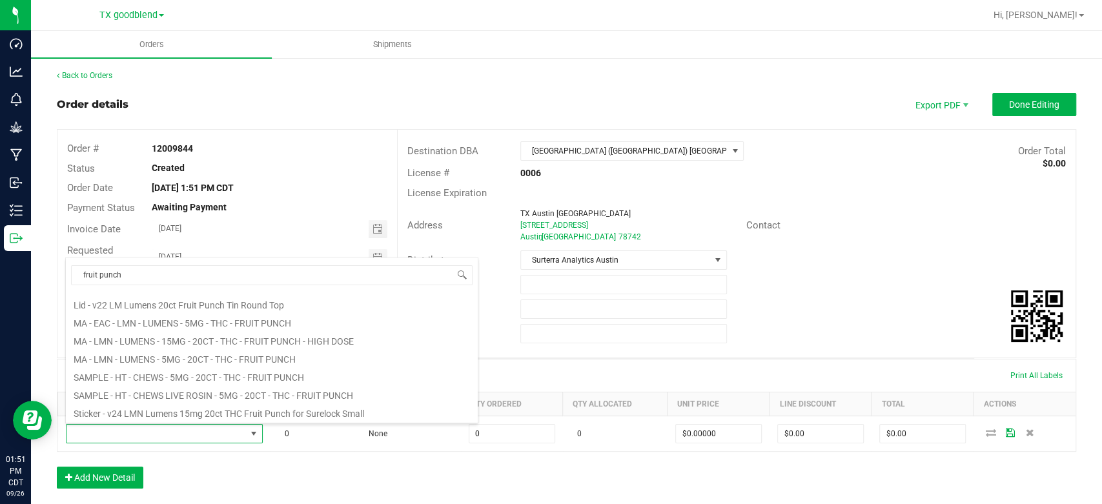
scroll to position [106, 0]
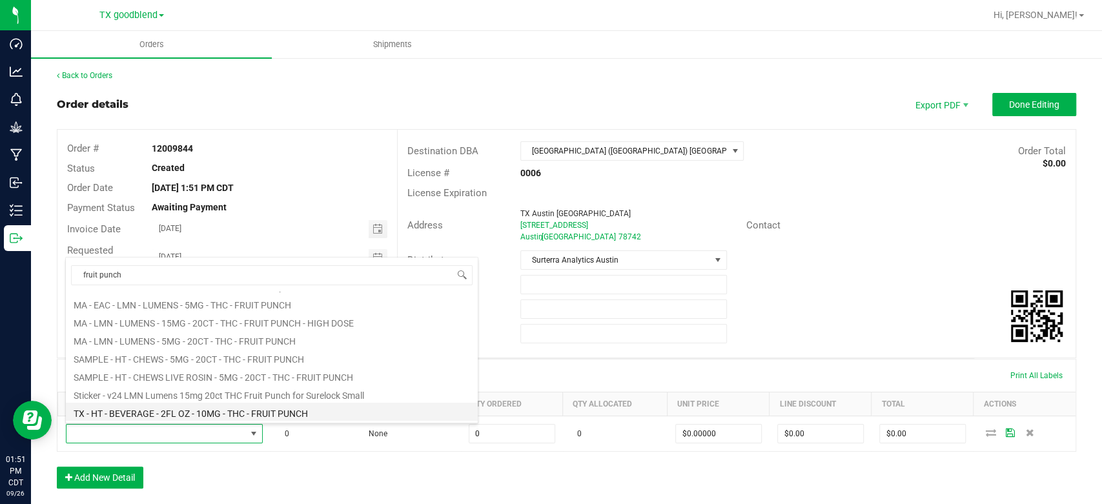
click at [161, 414] on li "TX - HT - BEVERAGE - 2FL OZ - 10MG - THC - FRUIT PUNCH" at bounding box center [272, 412] width 412 height 18
type input "0 ea"
type input "$5.00000"
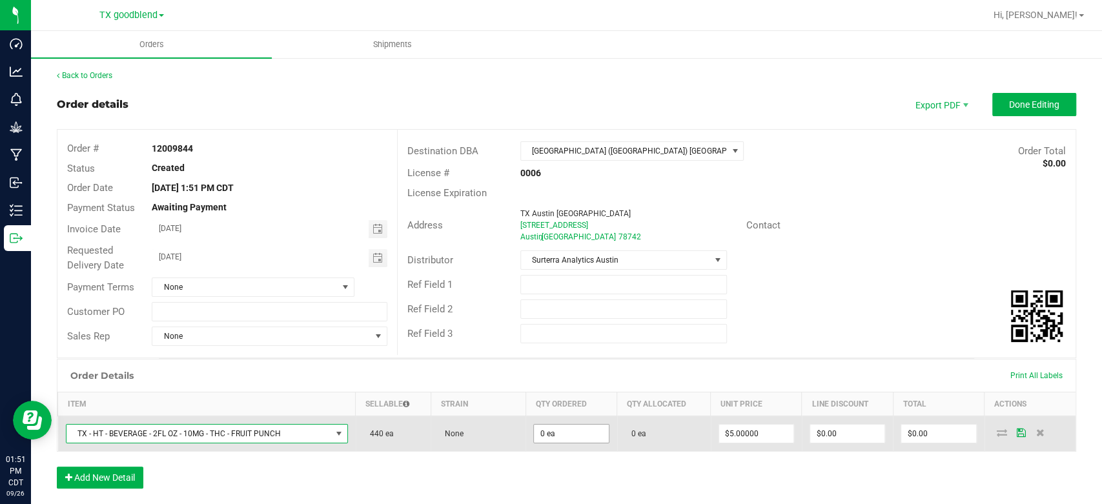
click at [579, 442] on span "0 ea" at bounding box center [571, 433] width 76 height 19
click at [583, 434] on input "0" at bounding box center [571, 434] width 74 height 18
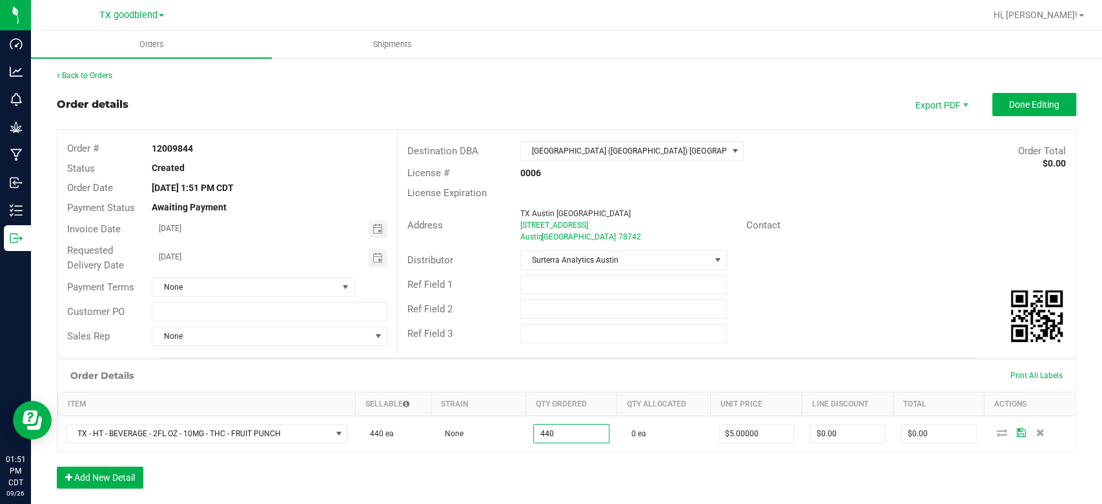
type input "440 ea"
type input "$2,200.00"
click at [502, 480] on div "Order Details Print All Labels Item Sellable Strain Qty Ordered Qty Allocated U…" at bounding box center [566, 430] width 1019 height 143
click at [89, 477] on button "Add New Detail" at bounding box center [100, 478] width 86 height 22
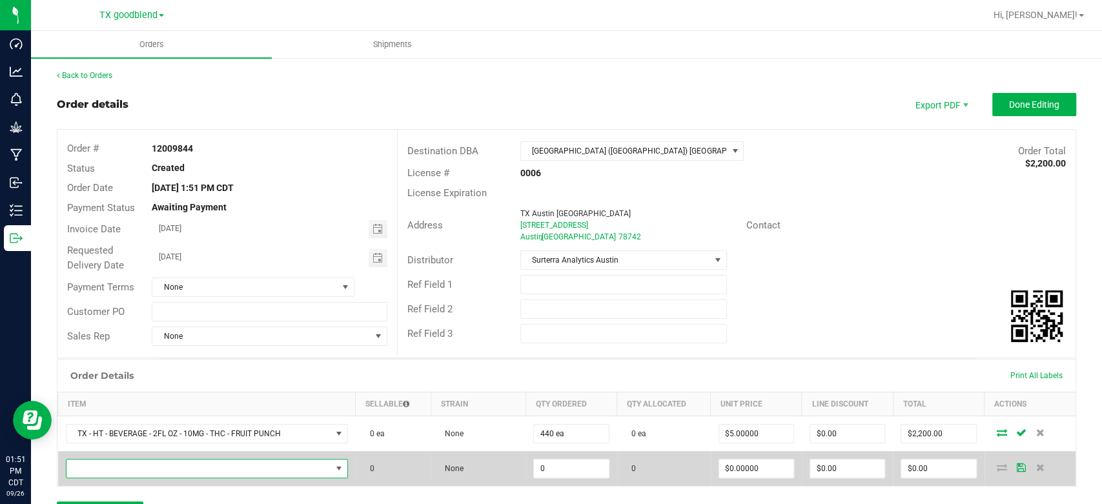
click at [135, 463] on span "NO DATA FOUND" at bounding box center [198, 469] width 265 height 18
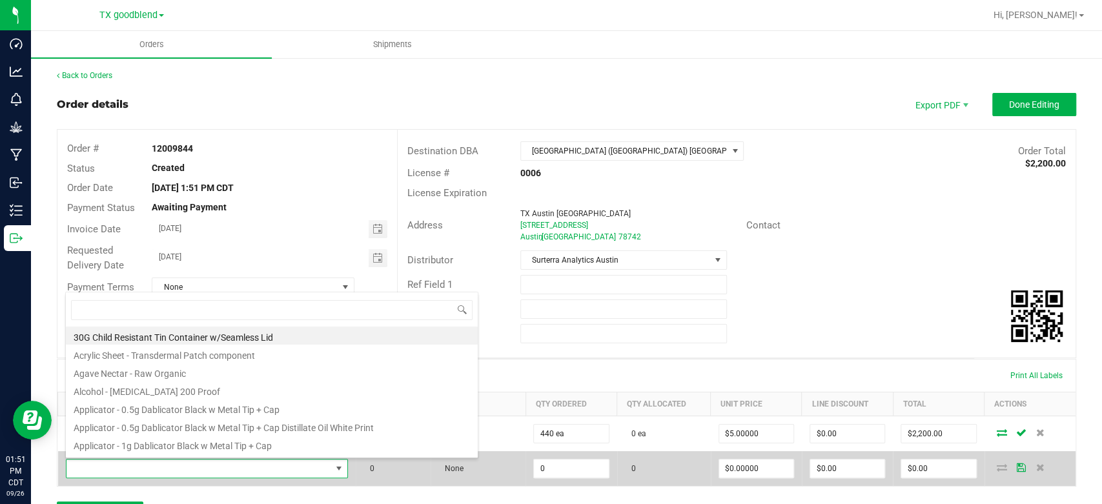
scroll to position [19, 274]
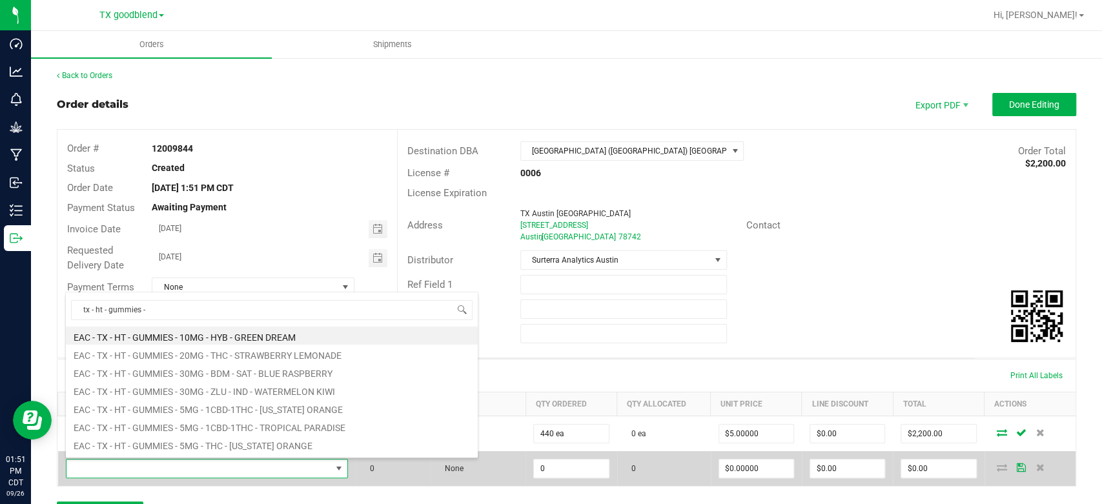
type input "tx - ht - gummies - 5"
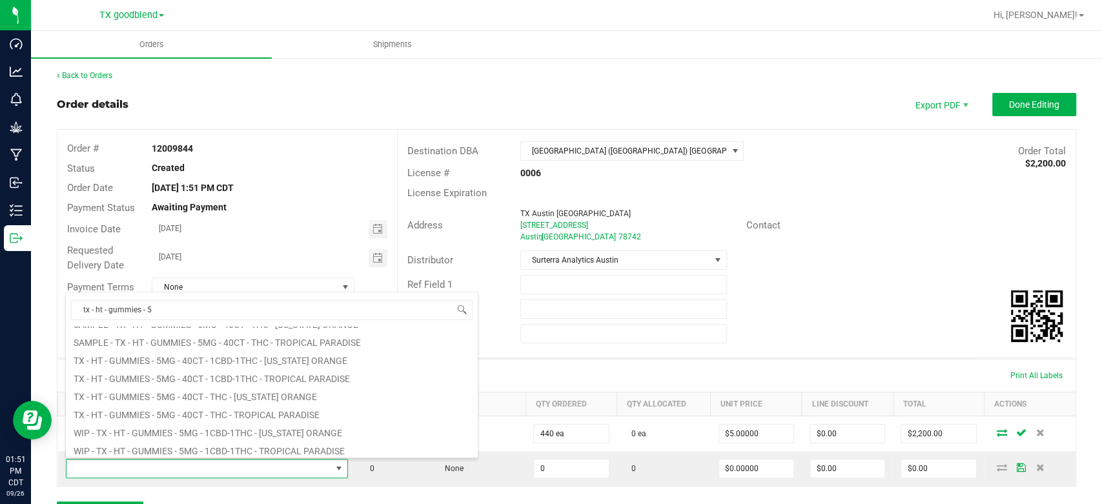
scroll to position [116, 0]
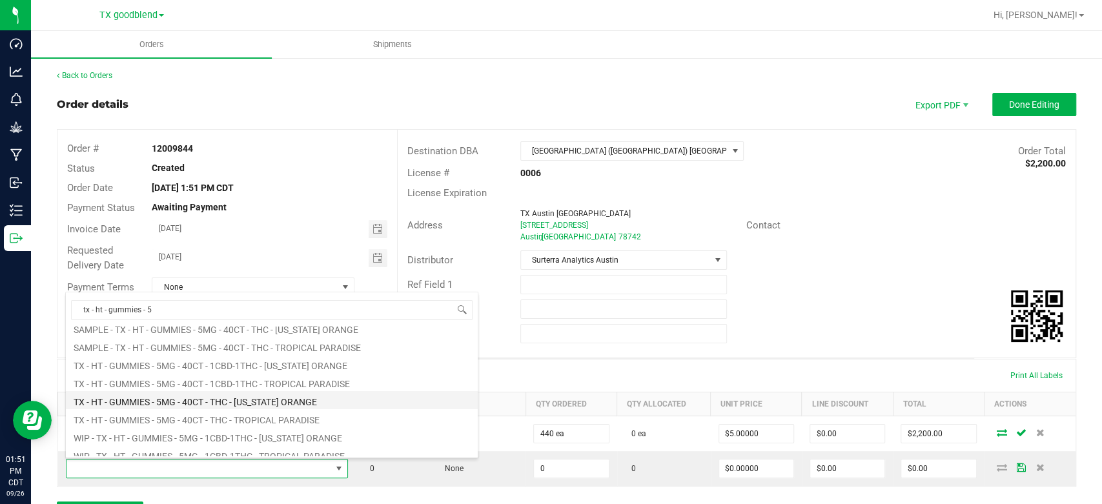
click at [201, 403] on li "TX - HT - GUMMIES - 5MG - 40CT - THC - [US_STATE] ORANGE" at bounding box center [272, 400] width 412 height 18
type input "0 ea"
type input "$50.00000"
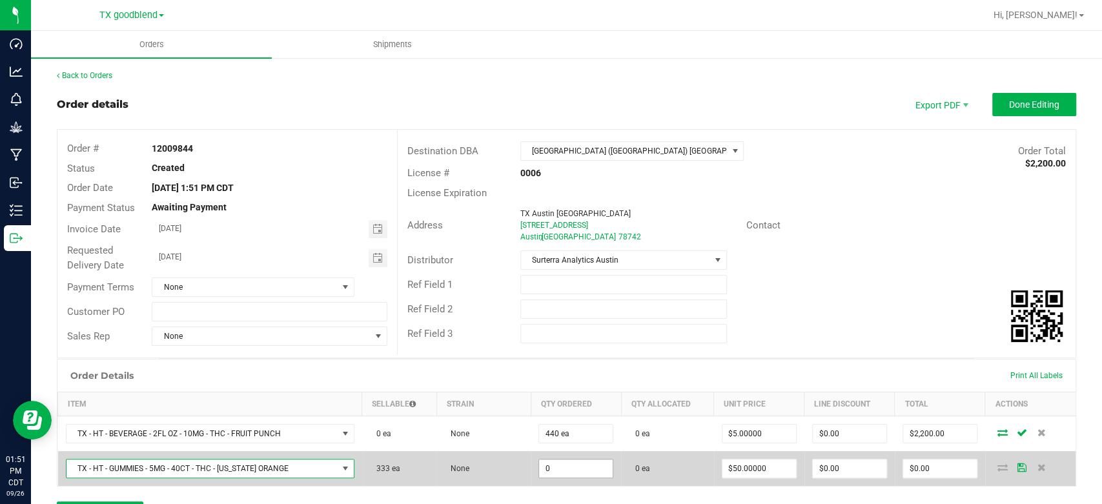
click at [591, 476] on input "0" at bounding box center [576, 469] width 74 height 18
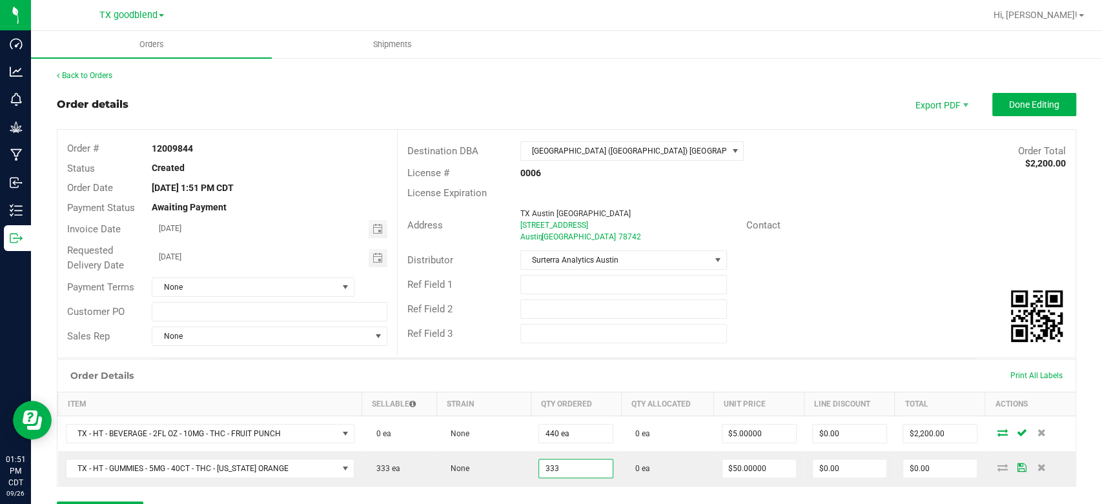
type input "333 ea"
type input "$16,650.00"
click at [585, 485] on div "Order Details Print All Labels Item Sellable Strain Qty Ordered Qty Allocated U…" at bounding box center [566, 423] width 1019 height 128
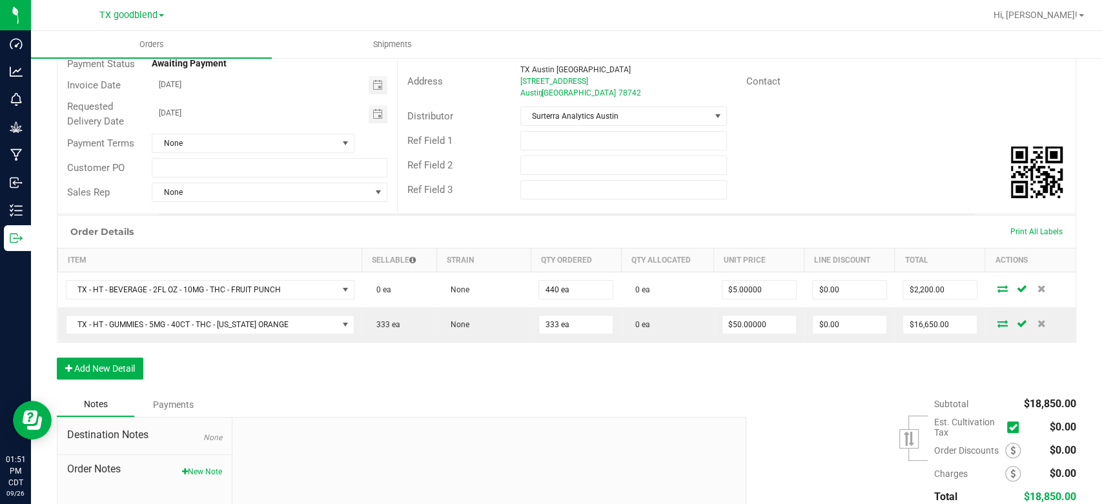
scroll to position [145, 0]
click at [112, 367] on button "Add New Detail" at bounding box center [100, 368] width 86 height 22
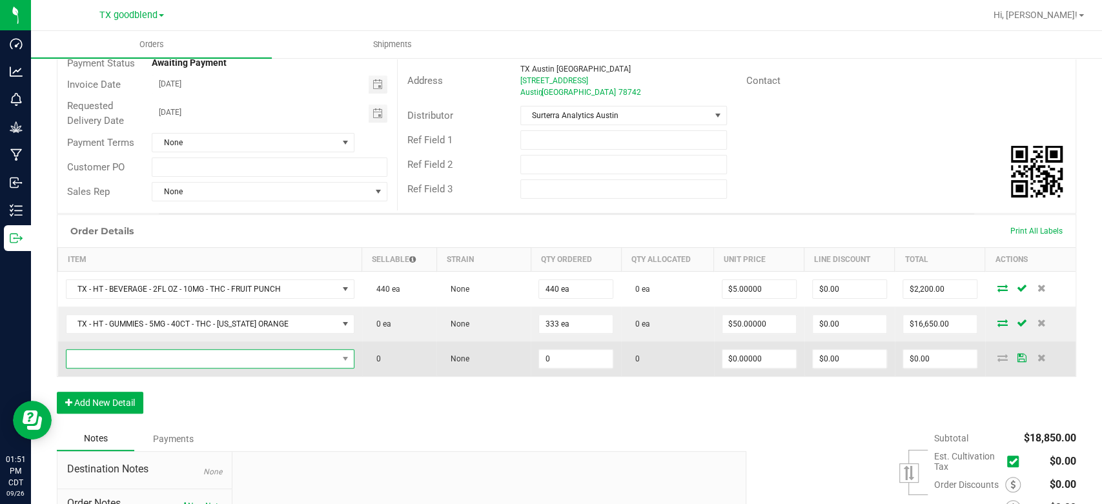
click at [144, 358] on span "NO DATA FOUND" at bounding box center [201, 359] width 271 height 18
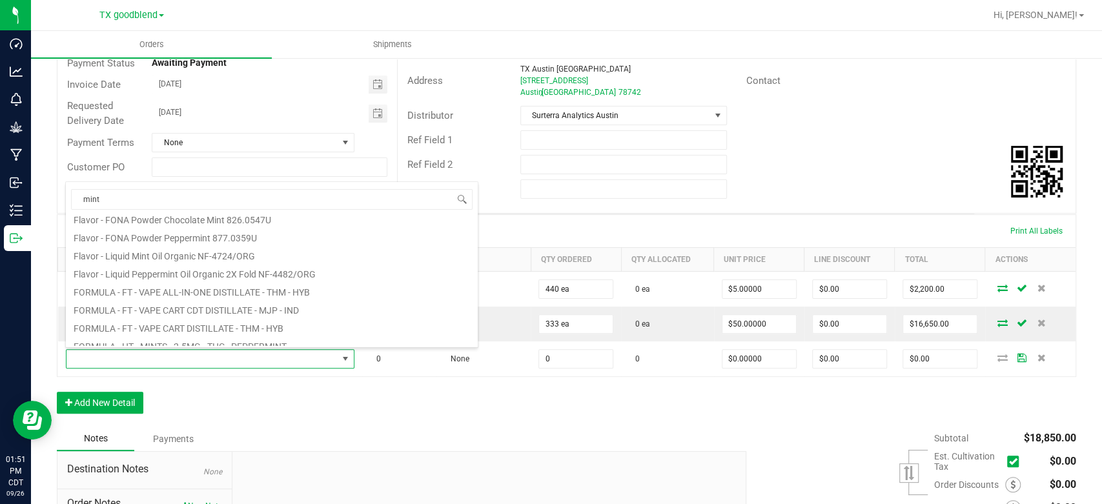
scroll to position [232, 0]
type input "m"
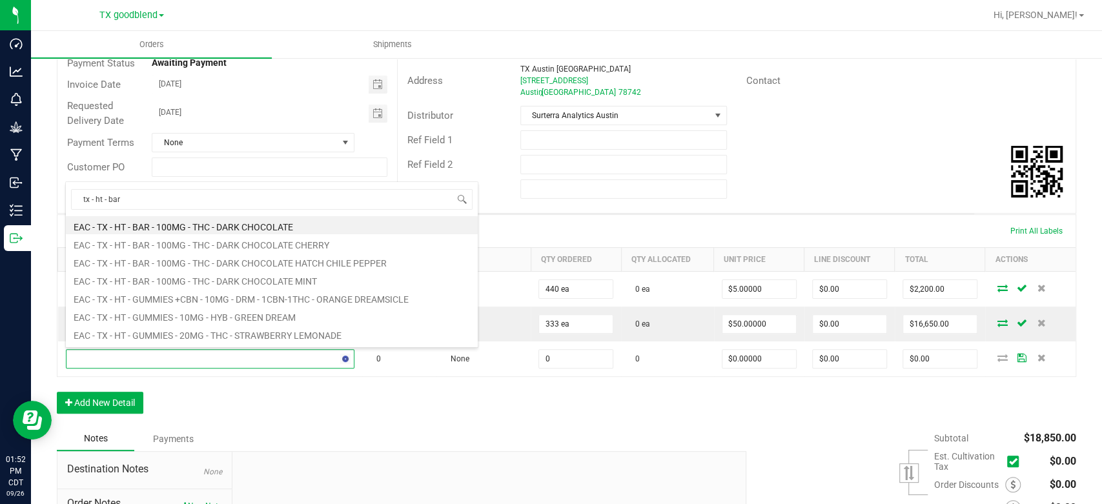
type input "tx - ht - bar"
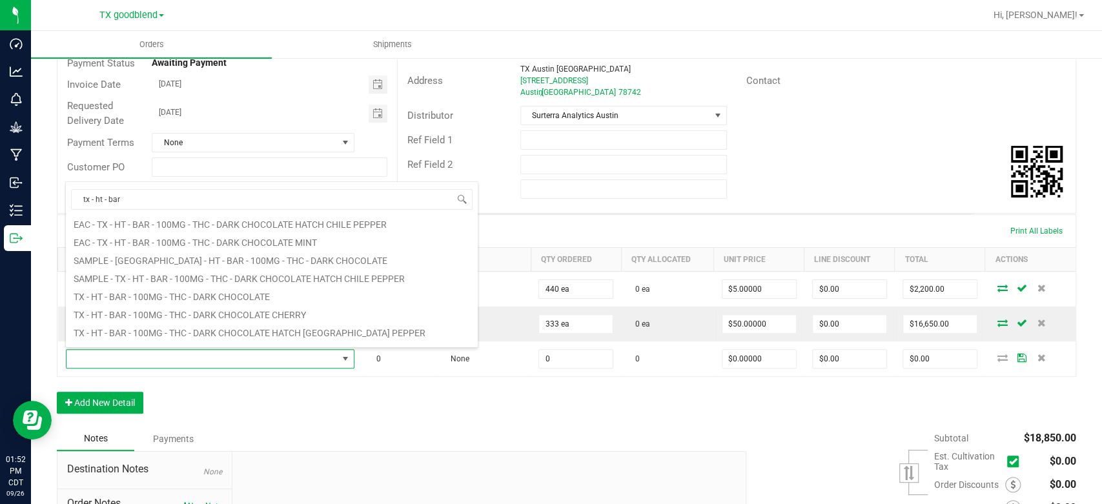
scroll to position [51, 0]
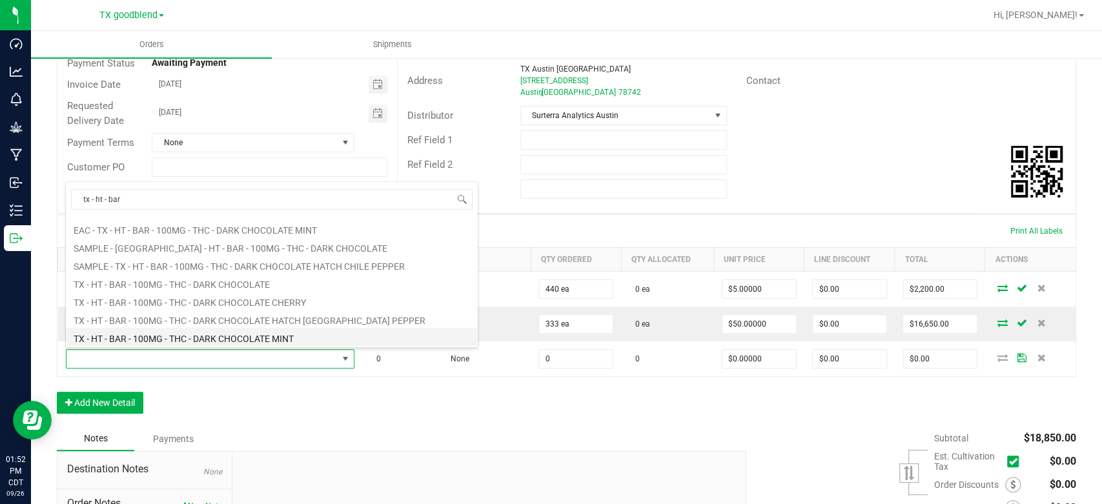
click at [206, 339] on li "TX - HT - BAR - 100MG - THC - DARK CHOCOLATE MINT" at bounding box center [272, 337] width 412 height 18
type input "0 ea"
type input "$25.00000"
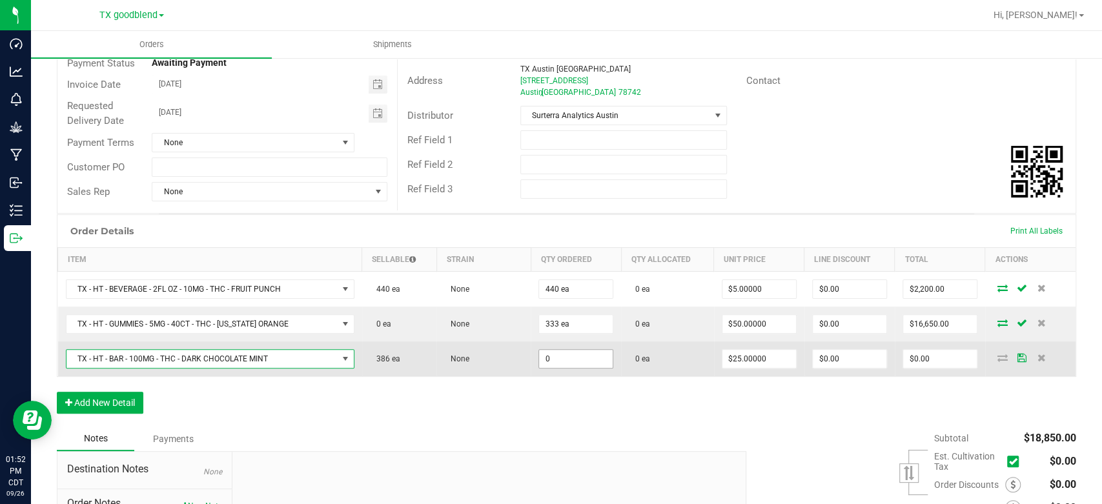
click at [554, 359] on input "0" at bounding box center [576, 359] width 74 height 18
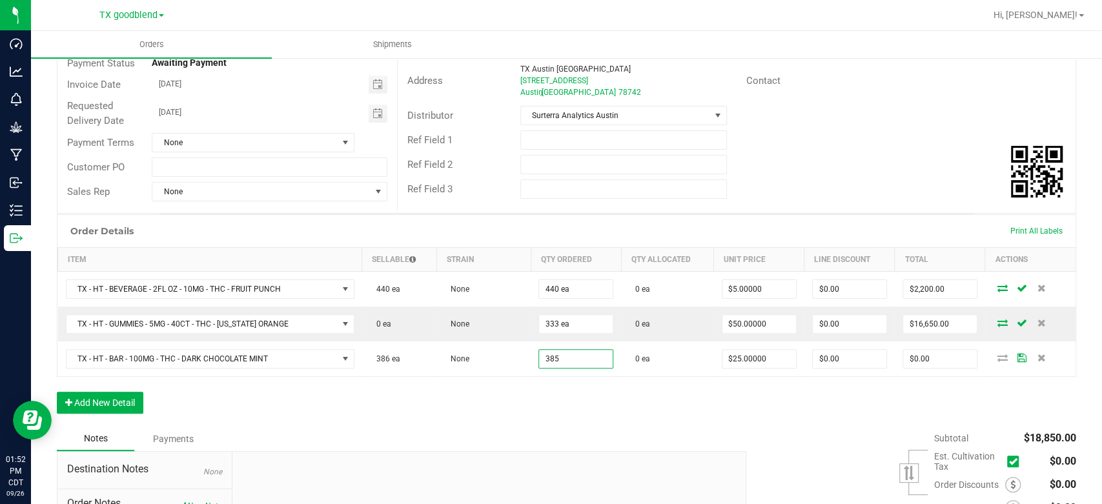
type input "385 ea"
type input "$9,625.00"
click at [552, 396] on div "Order Details Print All Labels Item Sellable Strain Qty Ordered Qty Allocated U…" at bounding box center [566, 320] width 1019 height 212
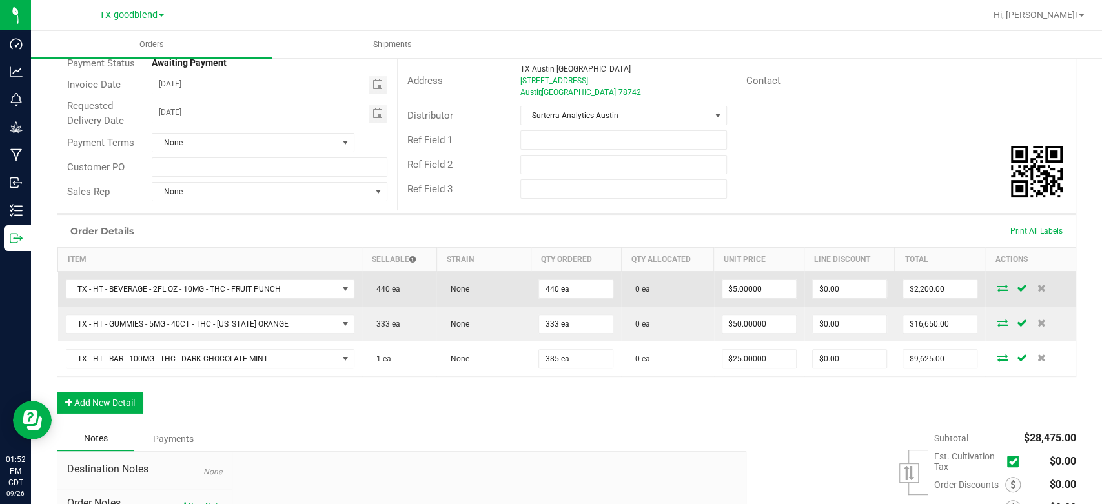
click at [997, 288] on icon at bounding box center [1002, 288] width 10 height 8
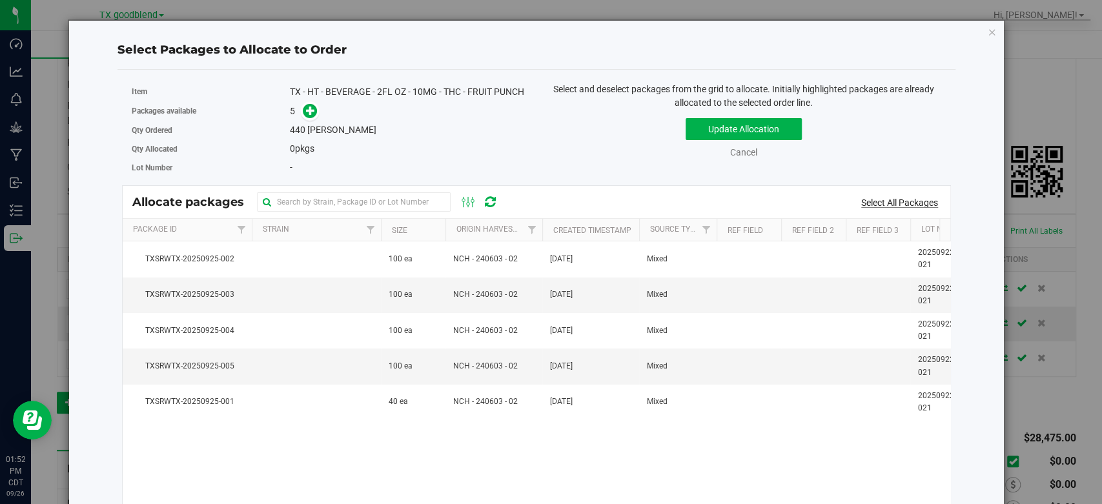
click at [862, 202] on link "Select All Packages" at bounding box center [899, 202] width 77 height 10
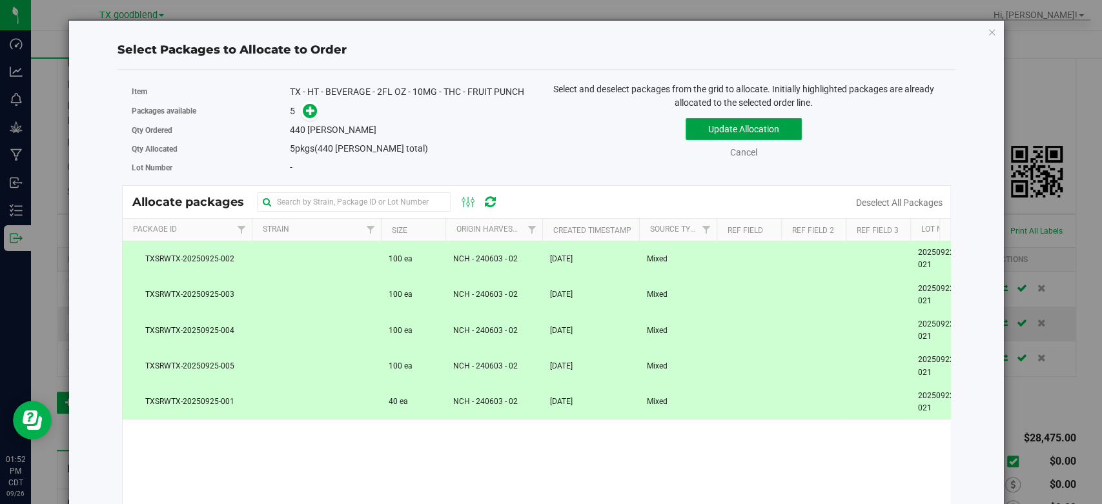
click at [715, 123] on button "Update Allocation" at bounding box center [743, 129] width 116 height 22
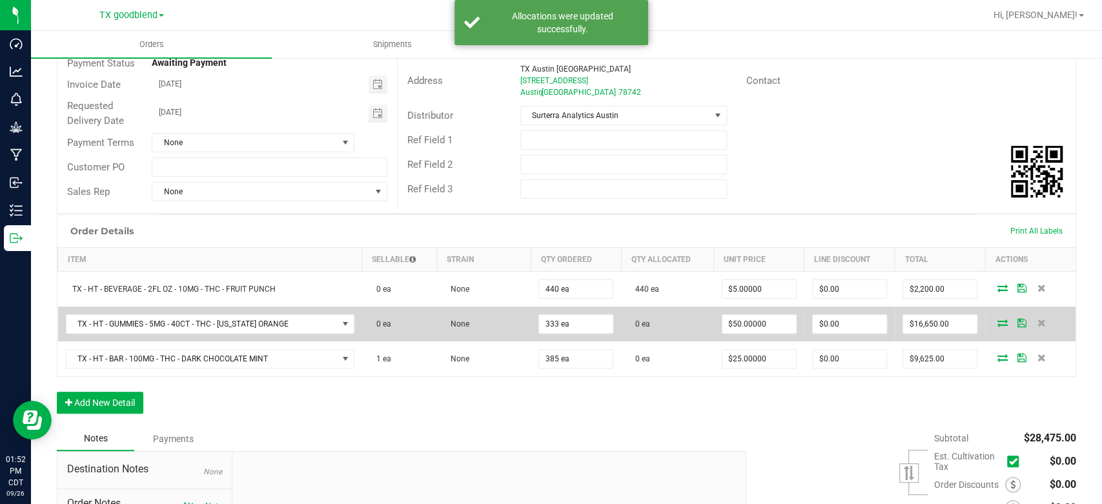
click at [997, 319] on icon at bounding box center [1002, 323] width 10 height 8
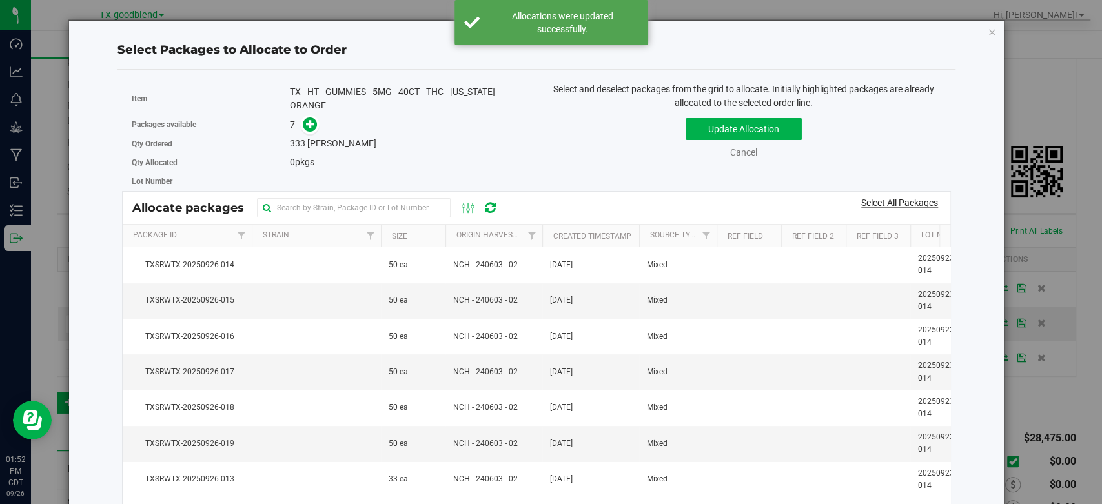
click at [906, 202] on link "Select All Packages" at bounding box center [899, 202] width 77 height 10
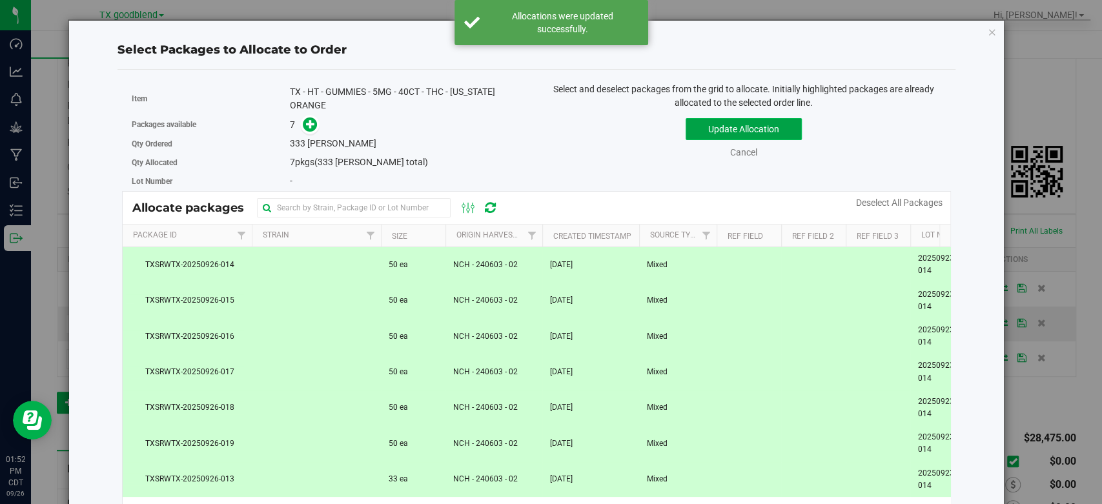
click at [746, 133] on button "Update Allocation" at bounding box center [743, 129] width 116 height 22
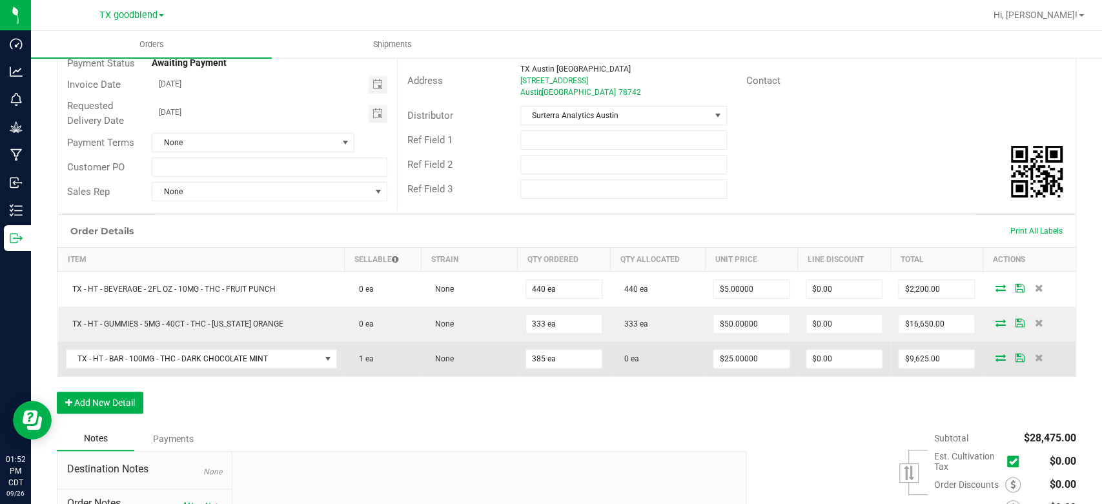
click at [995, 356] on icon at bounding box center [1000, 358] width 10 height 8
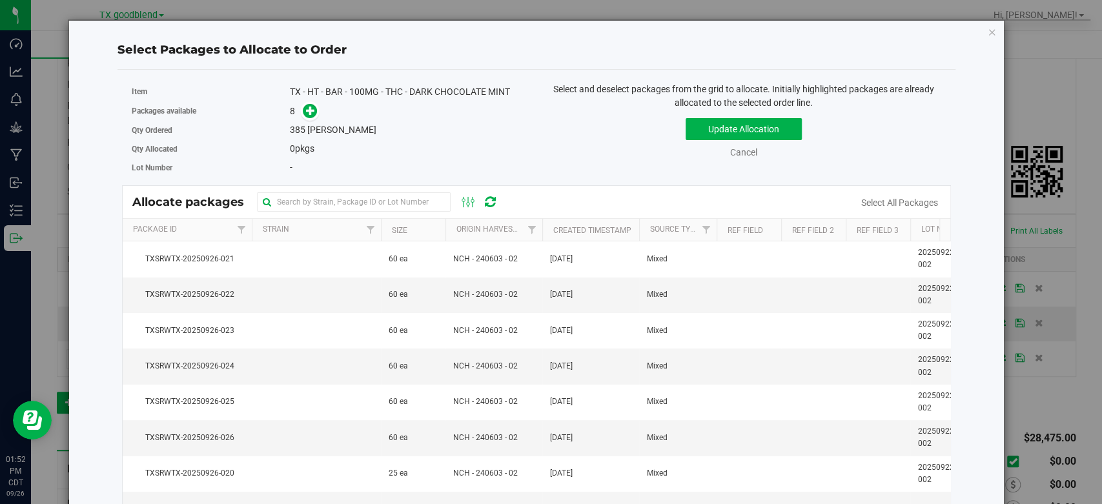
scroll to position [78, 0]
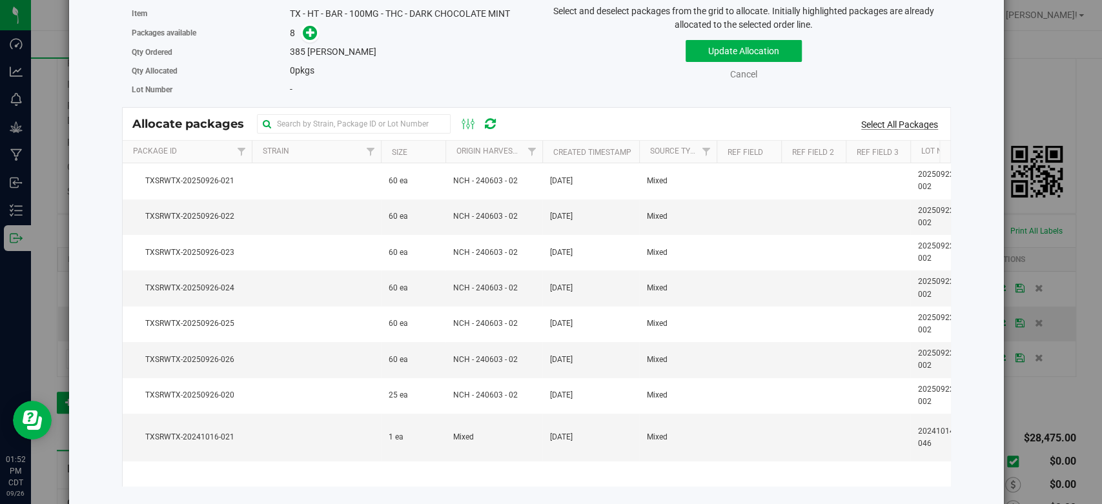
click at [882, 119] on link "Select All Packages" at bounding box center [899, 124] width 77 height 10
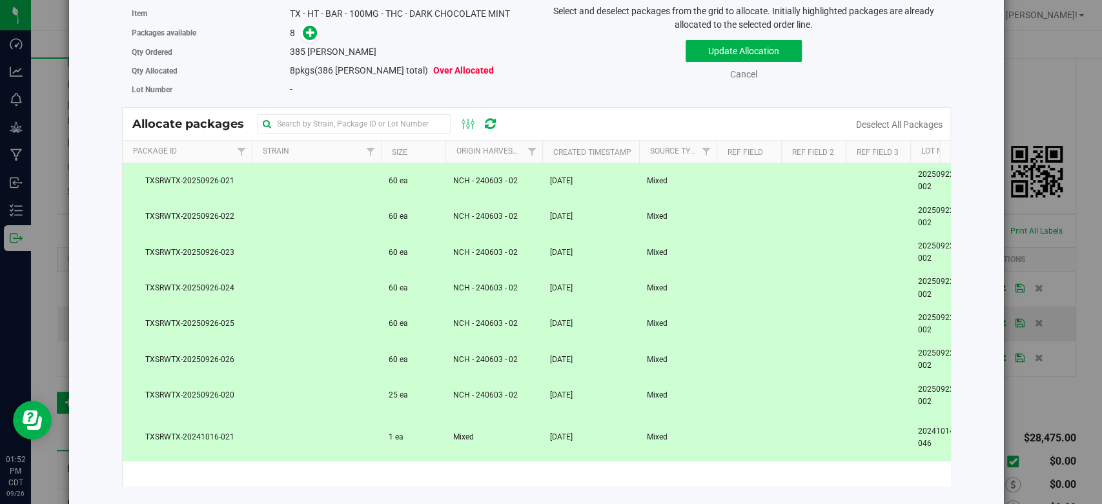
click at [768, 445] on td at bounding box center [748, 438] width 65 height 48
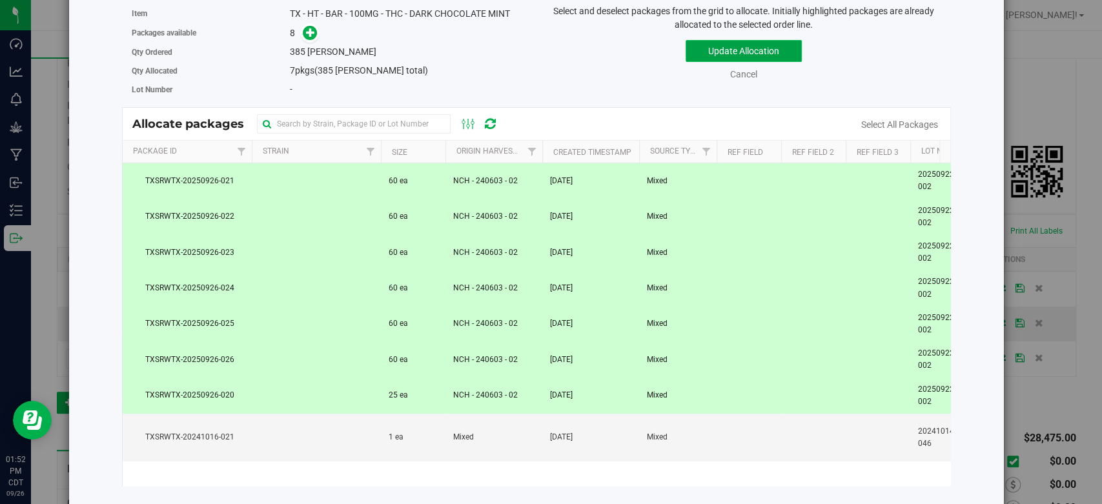
click at [722, 48] on button "Update Allocation" at bounding box center [743, 51] width 116 height 22
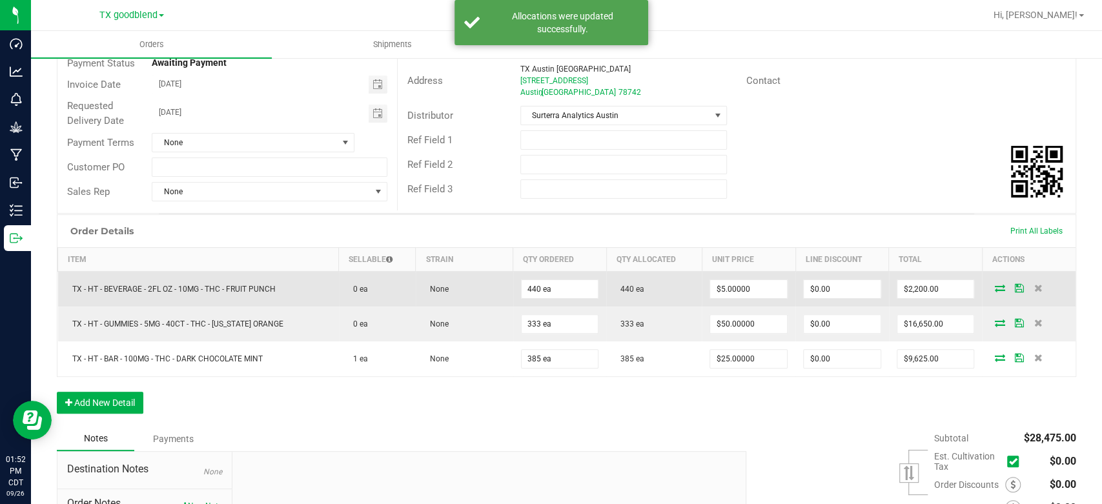
click at [1014, 285] on icon at bounding box center [1018, 288] width 9 height 8
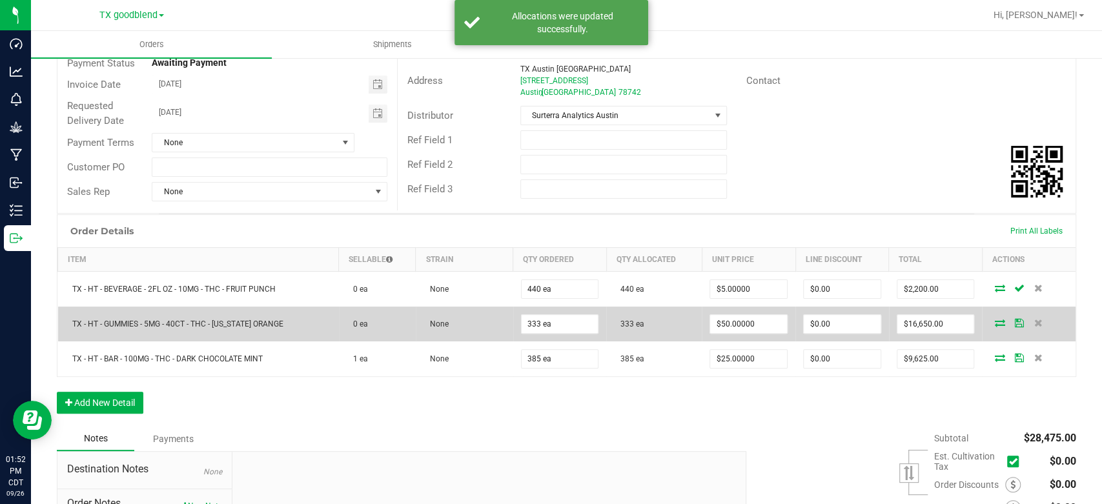
click at [1014, 321] on icon at bounding box center [1018, 323] width 9 height 8
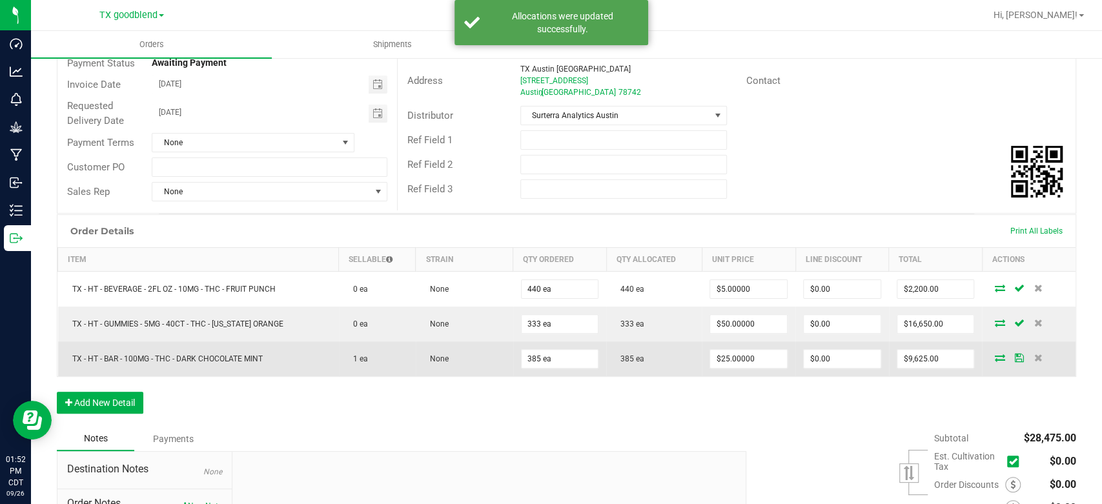
click at [1014, 358] on icon at bounding box center [1018, 358] width 9 height 8
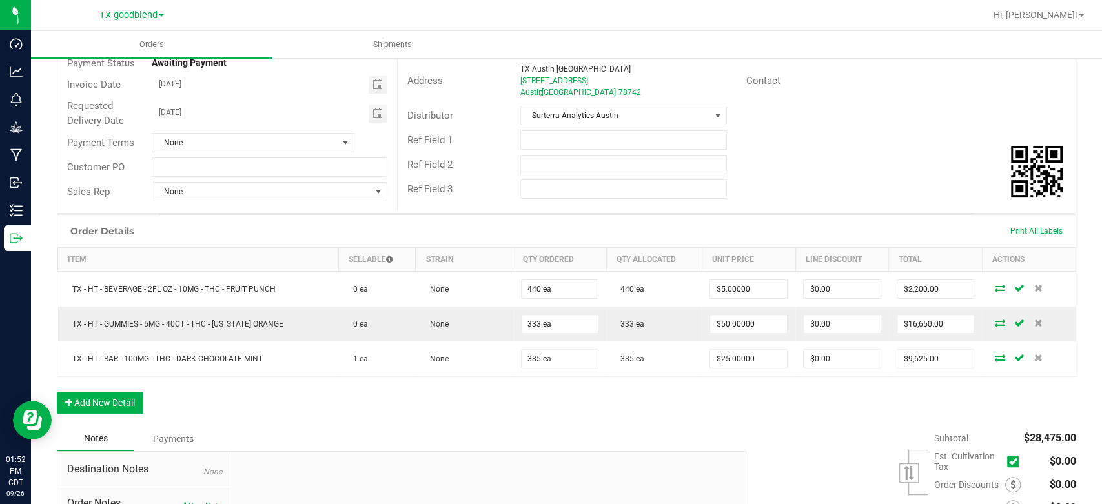
scroll to position [0, 0]
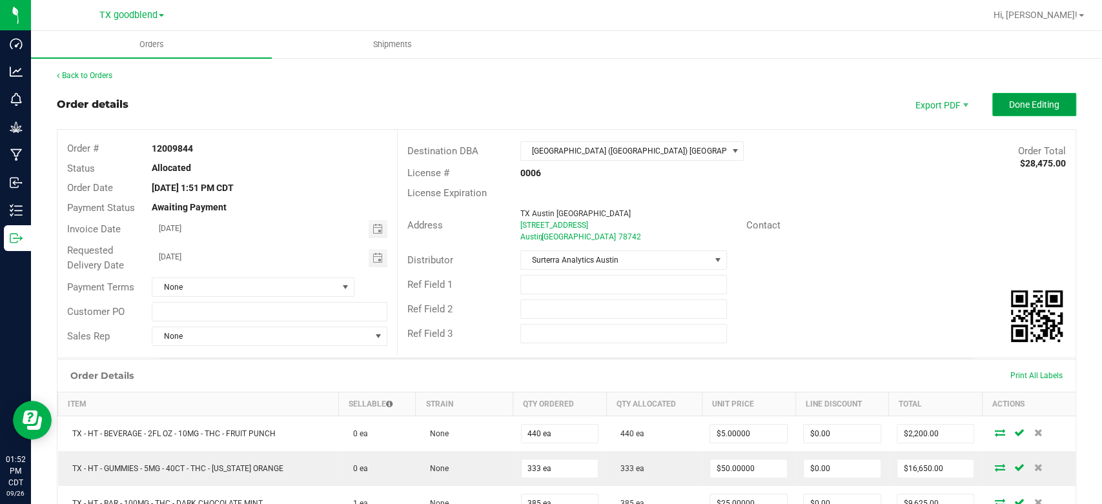
click at [1022, 109] on span "Done Editing" at bounding box center [1034, 104] width 50 height 10
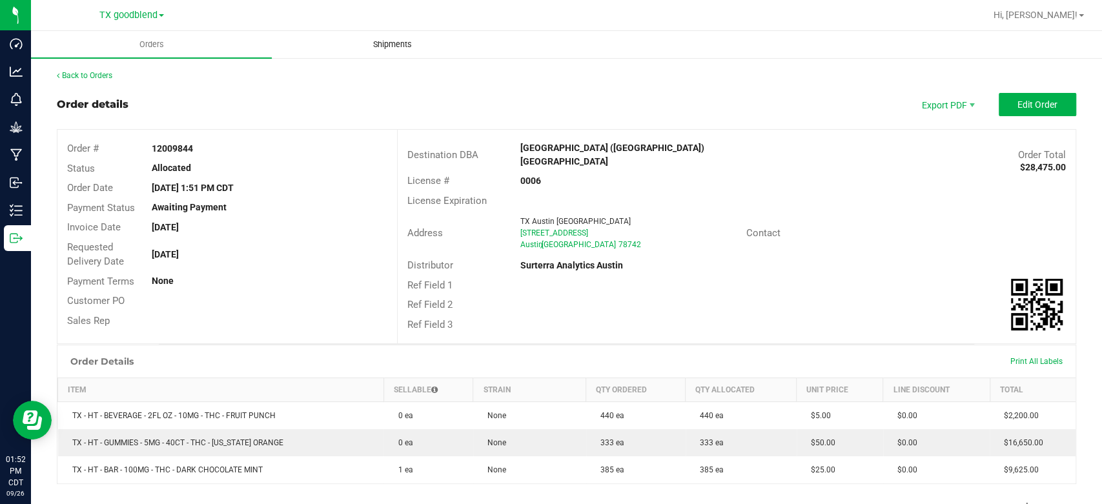
click at [387, 52] on uib-tab-heading "Shipments" at bounding box center [391, 45] width 239 height 26
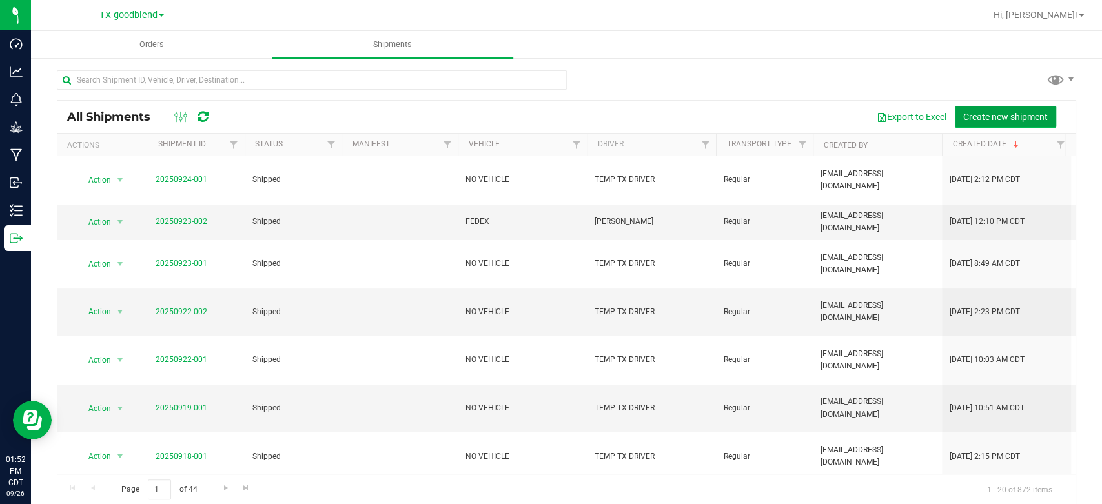
click at [976, 116] on span "Create new shipment" at bounding box center [1005, 117] width 85 height 10
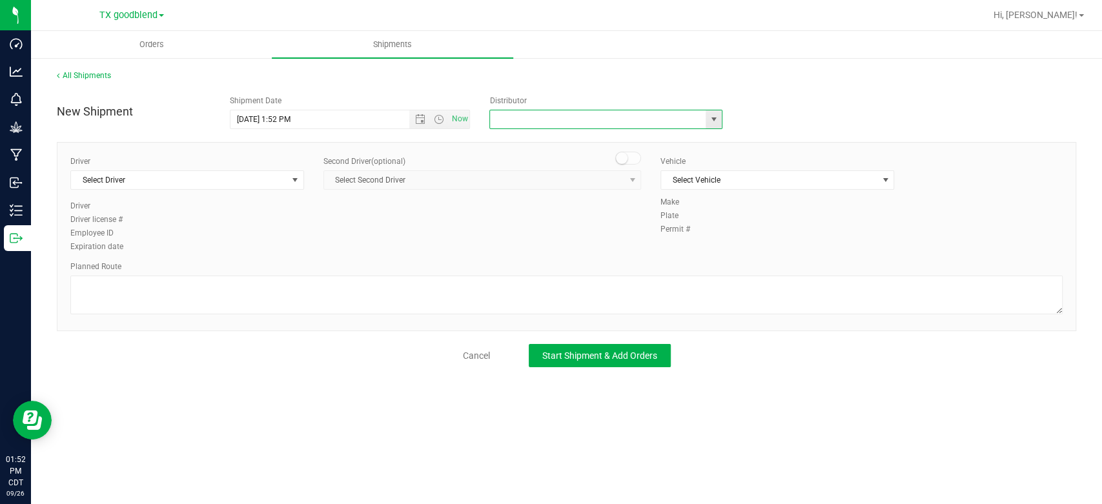
click at [625, 119] on input "text" at bounding box center [594, 119] width 209 height 18
click at [603, 141] on li "Surterra Analytics Austin" at bounding box center [606, 141] width 232 height 19
type input "Surterra Analytics Austin"
click at [97, 180] on span "Select Driver" at bounding box center [179, 180] width 216 height 18
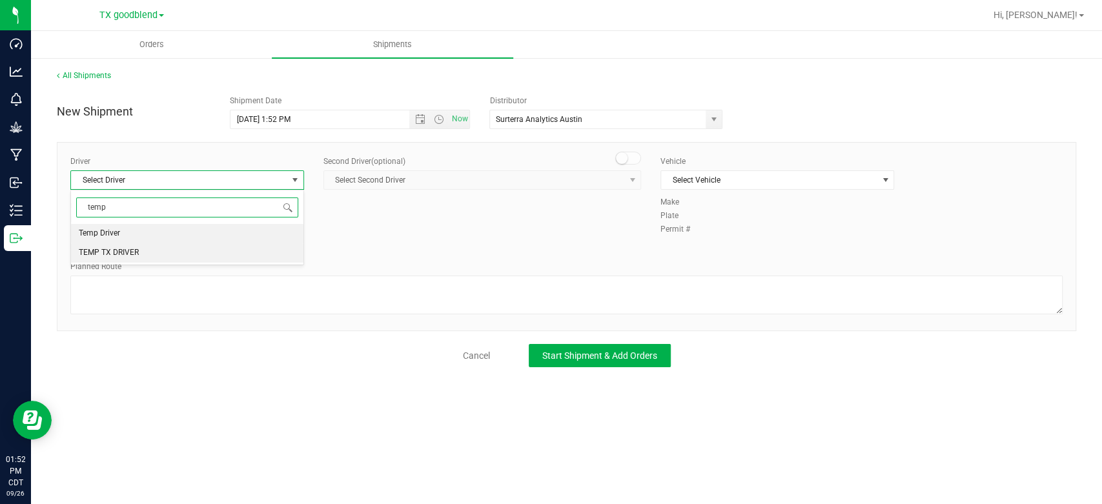
click at [124, 248] on span "TEMP TX DRIVER" at bounding box center [109, 253] width 60 height 17
type input "temp"
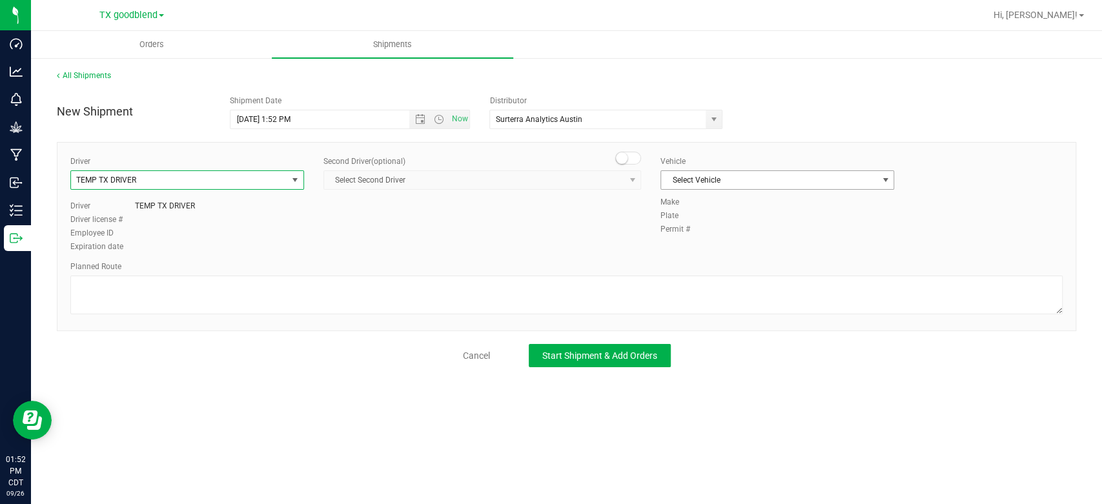
click at [741, 183] on span "Select Vehicle" at bounding box center [769, 180] width 216 height 18
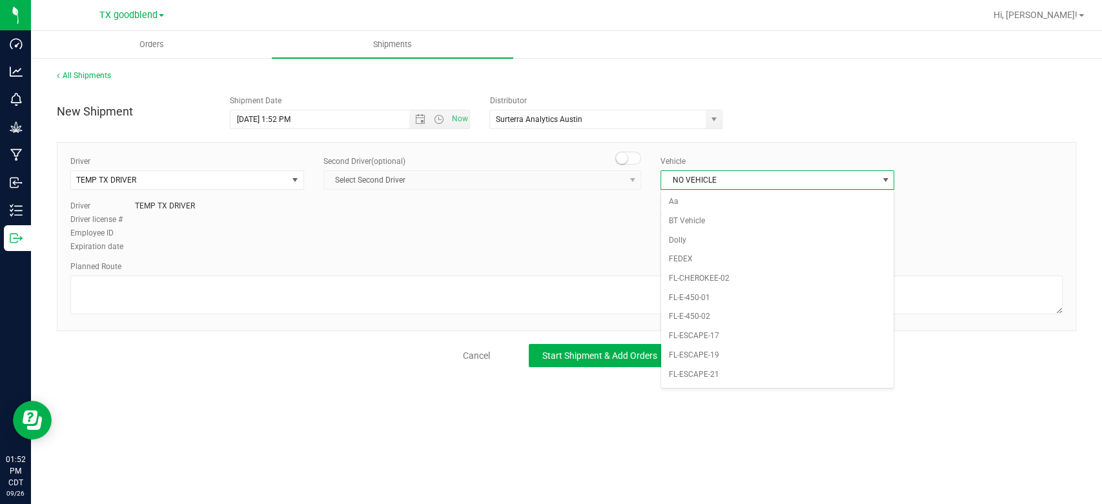
scroll to position [796, 0]
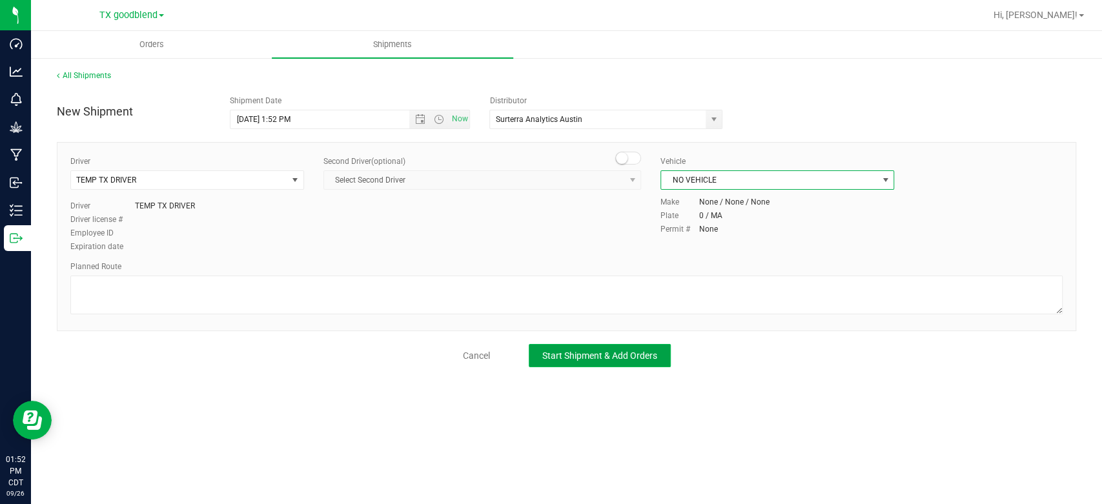
click at [567, 366] on button "Start Shipment & Add Orders" at bounding box center [600, 355] width 142 height 23
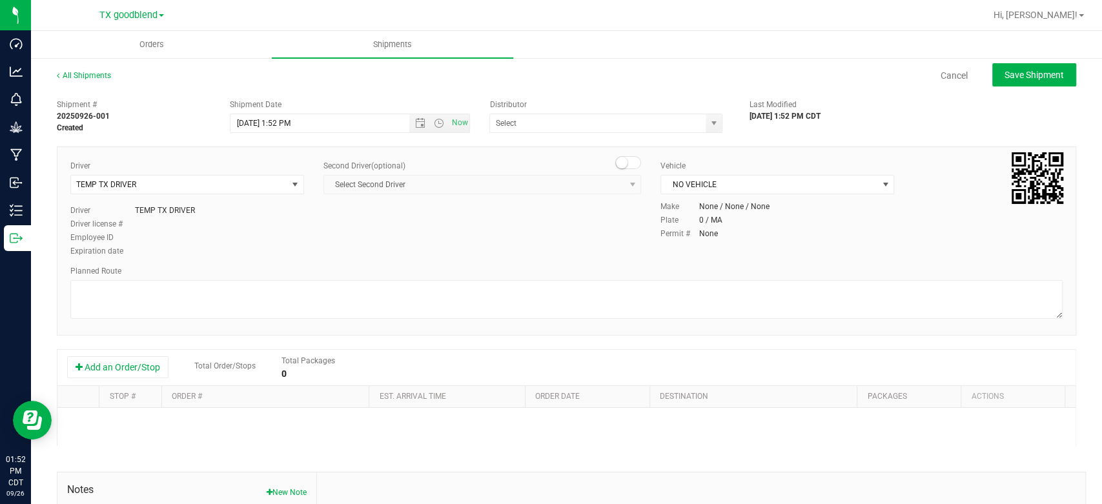
type input "Surterra Analytics Austin"
click at [125, 362] on button "Add an Order/Stop" at bounding box center [117, 367] width 101 height 22
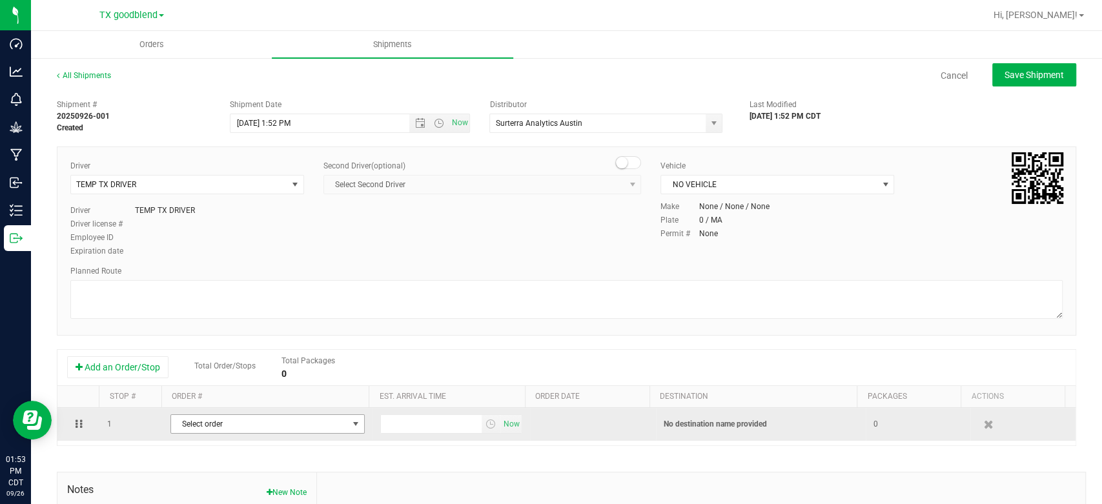
click at [244, 420] on span "Select order" at bounding box center [259, 424] width 177 height 18
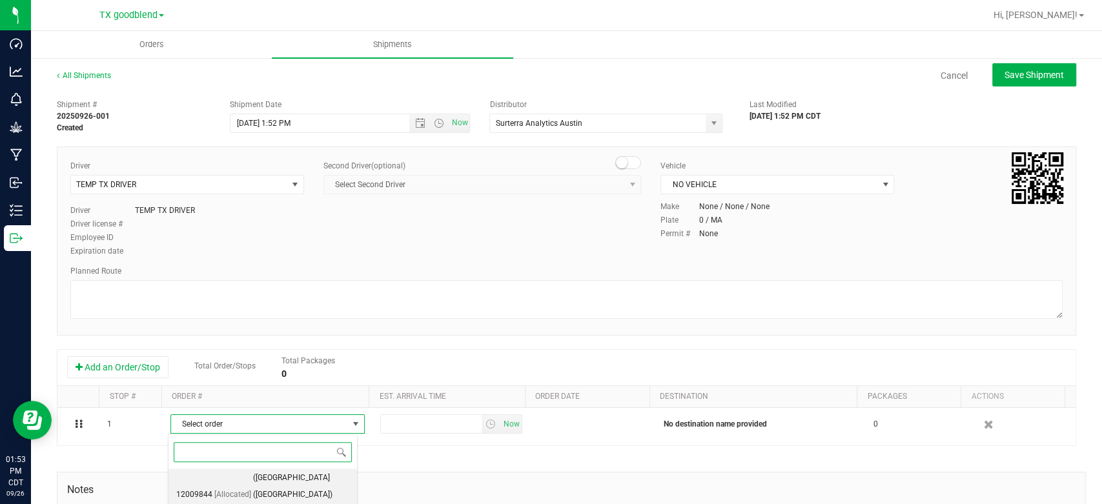
click at [257, 477] on span "([GEOGRAPHIC_DATA] ([GEOGRAPHIC_DATA]) [GEOGRAPHIC_DATA])" at bounding box center [301, 495] width 96 height 50
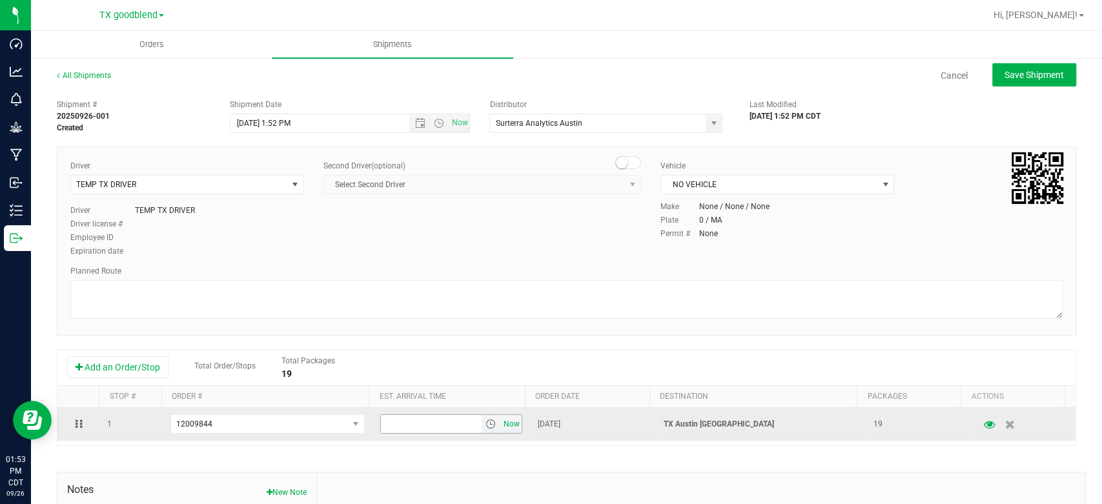
click at [500, 420] on span "Now" at bounding box center [511, 424] width 22 height 19
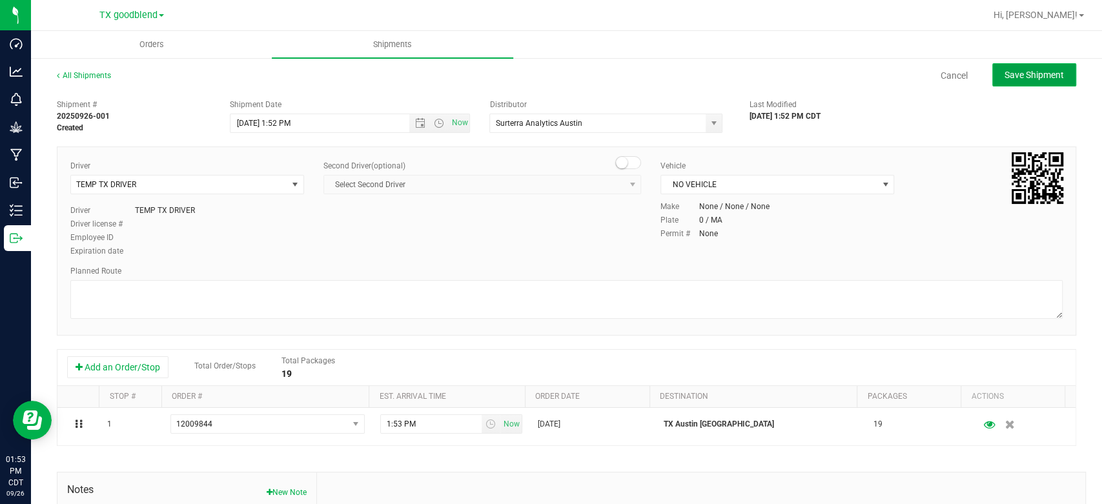
click at [1026, 75] on span "Save Shipment" at bounding box center [1033, 75] width 59 height 10
type input "[DATE] 6:52 PM"
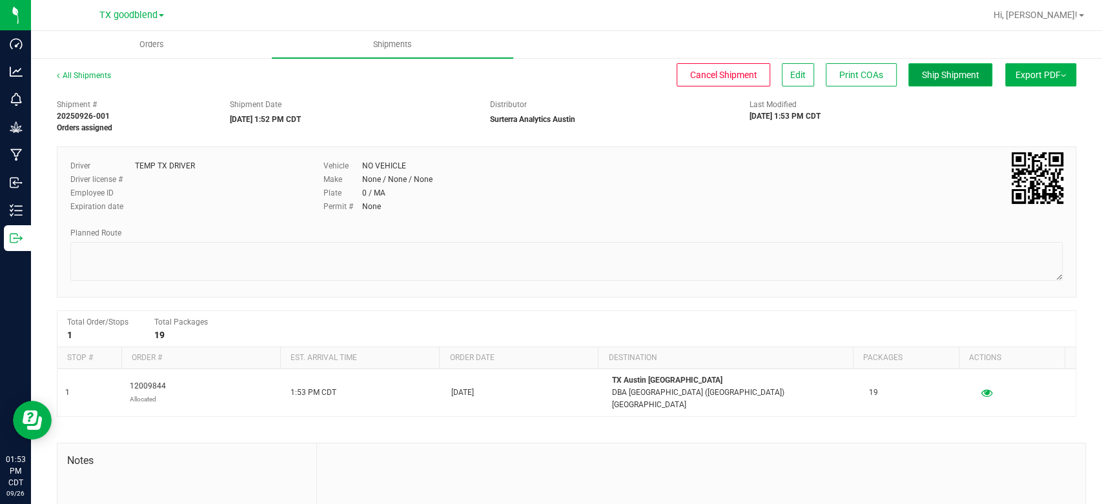
click at [923, 77] on span "Ship Shipment" at bounding box center [950, 75] width 57 height 10
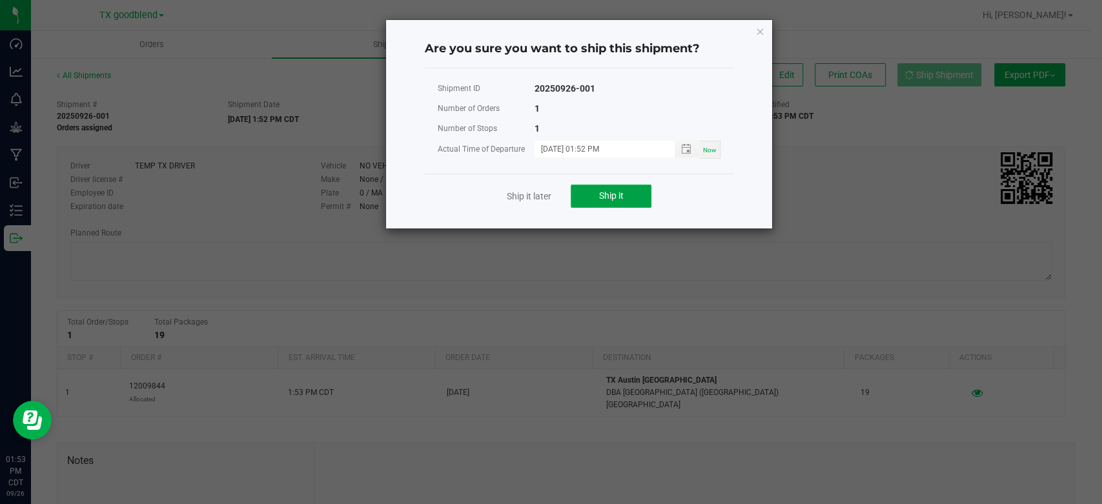
click at [592, 192] on button "Ship it" at bounding box center [611, 196] width 81 height 23
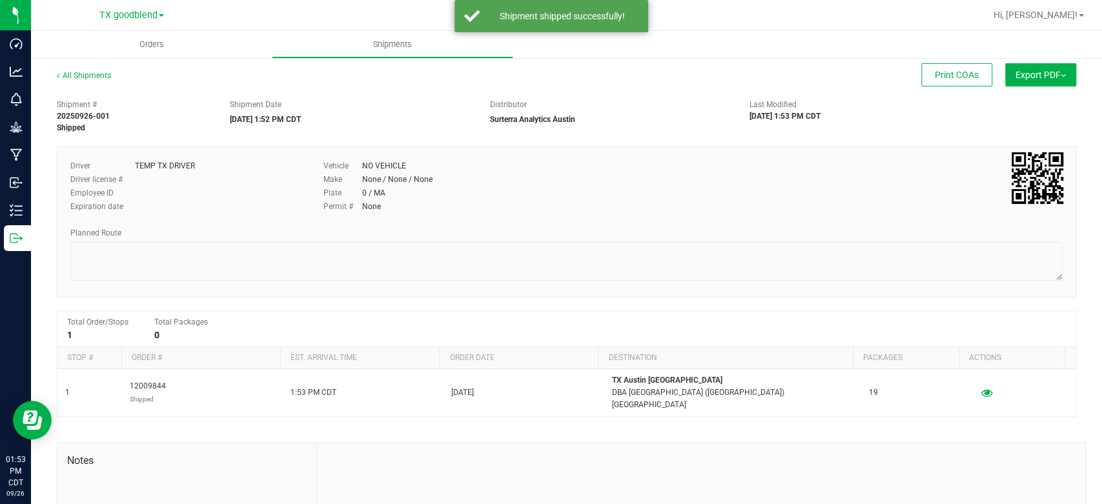
click at [128, 9] on link "TX goodblend" at bounding box center [131, 14] width 65 height 12
click at [123, 46] on link "TX Austin [GEOGRAPHIC_DATA]" at bounding box center [131, 45] width 188 height 17
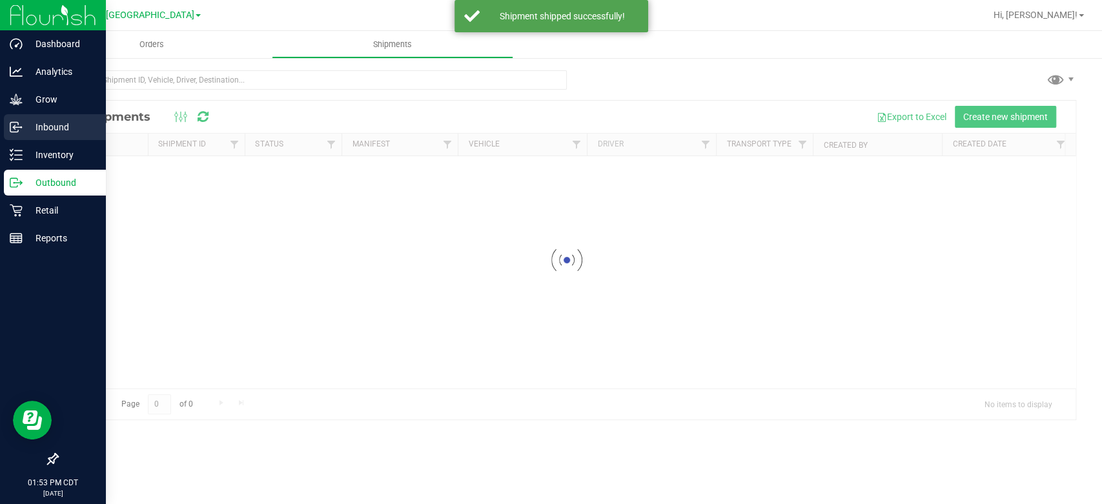
click at [21, 128] on icon at bounding box center [16, 127] width 13 height 13
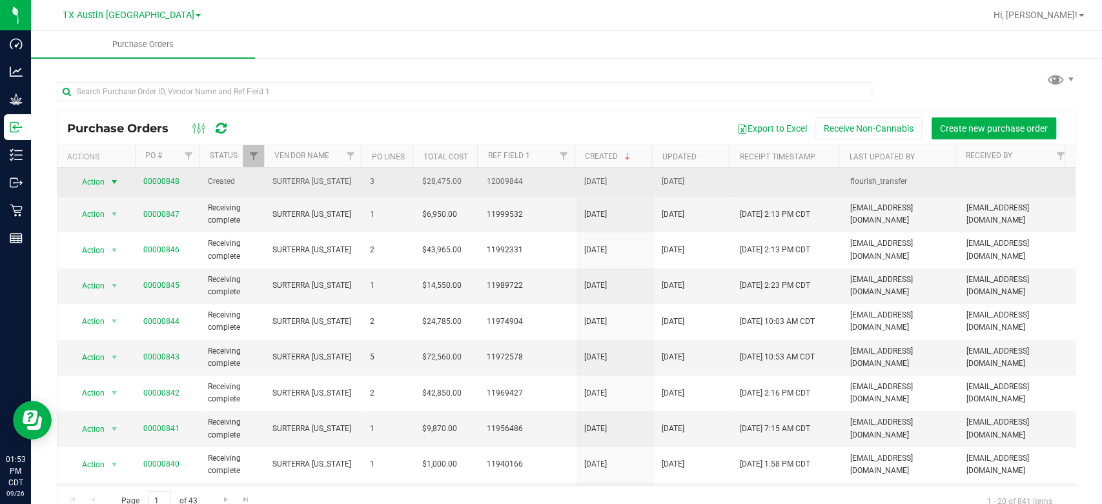
click at [100, 182] on span "Action" at bounding box center [87, 182] width 35 height 18
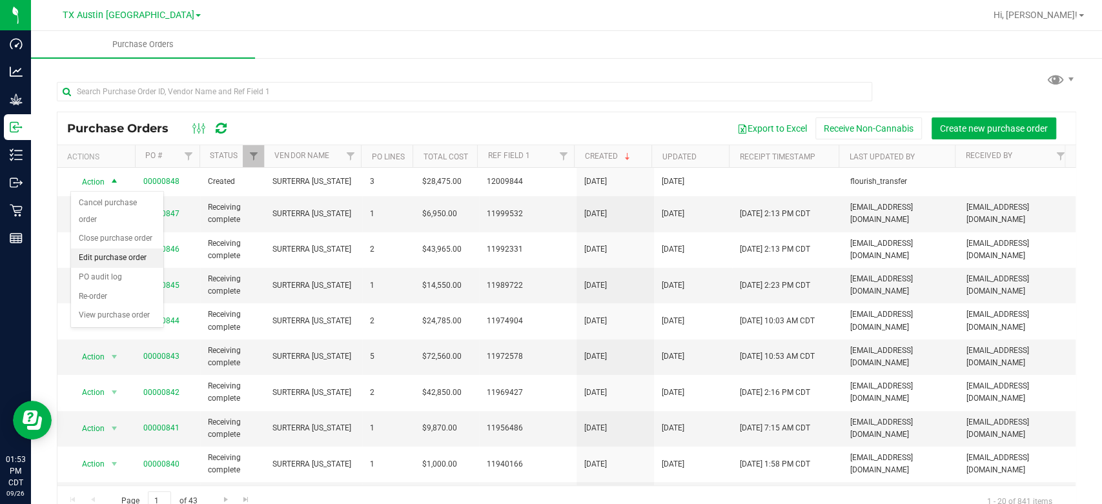
click at [117, 259] on li "Edit purchase order" at bounding box center [117, 257] width 92 height 19
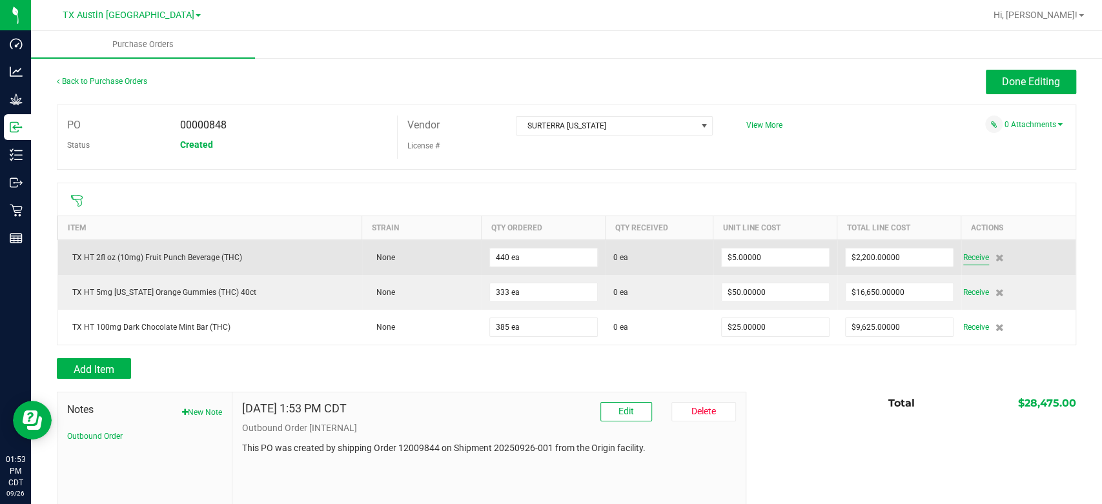
click at [963, 259] on span "Receive" at bounding box center [976, 257] width 26 height 15
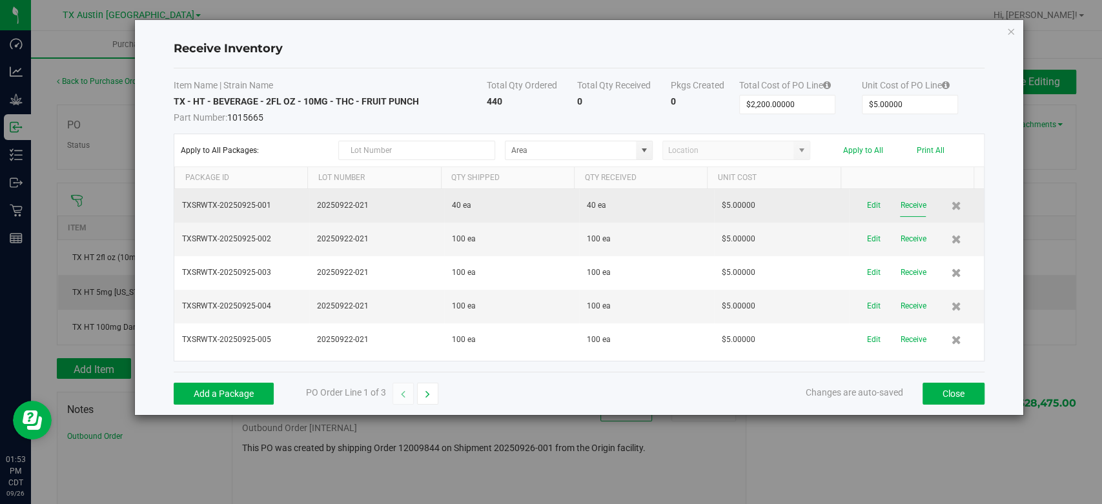
click at [900, 204] on button "Receive" at bounding box center [913, 205] width 26 height 23
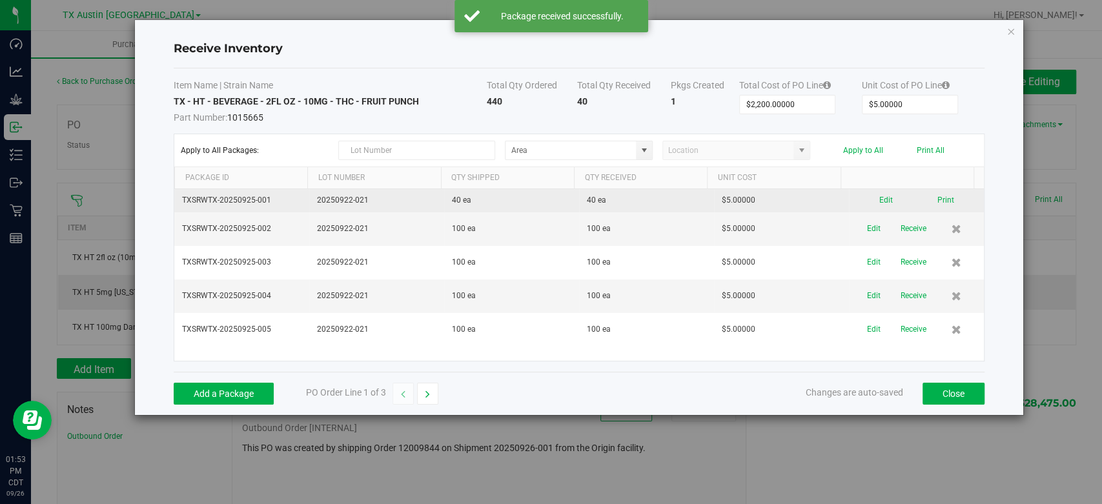
click at [901, 229] on button "Receive" at bounding box center [913, 229] width 26 height 23
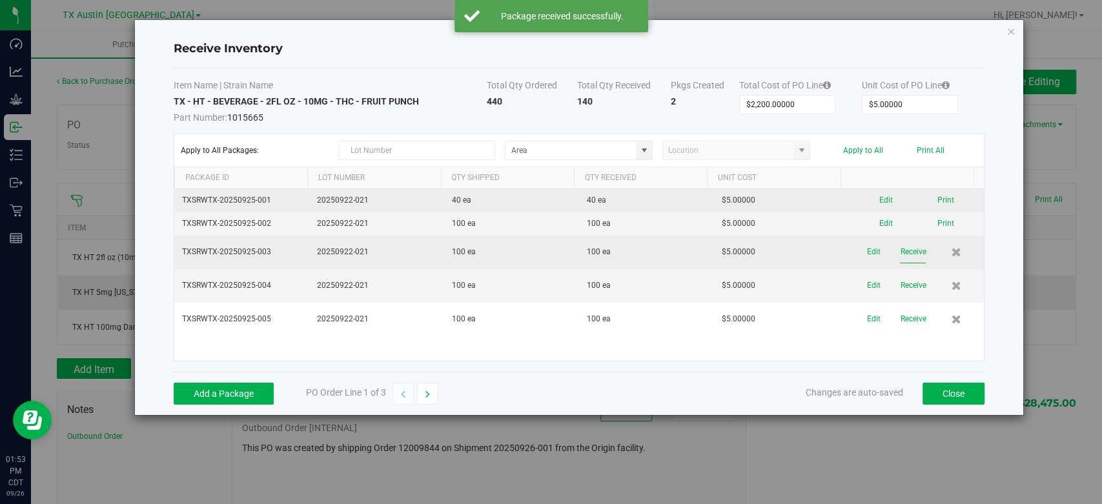
click at [902, 250] on button "Receive" at bounding box center [913, 252] width 26 height 23
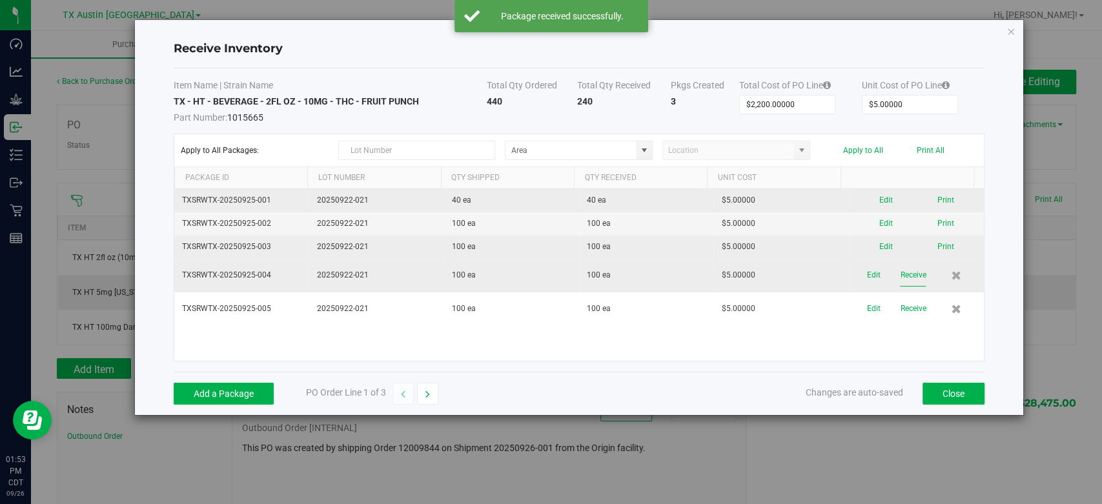
click at [904, 274] on button "Receive" at bounding box center [913, 275] width 26 height 23
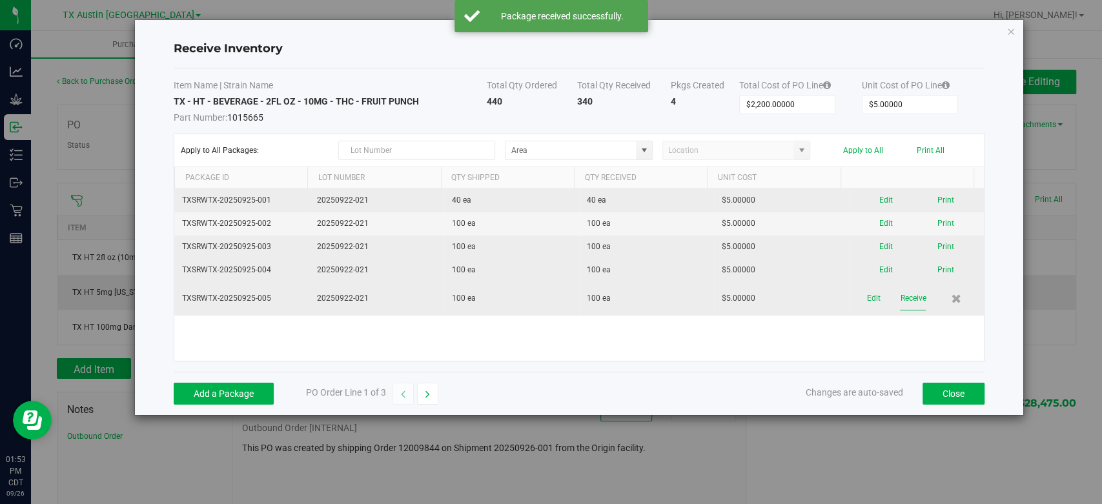
click at [902, 294] on button "Receive" at bounding box center [913, 298] width 26 height 23
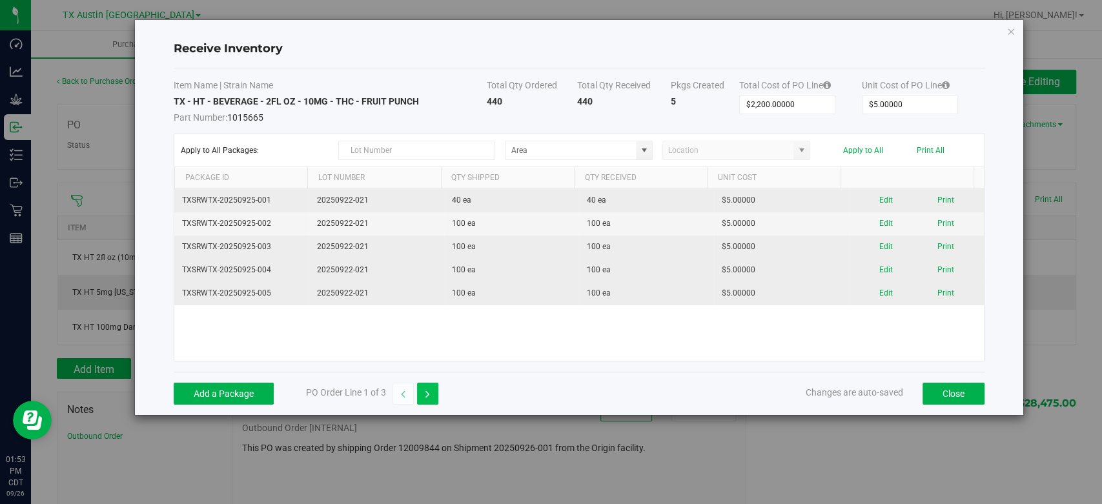
click at [428, 395] on icon "button" at bounding box center [427, 394] width 5 height 9
type input "$16,650.00000"
type input "$50.00000"
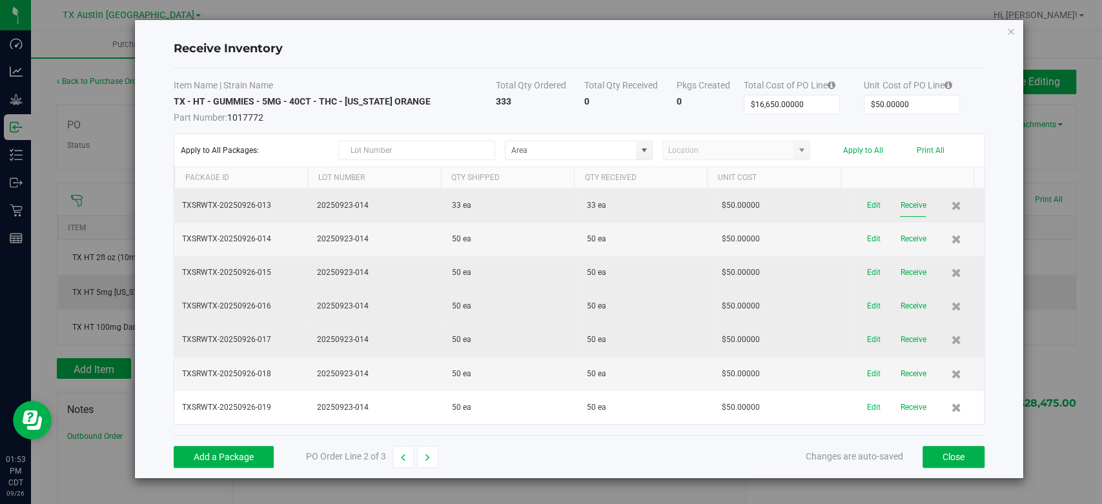
click at [900, 202] on button "Receive" at bounding box center [913, 205] width 26 height 23
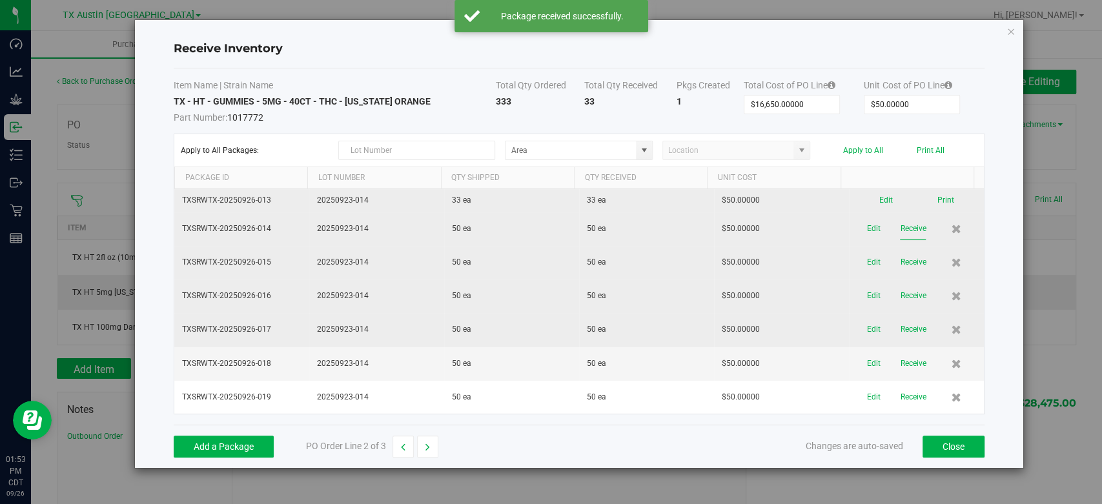
click at [900, 221] on button "Receive" at bounding box center [913, 229] width 26 height 23
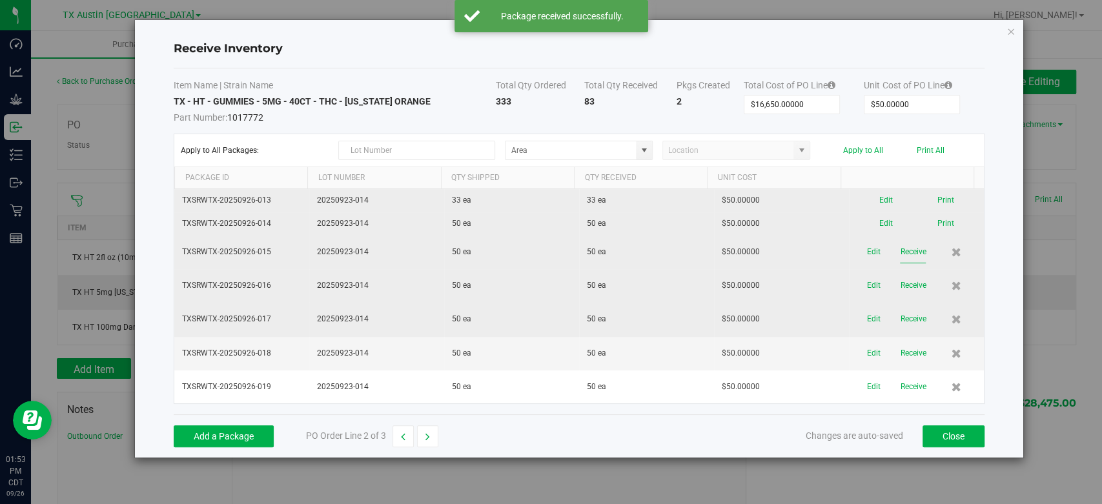
click at [900, 252] on button "Receive" at bounding box center [913, 252] width 26 height 23
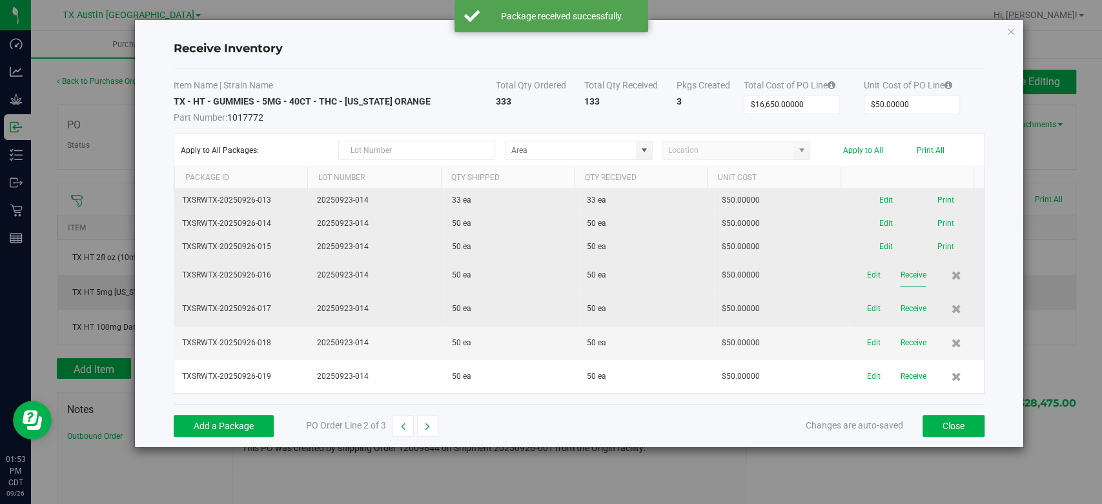
click at [900, 268] on button "Receive" at bounding box center [913, 275] width 26 height 23
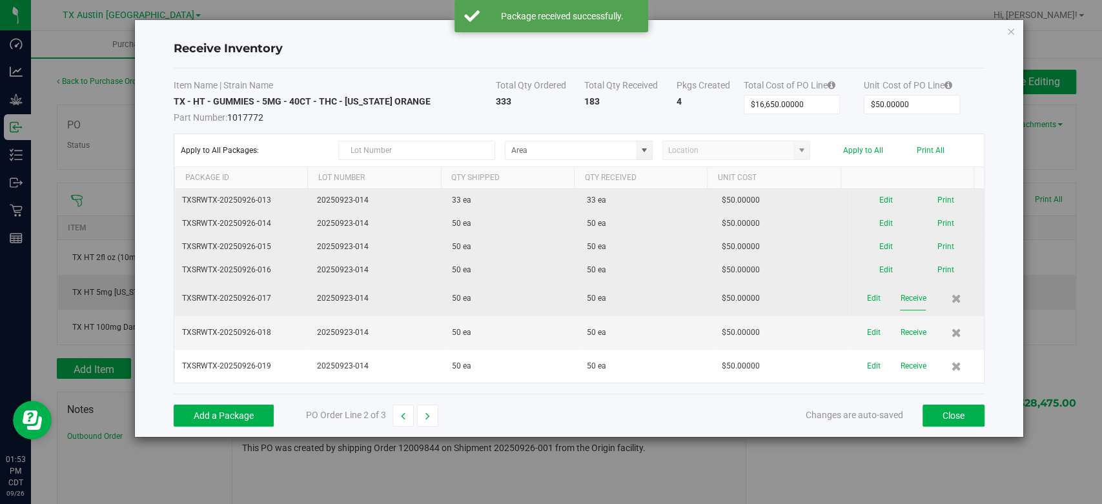
click at [904, 296] on button "Receive" at bounding box center [913, 298] width 26 height 23
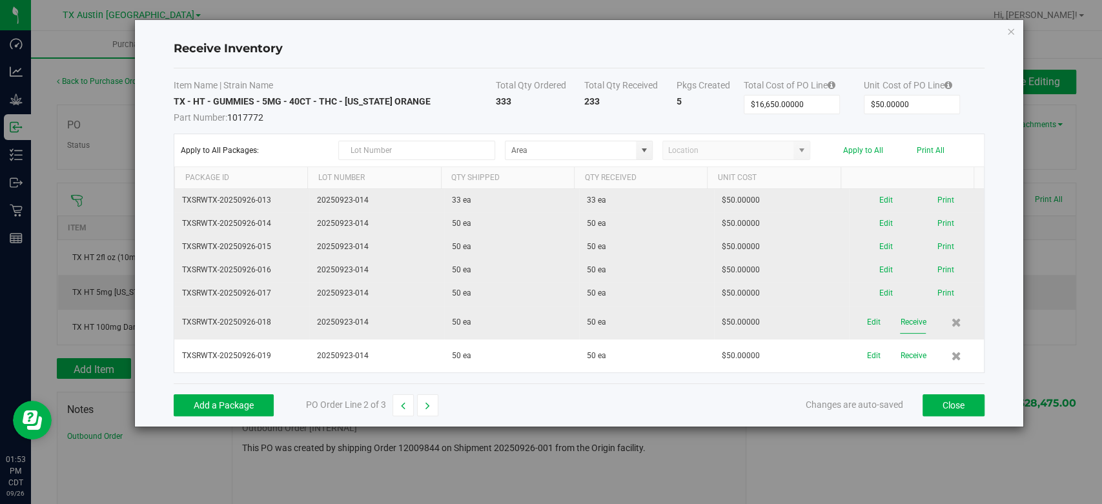
click at [904, 323] on button "Receive" at bounding box center [913, 322] width 26 height 23
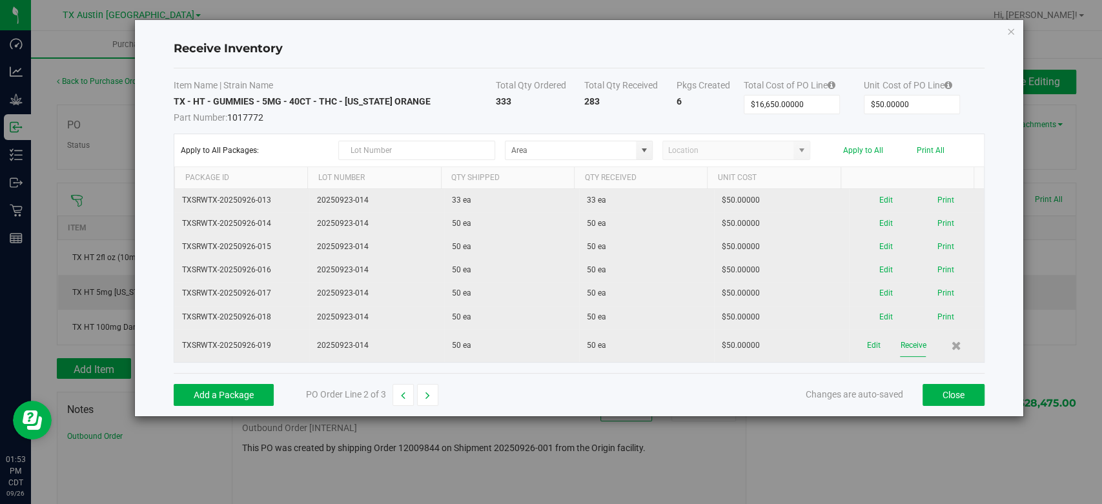
click at [904, 339] on button "Receive" at bounding box center [913, 345] width 26 height 23
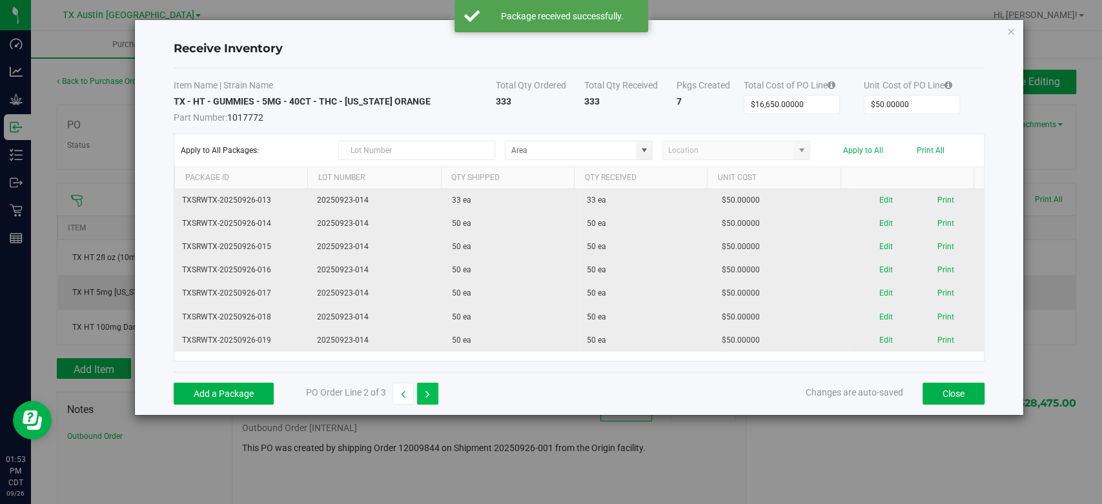
click at [429, 383] on button "button" at bounding box center [427, 394] width 21 height 22
type input "$9,625.00000"
type input "$25.00000"
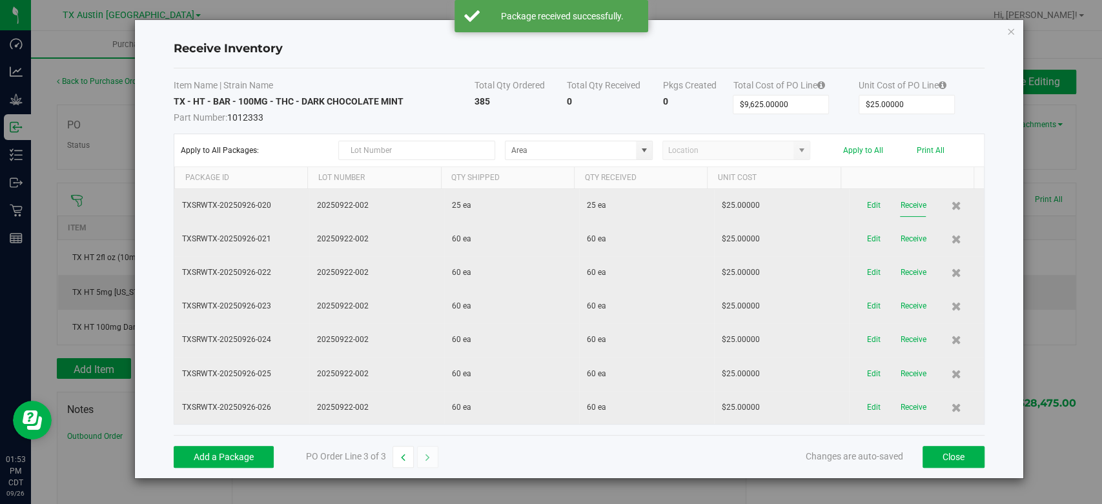
click at [907, 199] on button "Receive" at bounding box center [913, 205] width 26 height 23
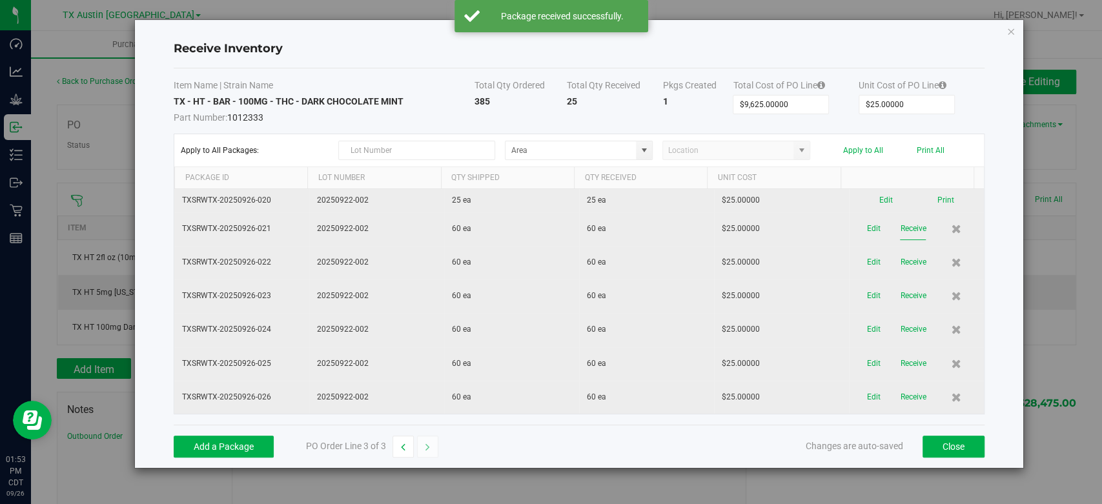
click at [904, 226] on button "Receive" at bounding box center [913, 229] width 26 height 23
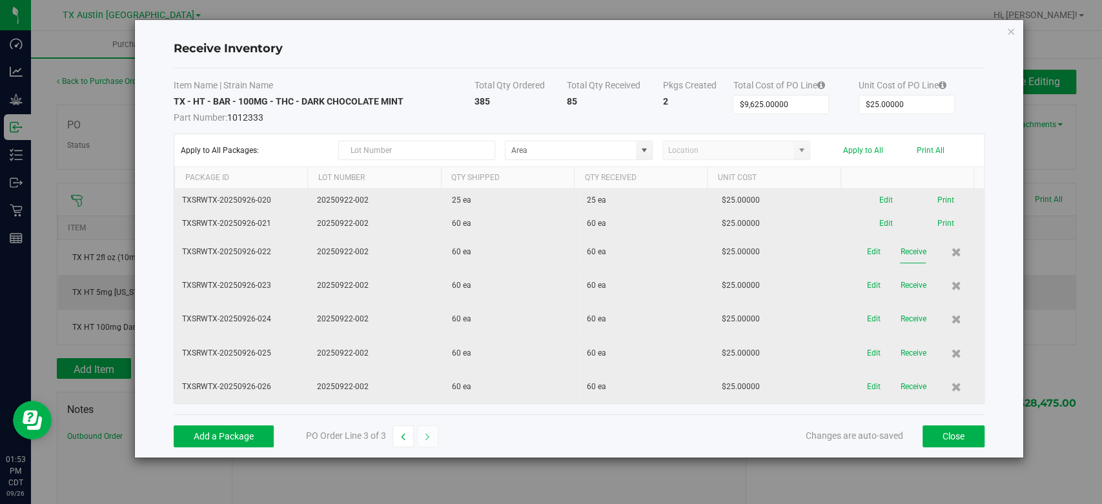
click at [904, 252] on button "Receive" at bounding box center [913, 252] width 26 height 23
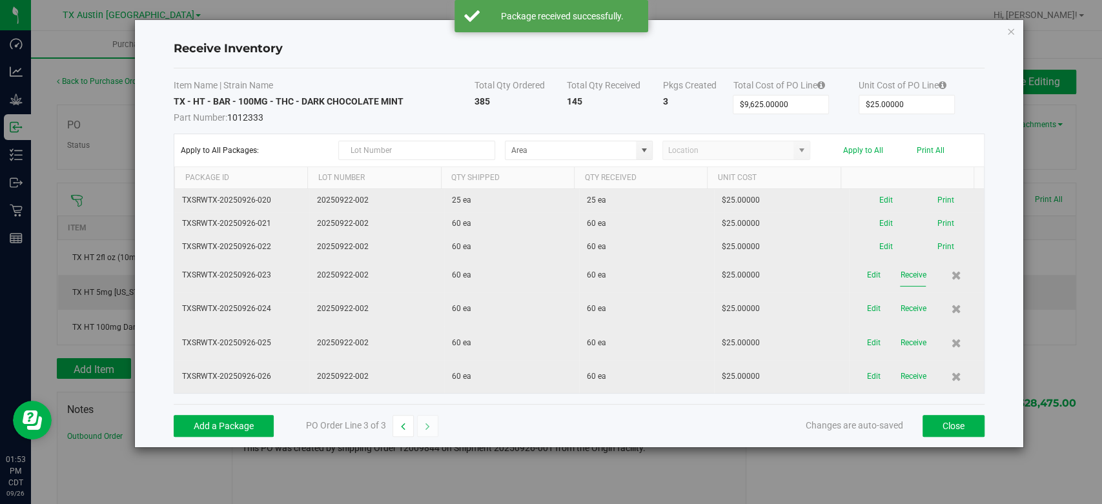
click at [904, 269] on button "Receive" at bounding box center [913, 275] width 26 height 23
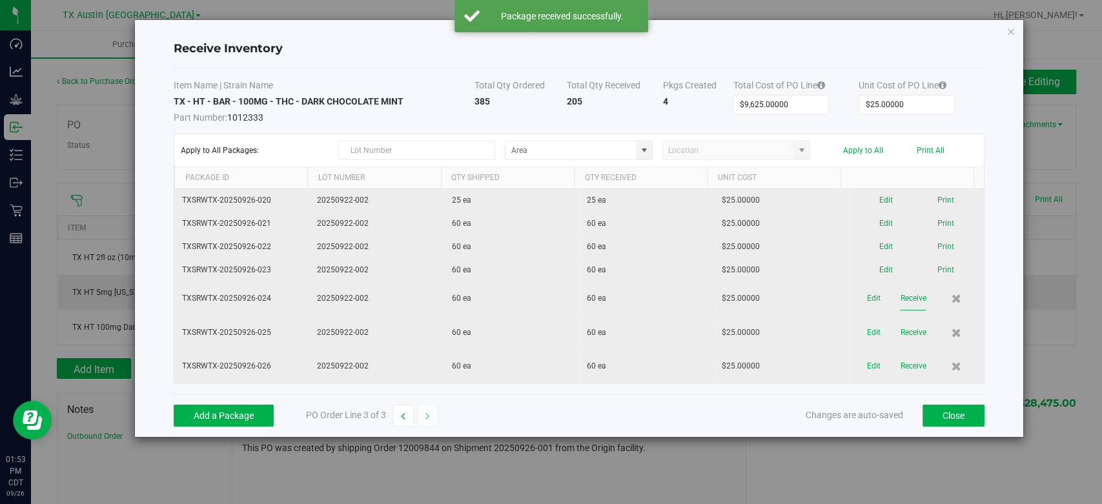
click at [904, 293] on button "Receive" at bounding box center [913, 298] width 26 height 23
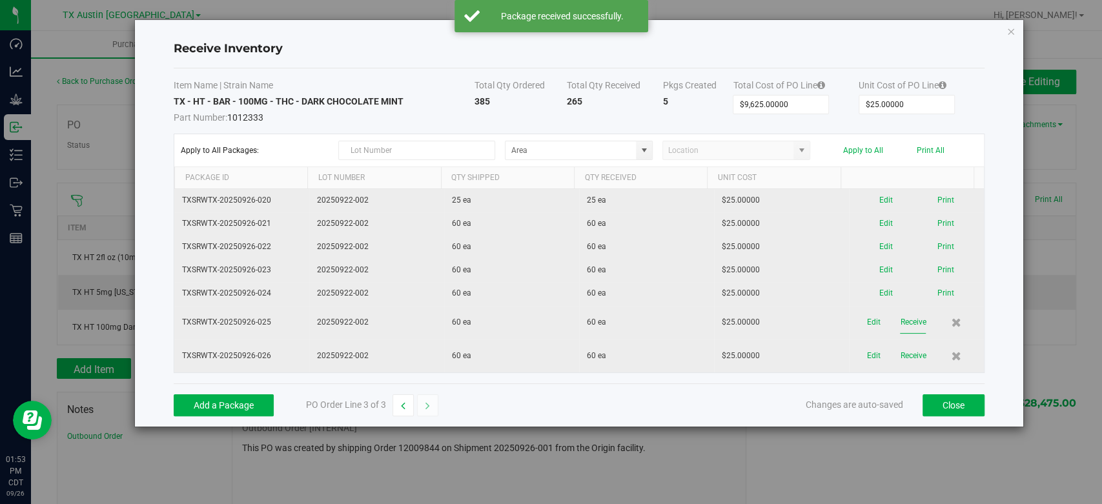
click at [904, 319] on button "Receive" at bounding box center [913, 322] width 26 height 23
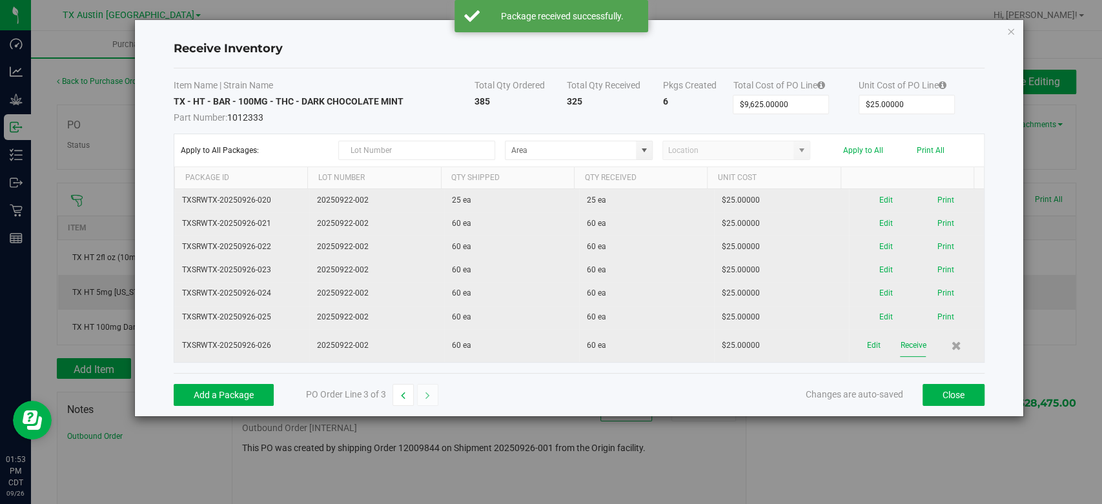
click at [900, 347] on button "Receive" at bounding box center [913, 345] width 26 height 23
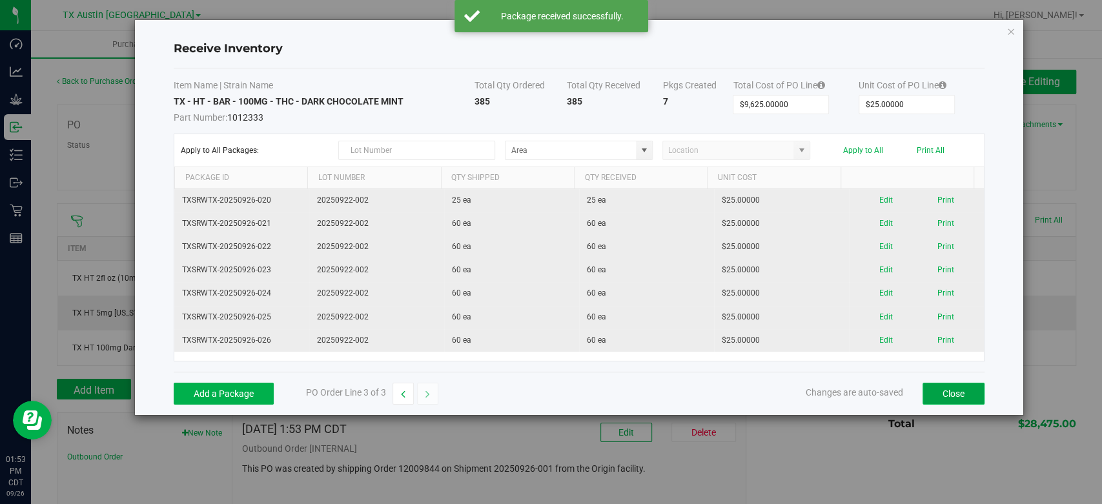
click at [938, 395] on button "Close" at bounding box center [953, 394] width 62 height 22
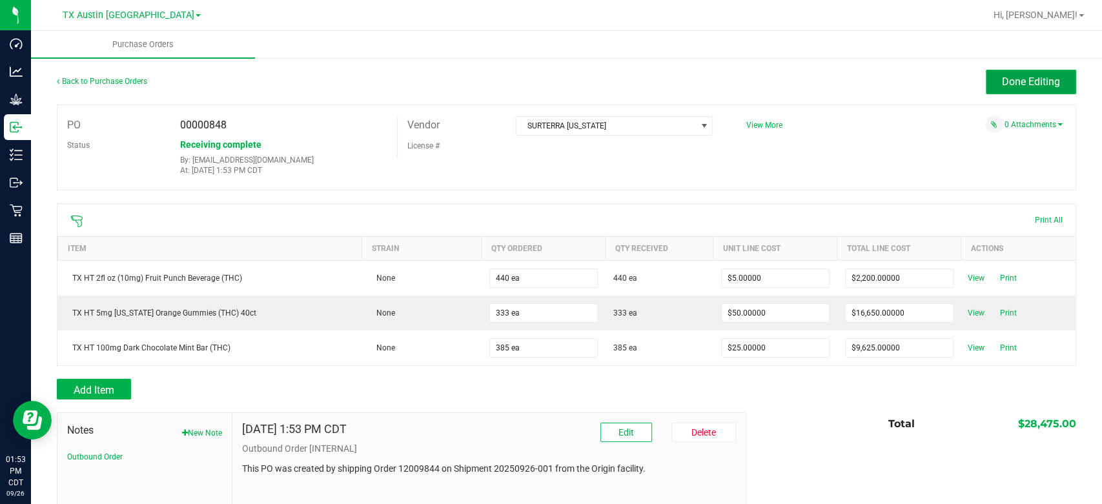
click at [1002, 83] on span "Done Editing" at bounding box center [1031, 82] width 58 height 12
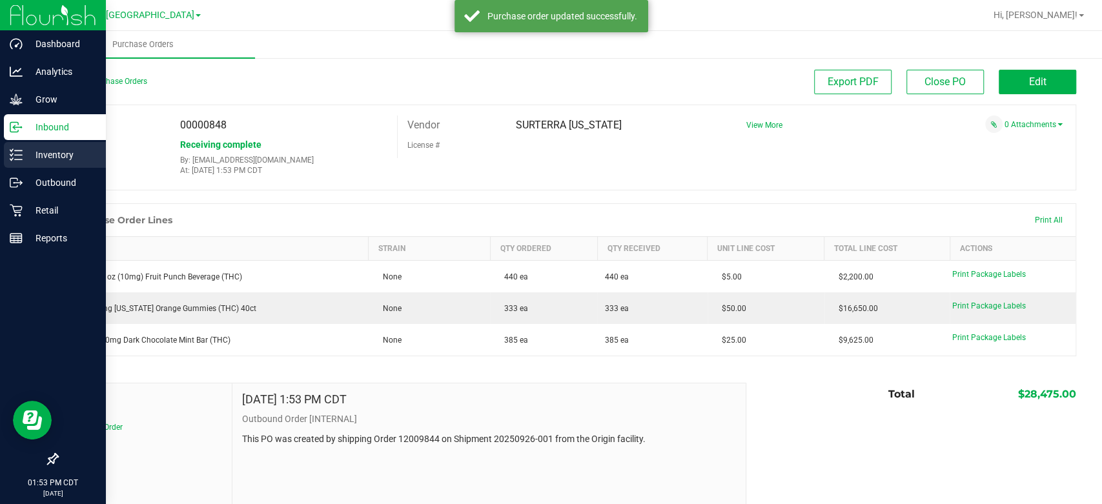
click at [50, 159] on p "Inventory" at bounding box center [61, 154] width 77 height 15
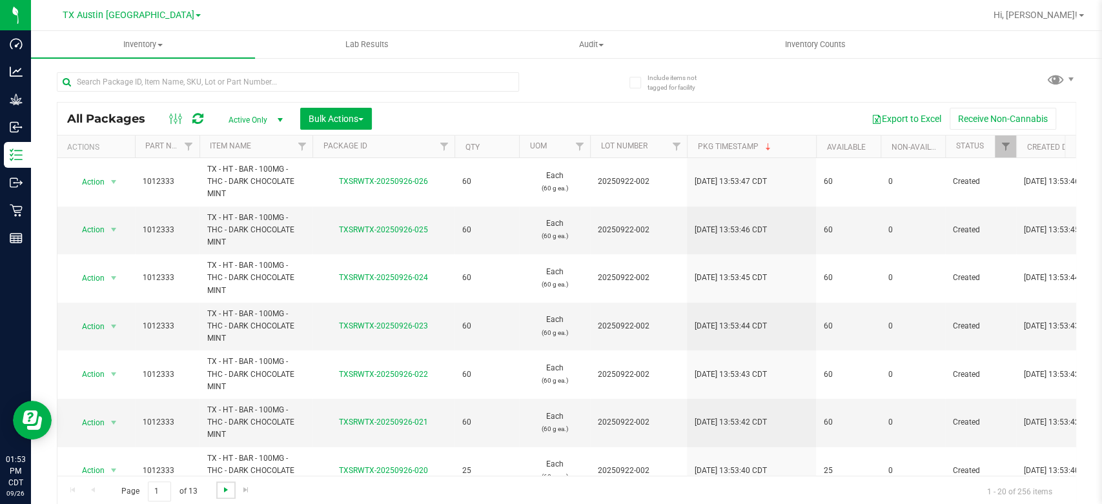
click at [221, 494] on span "Go to the next page" at bounding box center [226, 490] width 10 height 10
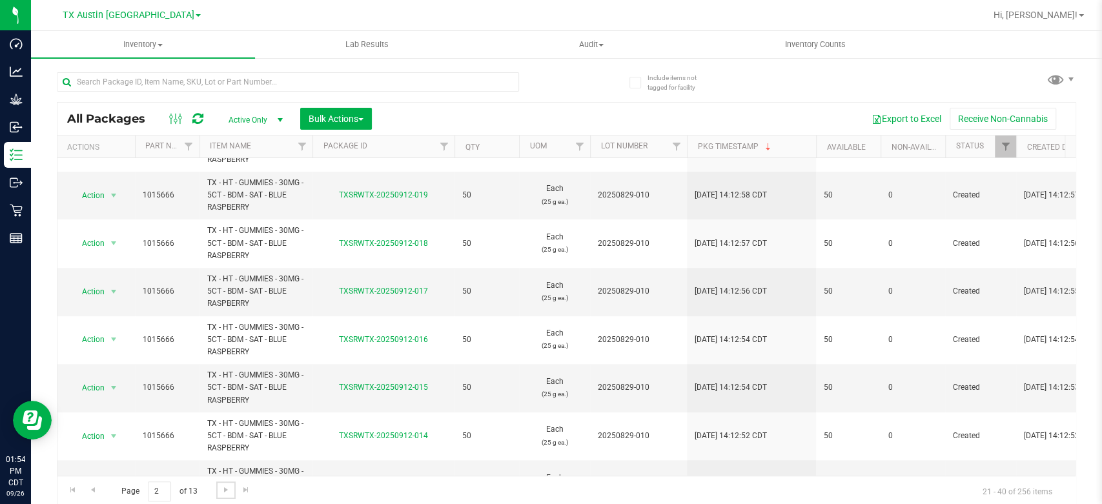
scroll to position [654, 0]
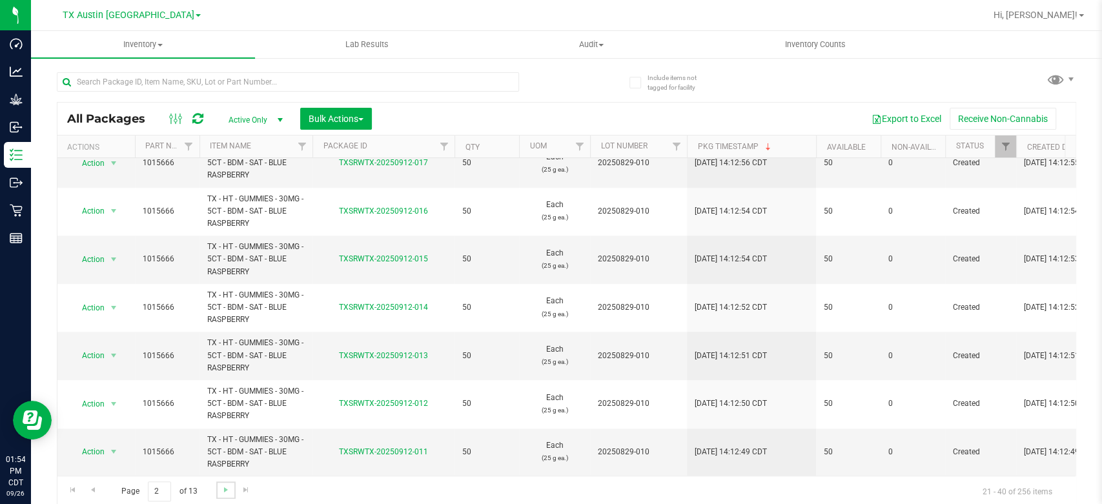
click at [227, 495] on link "Go to the next page" at bounding box center [225, 489] width 19 height 17
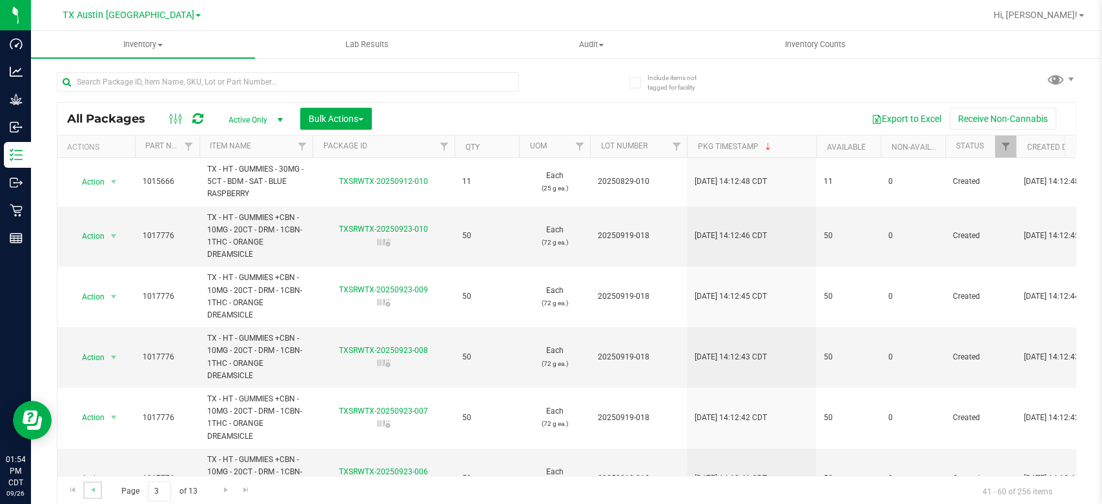
click at [99, 487] on link "Go to the previous page" at bounding box center [92, 489] width 19 height 17
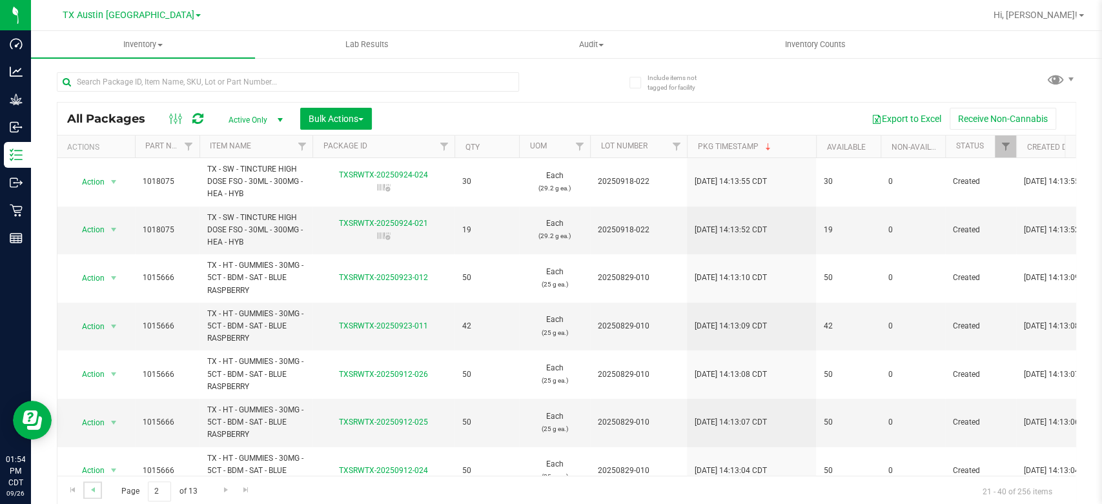
click at [99, 487] on link "Go to the previous page" at bounding box center [92, 489] width 19 height 17
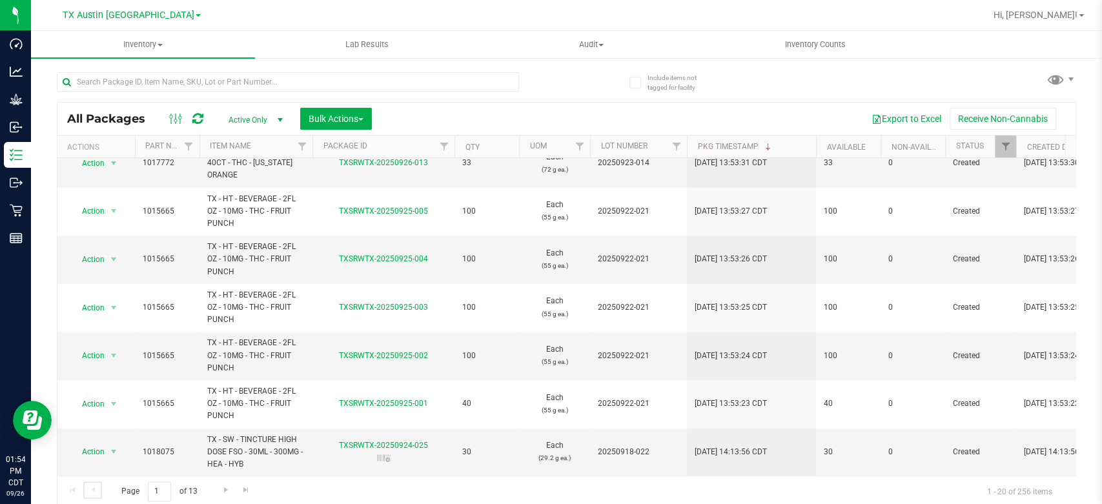
scroll to position [3, 0]
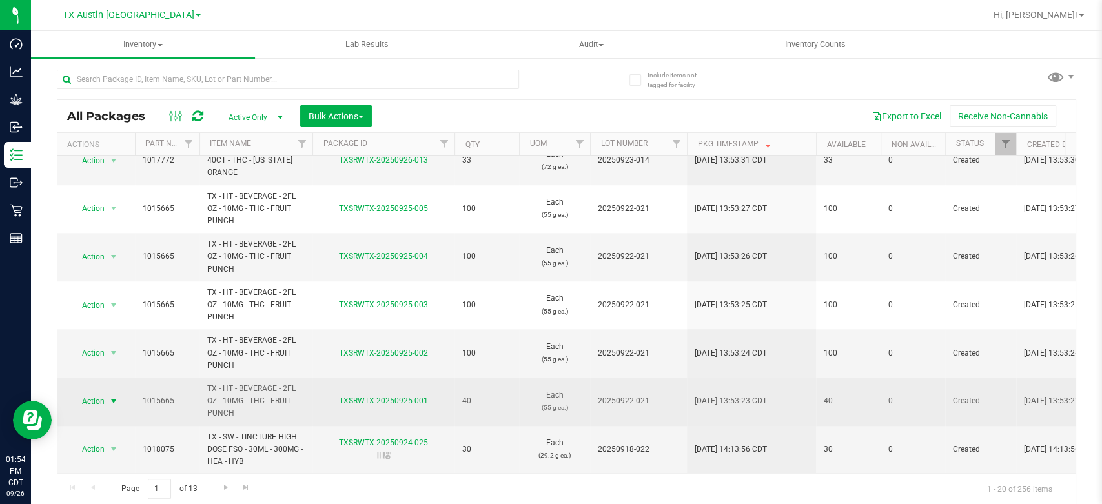
click at [88, 392] on span "Action" at bounding box center [87, 401] width 35 height 18
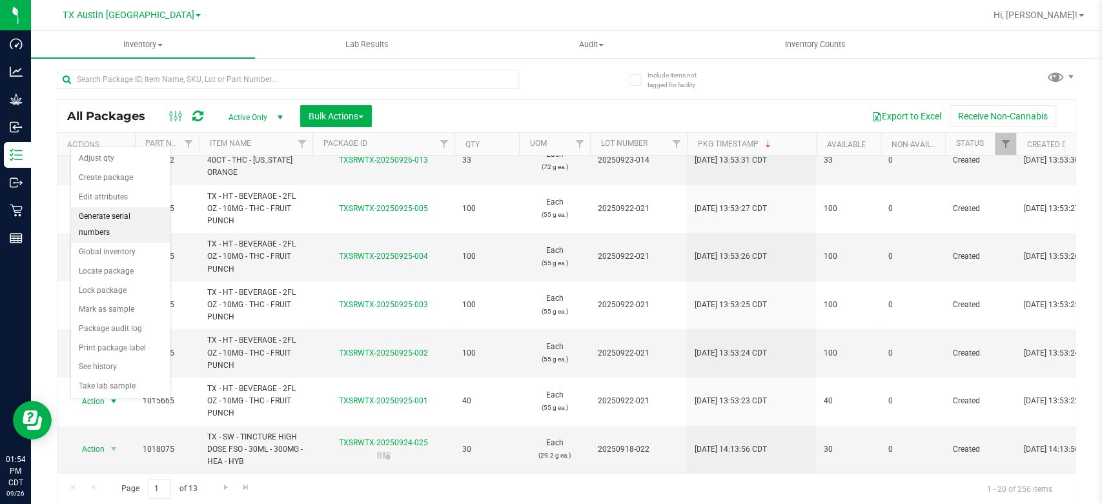
click at [137, 210] on li "Generate serial numbers" at bounding box center [120, 224] width 99 height 35
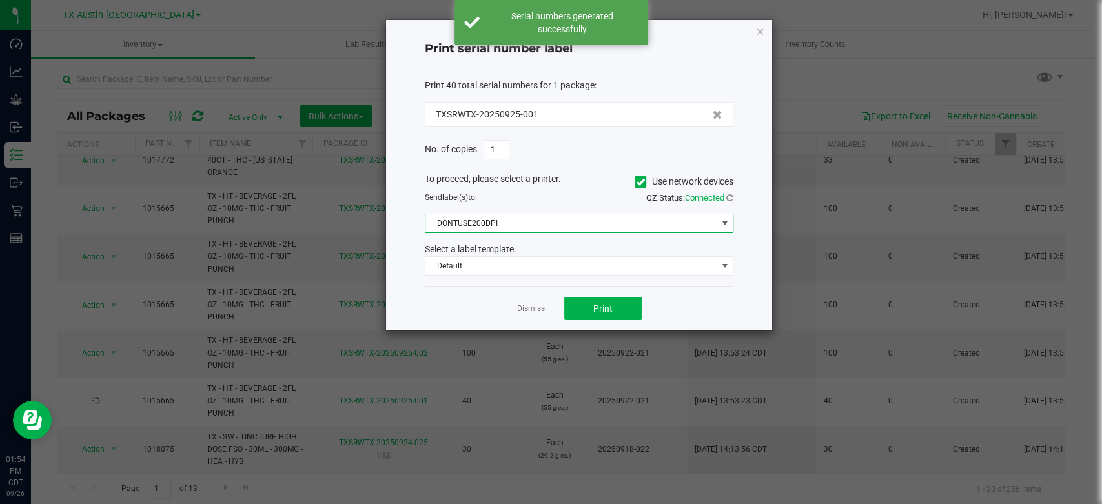
click at [556, 218] on span "DONTUSE200DPI" at bounding box center [570, 223] width 291 height 18
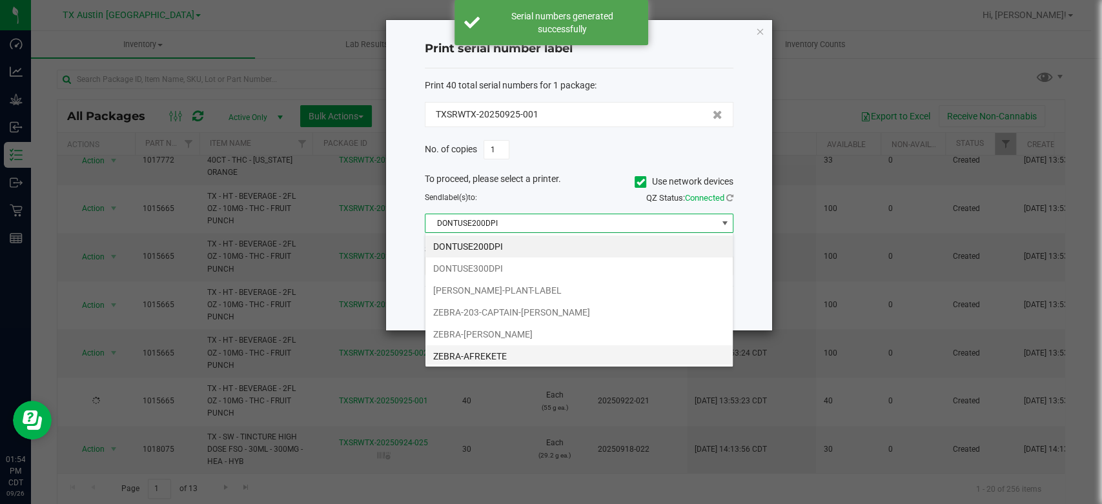
scroll to position [176, 0]
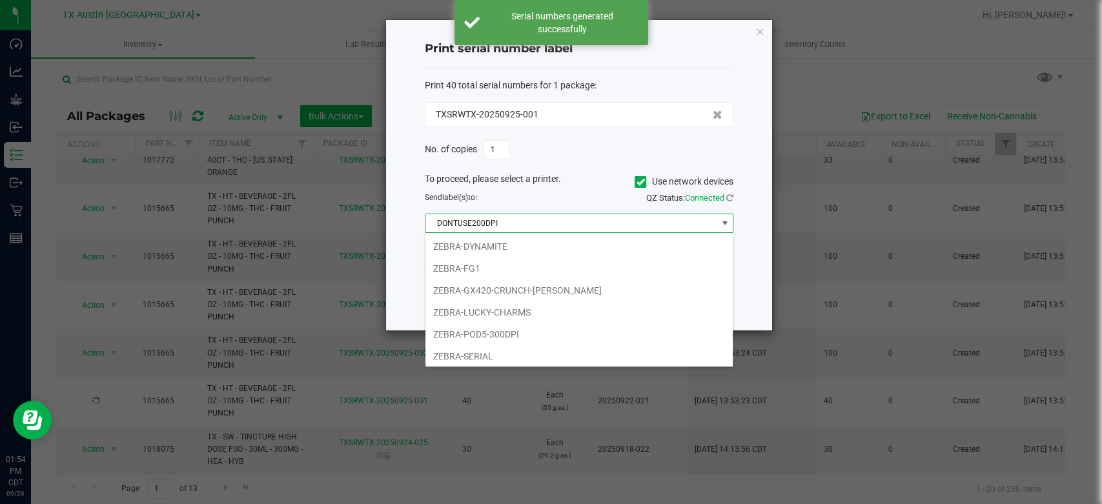
click at [429, 350] on li "ZEBRA-SERIAL" at bounding box center [578, 356] width 307 height 22
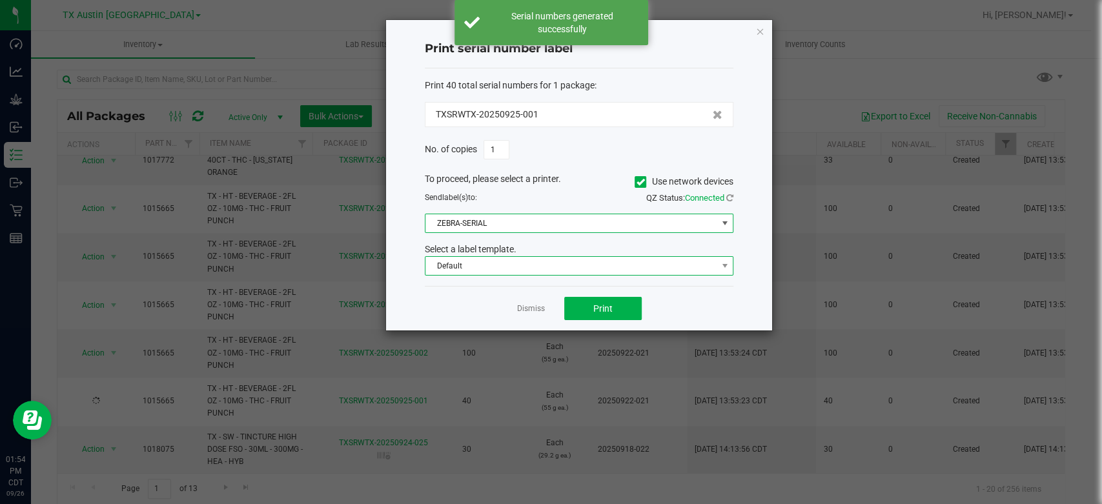
click at [489, 263] on span "Default" at bounding box center [570, 266] width 291 height 18
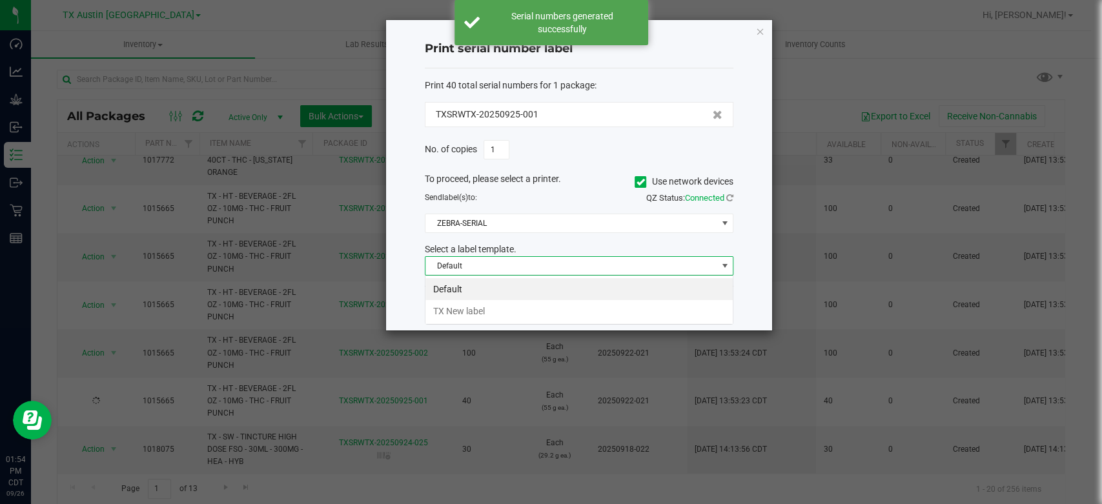
scroll to position [19, 309]
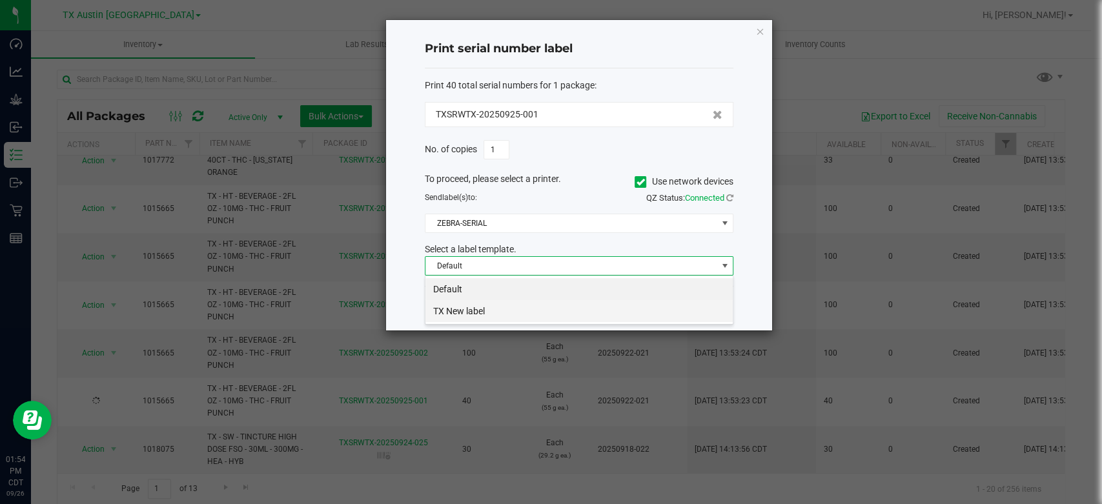
click at [493, 312] on li "TX New label" at bounding box center [578, 311] width 307 height 22
click at [590, 305] on button "Print" at bounding box center [602, 308] width 77 height 23
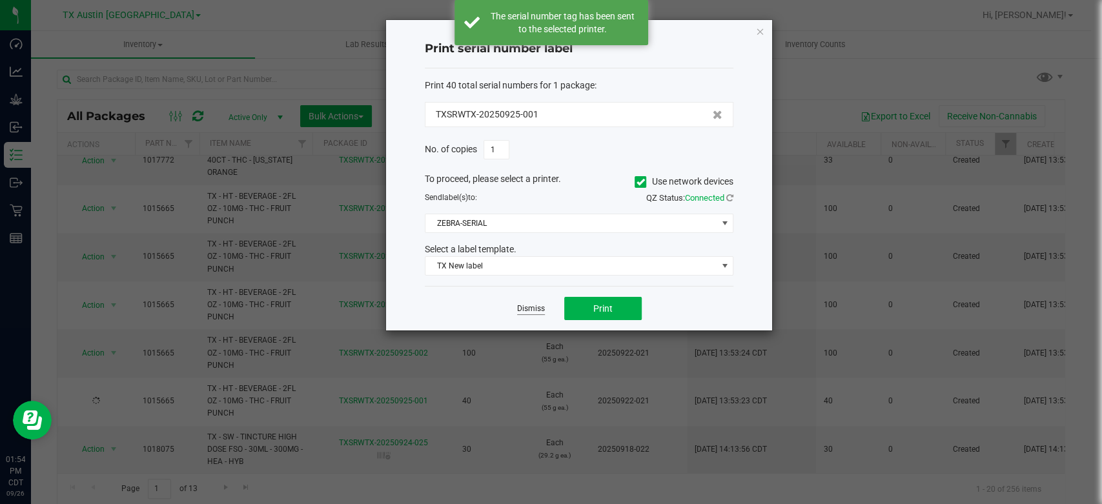
click at [534, 311] on link "Dismiss" at bounding box center [531, 308] width 28 height 11
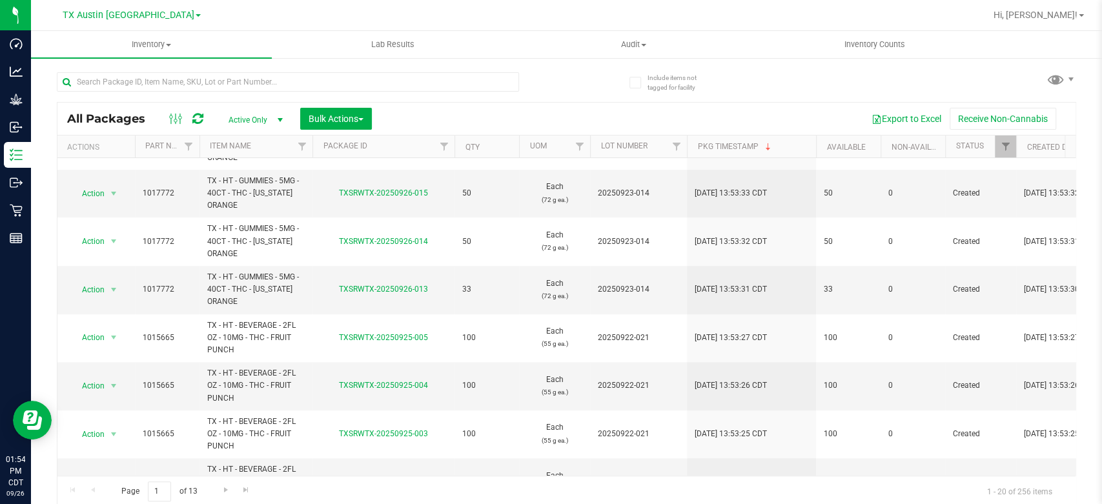
scroll to position [654, 0]
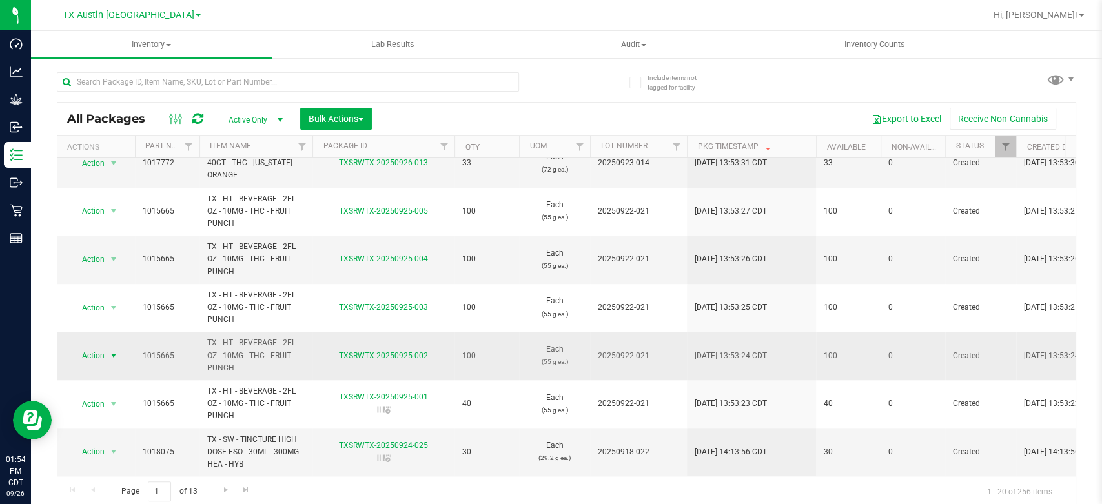
click at [92, 347] on span "Action" at bounding box center [87, 356] width 35 height 18
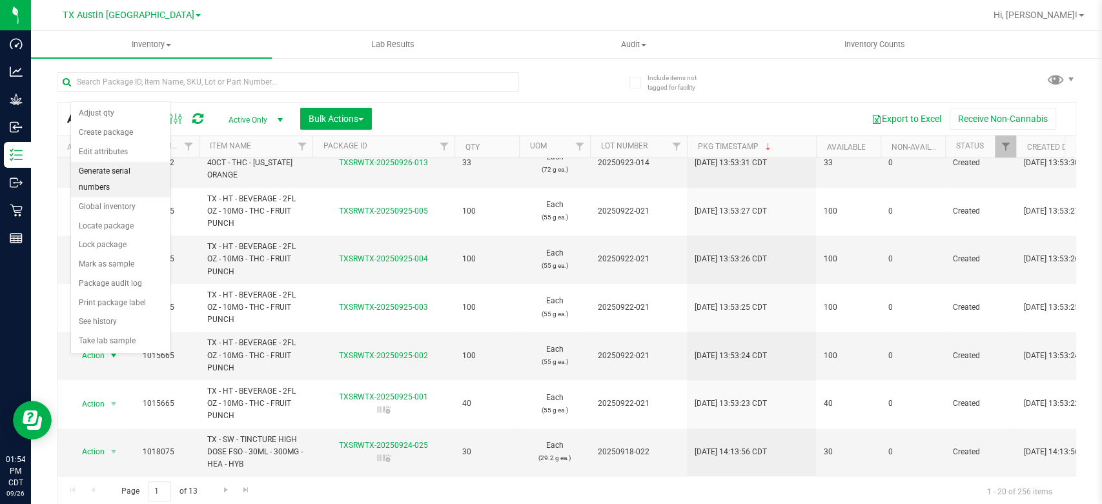
click at [127, 176] on li "Generate serial numbers" at bounding box center [120, 179] width 99 height 35
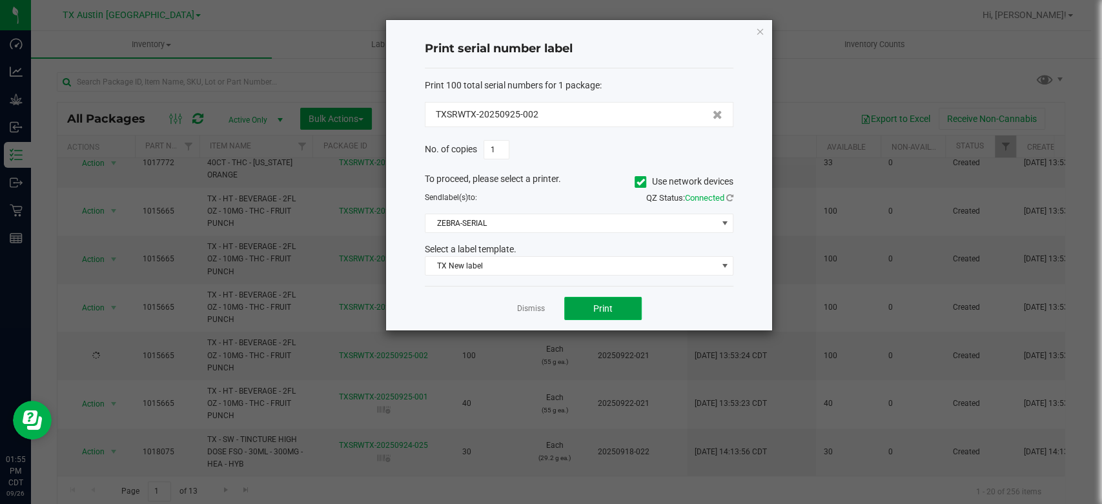
click at [631, 310] on button "Print" at bounding box center [602, 308] width 77 height 23
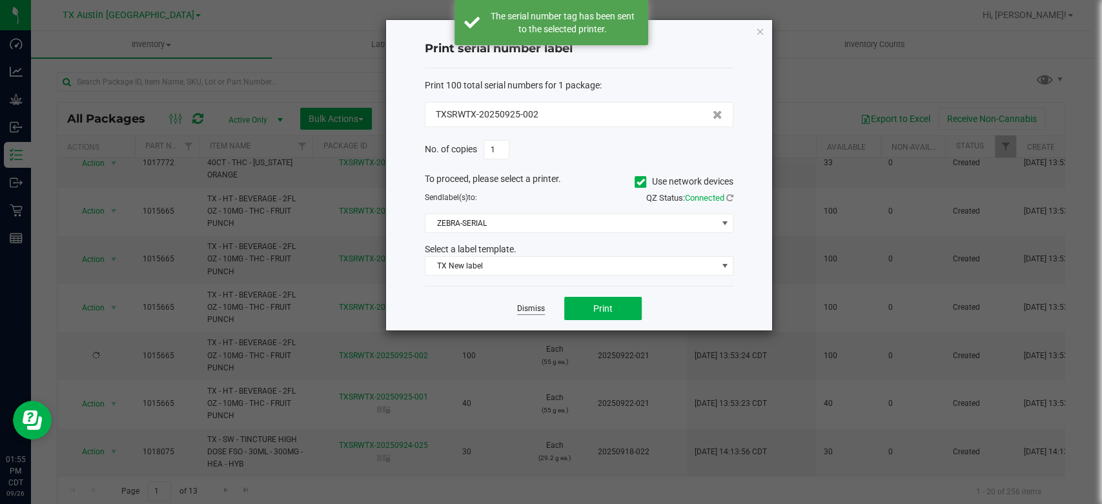
click at [532, 313] on link "Dismiss" at bounding box center [531, 308] width 28 height 11
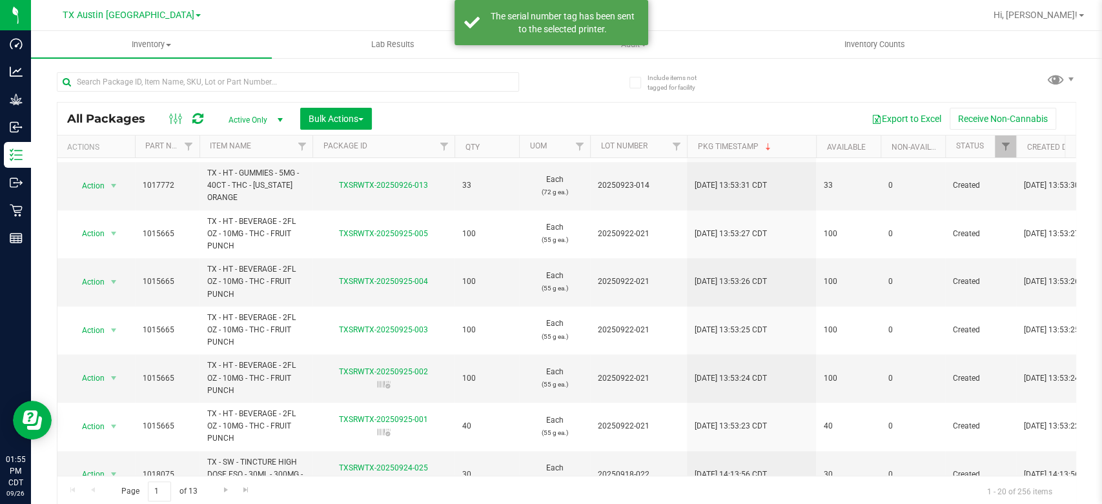
scroll to position [625, 0]
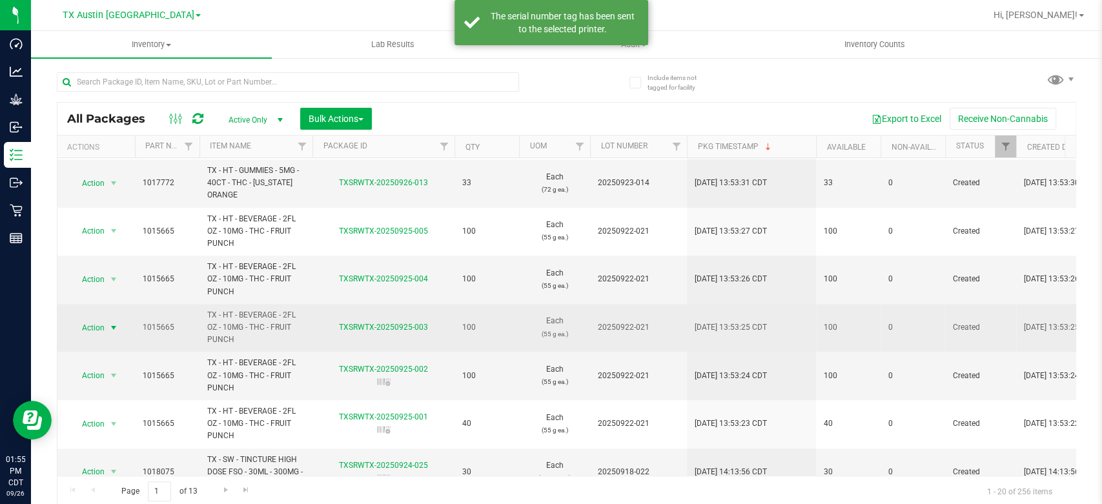
click at [88, 334] on span "Action" at bounding box center [87, 328] width 35 height 18
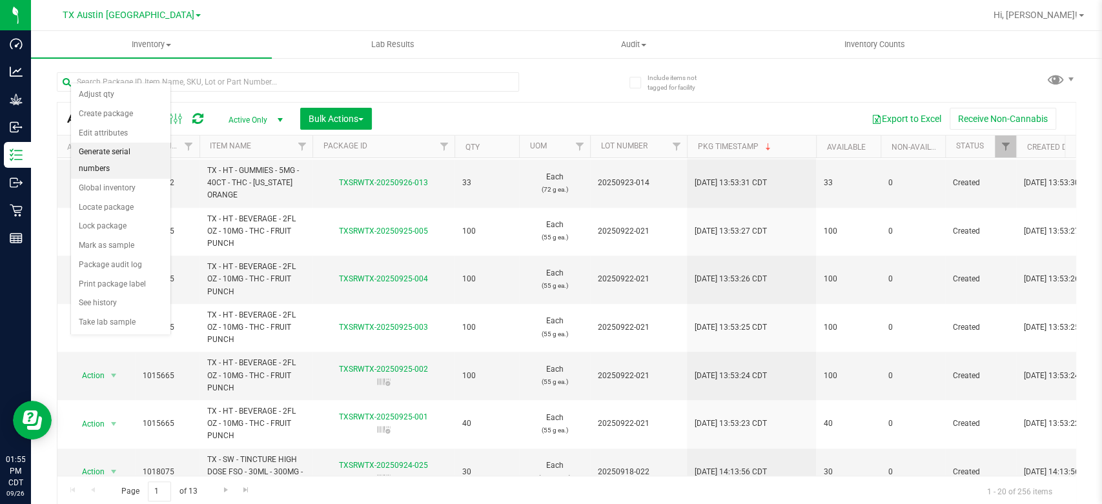
click at [157, 146] on li "Generate serial numbers" at bounding box center [120, 160] width 99 height 35
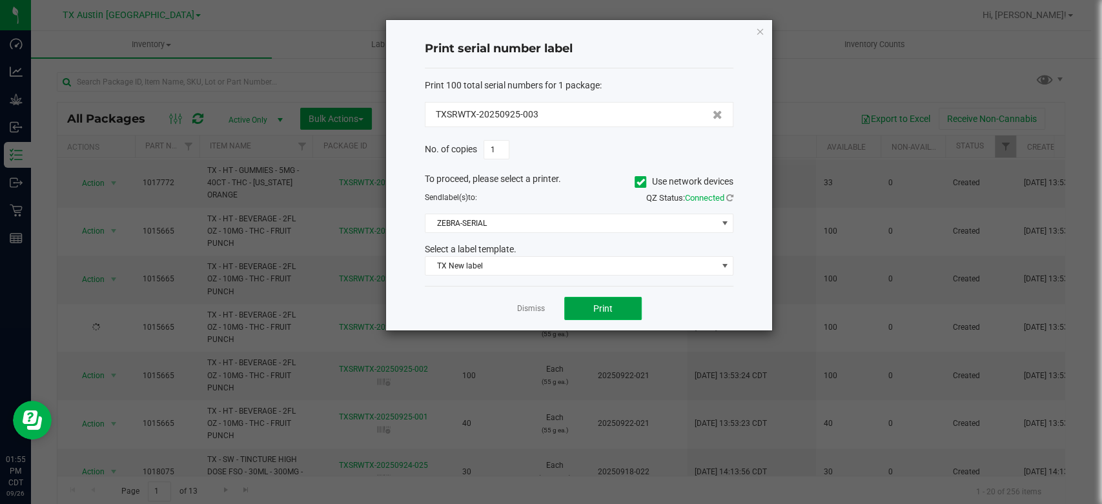
click at [598, 306] on span "Print" at bounding box center [602, 308] width 19 height 10
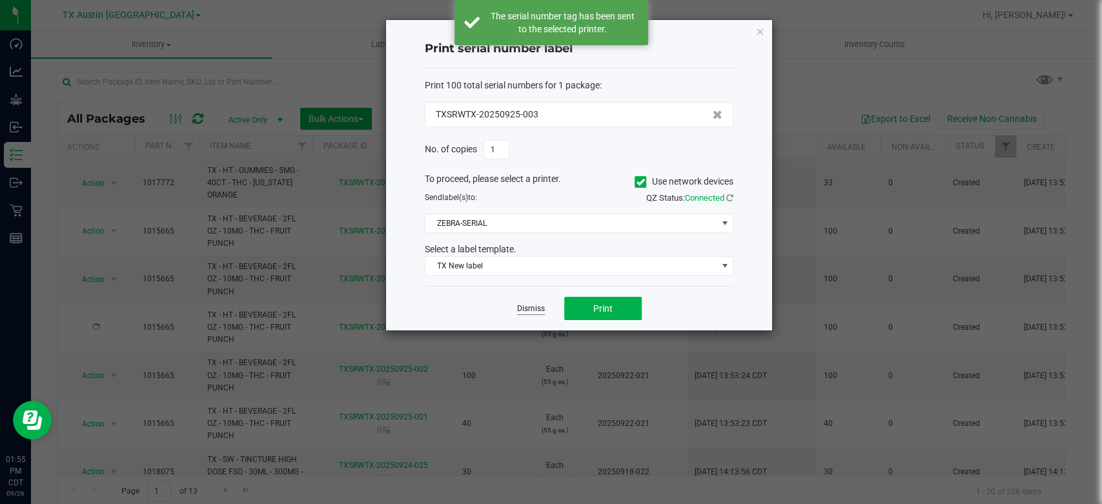
click at [519, 307] on link "Dismiss" at bounding box center [531, 308] width 28 height 11
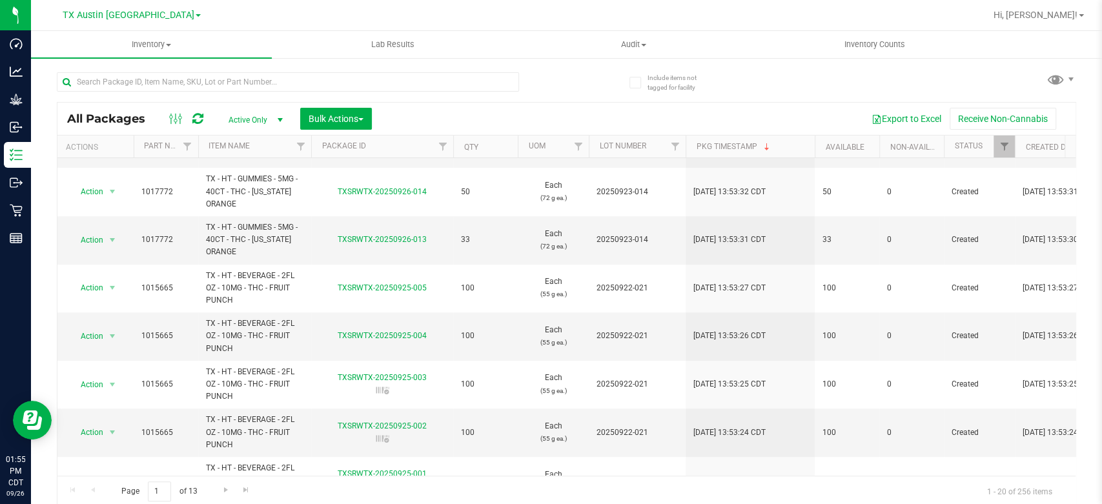
scroll to position [583, 1]
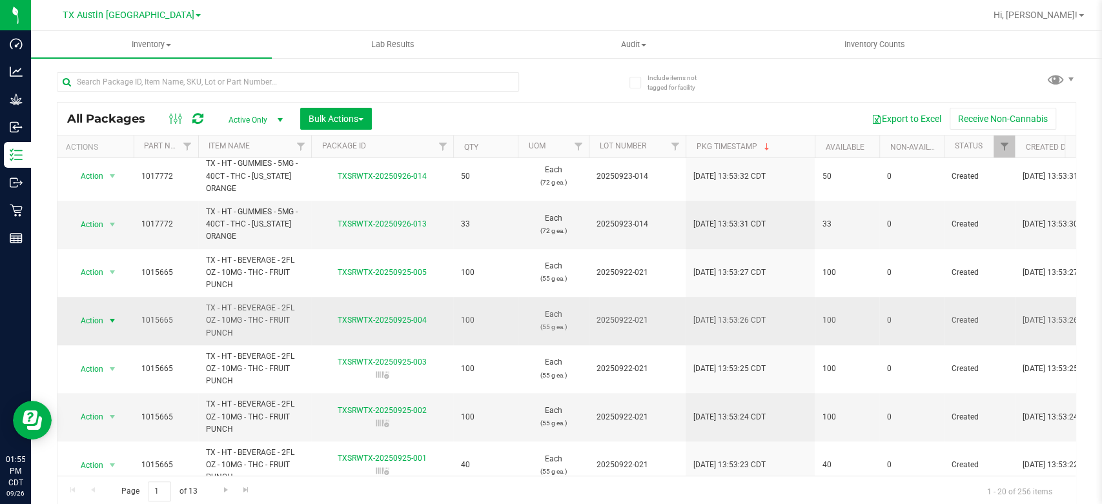
click at [82, 319] on span "Action" at bounding box center [86, 321] width 35 height 18
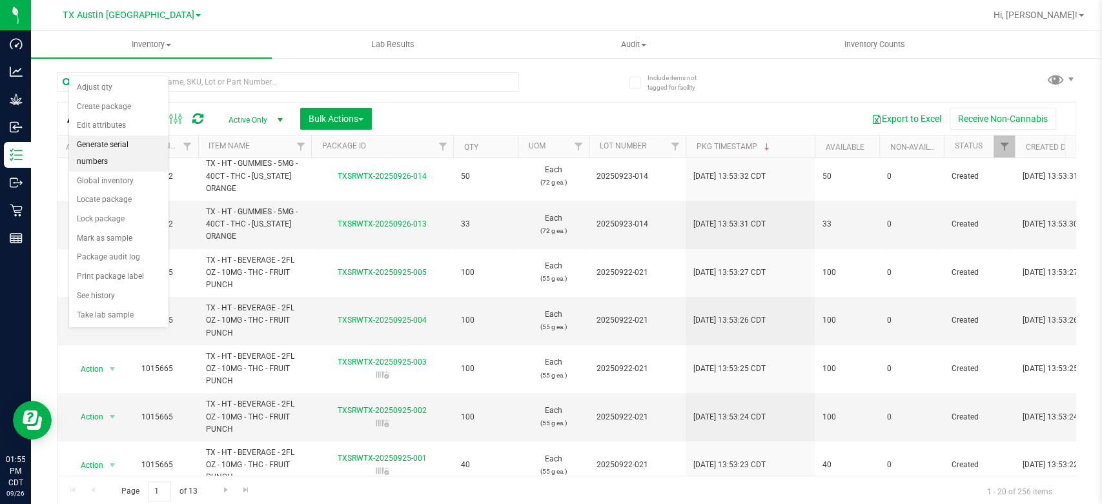
click at [115, 148] on li "Generate serial numbers" at bounding box center [118, 153] width 99 height 35
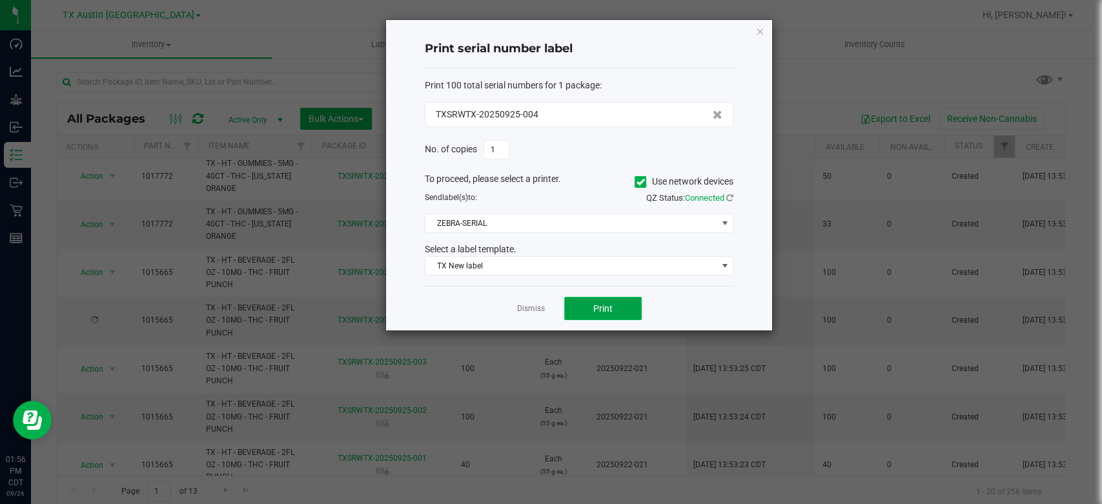
click at [607, 312] on span "Print" at bounding box center [602, 308] width 19 height 10
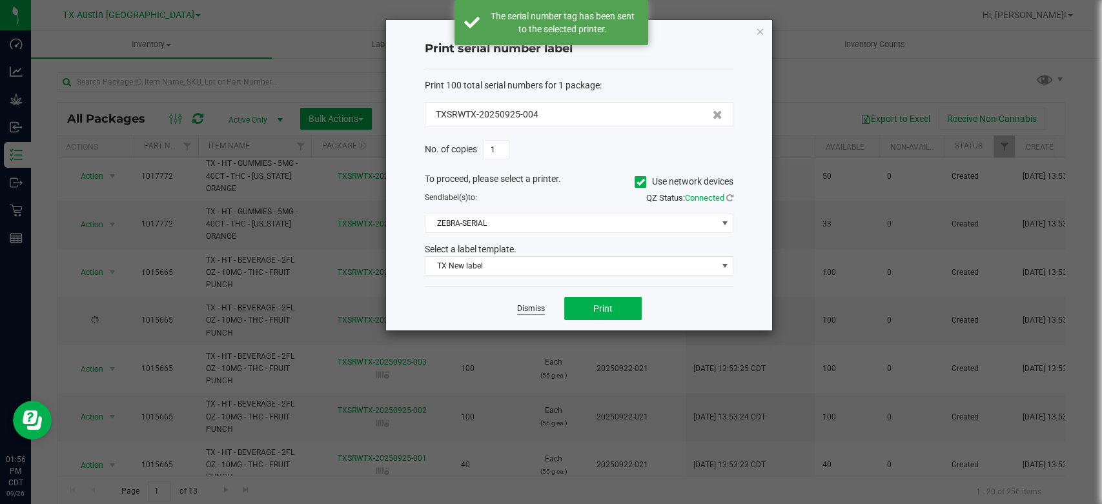
click at [523, 310] on link "Dismiss" at bounding box center [531, 308] width 28 height 11
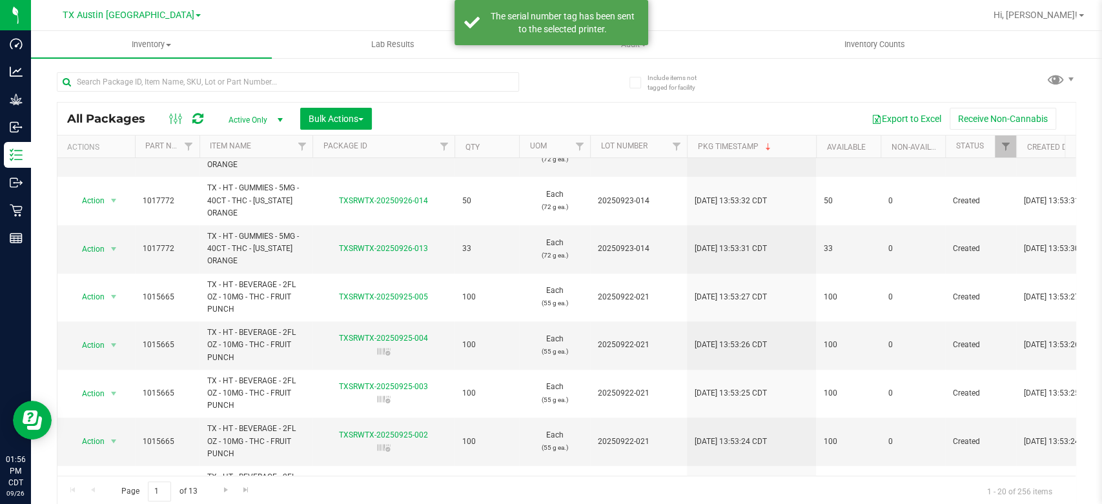
scroll to position [560, 0]
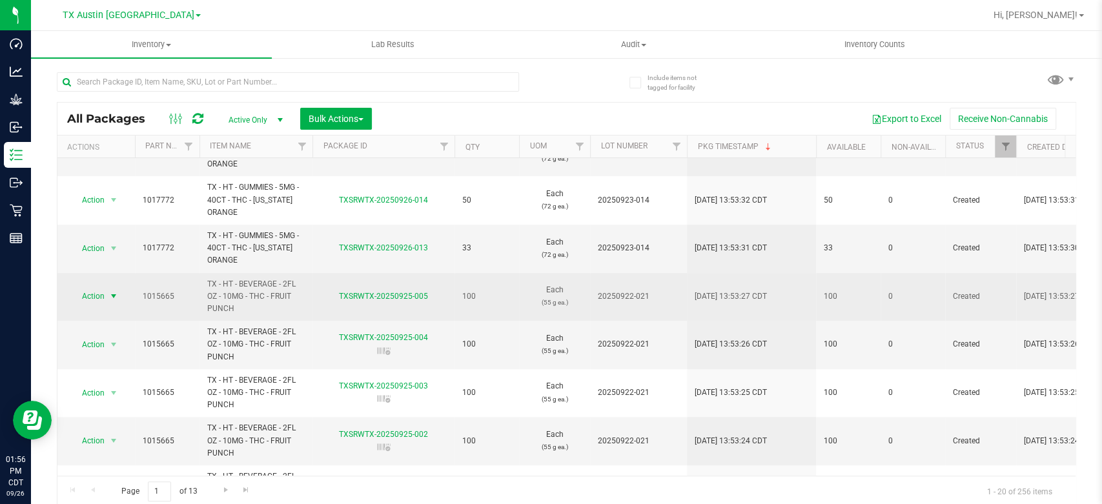
click at [101, 299] on span "Action" at bounding box center [87, 296] width 35 height 18
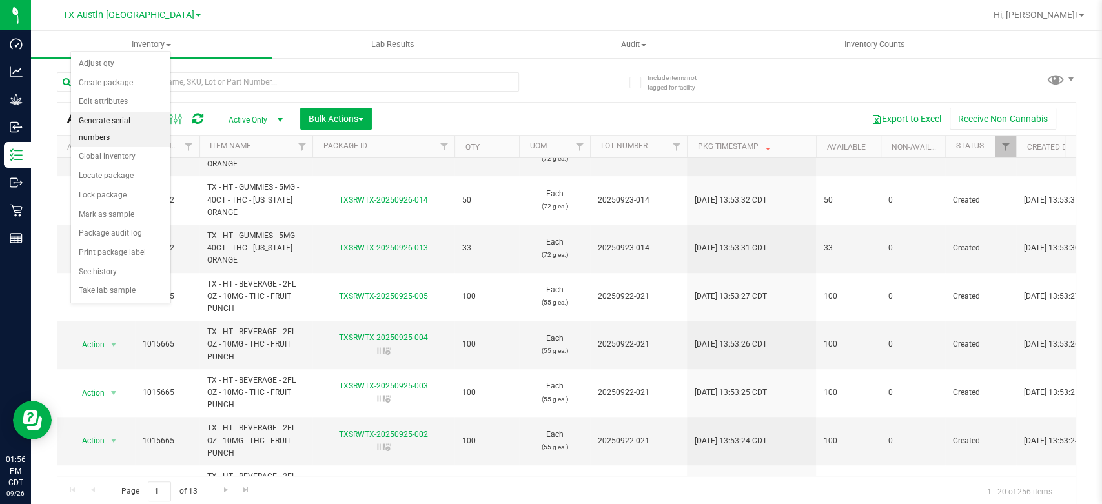
click at [143, 121] on li "Generate serial numbers" at bounding box center [120, 129] width 99 height 35
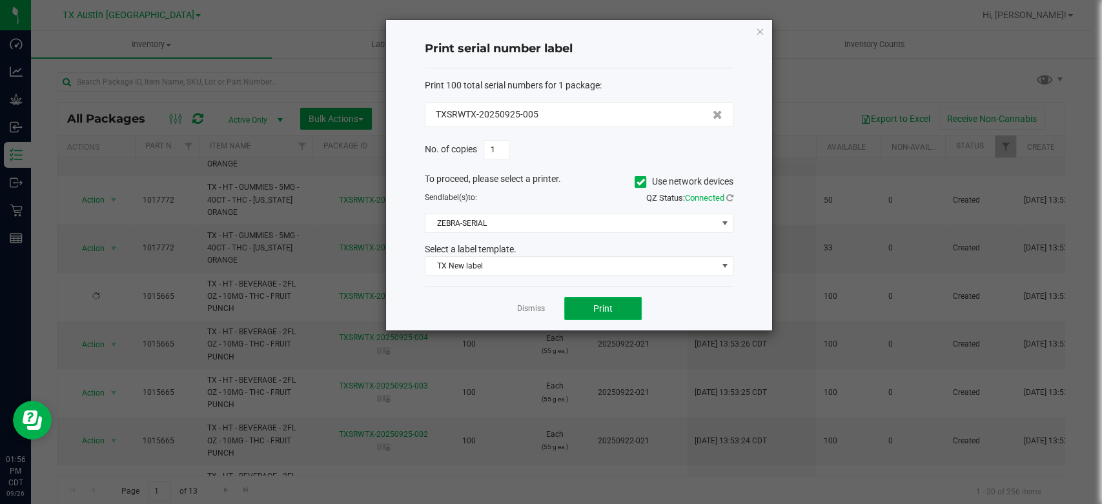
click at [575, 309] on button "Print" at bounding box center [602, 308] width 77 height 23
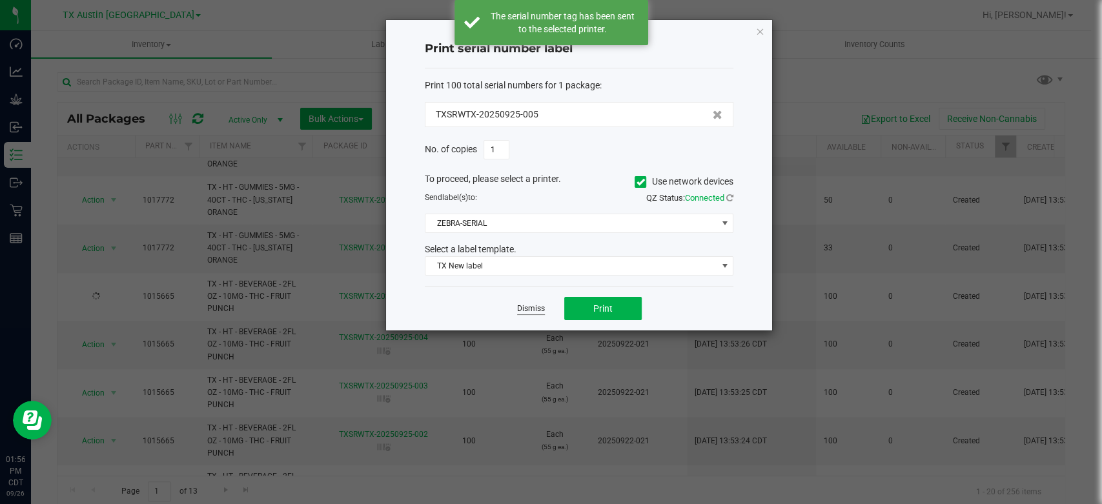
click at [528, 309] on link "Dismiss" at bounding box center [531, 308] width 28 height 11
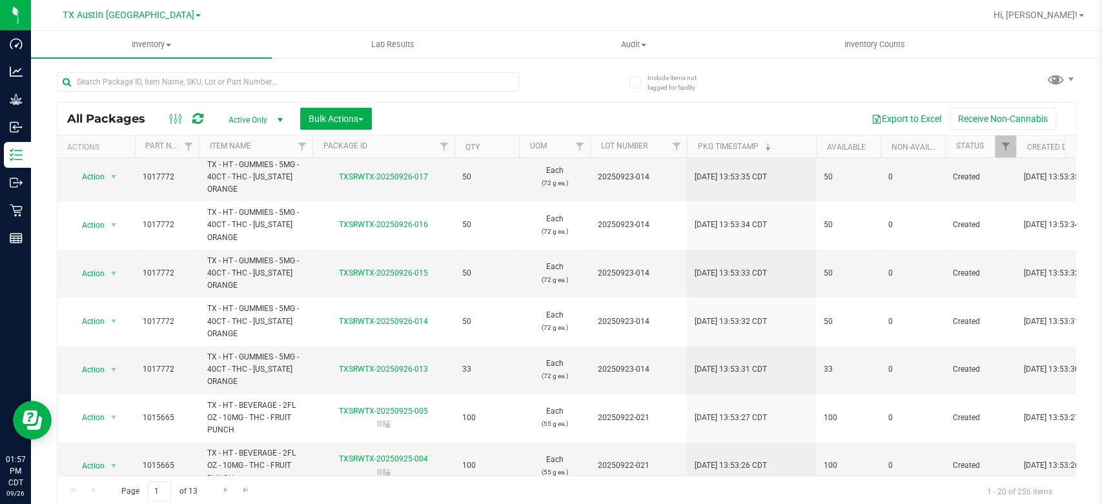
scroll to position [440, 0]
click at [83, 365] on span "Action" at bounding box center [87, 368] width 35 height 18
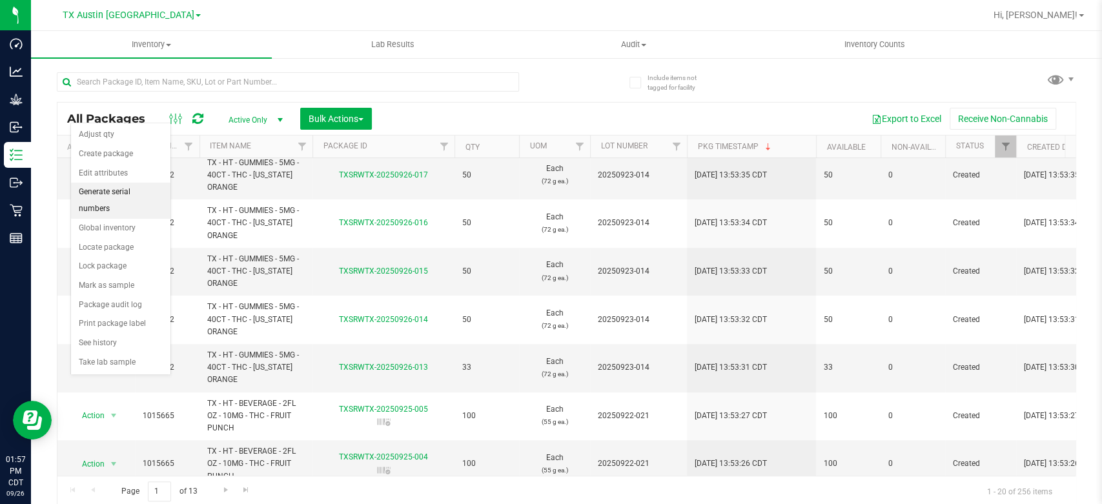
click at [147, 188] on li "Generate serial numbers" at bounding box center [120, 200] width 99 height 35
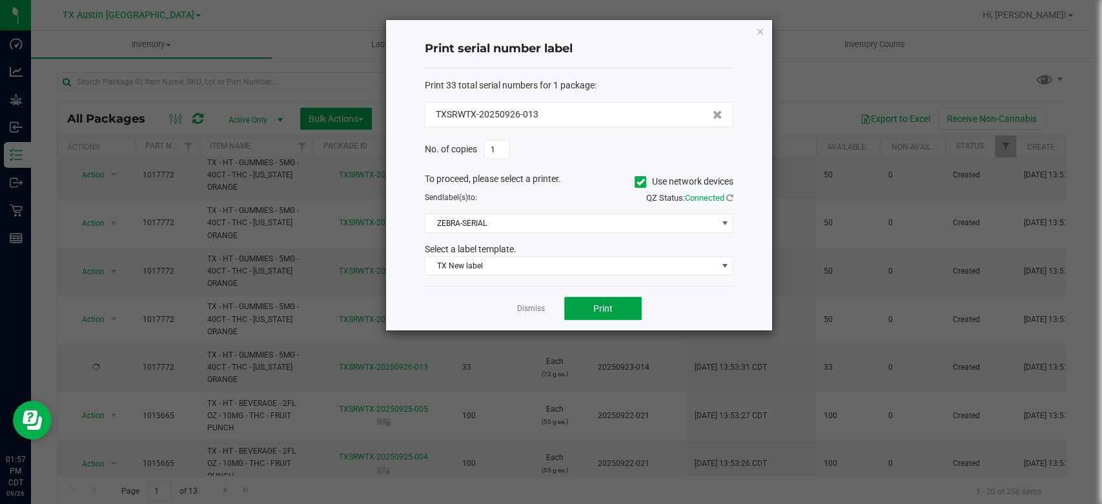
click at [603, 306] on span "Print" at bounding box center [602, 308] width 19 height 10
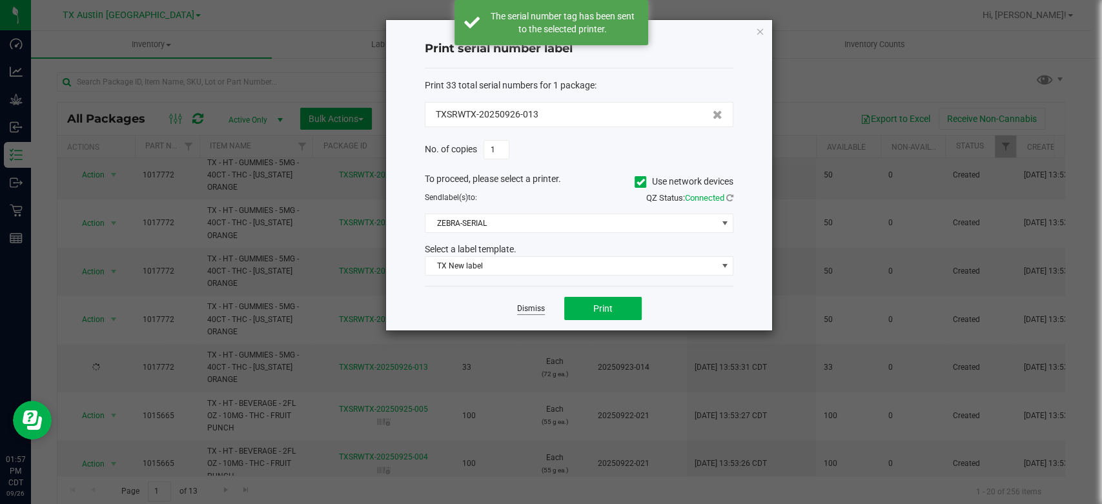
click at [542, 310] on link "Dismiss" at bounding box center [531, 308] width 28 height 11
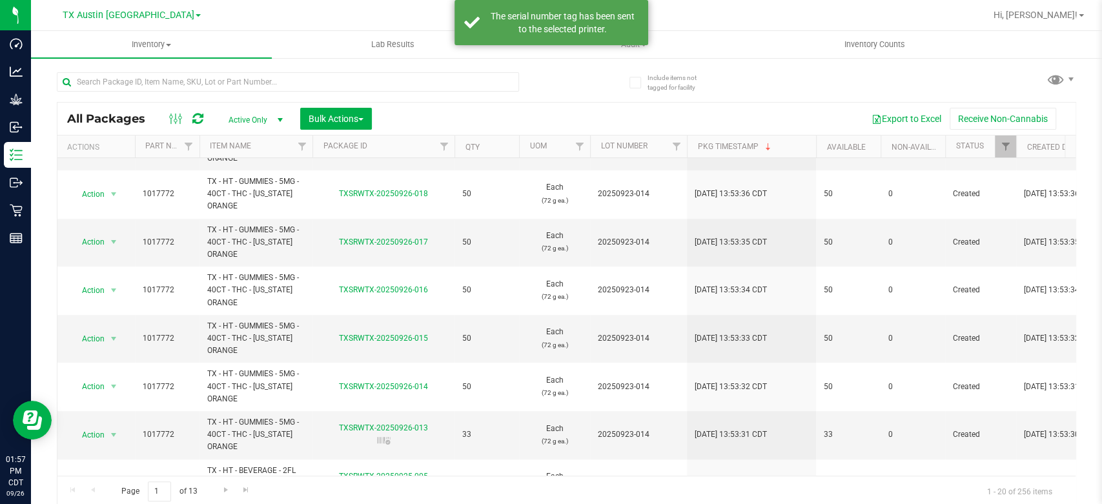
scroll to position [456, 0]
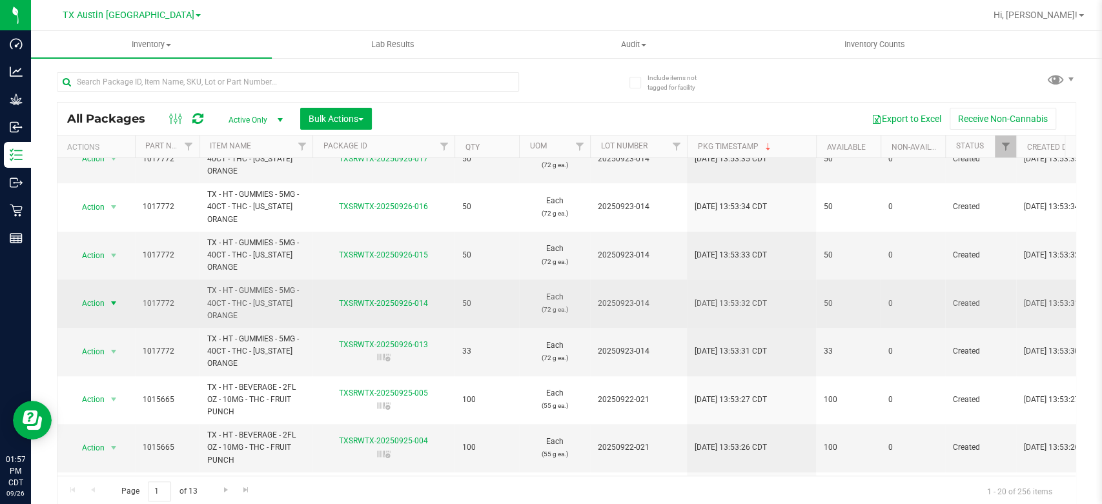
click at [79, 304] on span "Action" at bounding box center [87, 303] width 35 height 18
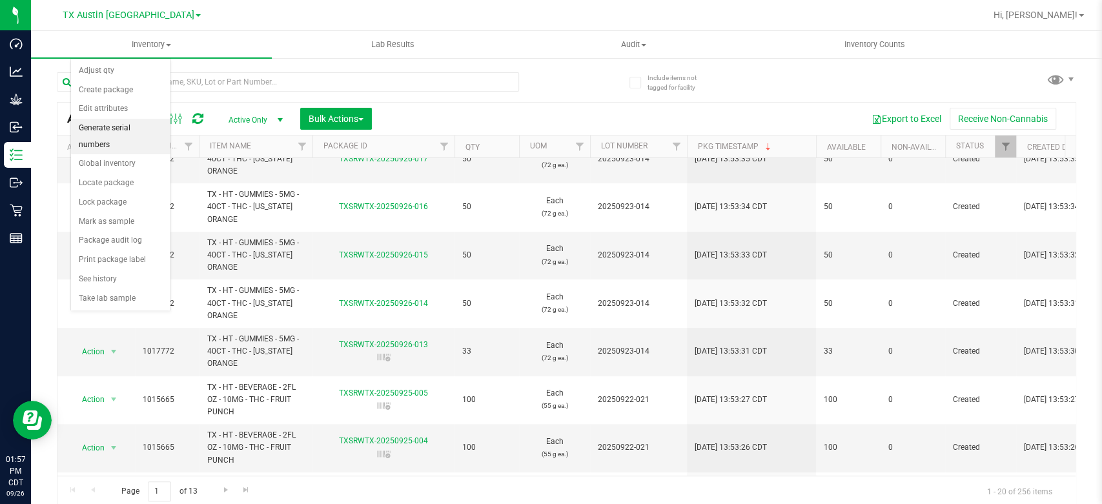
click at [114, 133] on li "Generate serial numbers" at bounding box center [120, 136] width 99 height 35
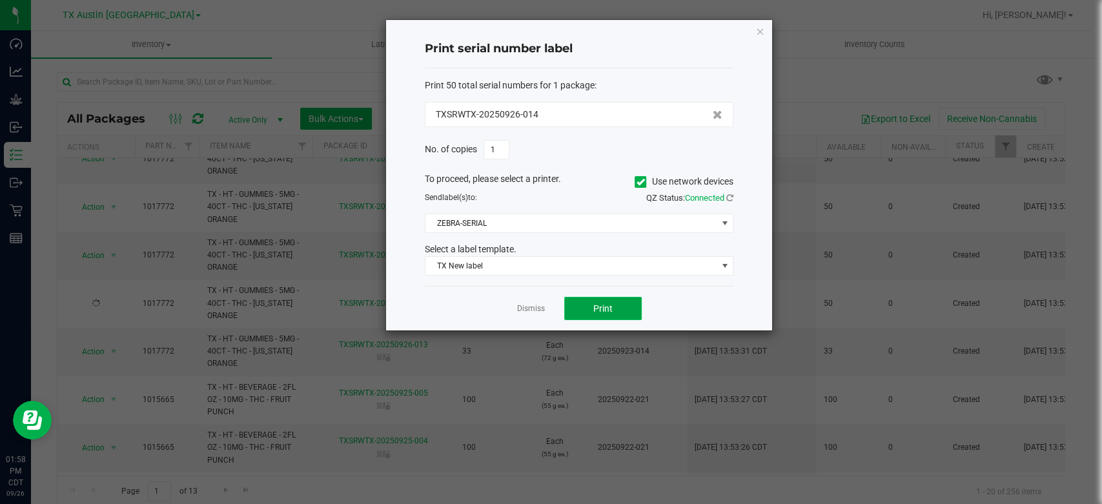
click at [617, 303] on button "Print" at bounding box center [602, 308] width 77 height 23
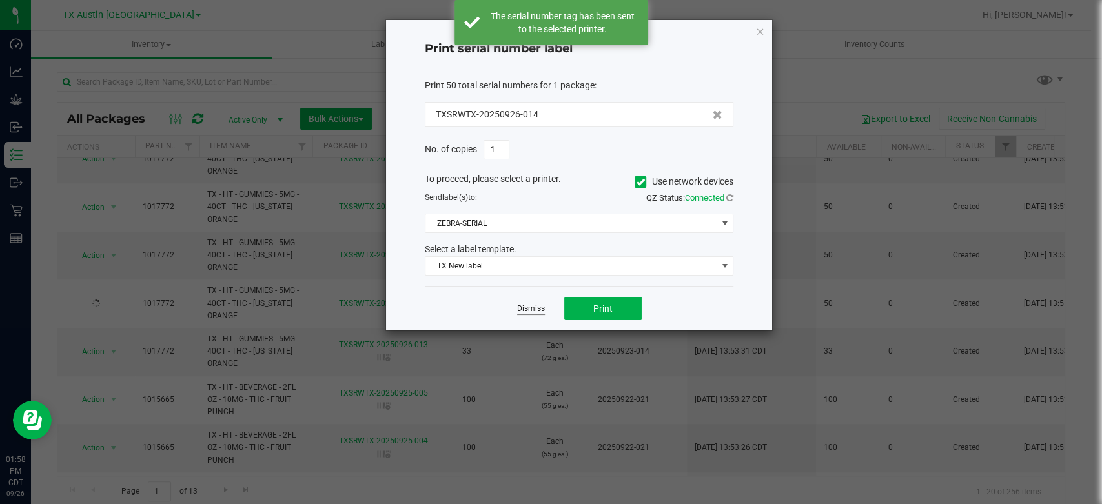
click at [542, 304] on link "Dismiss" at bounding box center [531, 308] width 28 height 11
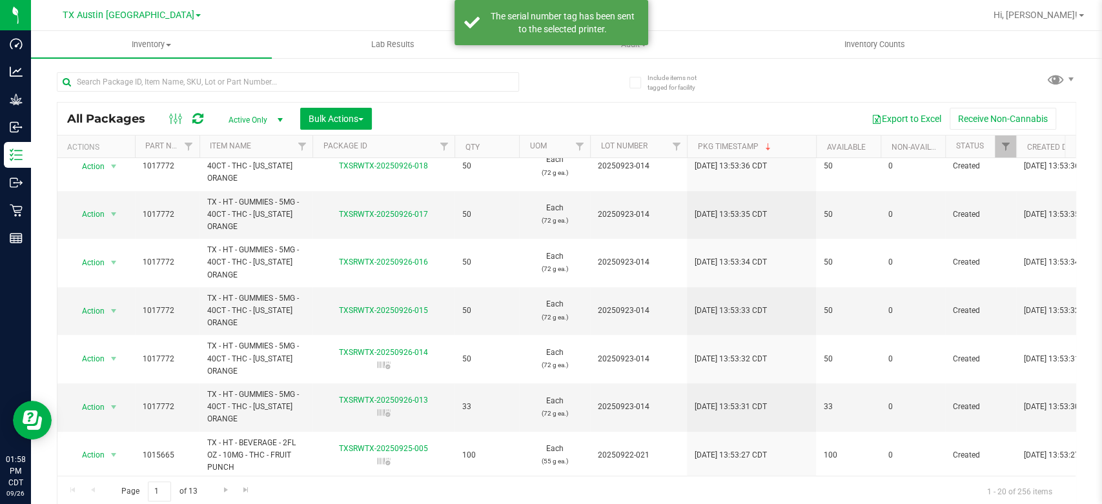
scroll to position [416, 0]
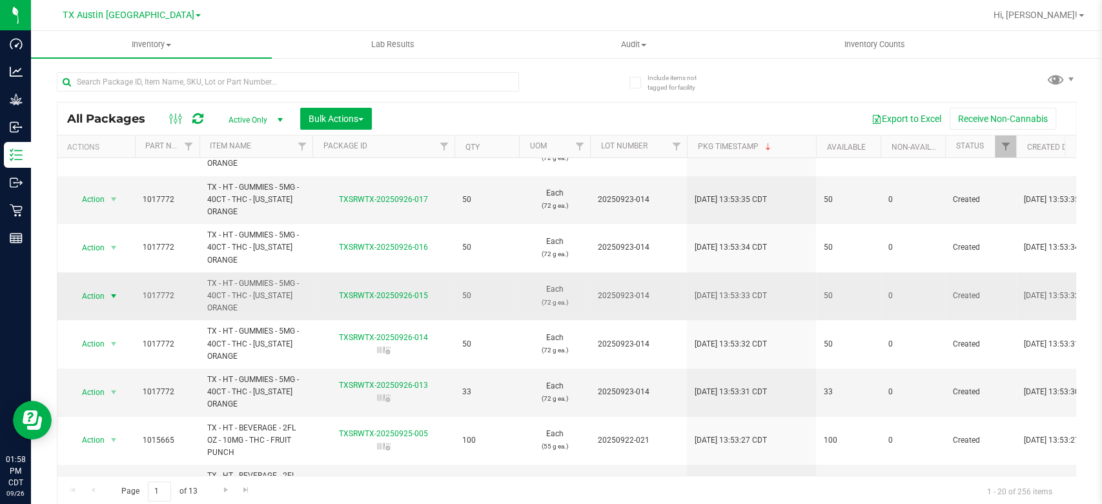
click at [97, 293] on span "Action" at bounding box center [87, 296] width 35 height 18
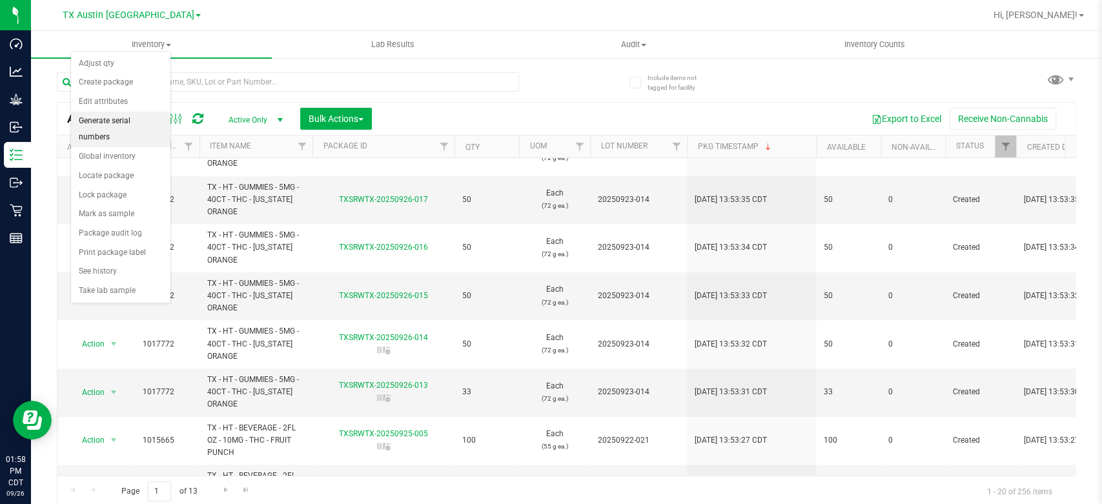
click at [144, 123] on li "Generate serial numbers" at bounding box center [120, 129] width 99 height 35
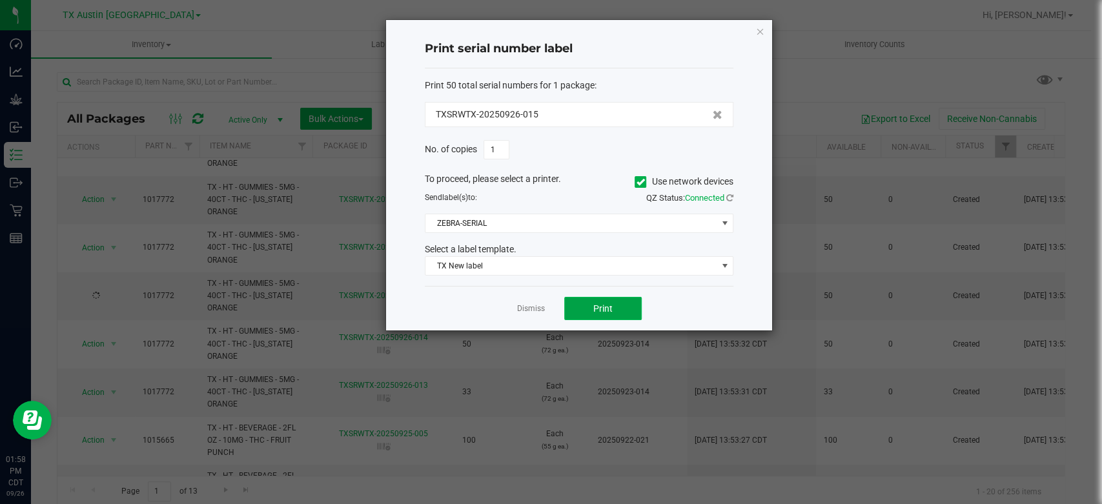
click at [586, 307] on button "Print" at bounding box center [602, 308] width 77 height 23
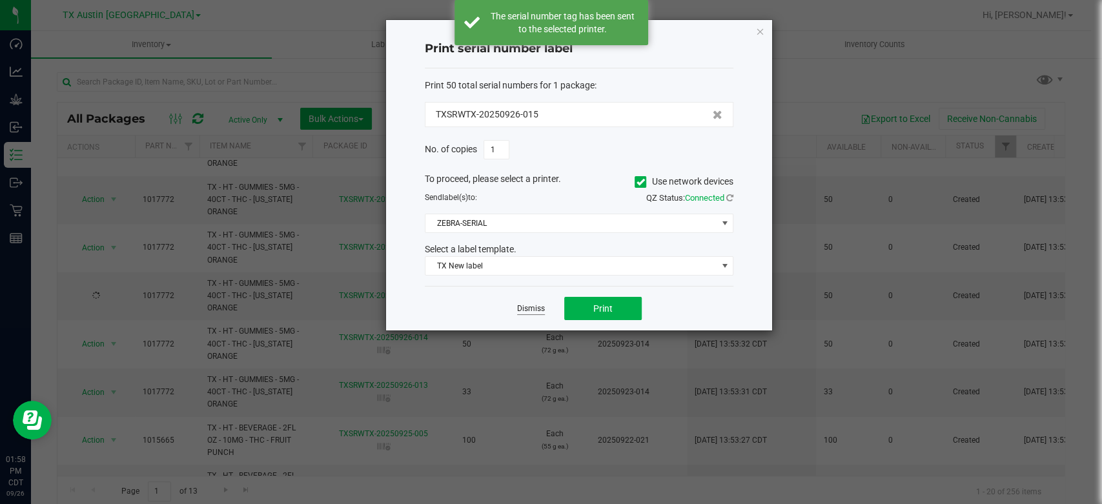
click at [531, 312] on link "Dismiss" at bounding box center [531, 308] width 28 height 11
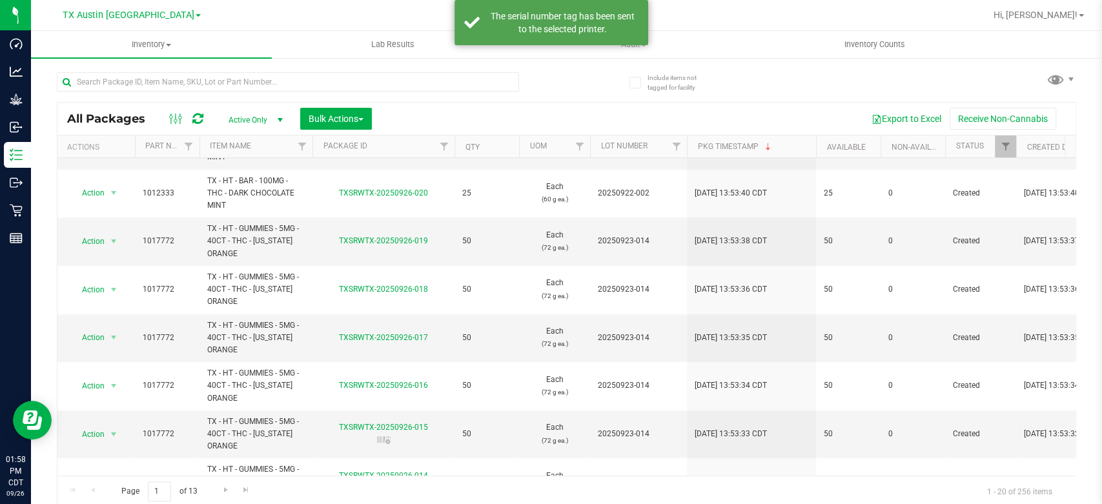
scroll to position [278, 0]
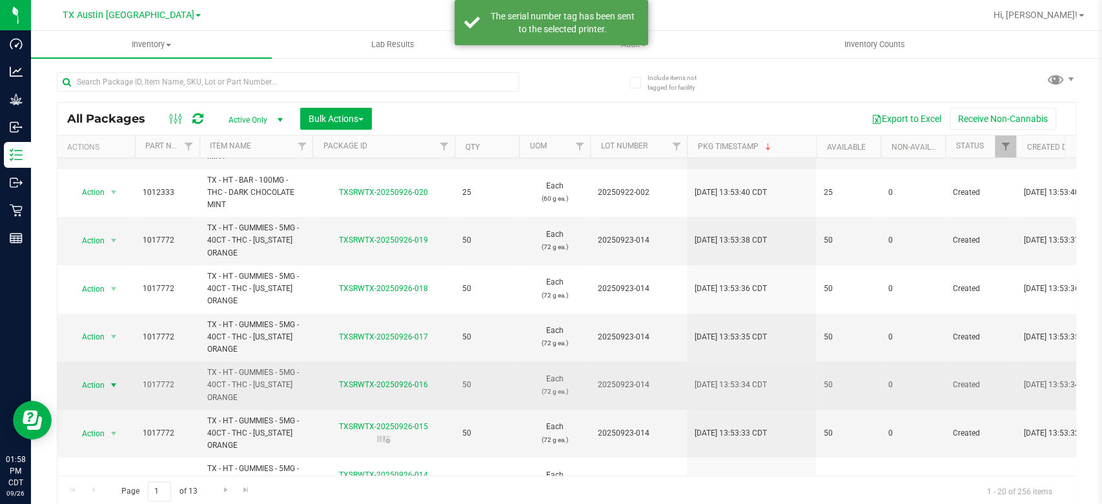
click at [98, 376] on span "Action" at bounding box center [87, 385] width 35 height 18
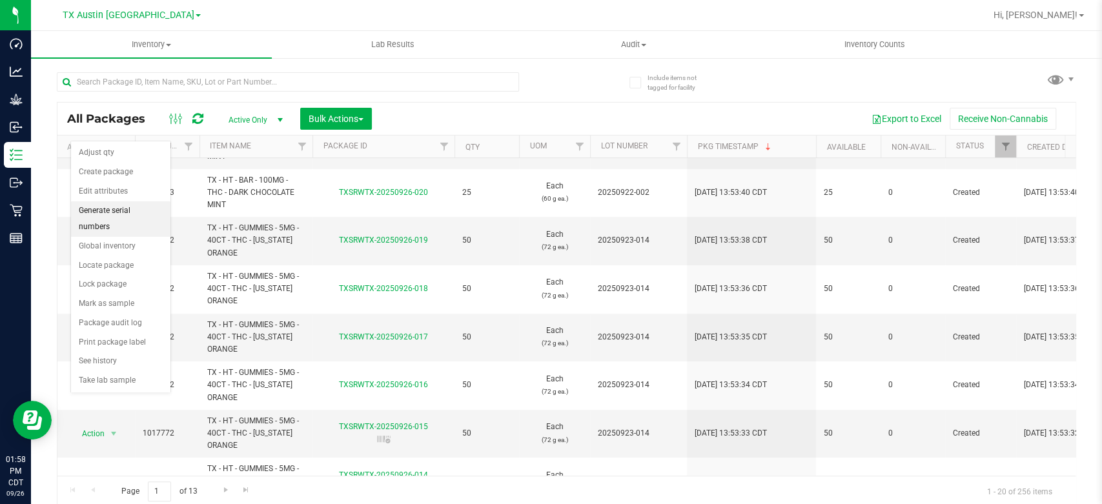
click at [132, 210] on li "Generate serial numbers" at bounding box center [120, 218] width 99 height 35
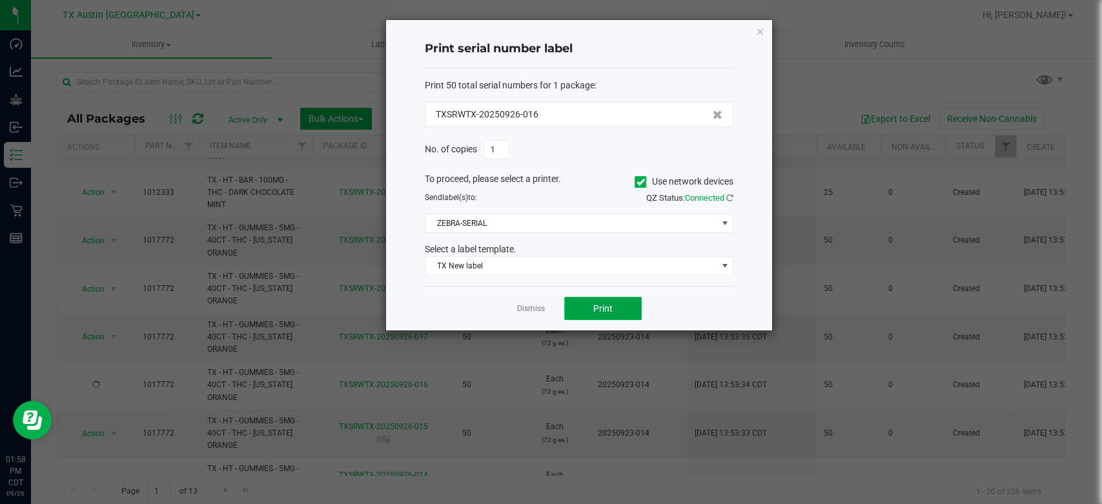
click at [582, 306] on button "Print" at bounding box center [602, 308] width 77 height 23
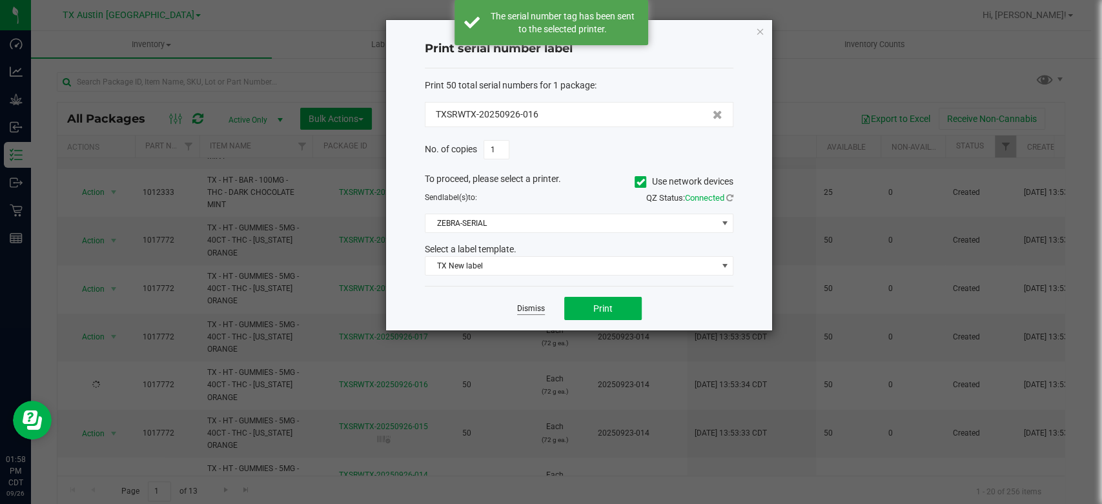
click at [523, 309] on link "Dismiss" at bounding box center [531, 308] width 28 height 11
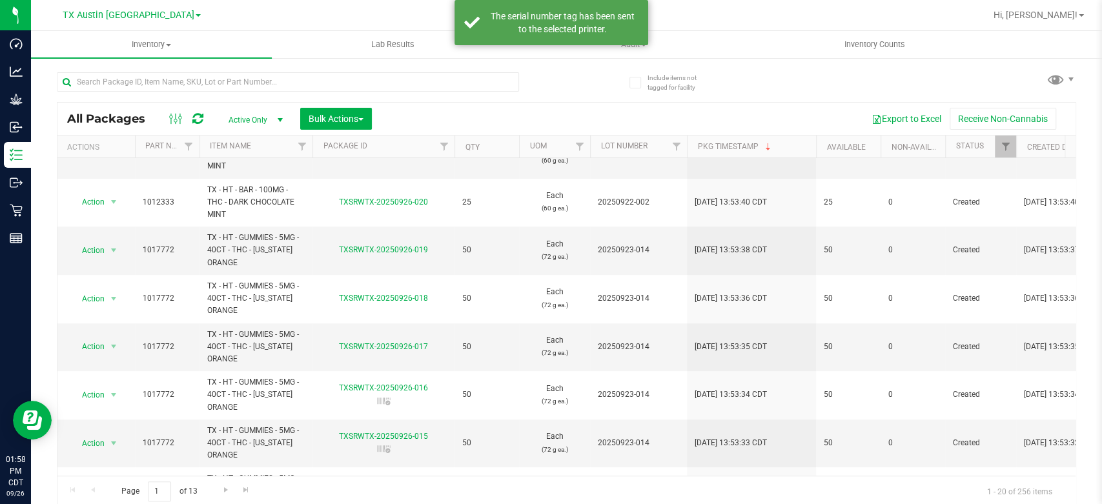
scroll to position [272, 0]
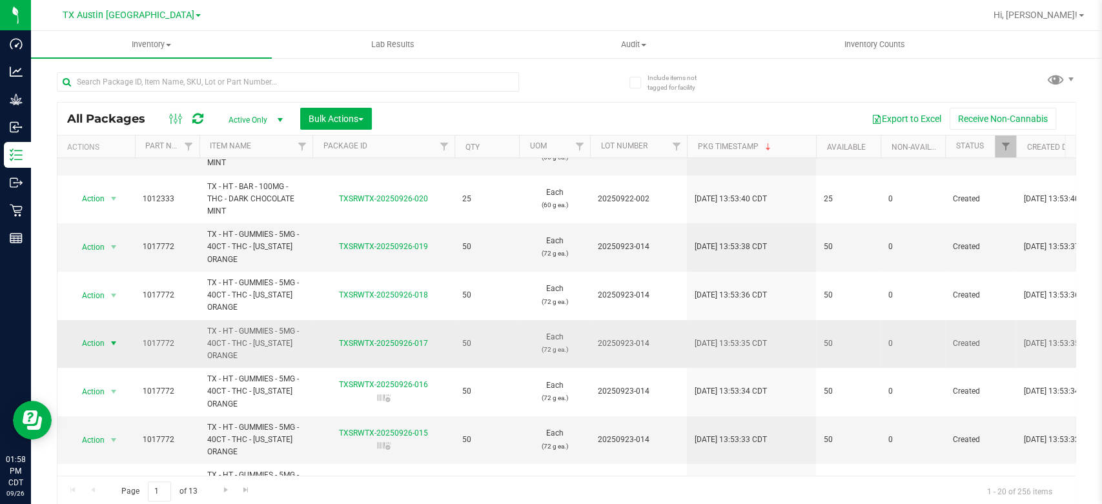
click at [96, 344] on span "Action" at bounding box center [87, 343] width 35 height 18
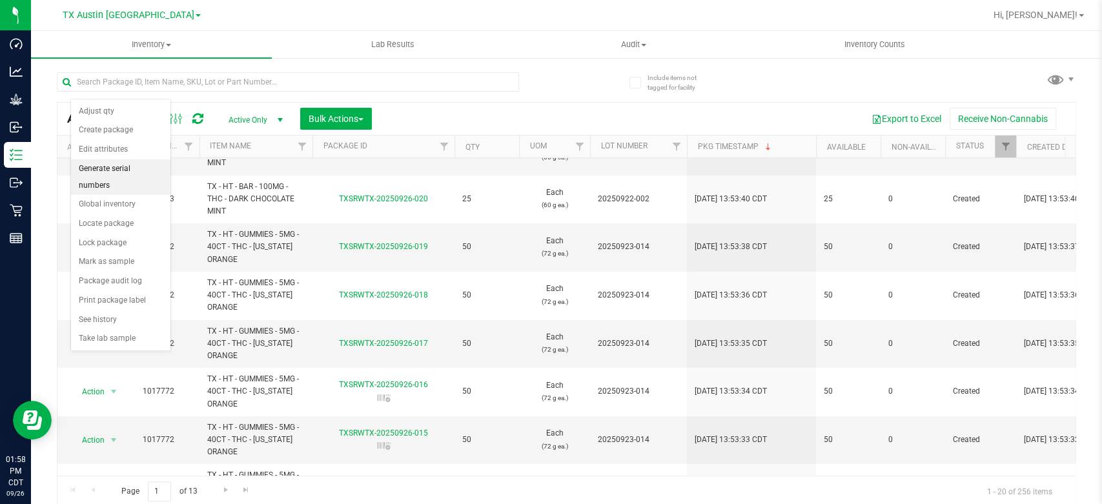
click at [139, 172] on li "Generate serial numbers" at bounding box center [120, 176] width 99 height 35
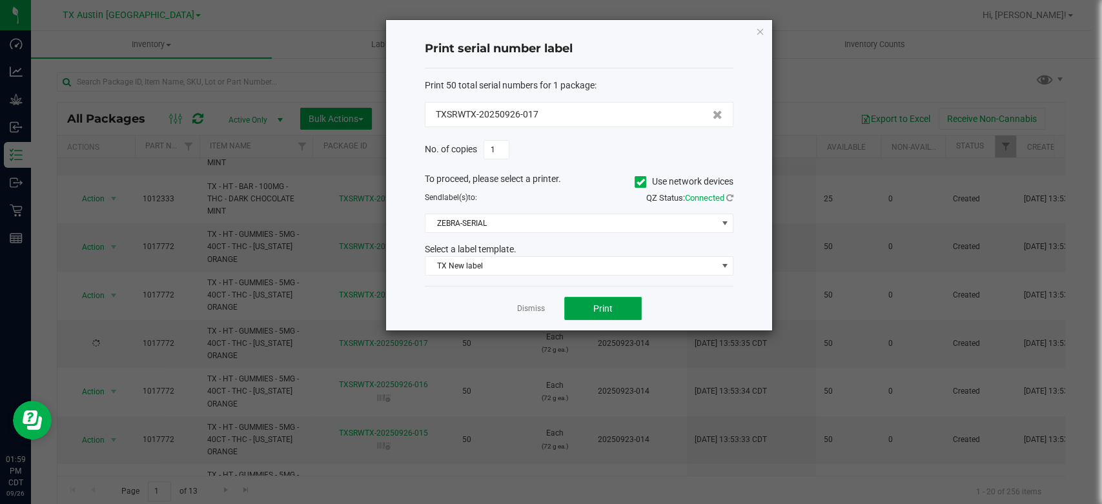
click at [607, 309] on span "Print" at bounding box center [602, 308] width 19 height 10
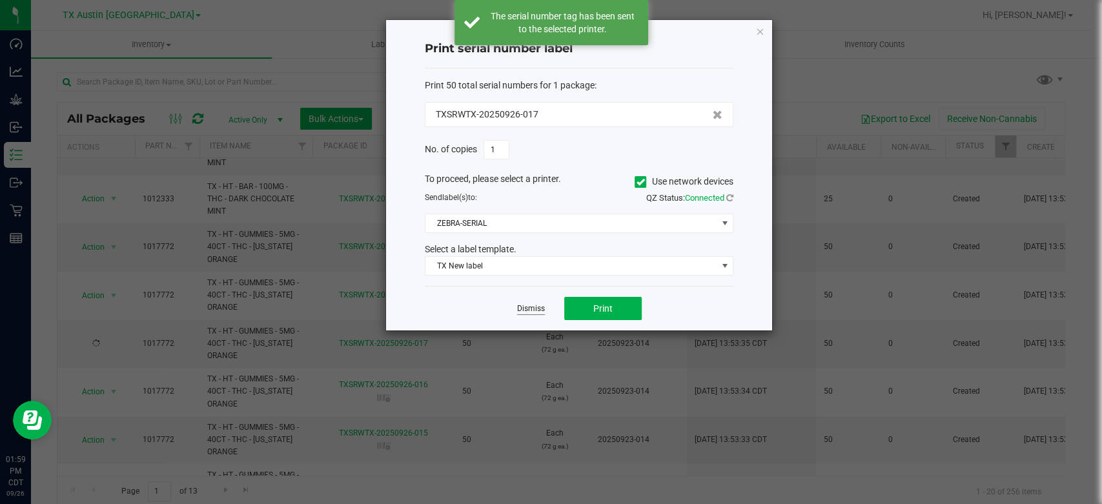
click at [538, 306] on link "Dismiss" at bounding box center [531, 308] width 28 height 11
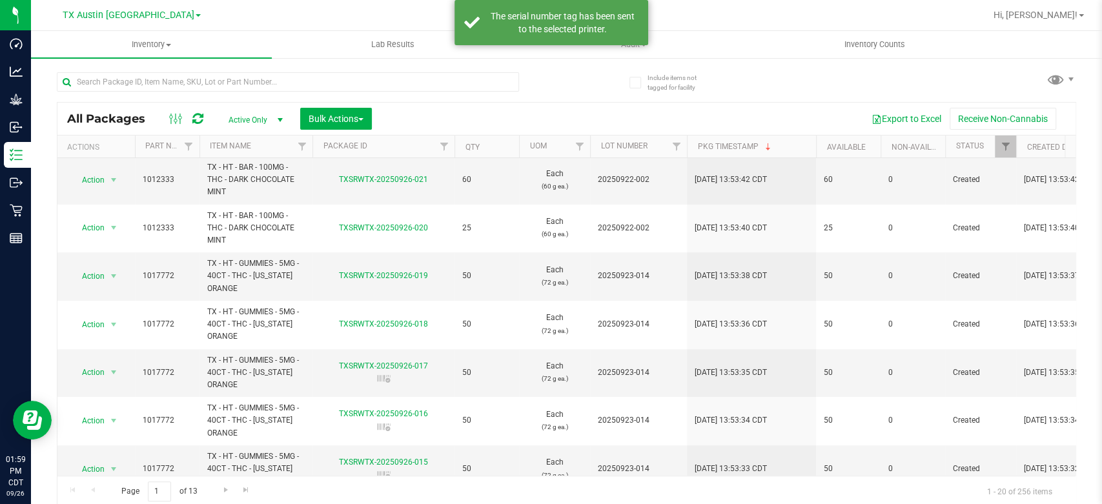
scroll to position [246, 0]
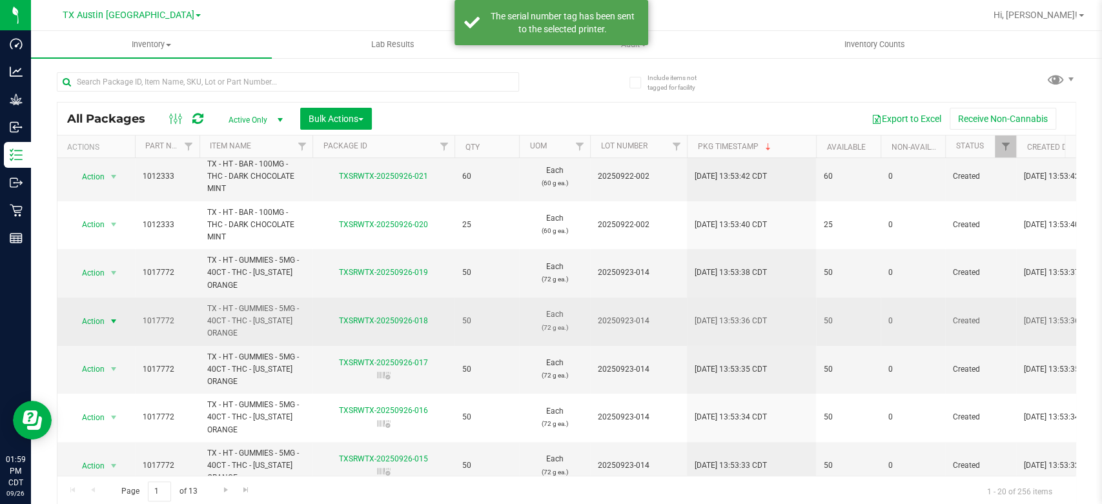
click at [86, 323] on span "Action" at bounding box center [87, 321] width 35 height 18
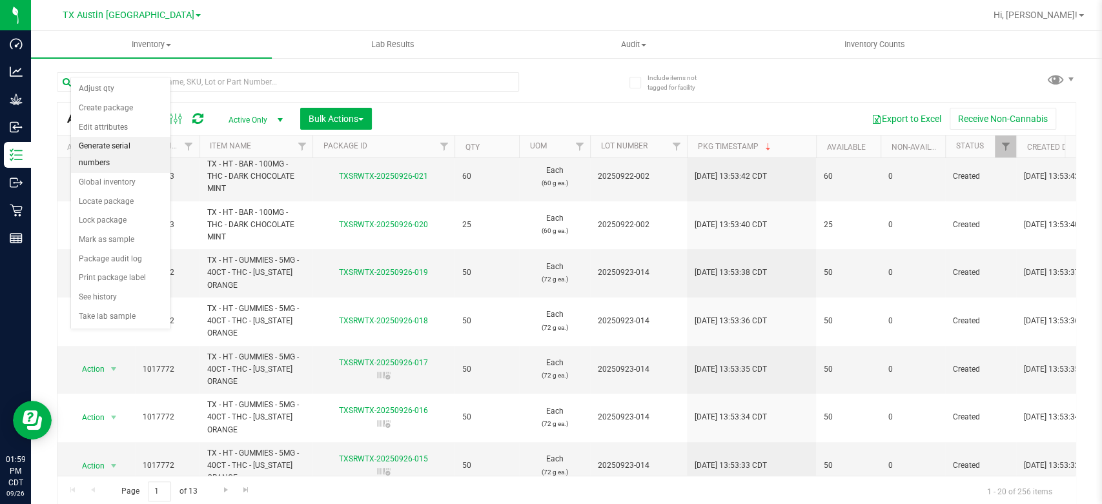
click at [124, 148] on li "Generate serial numbers" at bounding box center [120, 154] width 99 height 35
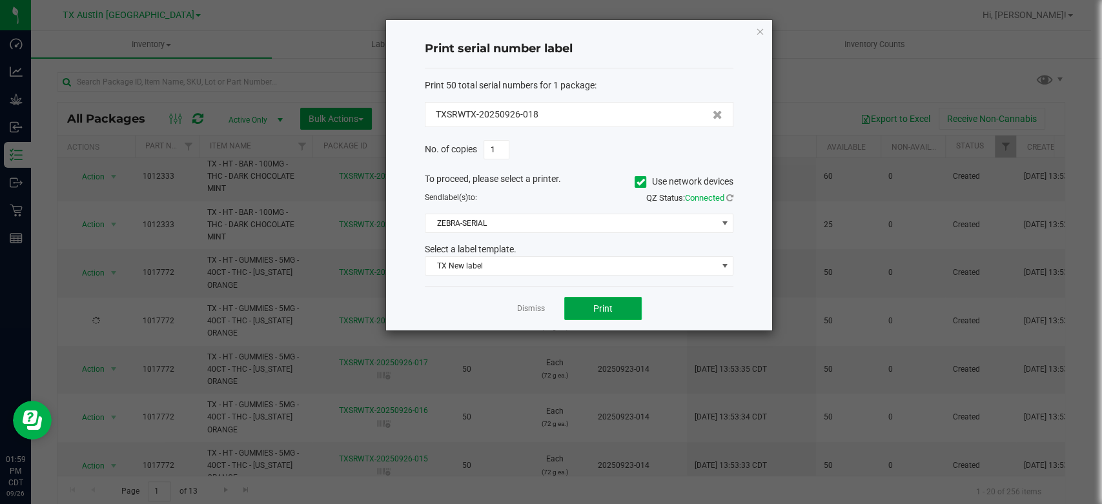
click at [606, 313] on span "Print" at bounding box center [602, 308] width 19 height 10
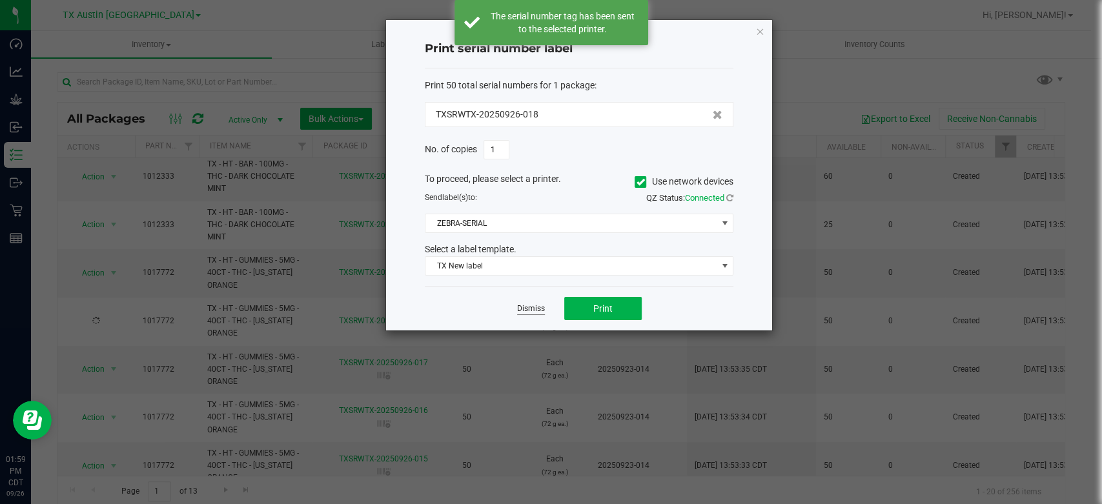
click at [531, 312] on link "Dismiss" at bounding box center [531, 308] width 28 height 11
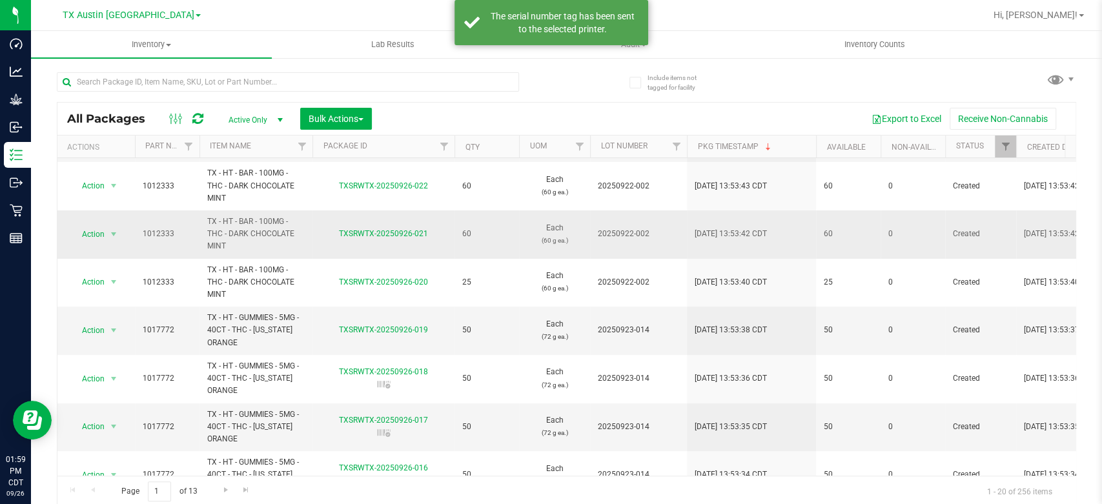
scroll to position [195, 0]
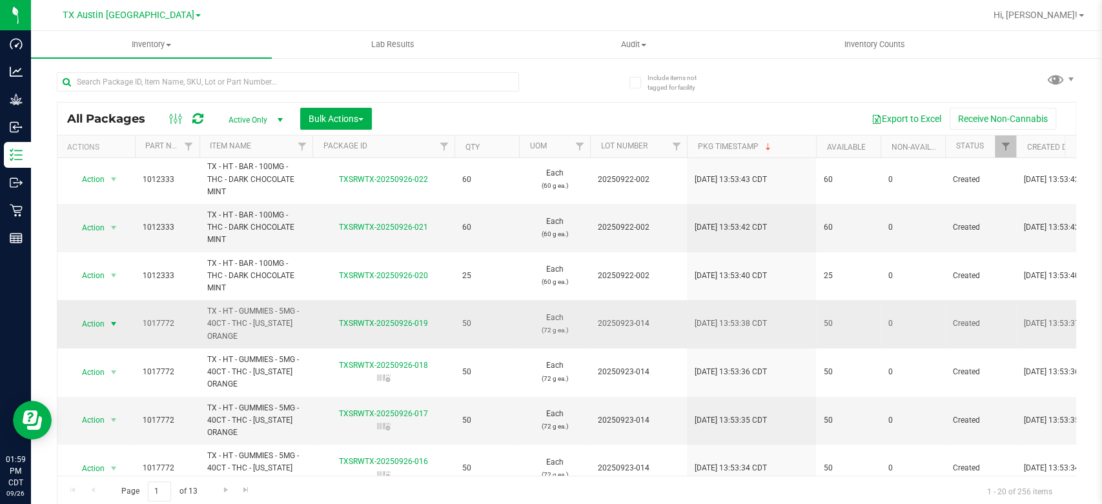
click at [93, 324] on span "Action" at bounding box center [87, 324] width 35 height 18
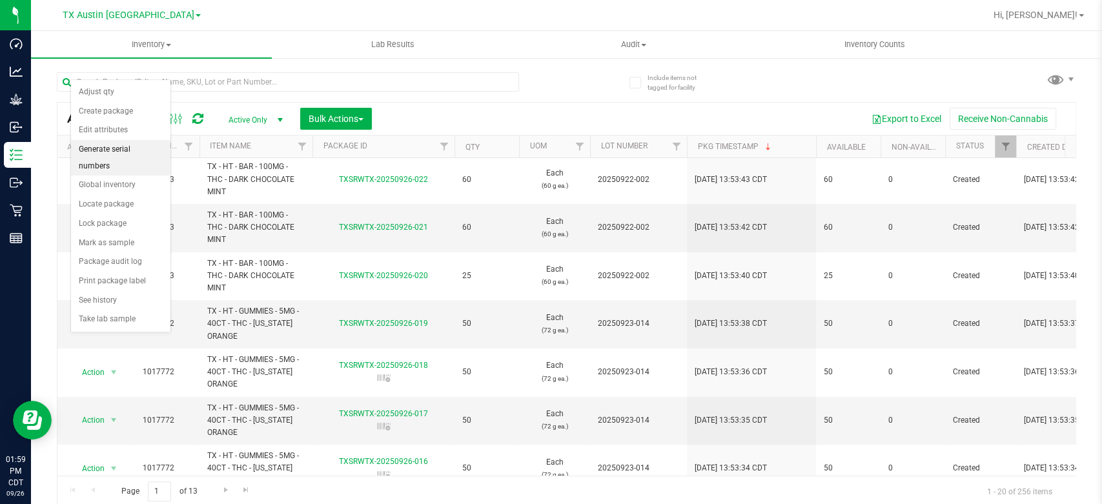
click at [142, 146] on li "Generate serial numbers" at bounding box center [120, 157] width 99 height 35
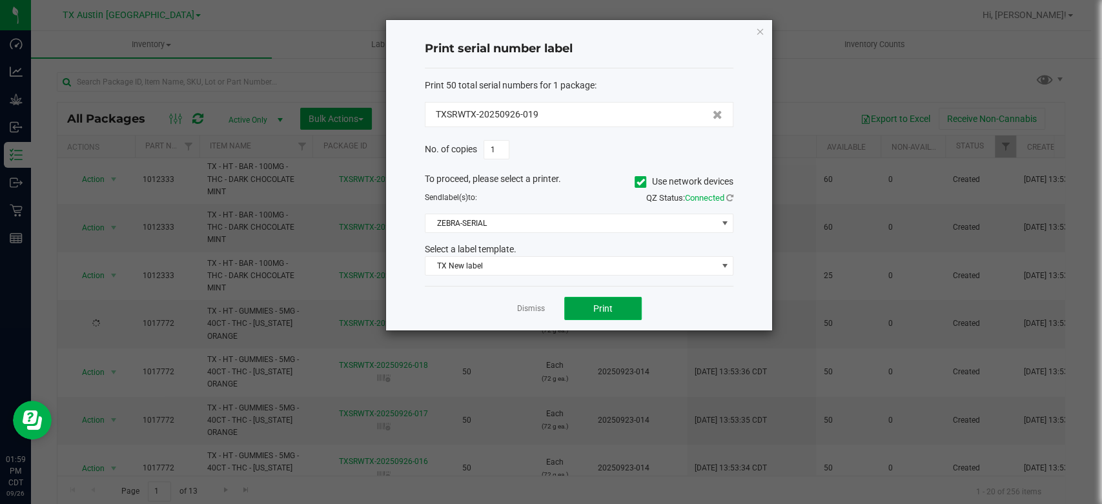
click at [593, 299] on button "Print" at bounding box center [602, 308] width 77 height 23
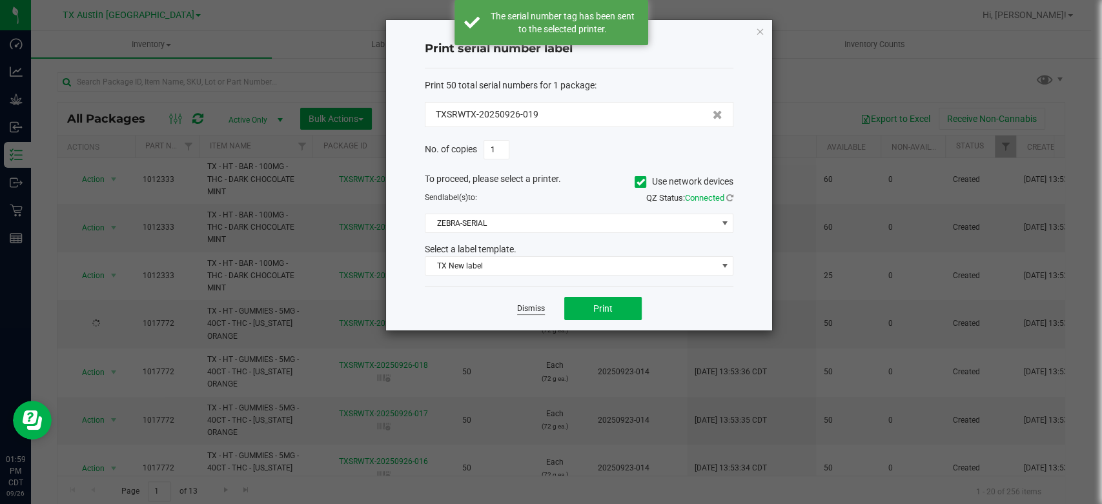
click at [531, 305] on link "Dismiss" at bounding box center [531, 308] width 28 height 11
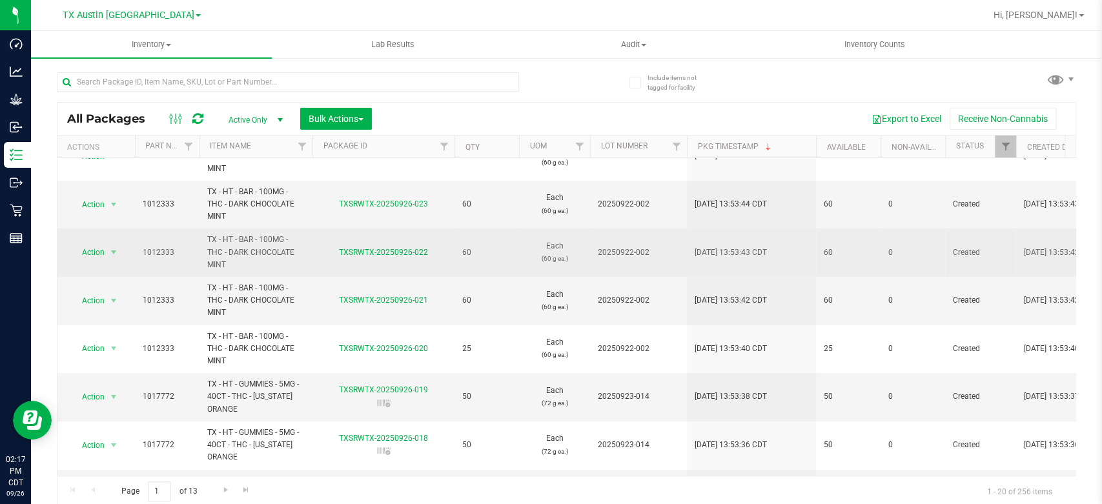
scroll to position [0, 0]
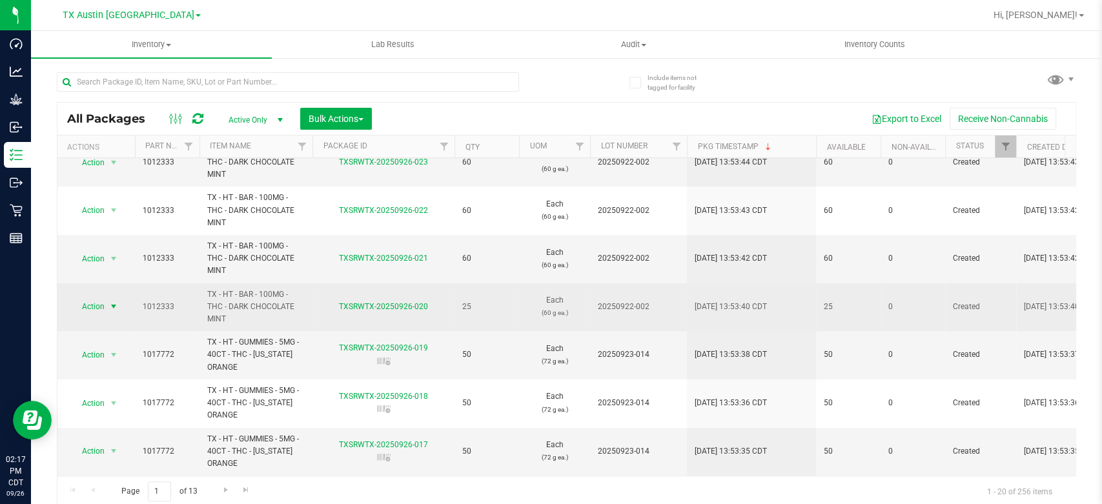
click at [94, 314] on span "Action" at bounding box center [87, 307] width 35 height 18
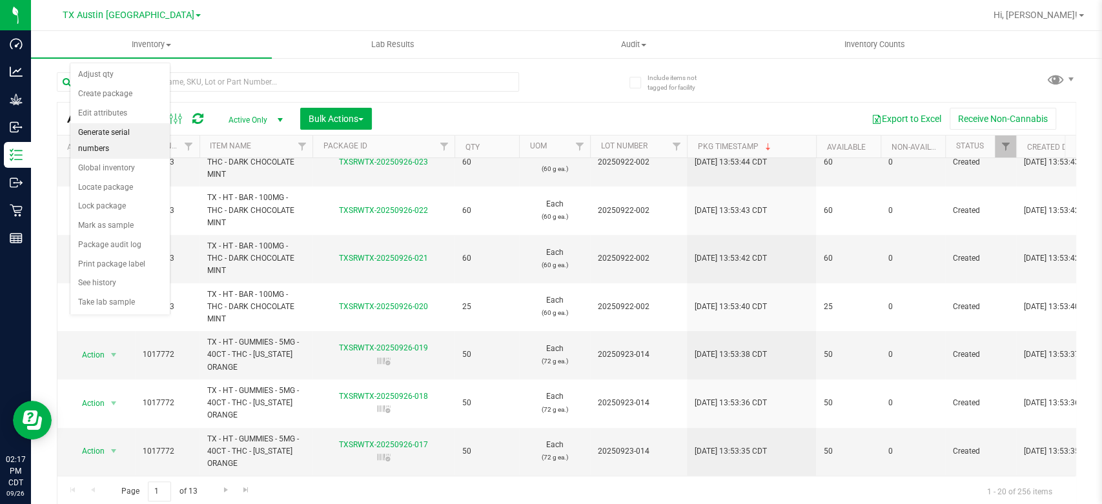
click at [150, 127] on li "Generate serial numbers" at bounding box center [119, 140] width 99 height 35
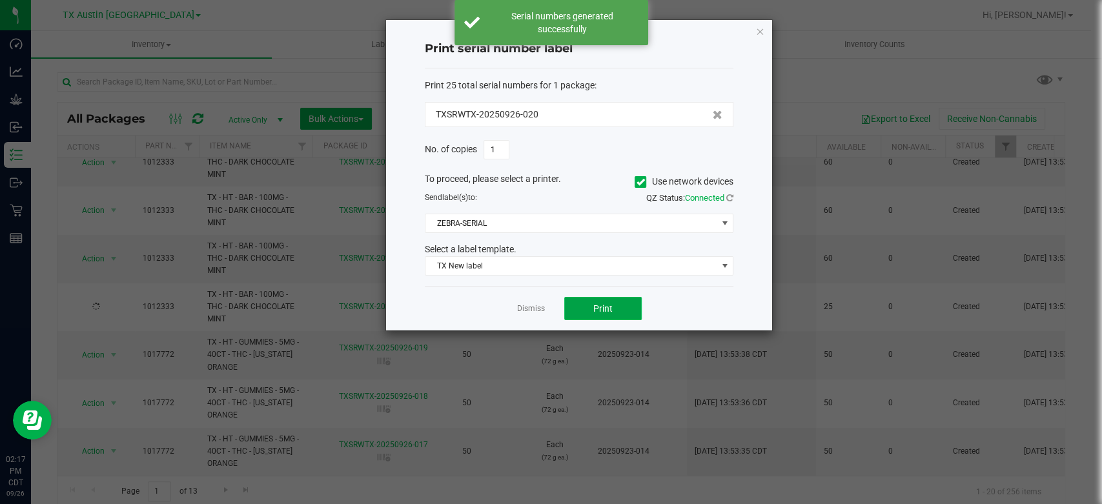
click at [589, 306] on button "Print" at bounding box center [602, 308] width 77 height 23
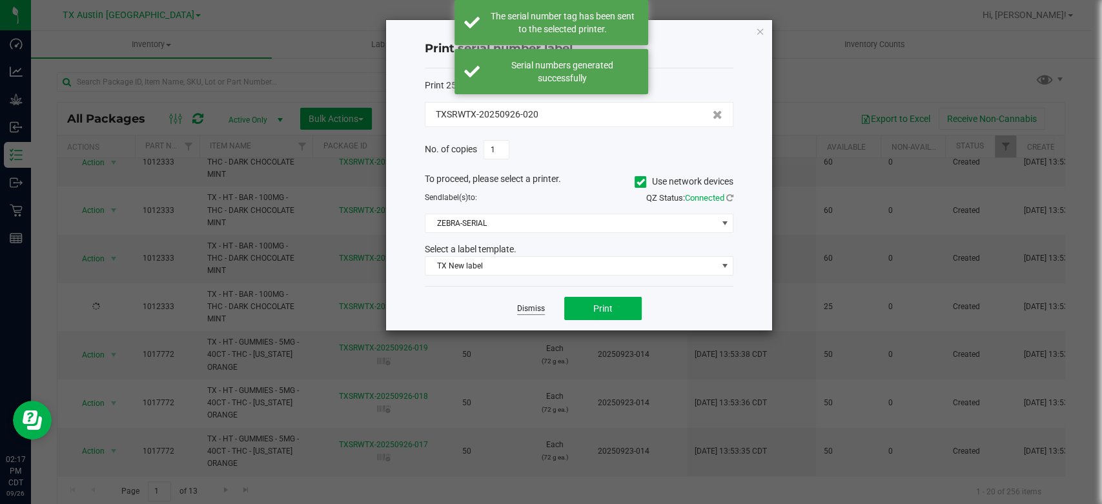
click at [536, 307] on link "Dismiss" at bounding box center [531, 308] width 28 height 11
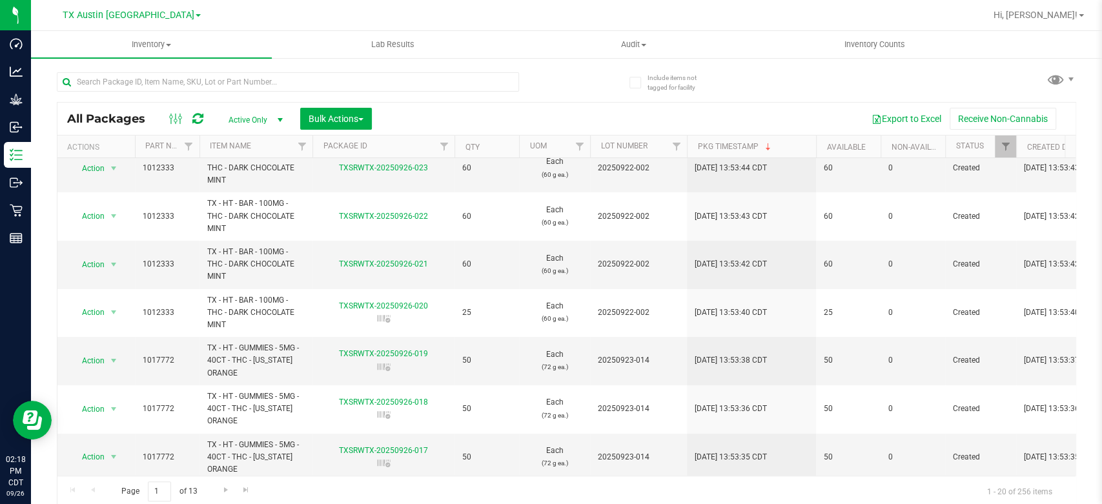
scroll to position [159, 0]
click at [89, 262] on span "Action" at bounding box center [87, 263] width 35 height 18
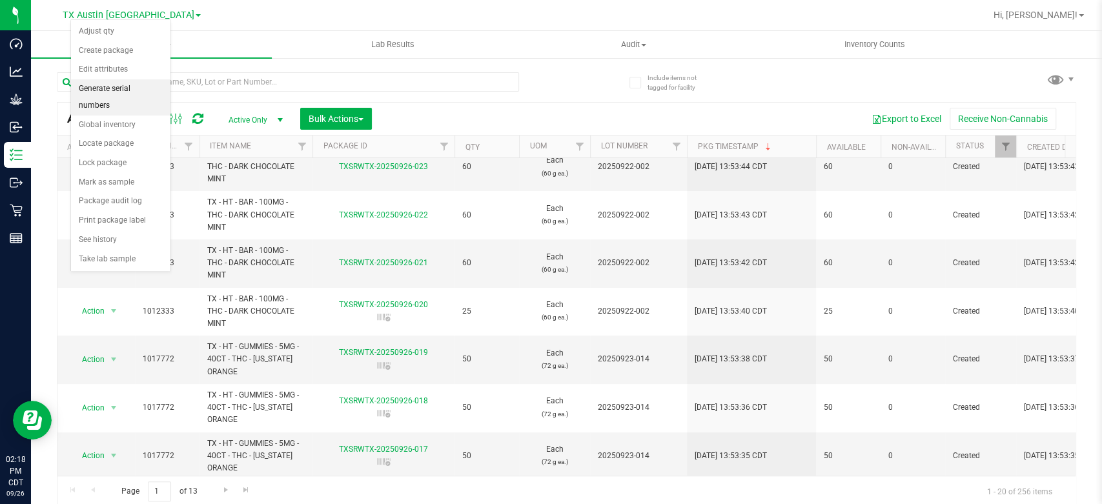
click at [141, 92] on li "Generate serial numbers" at bounding box center [120, 96] width 99 height 35
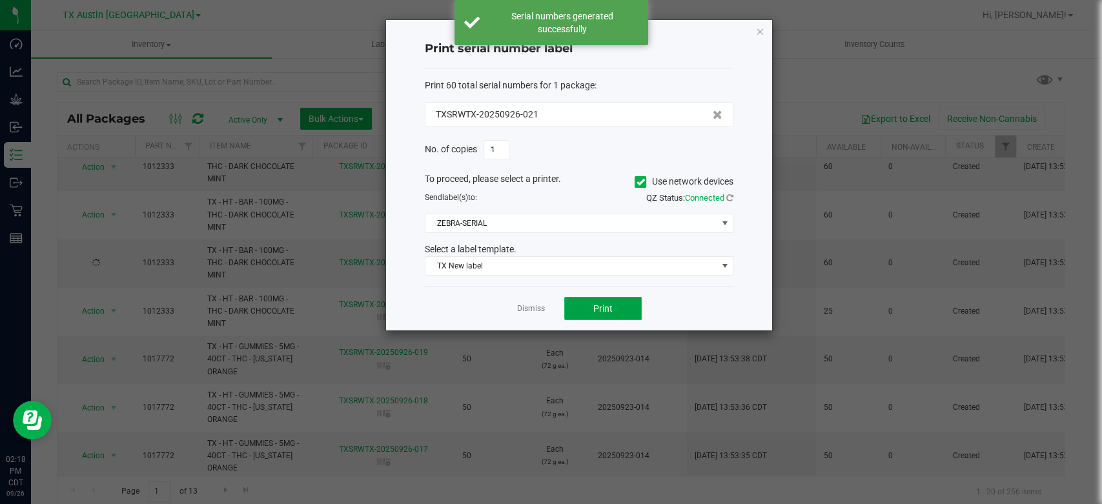
click at [589, 309] on button "Print" at bounding box center [602, 308] width 77 height 23
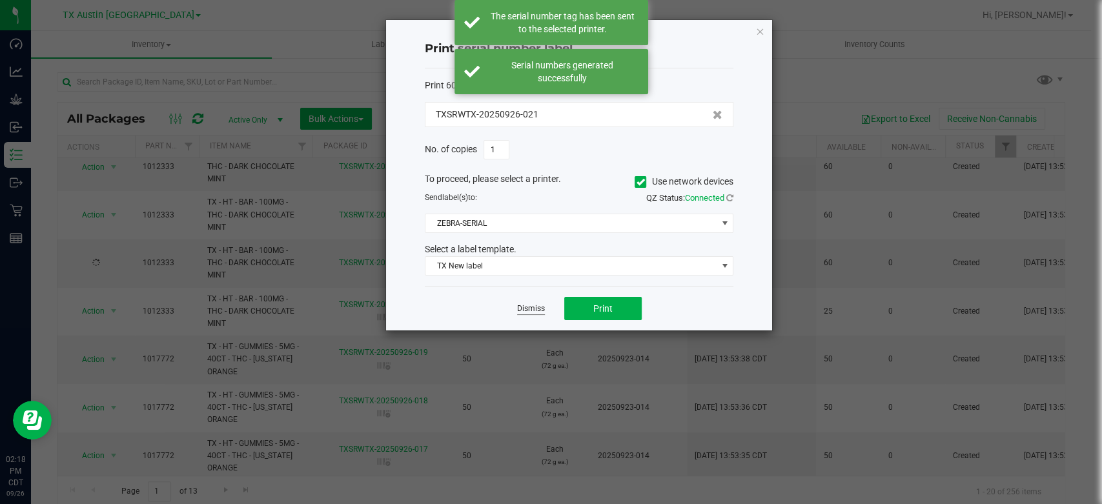
click at [527, 314] on link "Dismiss" at bounding box center [531, 308] width 28 height 11
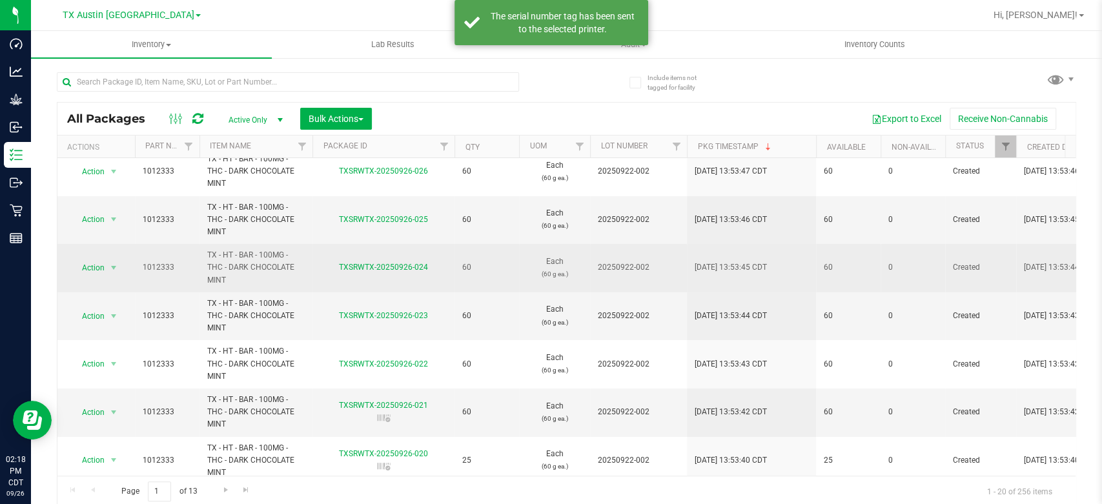
scroll to position [8, 0]
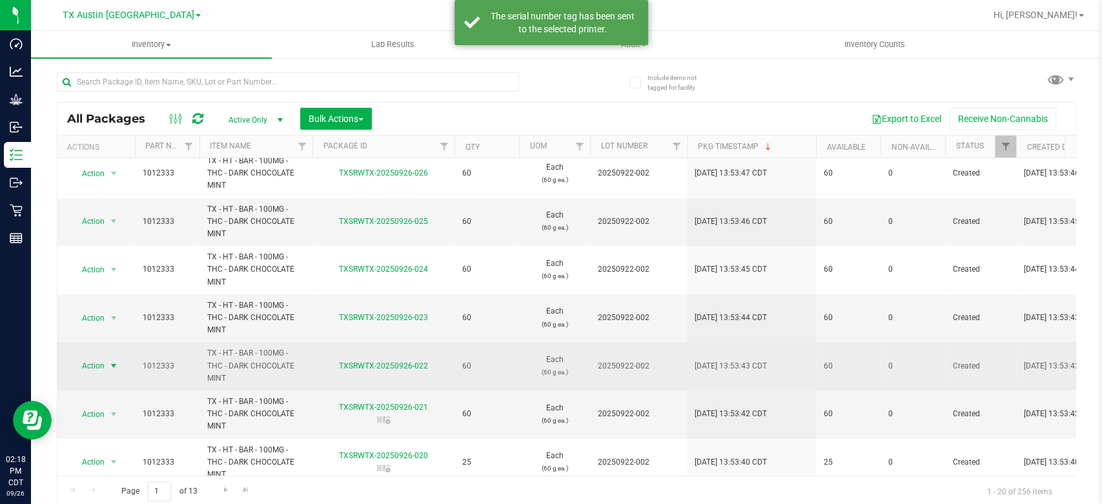
click at [93, 369] on span "Action" at bounding box center [87, 366] width 35 height 18
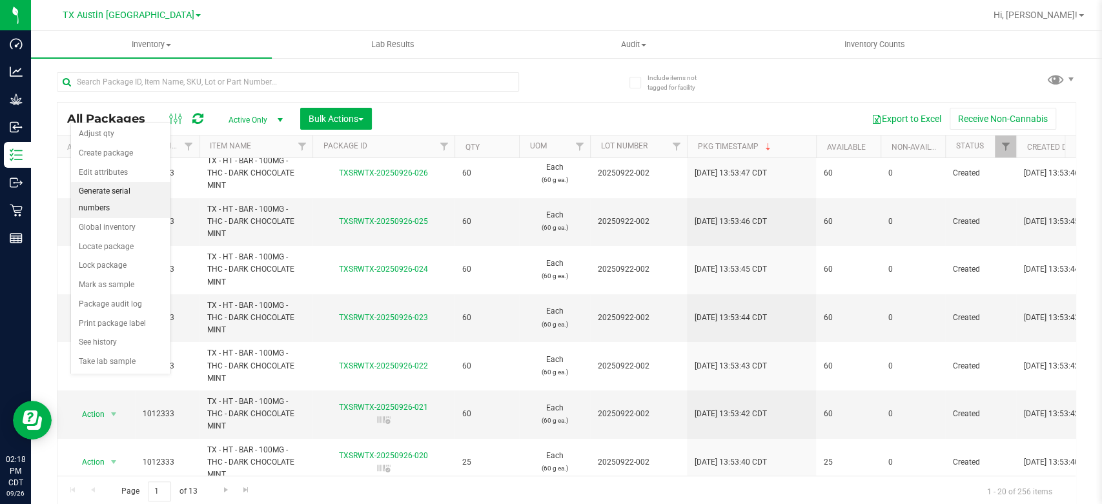
click at [124, 194] on li "Generate serial numbers" at bounding box center [120, 199] width 99 height 35
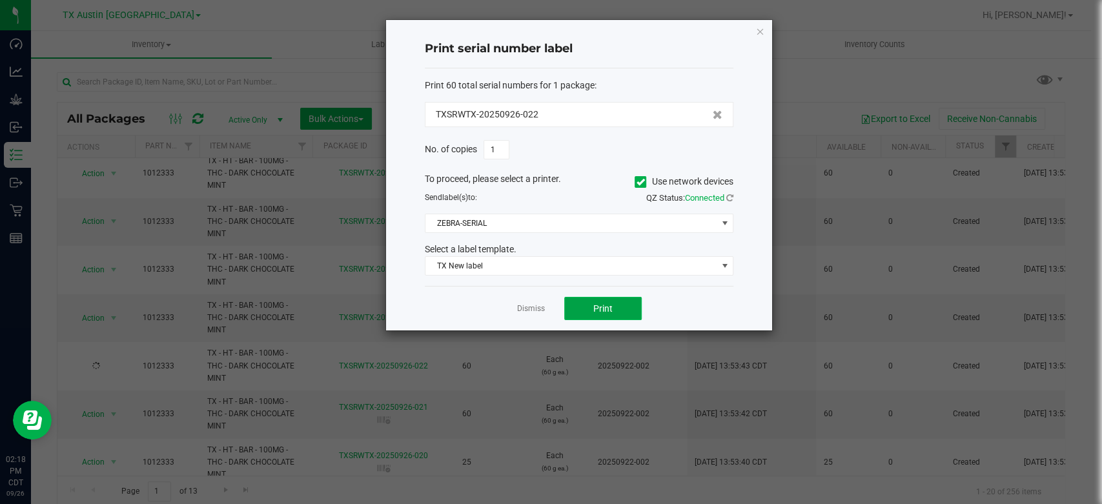
click at [616, 306] on button "Print" at bounding box center [602, 308] width 77 height 23
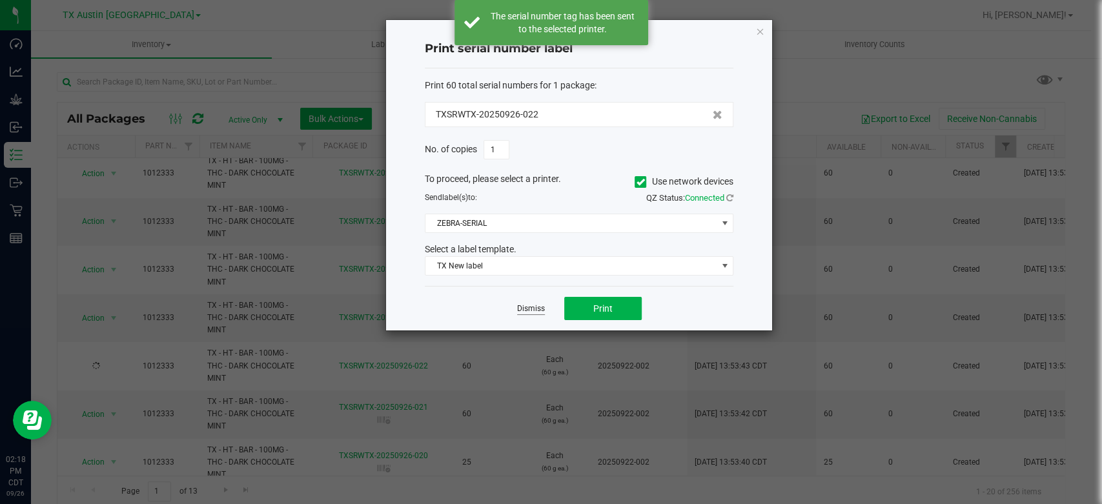
click at [523, 309] on link "Dismiss" at bounding box center [531, 308] width 28 height 11
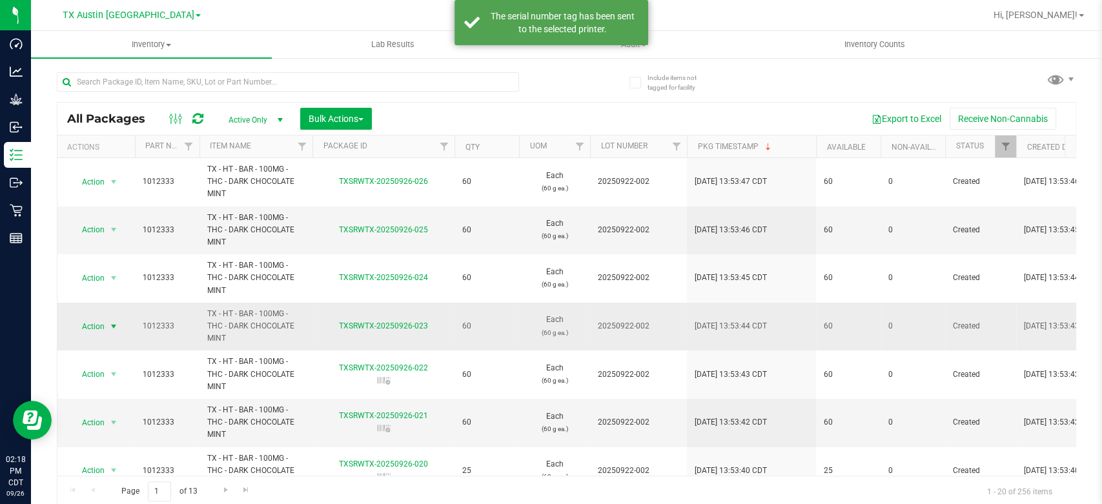
click at [98, 323] on span "Action" at bounding box center [87, 327] width 35 height 18
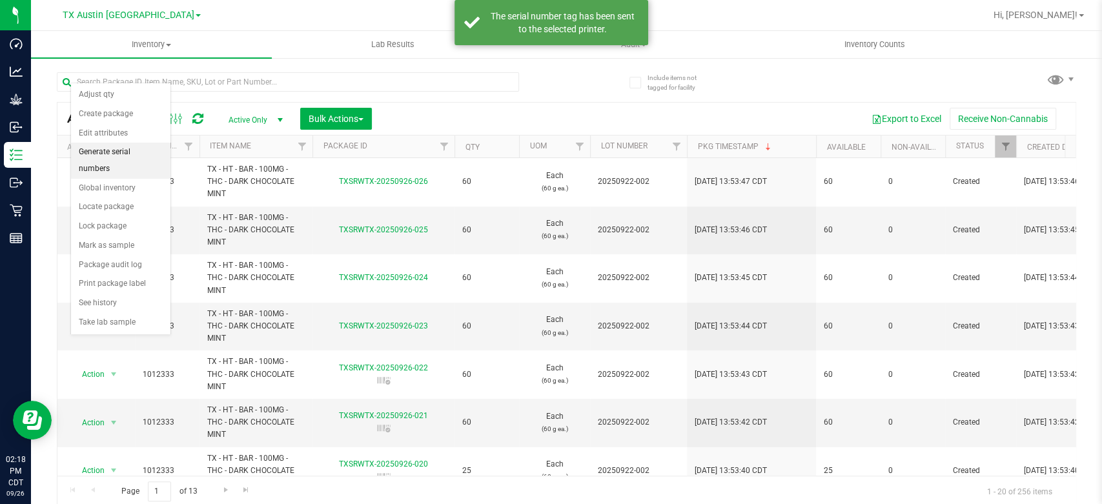
click at [134, 148] on li "Generate serial numbers" at bounding box center [120, 160] width 99 height 35
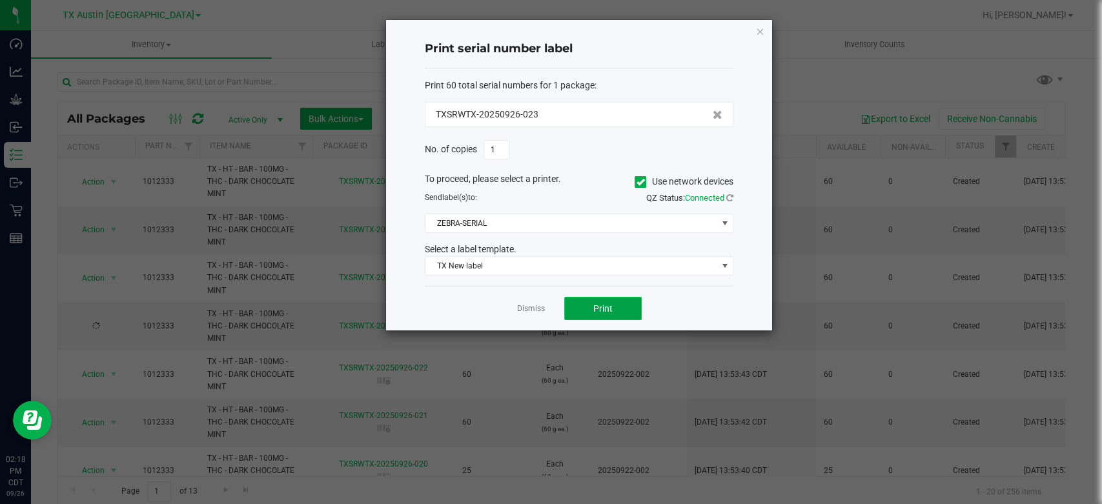
click at [593, 309] on span "Print" at bounding box center [602, 308] width 19 height 10
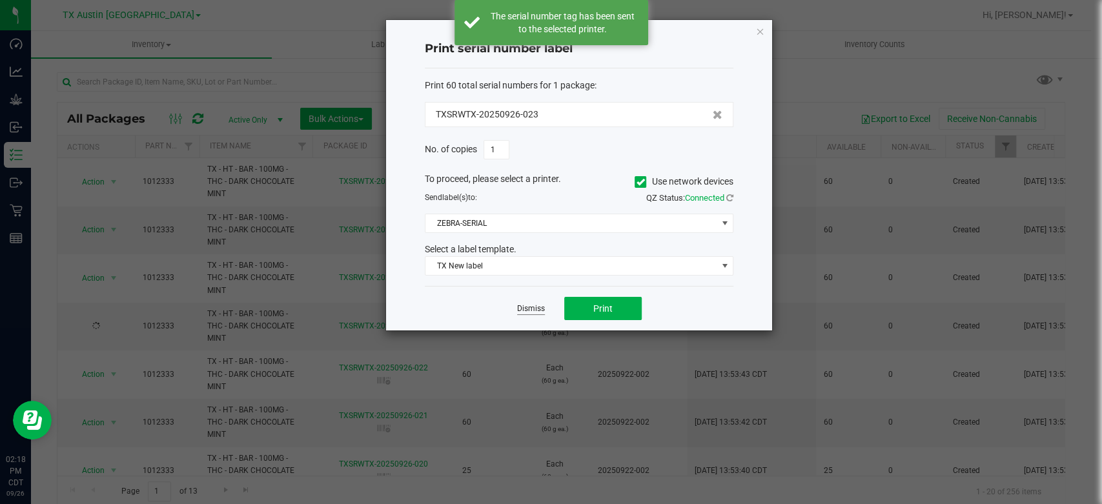
click at [527, 308] on link "Dismiss" at bounding box center [531, 308] width 28 height 11
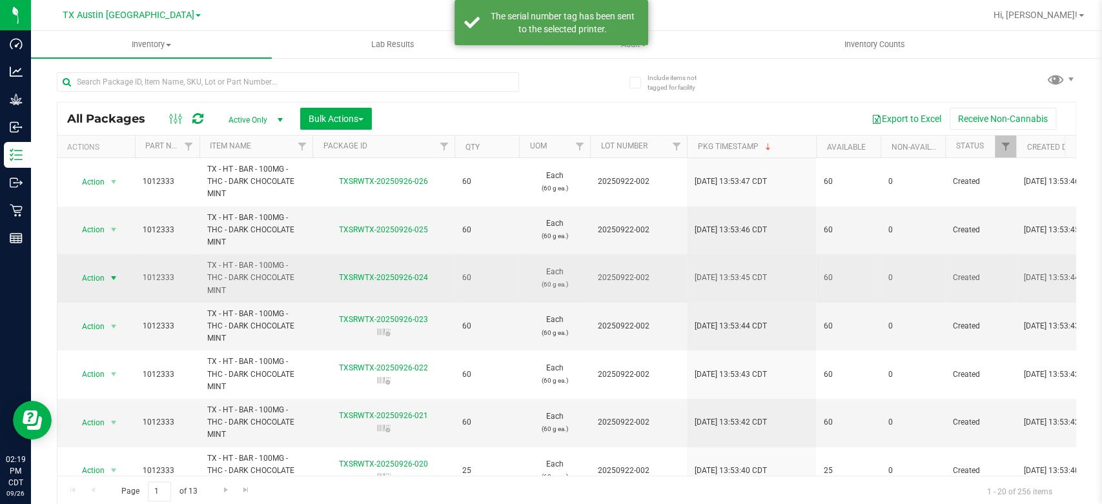
click at [83, 278] on span "Action" at bounding box center [87, 278] width 35 height 18
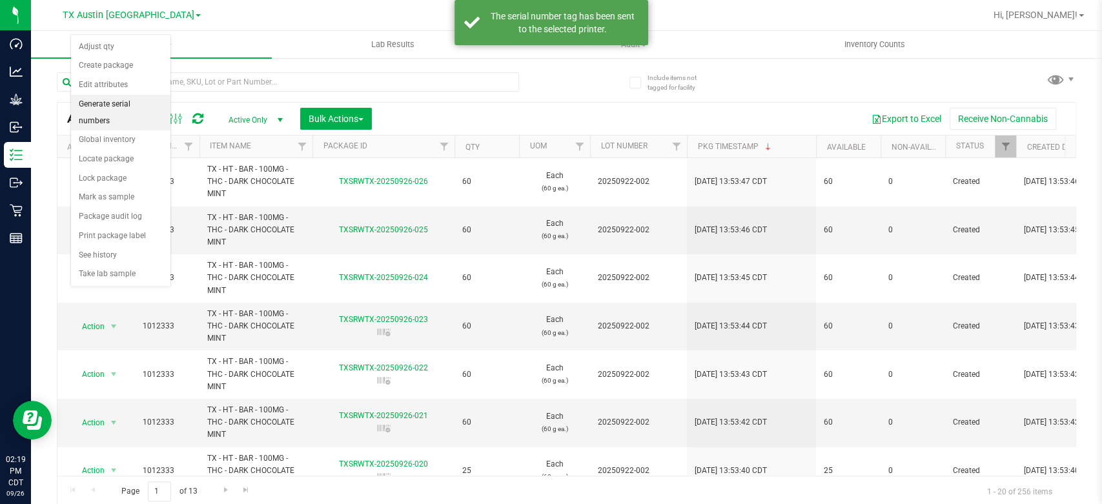
click at [132, 109] on li "Generate serial numbers" at bounding box center [120, 112] width 99 height 35
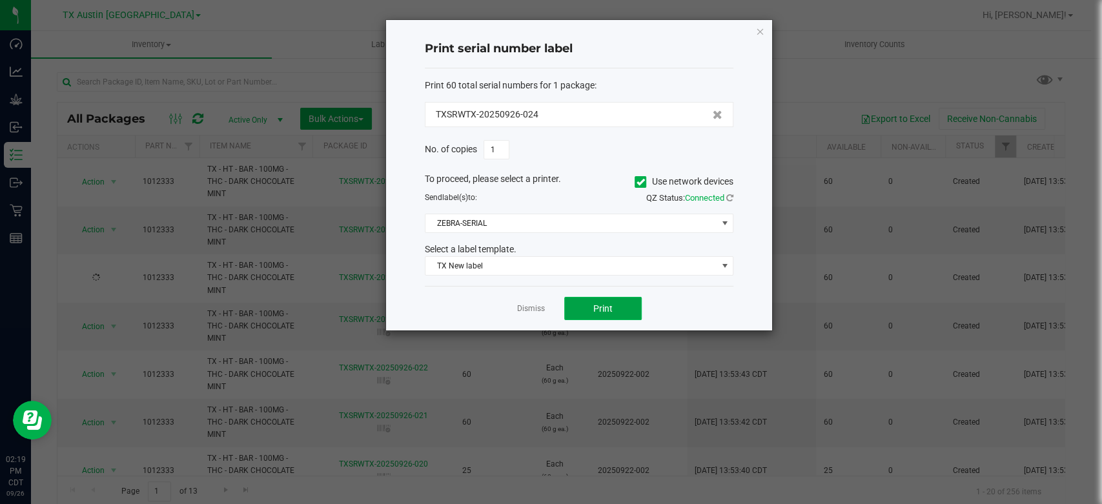
click at [608, 304] on span "Print" at bounding box center [602, 308] width 19 height 10
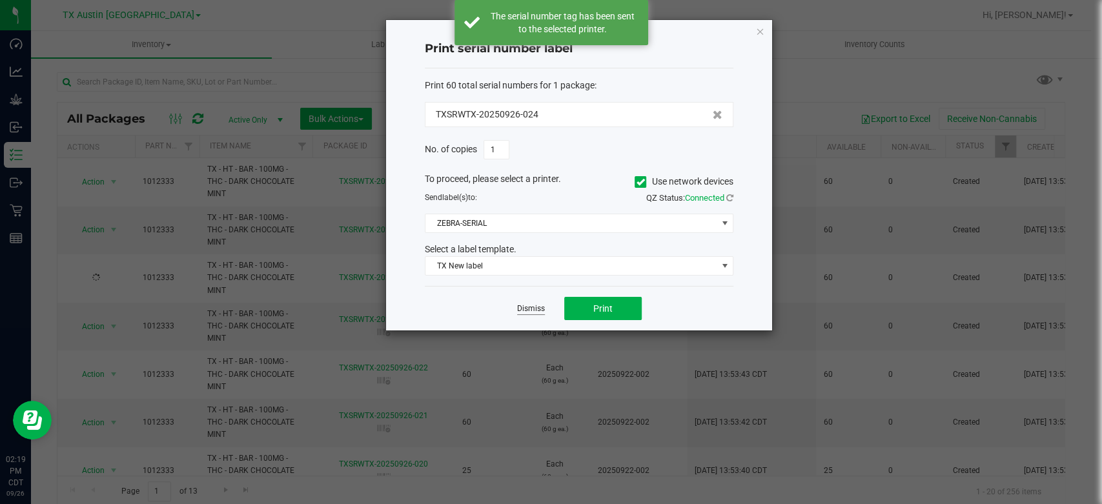
click at [532, 306] on link "Dismiss" at bounding box center [531, 308] width 28 height 11
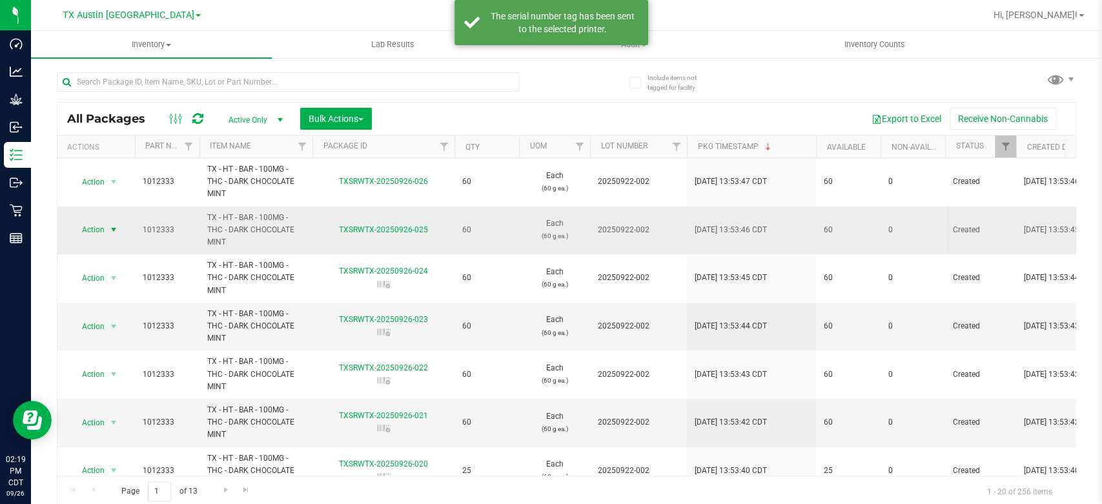
click at [95, 228] on span "Action" at bounding box center [87, 230] width 35 height 18
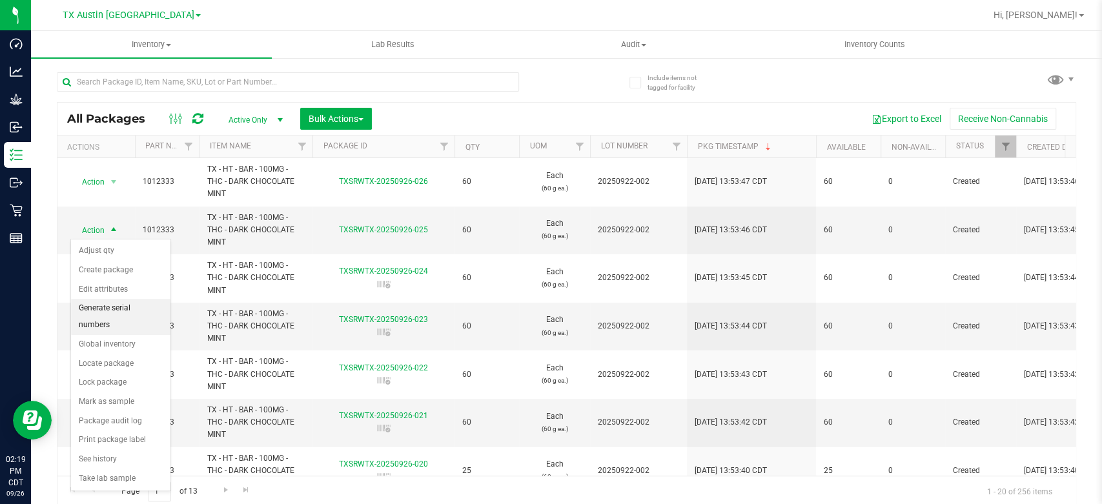
click at [129, 301] on li "Generate serial numbers" at bounding box center [120, 316] width 99 height 35
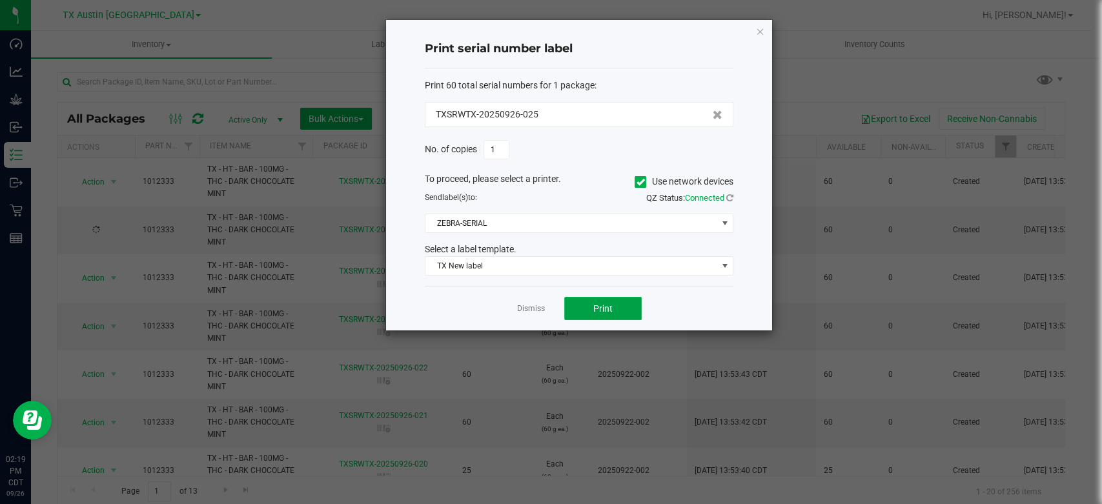
click at [587, 309] on button "Print" at bounding box center [602, 308] width 77 height 23
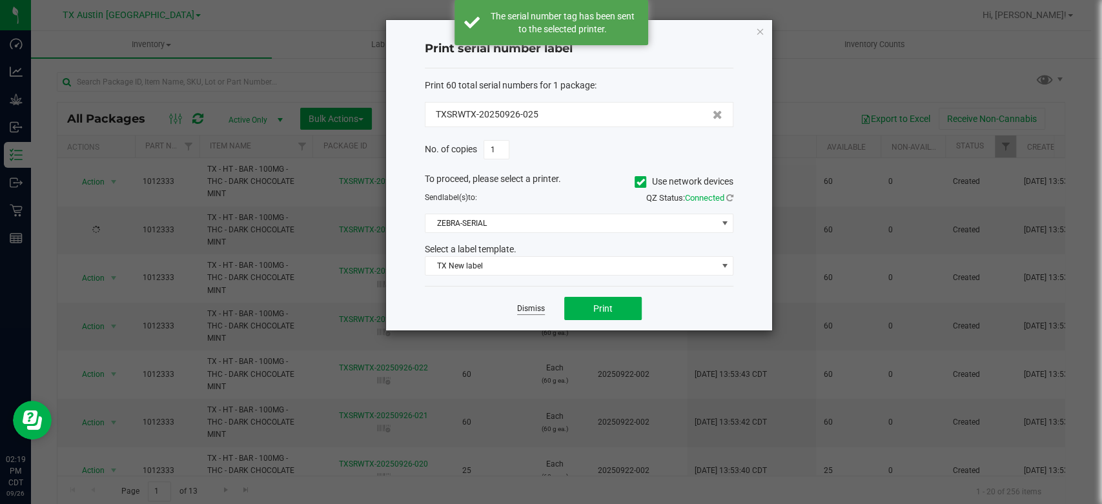
click at [538, 314] on link "Dismiss" at bounding box center [531, 308] width 28 height 11
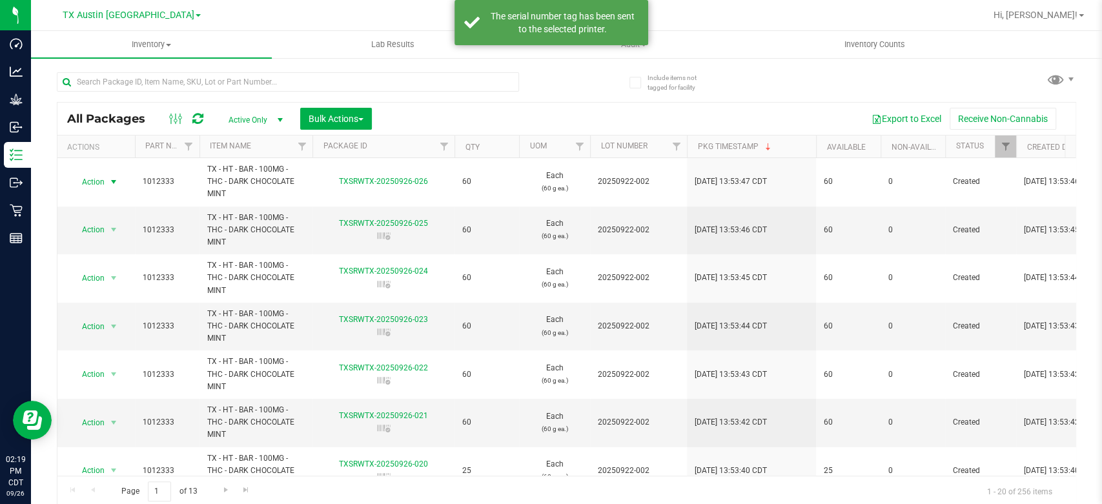
click at [93, 179] on span "Action" at bounding box center [87, 182] width 35 height 18
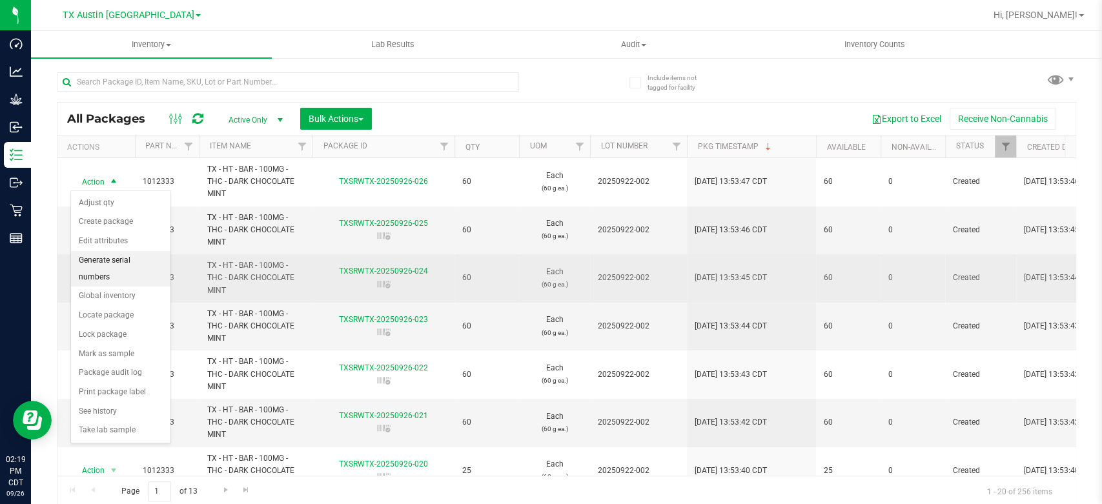
click at [112, 263] on li "Generate serial numbers" at bounding box center [120, 268] width 99 height 35
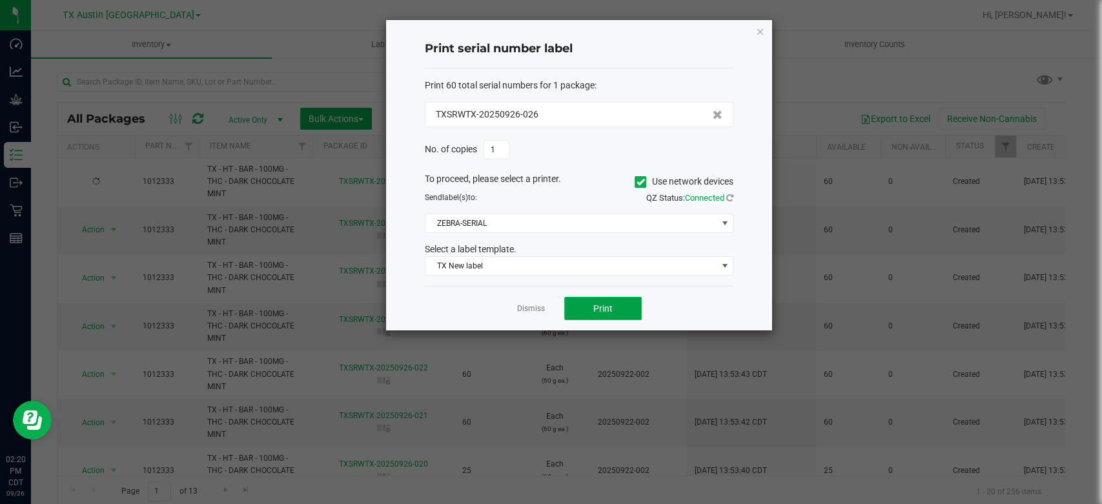
click at [623, 307] on button "Print" at bounding box center [602, 308] width 77 height 23
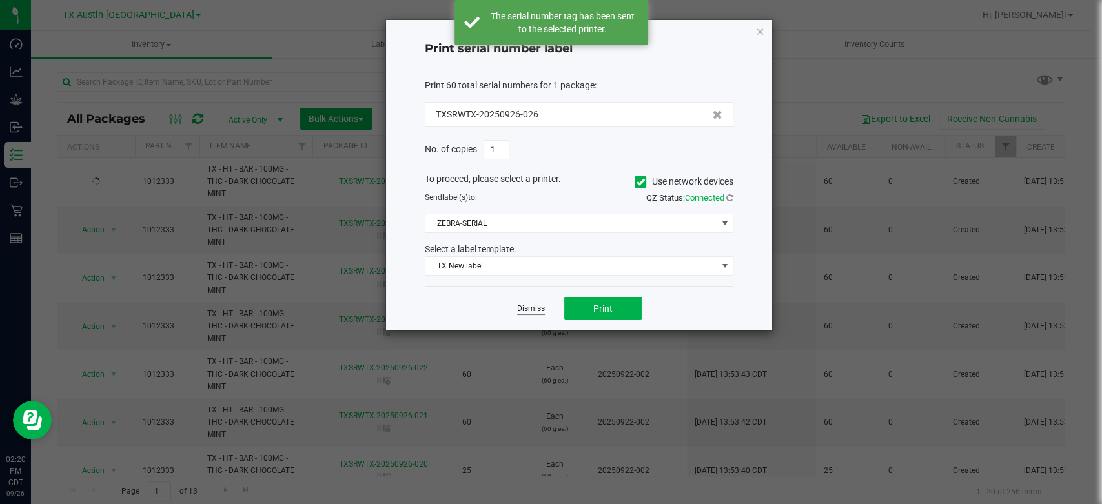
click at [532, 309] on link "Dismiss" at bounding box center [531, 308] width 28 height 11
